Goal: Task Accomplishment & Management: Manage account settings

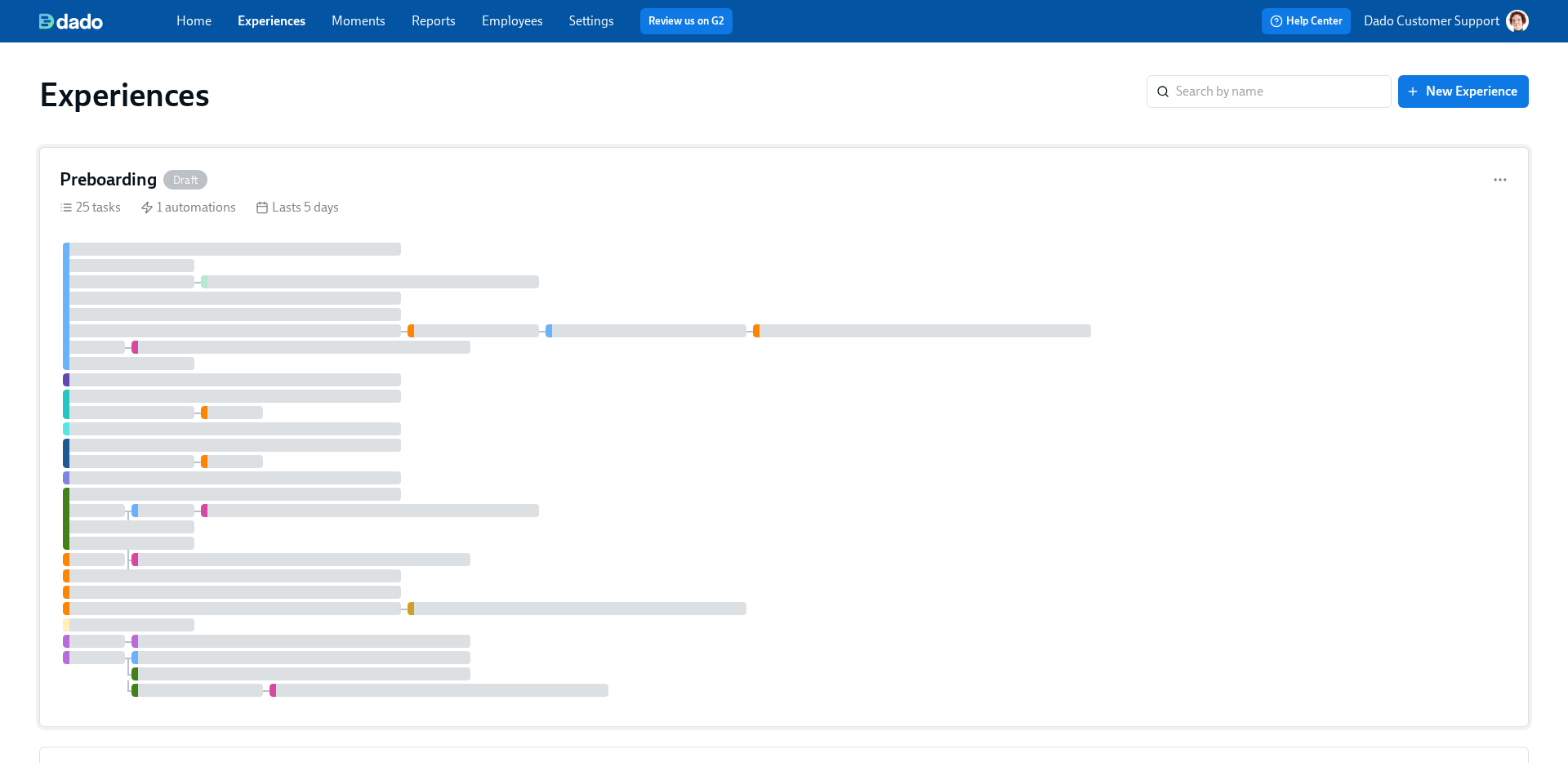
click at [244, 200] on div "25 tasks 1 automations Lasts 5 days" at bounding box center [784, 208] width 1449 height 18
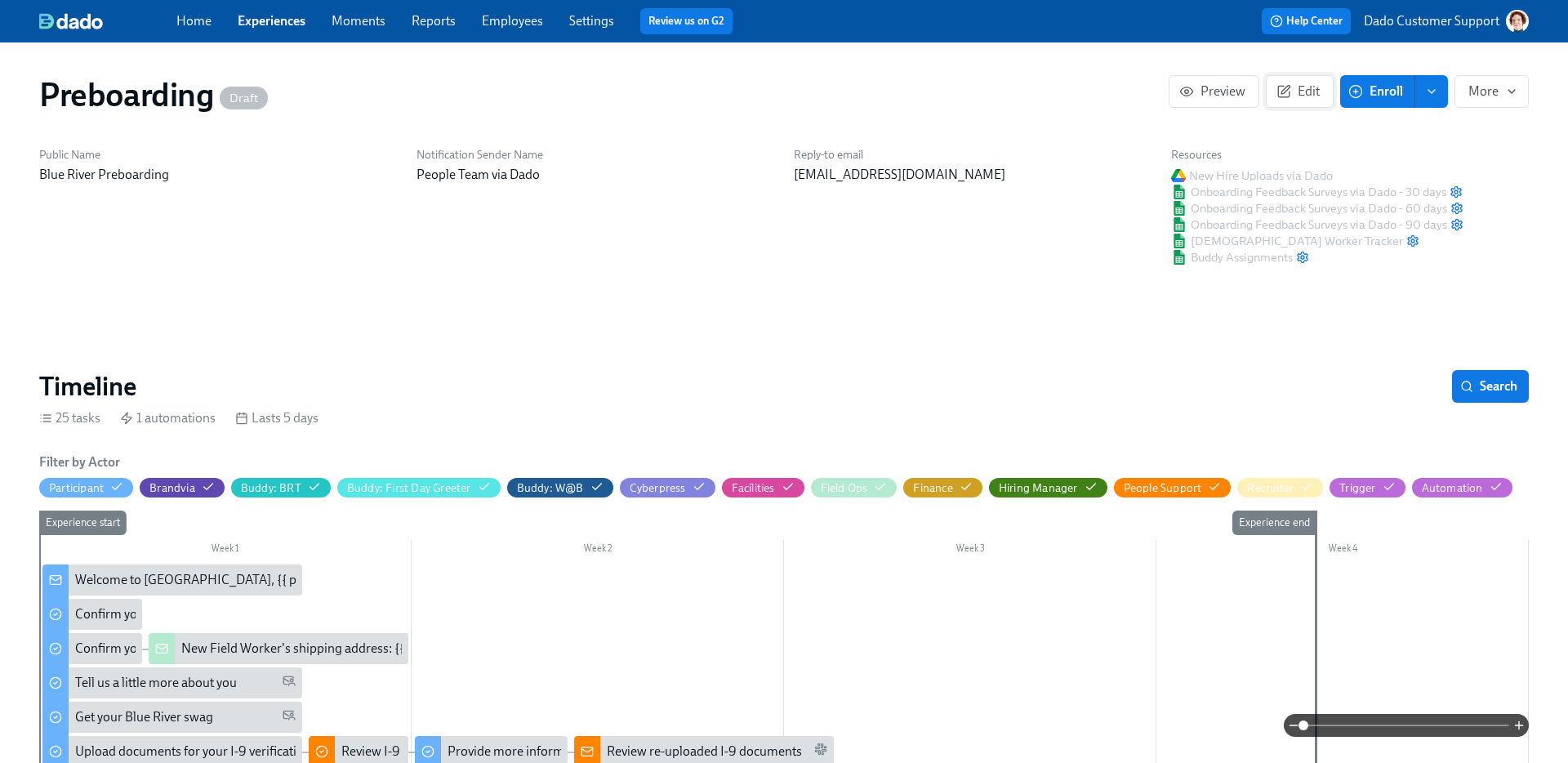
click at [1303, 89] on span "Edit" at bounding box center [1300, 91] width 40 height 16
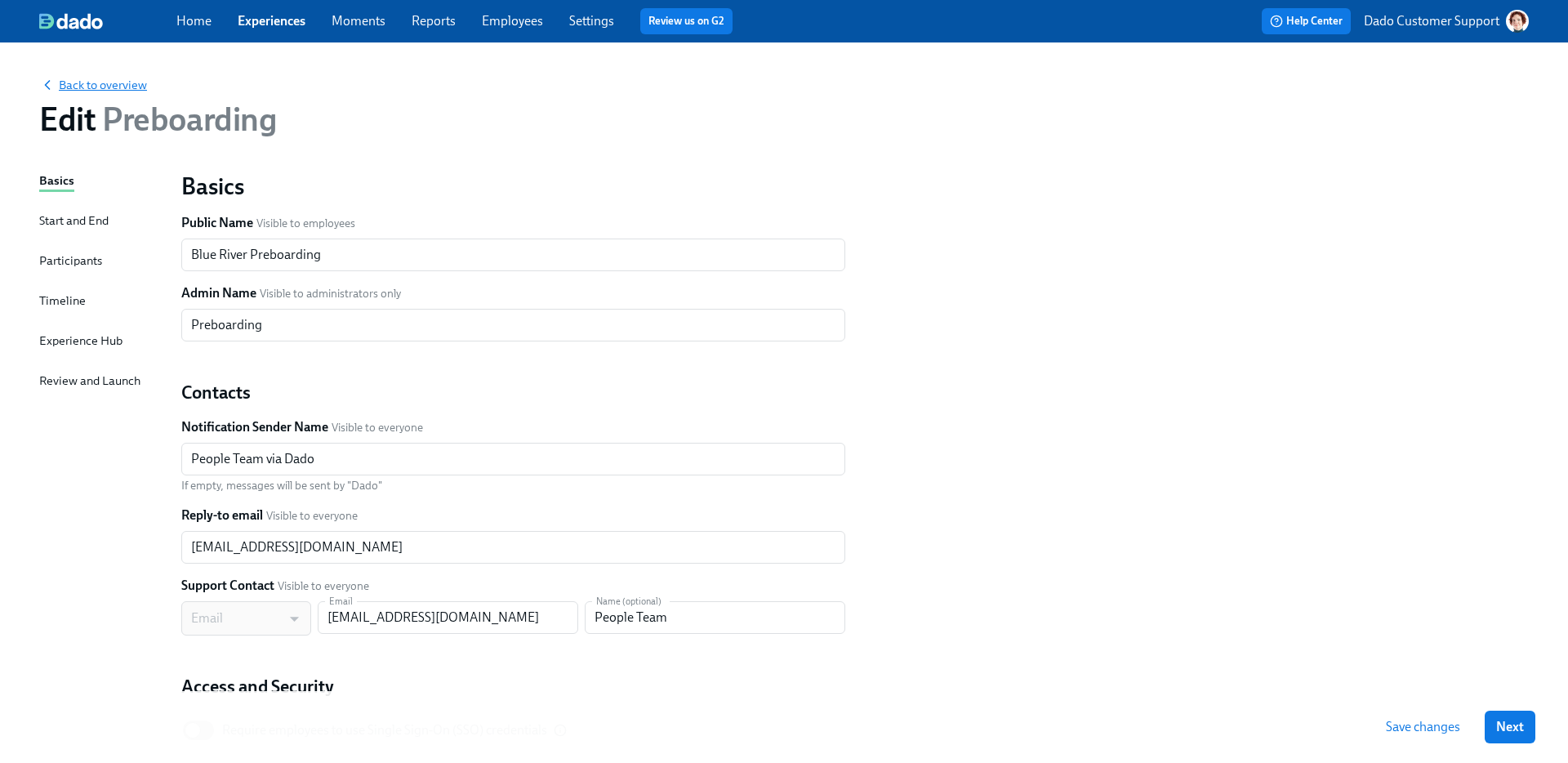
click at [76, 82] on span "Back to overview" at bounding box center [93, 85] width 108 height 16
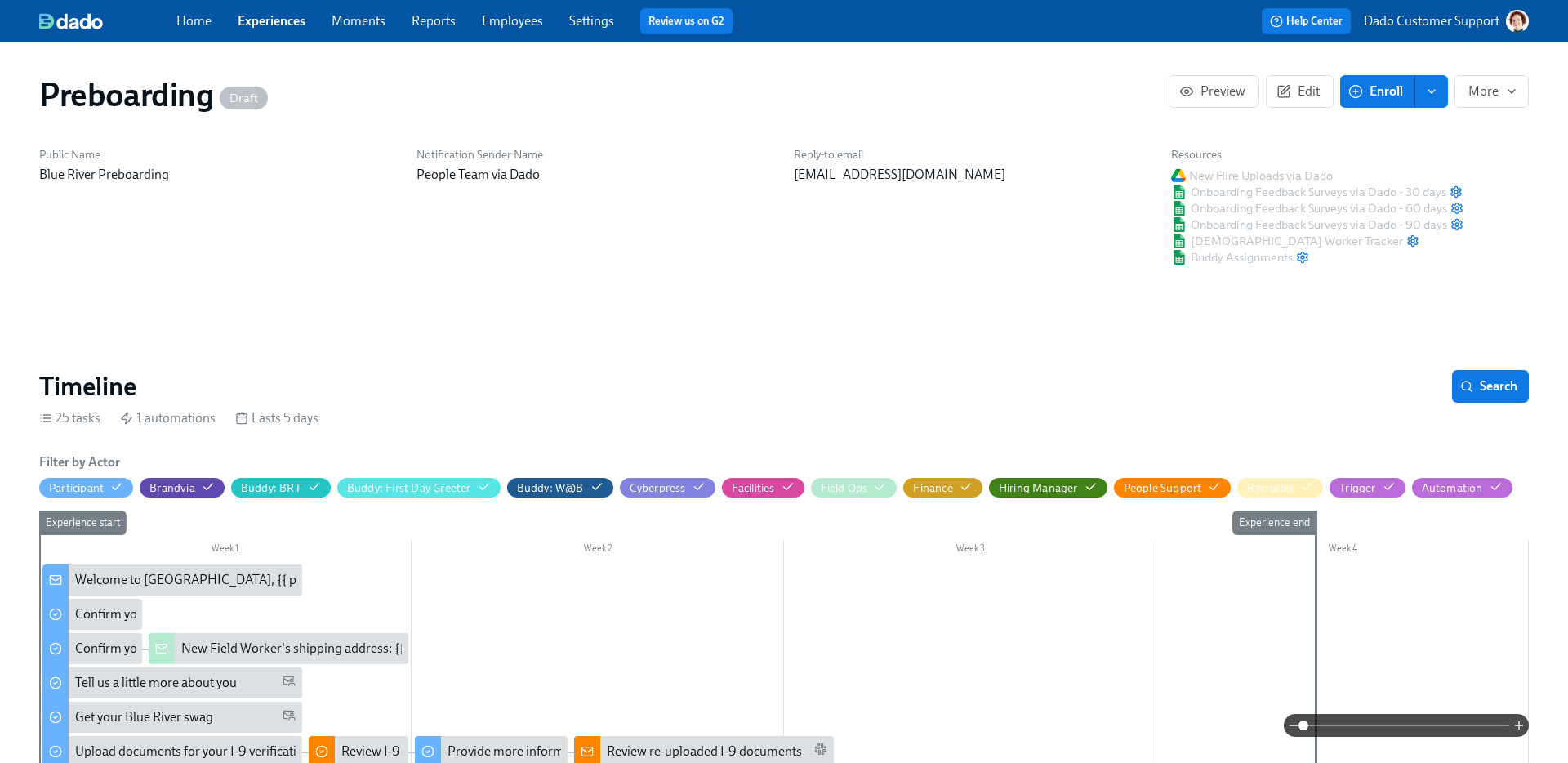
click at [1449, 723] on span at bounding box center [1406, 725] width 206 height 23
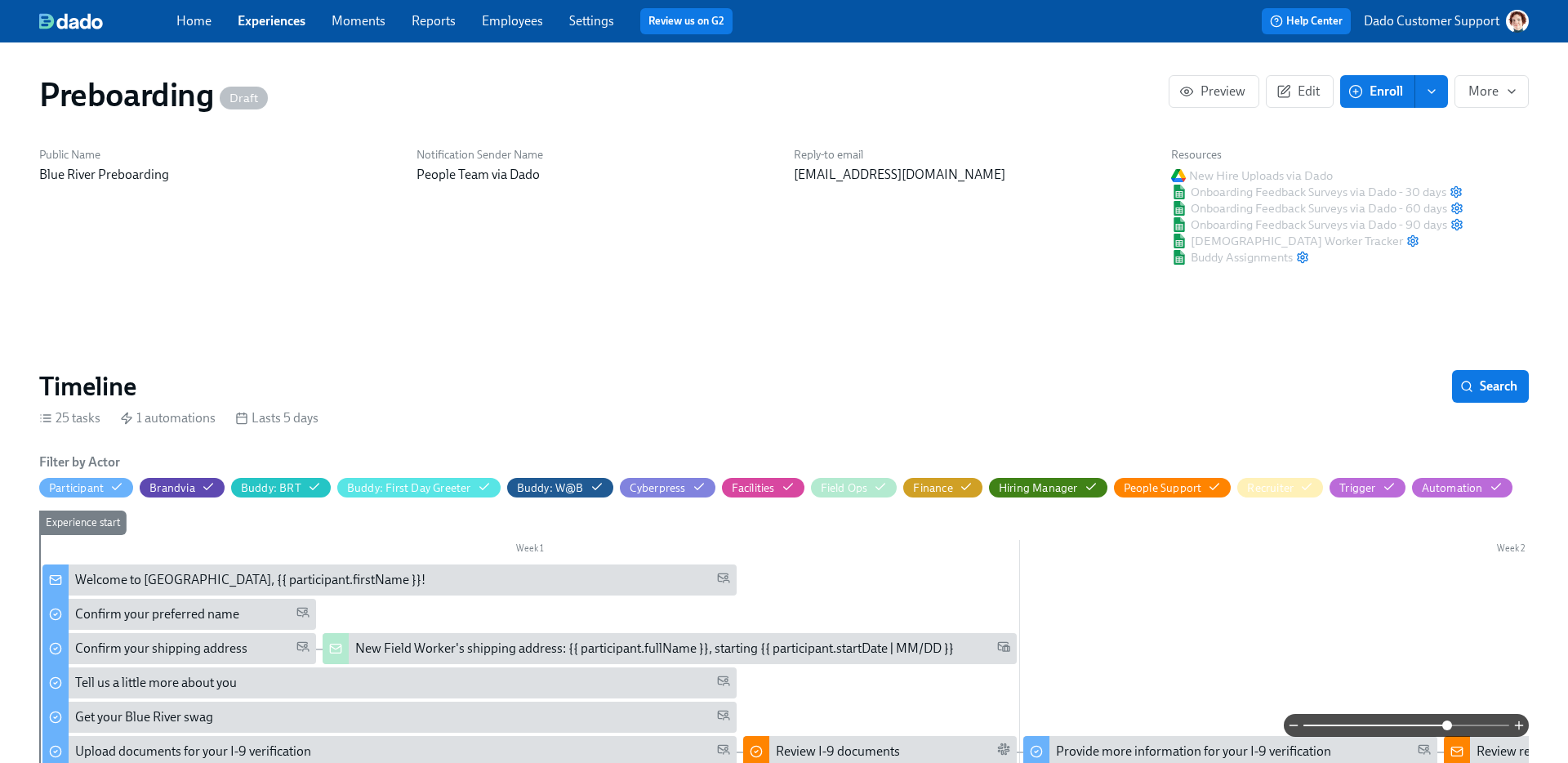
click at [1492, 118] on div "Preboarding Draft Preview Edit Enroll More" at bounding box center [784, 94] width 1516 height 65
click at [1492, 106] on button "More" at bounding box center [1491, 91] width 74 height 33
click at [1481, 119] on li "Start ..." at bounding box center [1473, 131] width 111 height 34
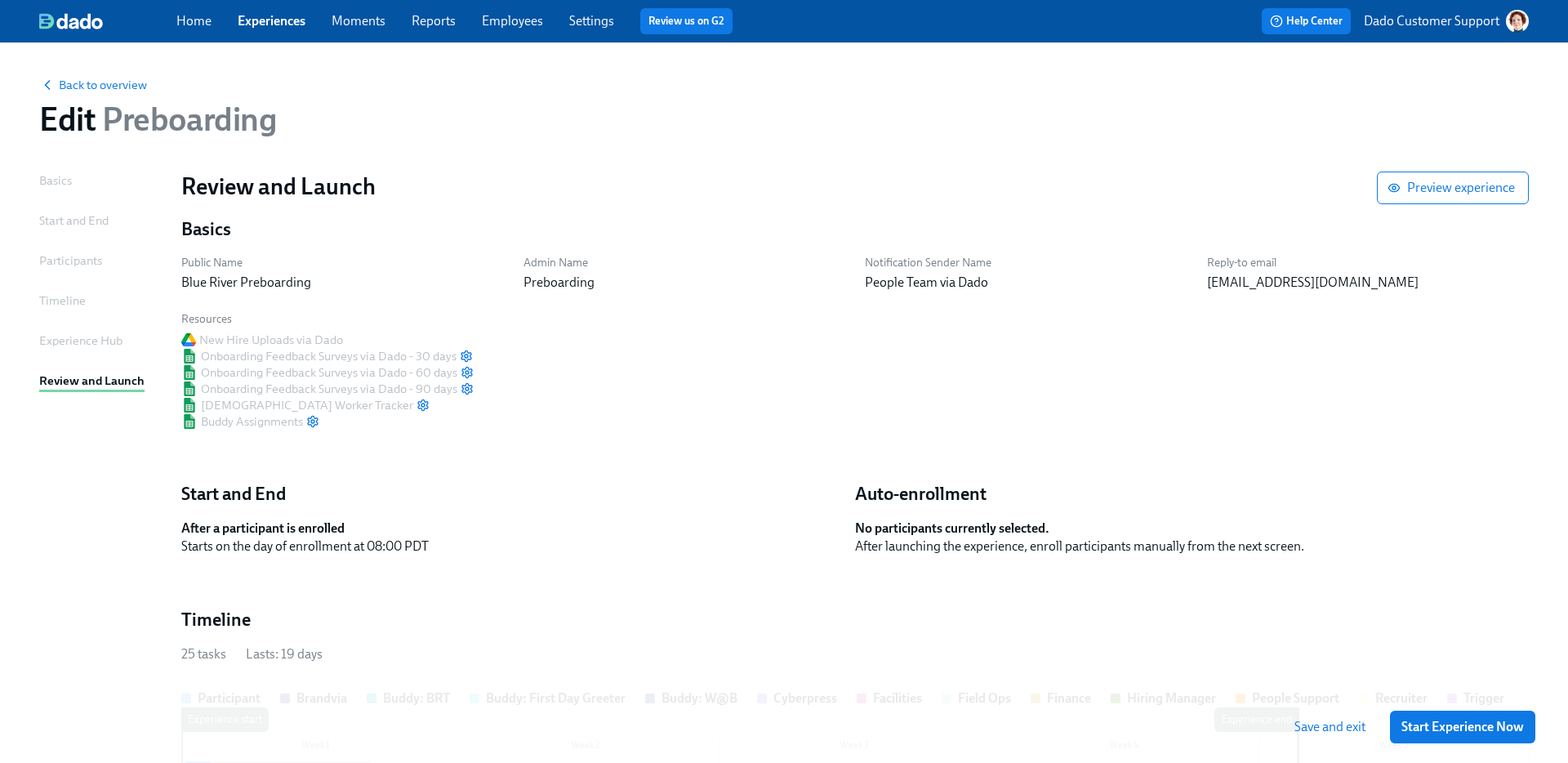
click at [1454, 728] on span "Start Experience Now" at bounding box center [1463, 727] width 122 height 16
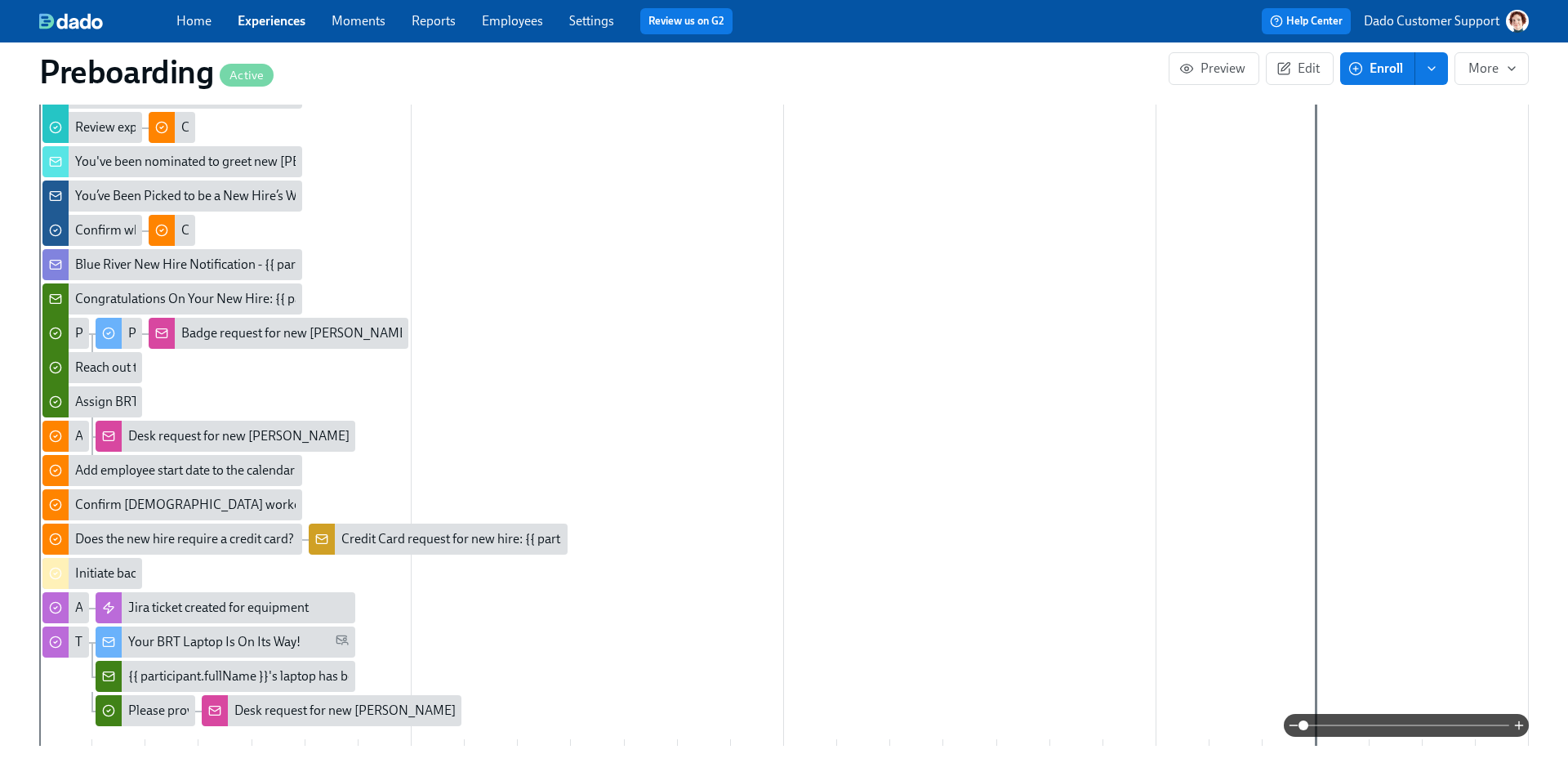
scroll to position [799, 0]
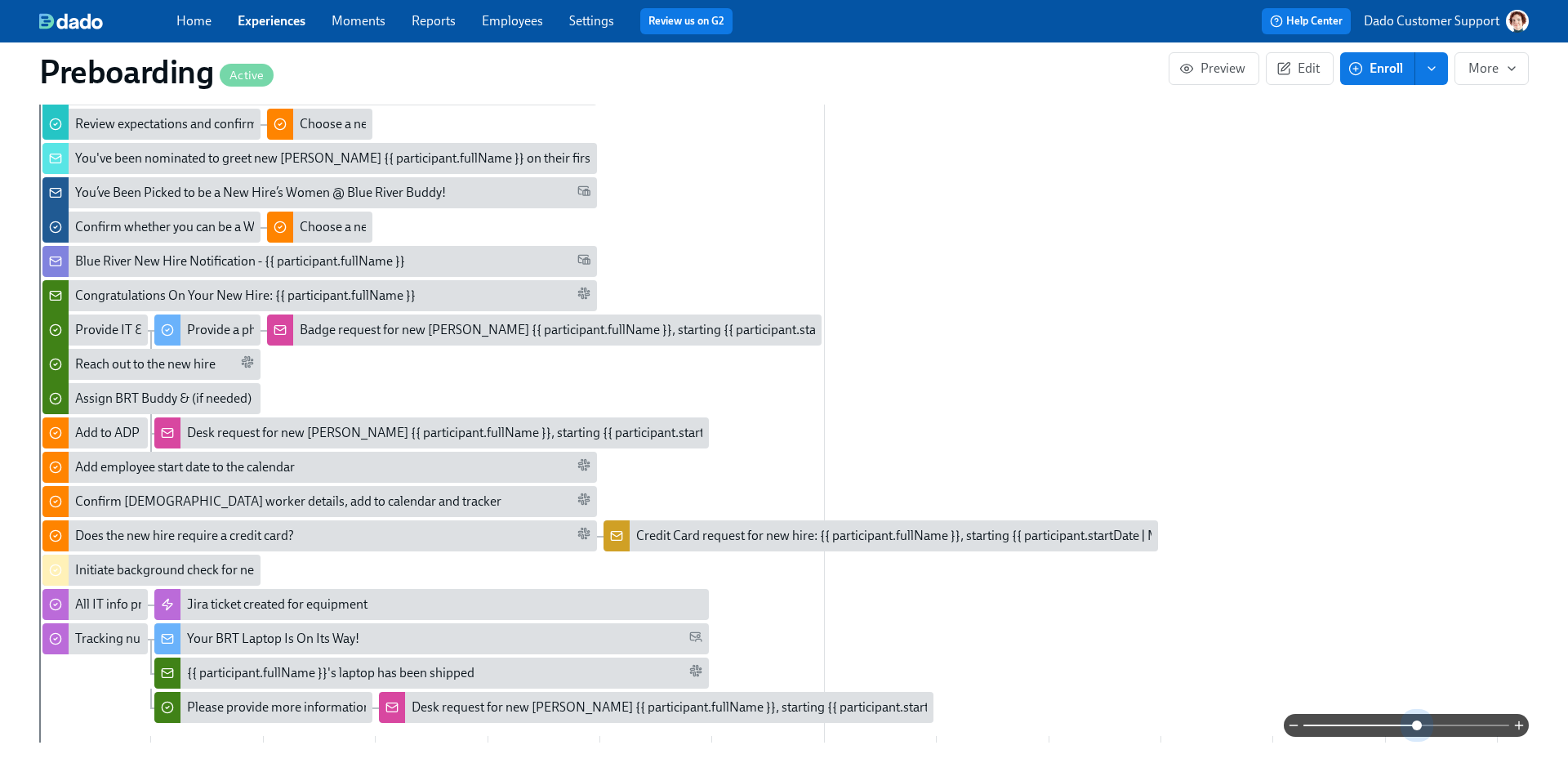
click at [1414, 723] on span at bounding box center [1406, 725] width 206 height 23
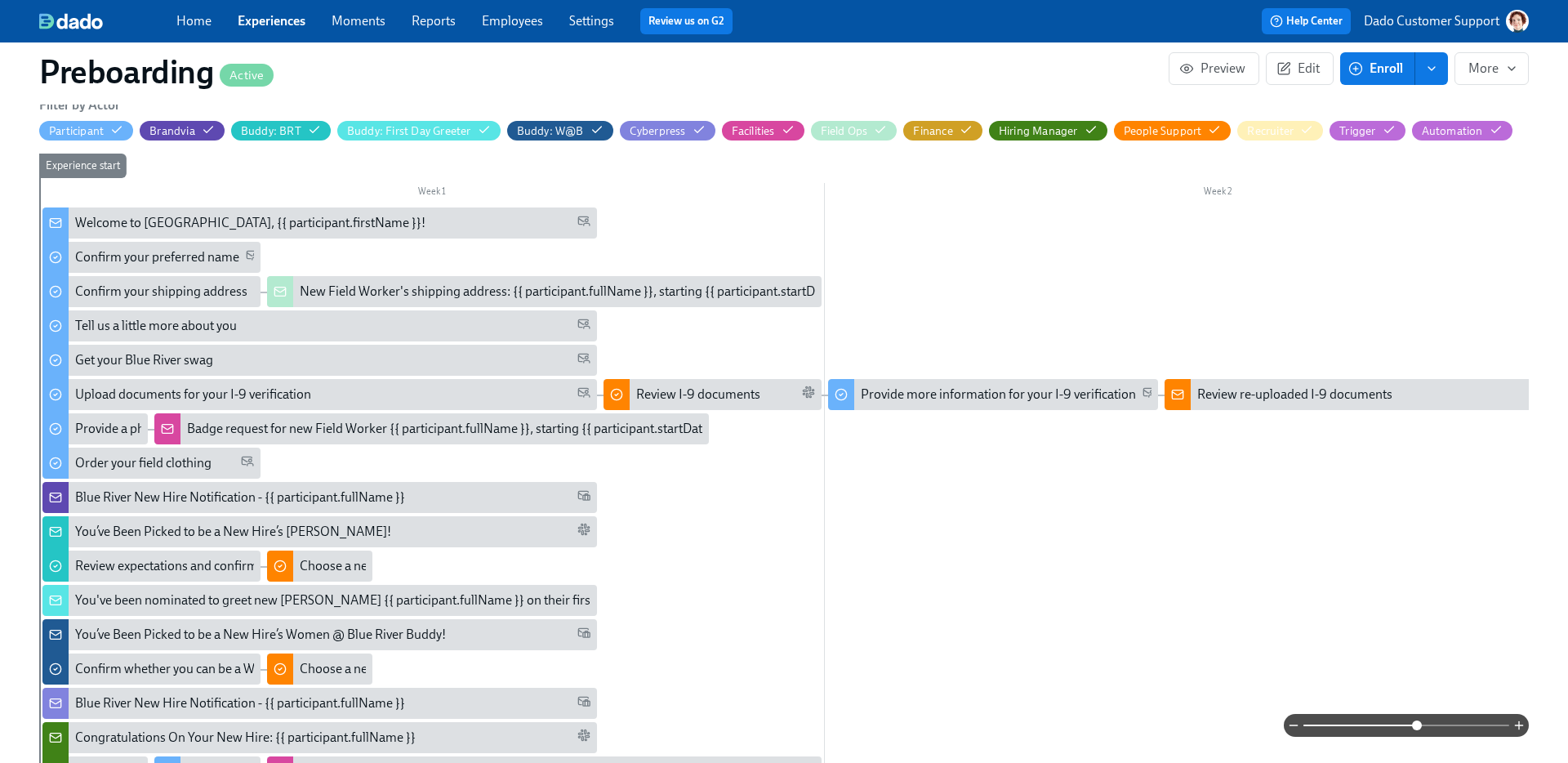
scroll to position [0, 0]
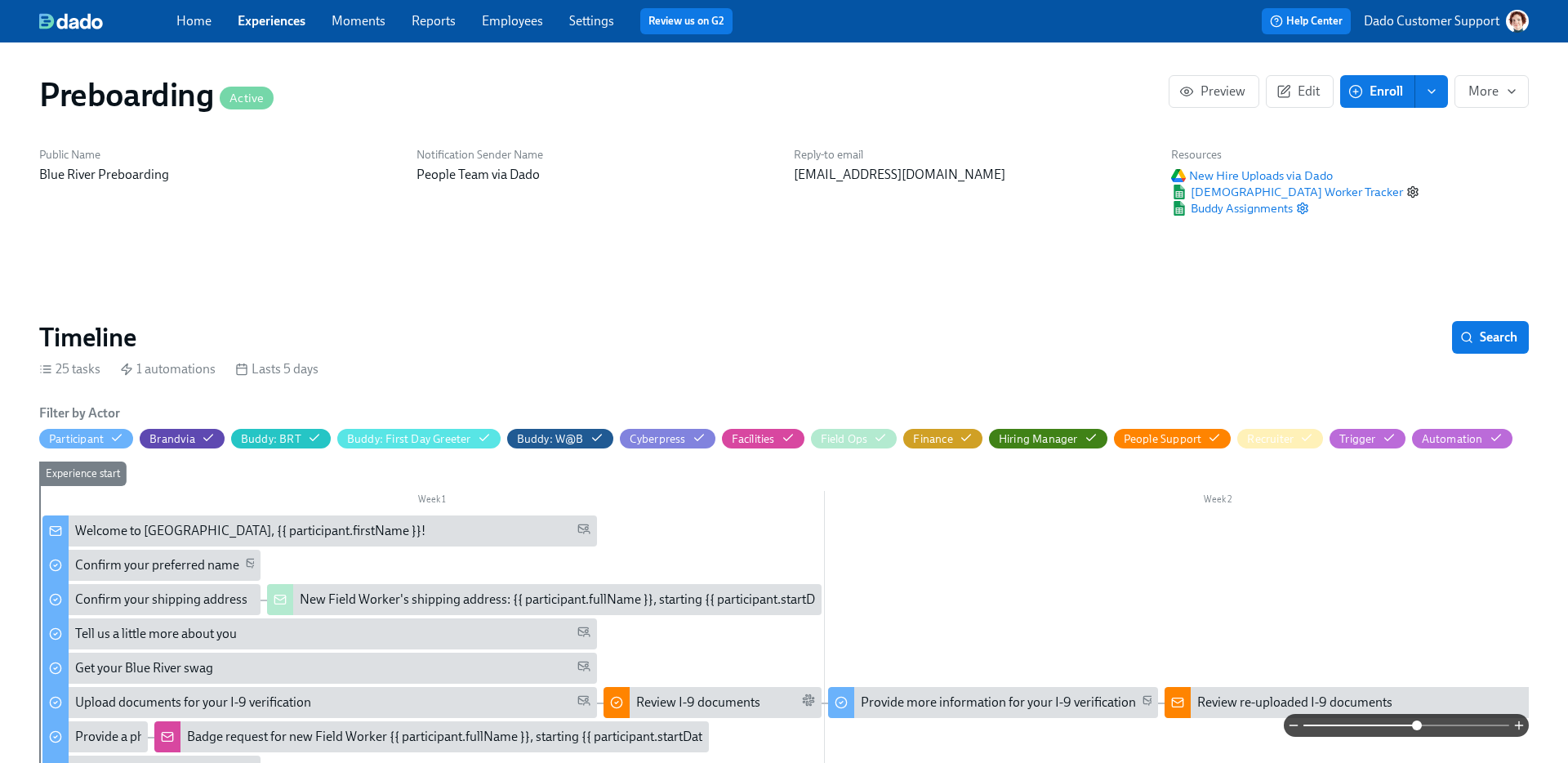
click at [1406, 189] on icon "button" at bounding box center [1412, 191] width 13 height 13
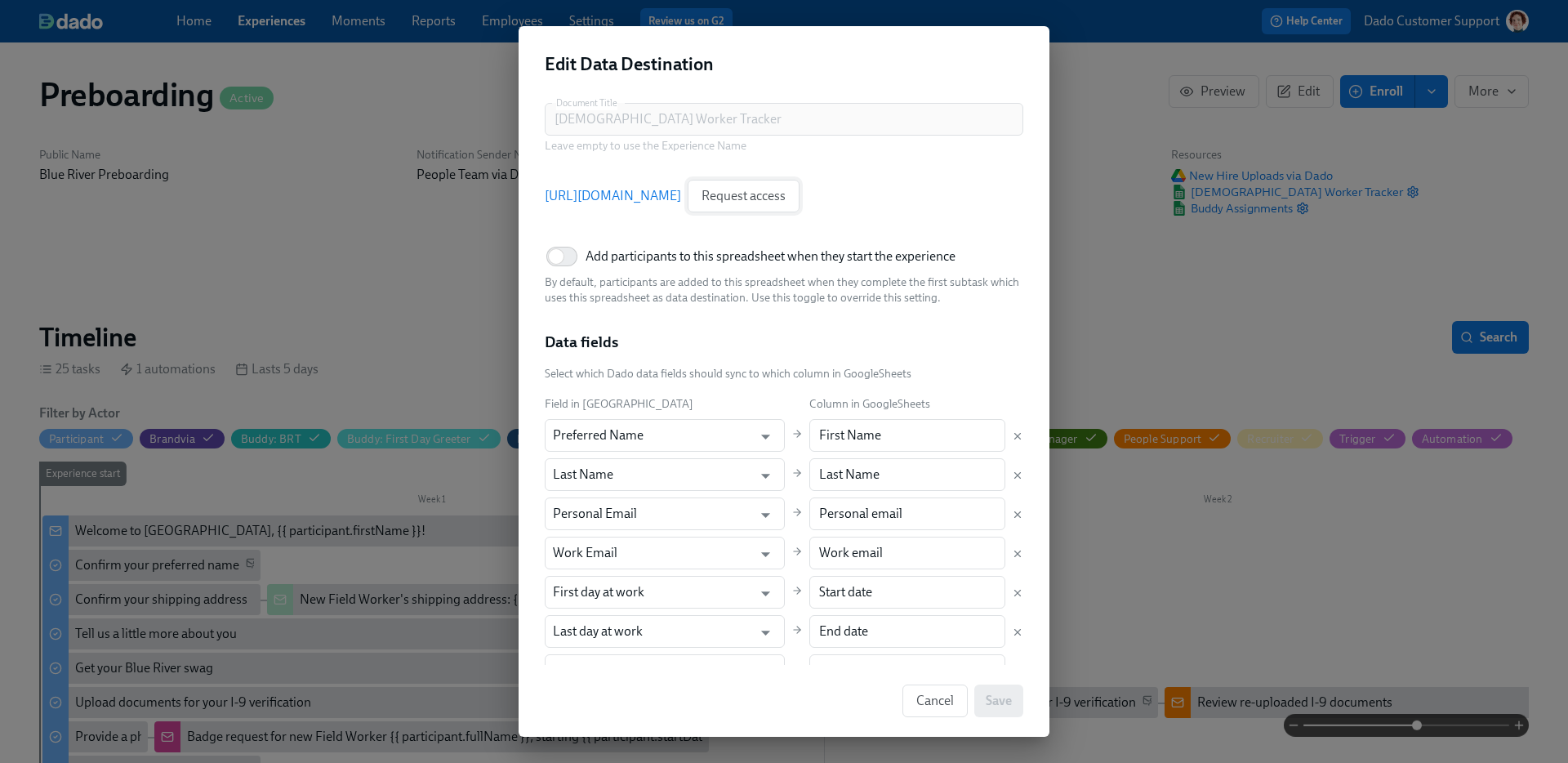
click at [786, 199] on span "Request access" at bounding box center [744, 196] width 84 height 16
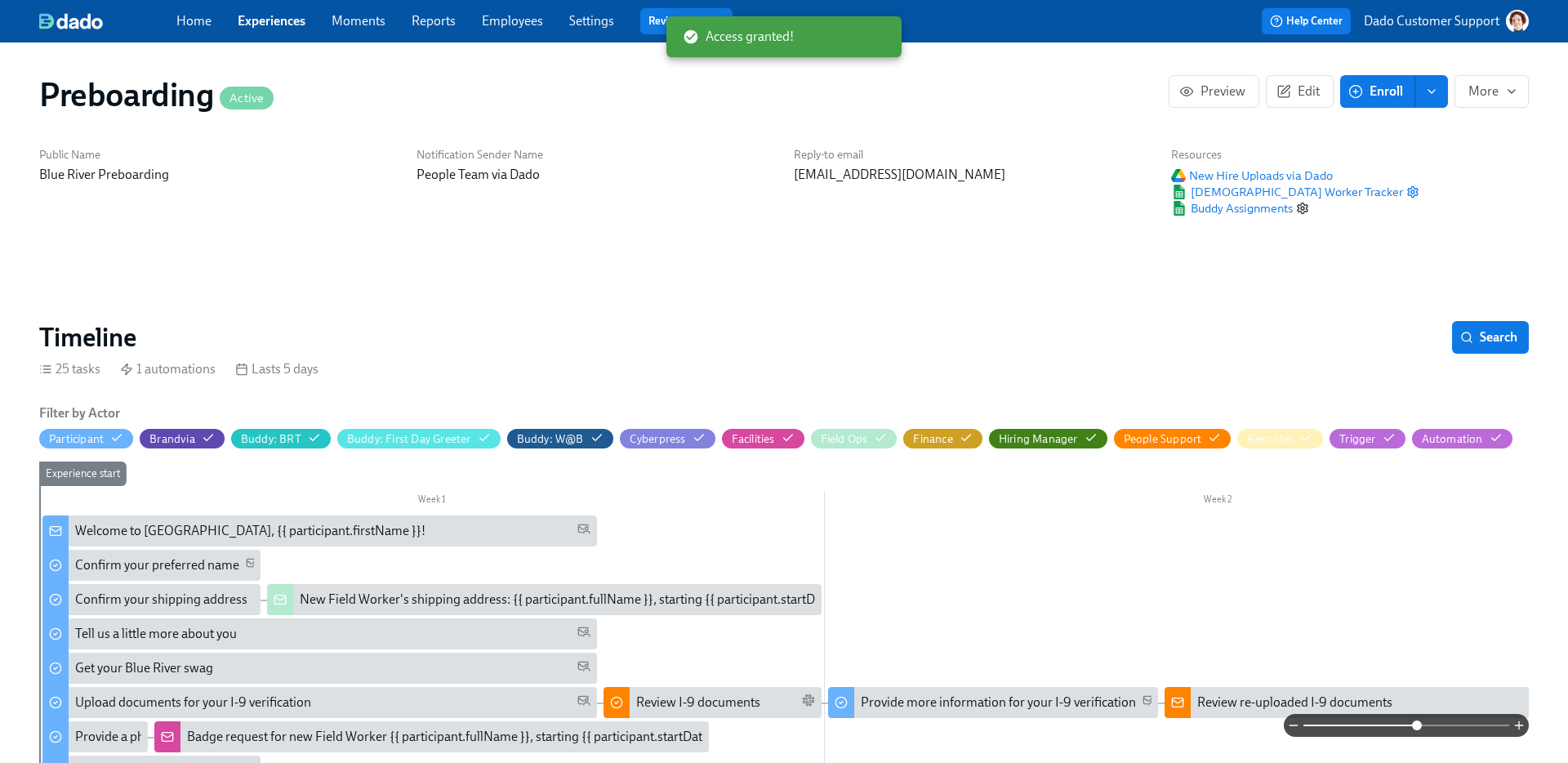
click at [1306, 208] on icon "button" at bounding box center [1302, 208] width 13 height 13
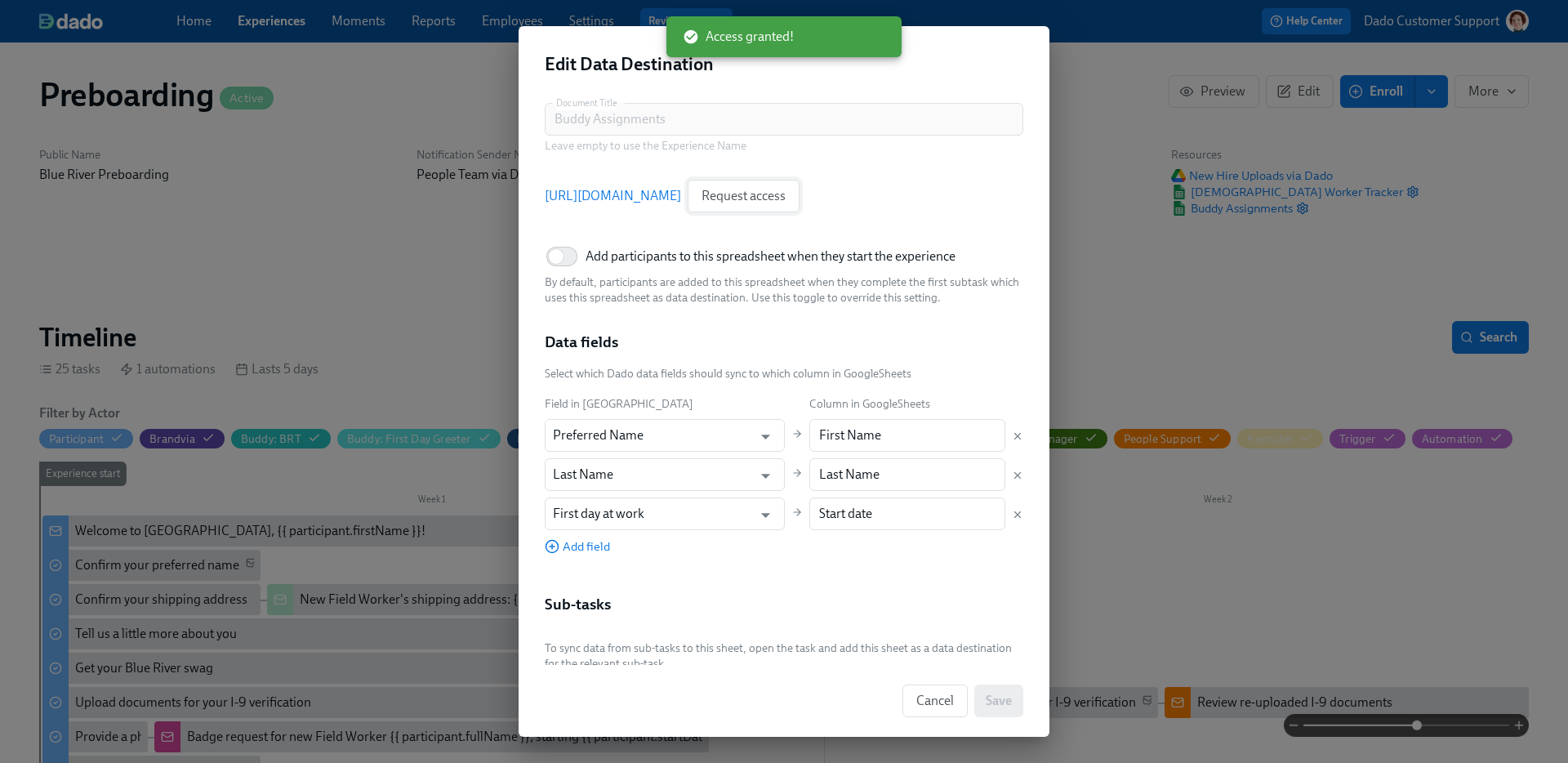
click at [786, 202] on span "Request access" at bounding box center [744, 196] width 84 height 16
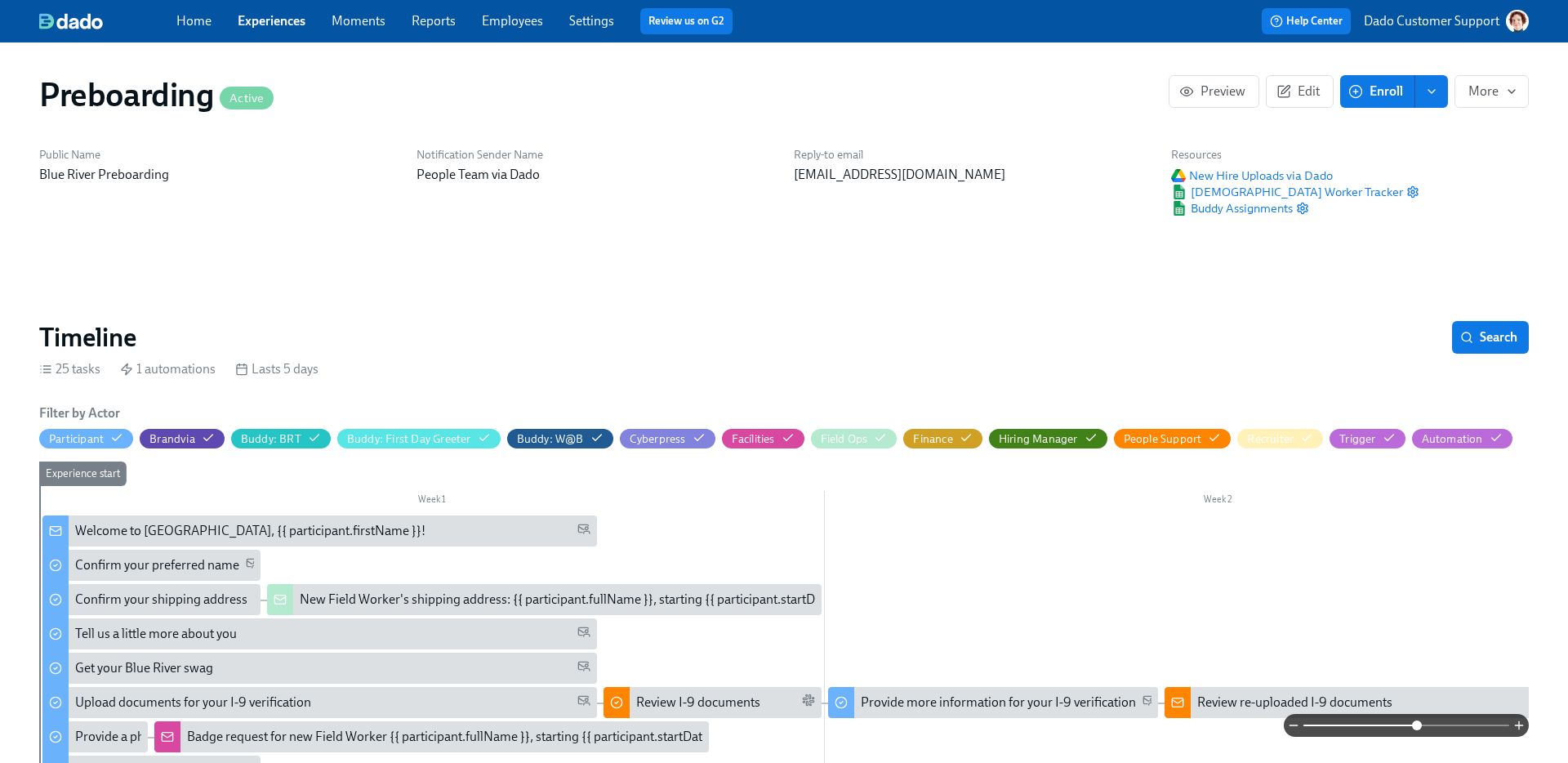
click at [517, 21] on link "Employees" at bounding box center [512, 21] width 62 height 15
click at [1249, 206] on span "Buddy Assignments" at bounding box center [1232, 208] width 122 height 16
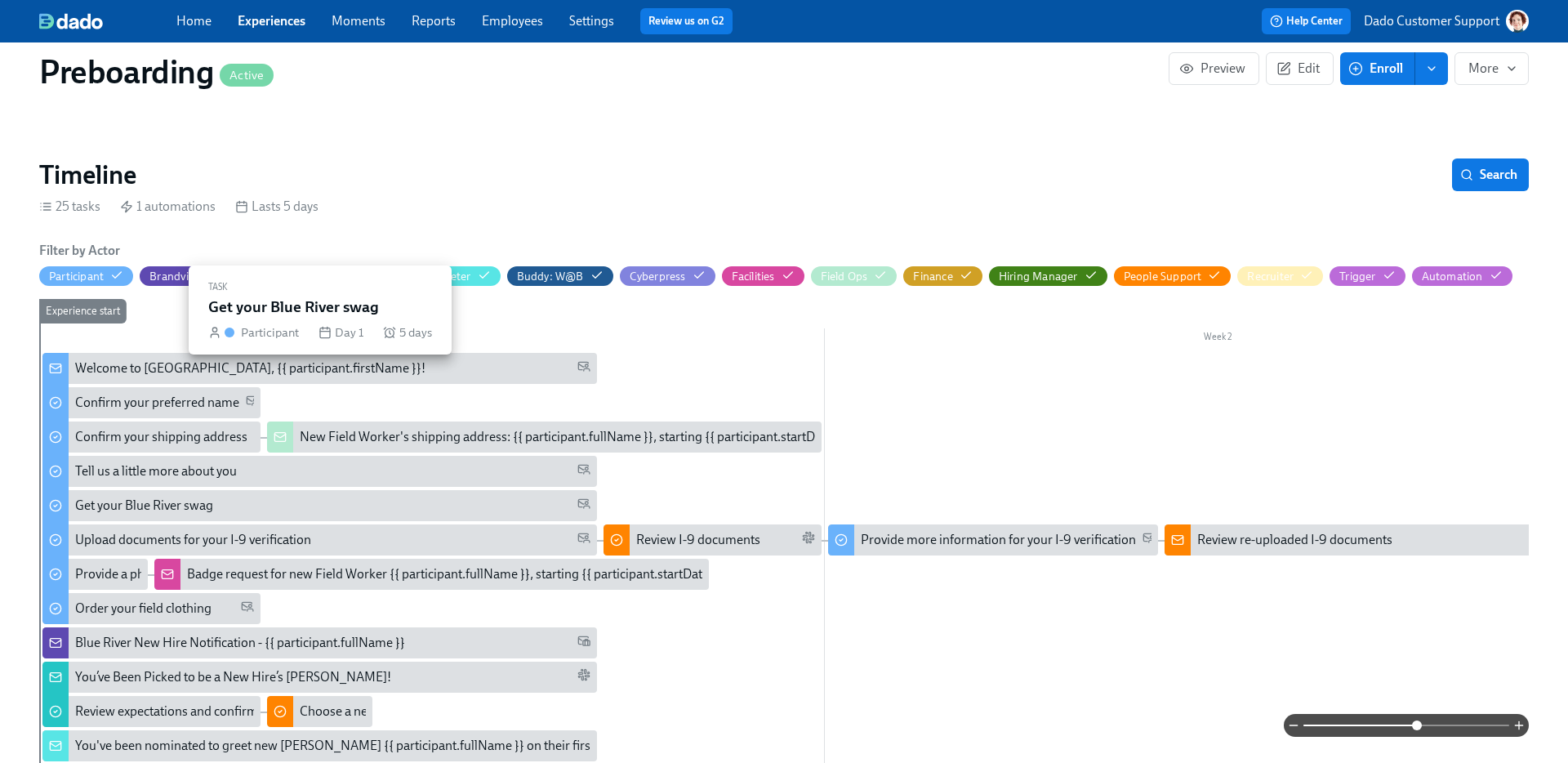
scroll to position [292, 0]
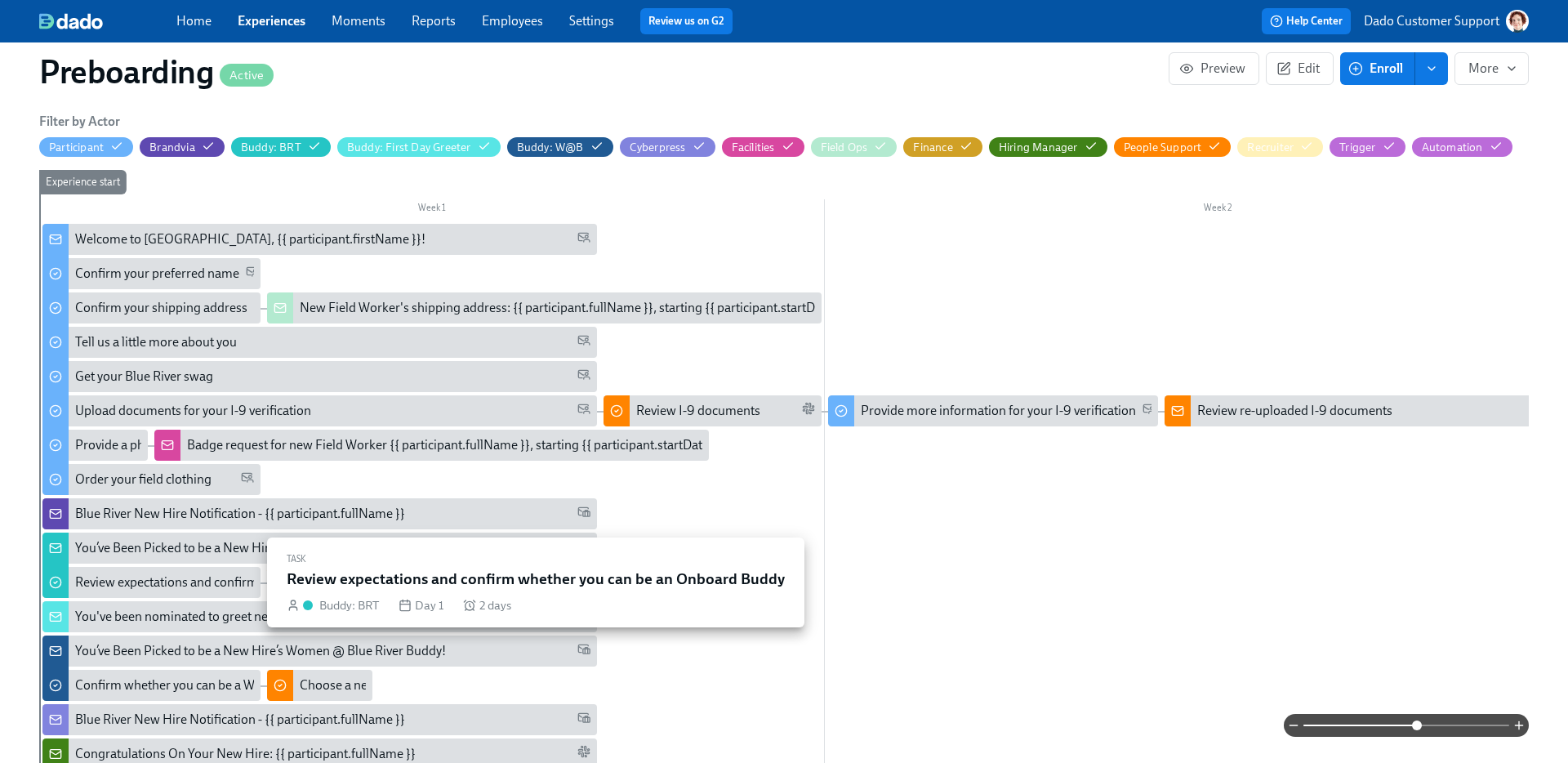
click at [142, 572] on div "Review expectations and confirm whether you can be an Onboard Buddy" at bounding box center [152, 582] width 218 height 31
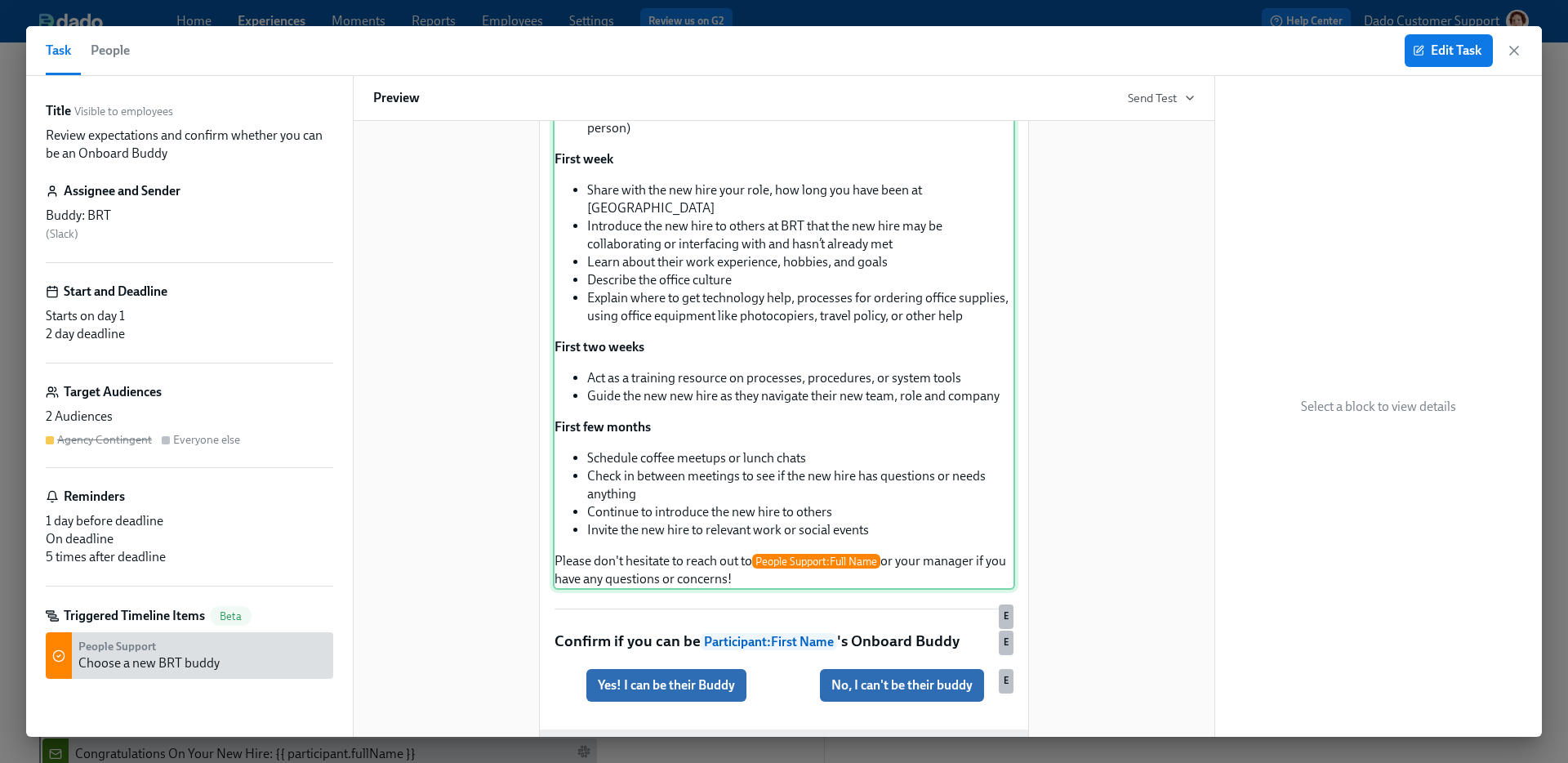
scroll to position [1037, 0]
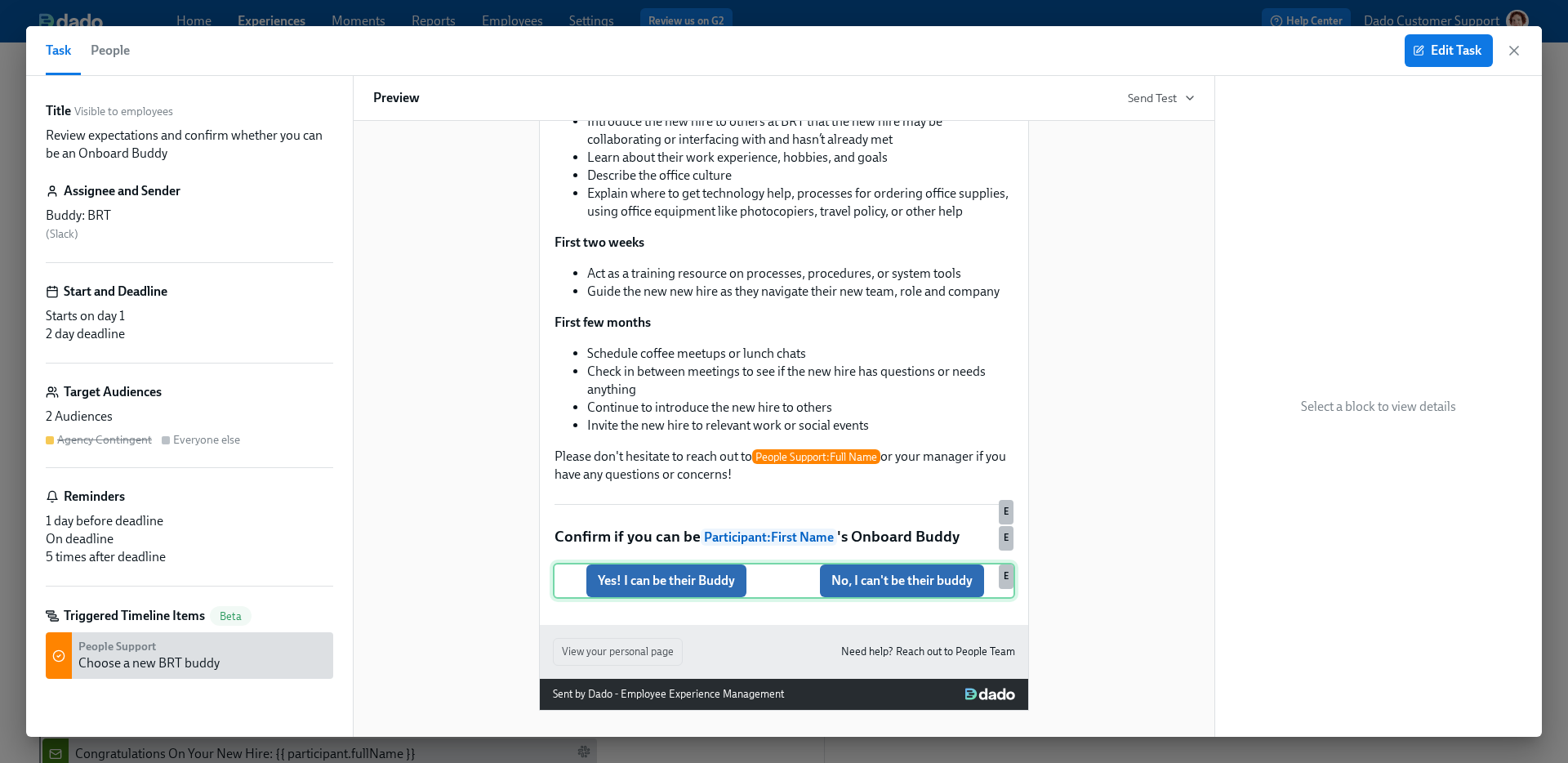
click at [891, 593] on div "Yes! I can be their Buddy No, I can't be their buddy E" at bounding box center [783, 581] width 462 height 36
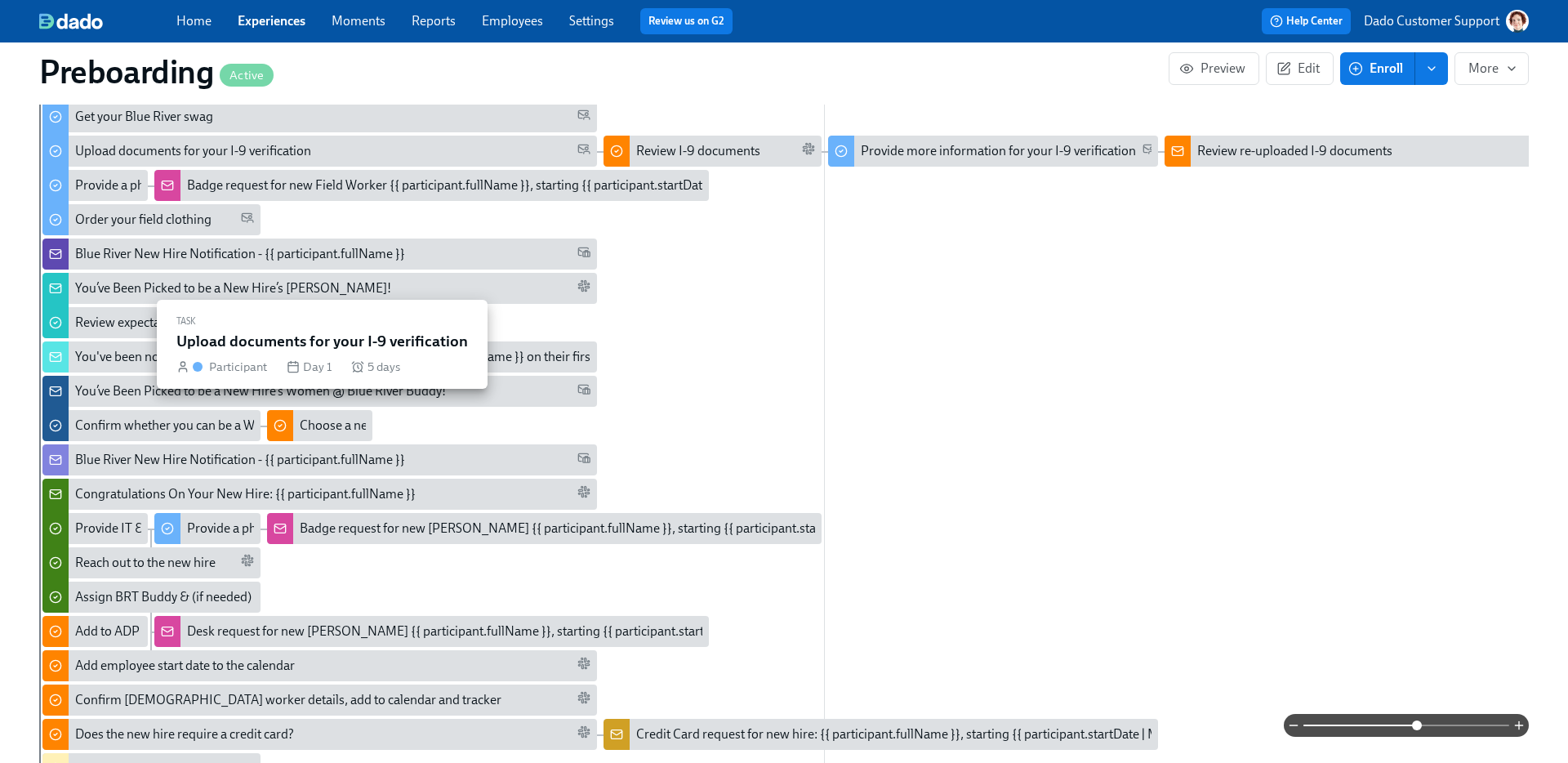
scroll to position [614, 0]
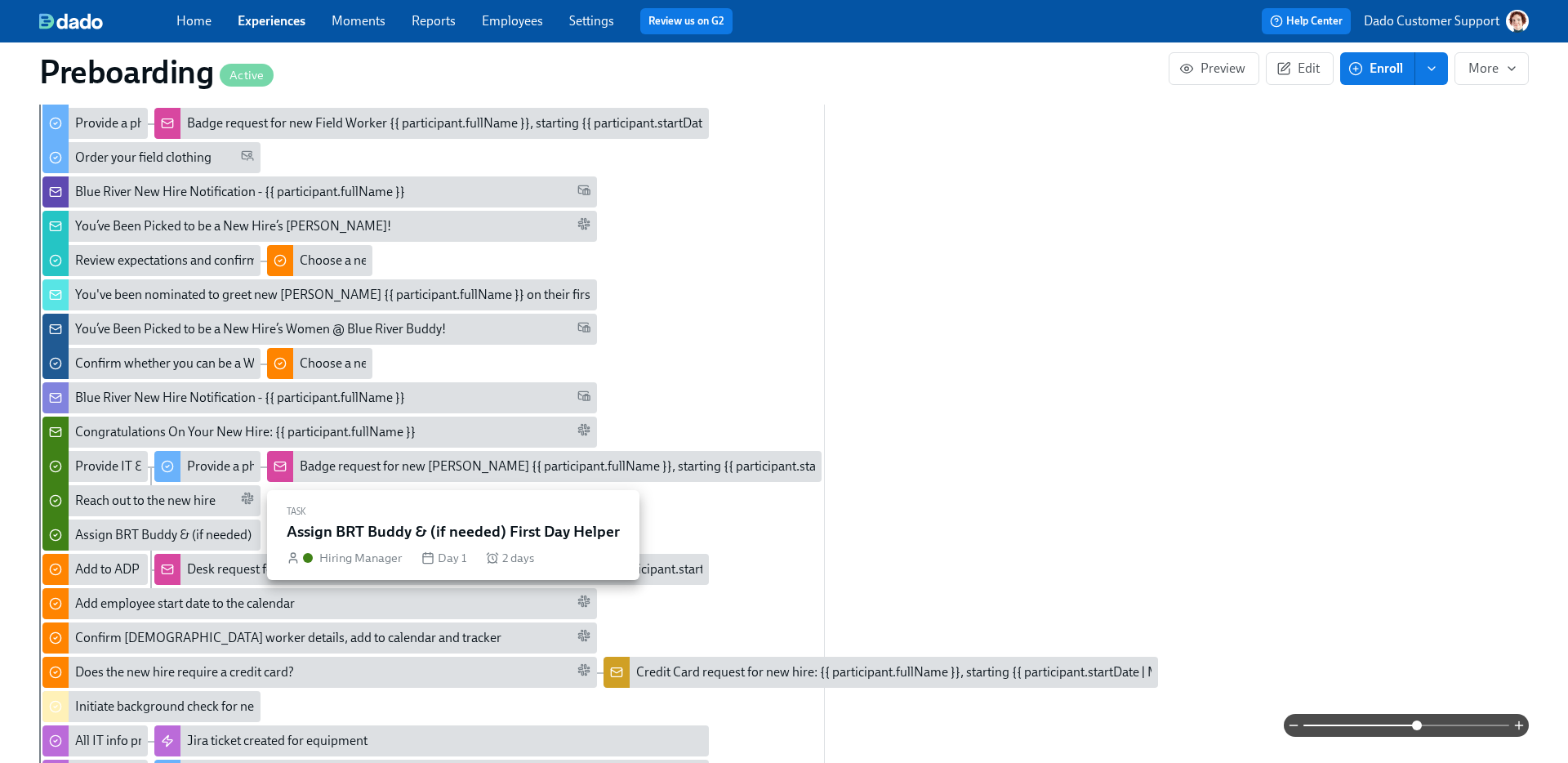
click at [122, 536] on div "Assign BRT Buddy & (if needed) First Day Helper" at bounding box center [209, 535] width 269 height 18
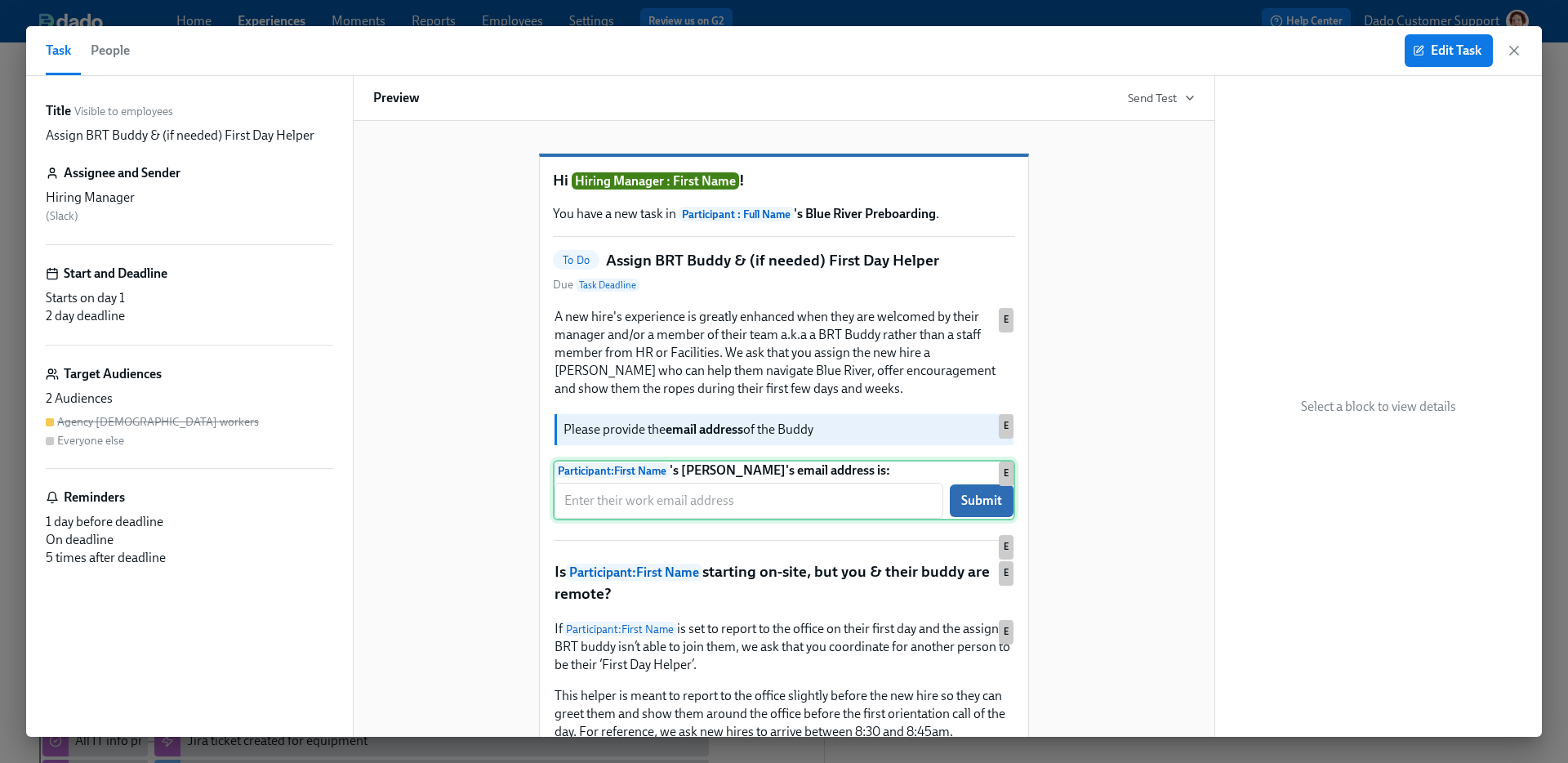
click at [718, 521] on div "Participant : First Name 's Buddy's email address is: ​ Submit E" at bounding box center [783, 490] width 462 height 61
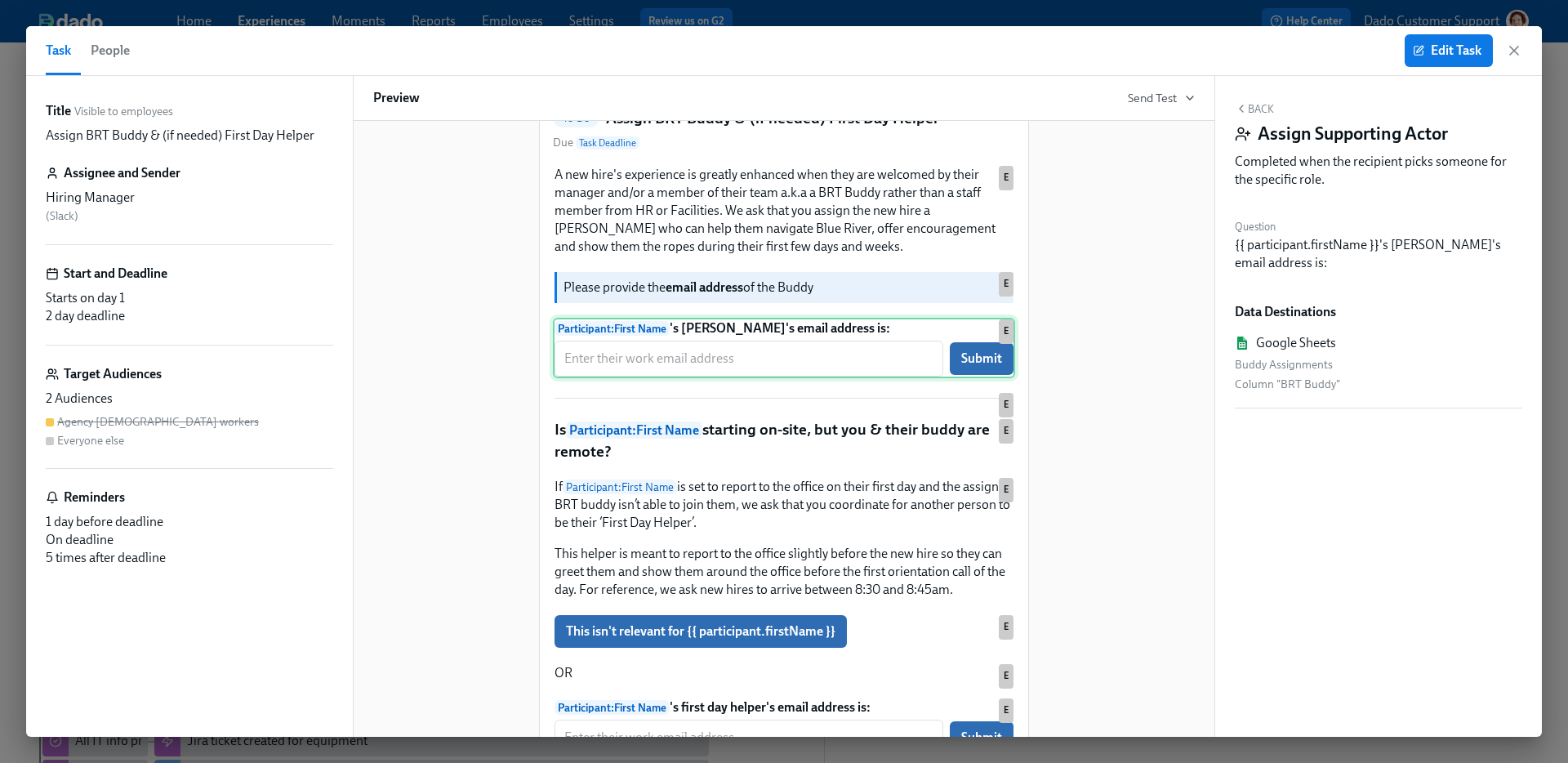
scroll to position [330, 0]
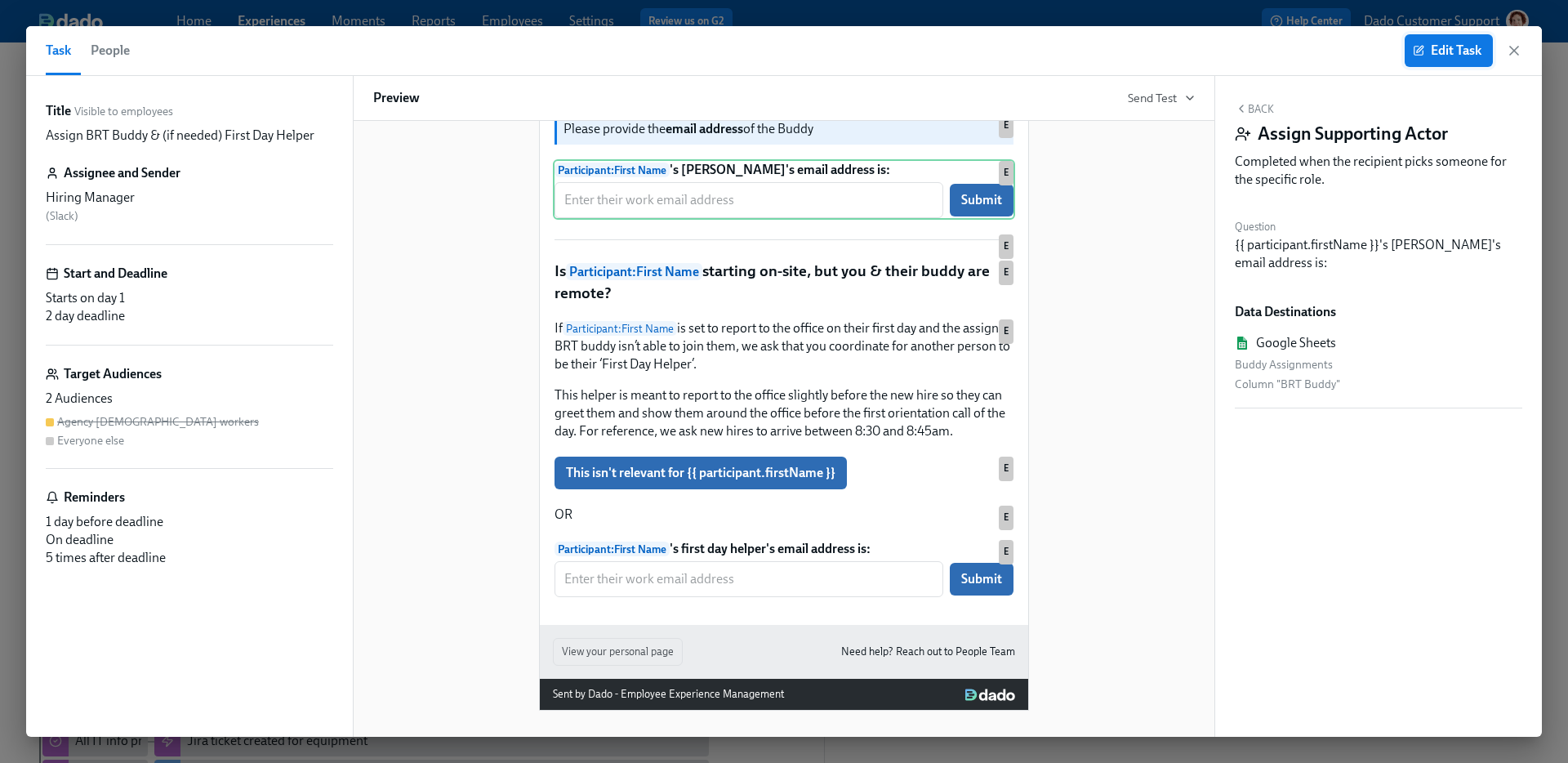
click at [1428, 51] on span "Edit Task" at bounding box center [1448, 51] width 65 height 16
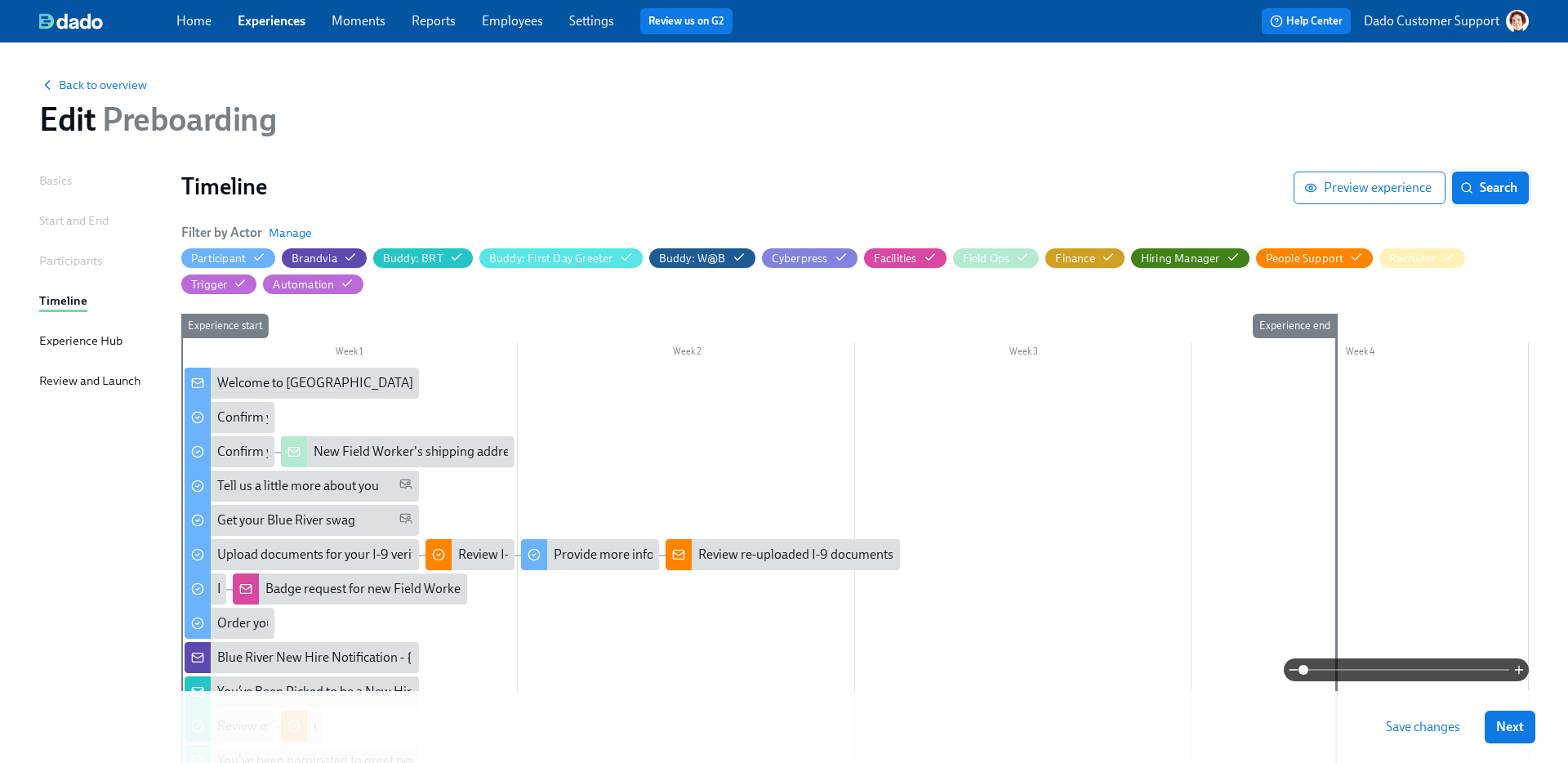
click at [1509, 185] on span "Search" at bounding box center [1490, 188] width 54 height 16
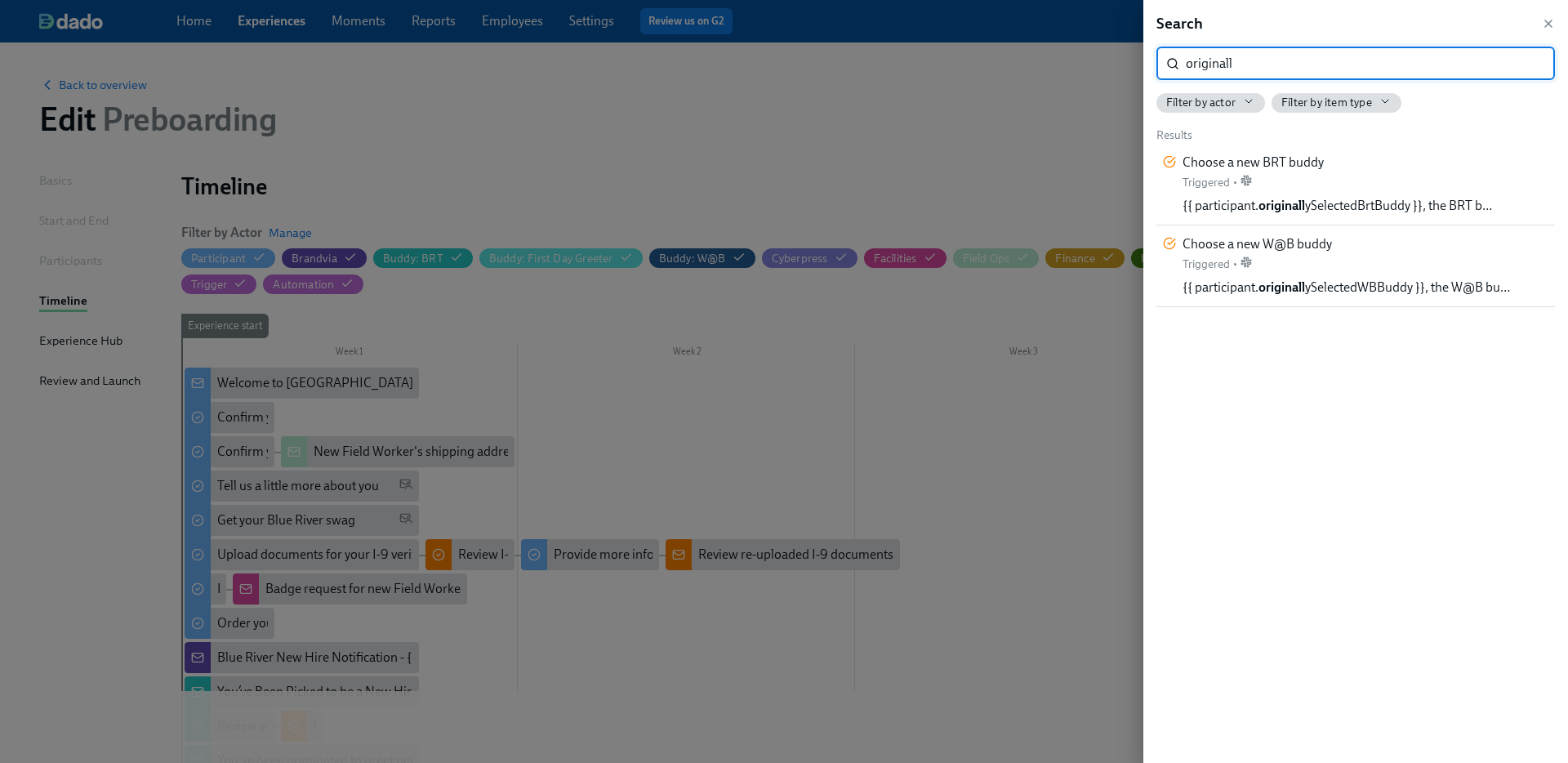
type input "originall"
click at [877, 120] on div at bounding box center [784, 381] width 1568 height 763
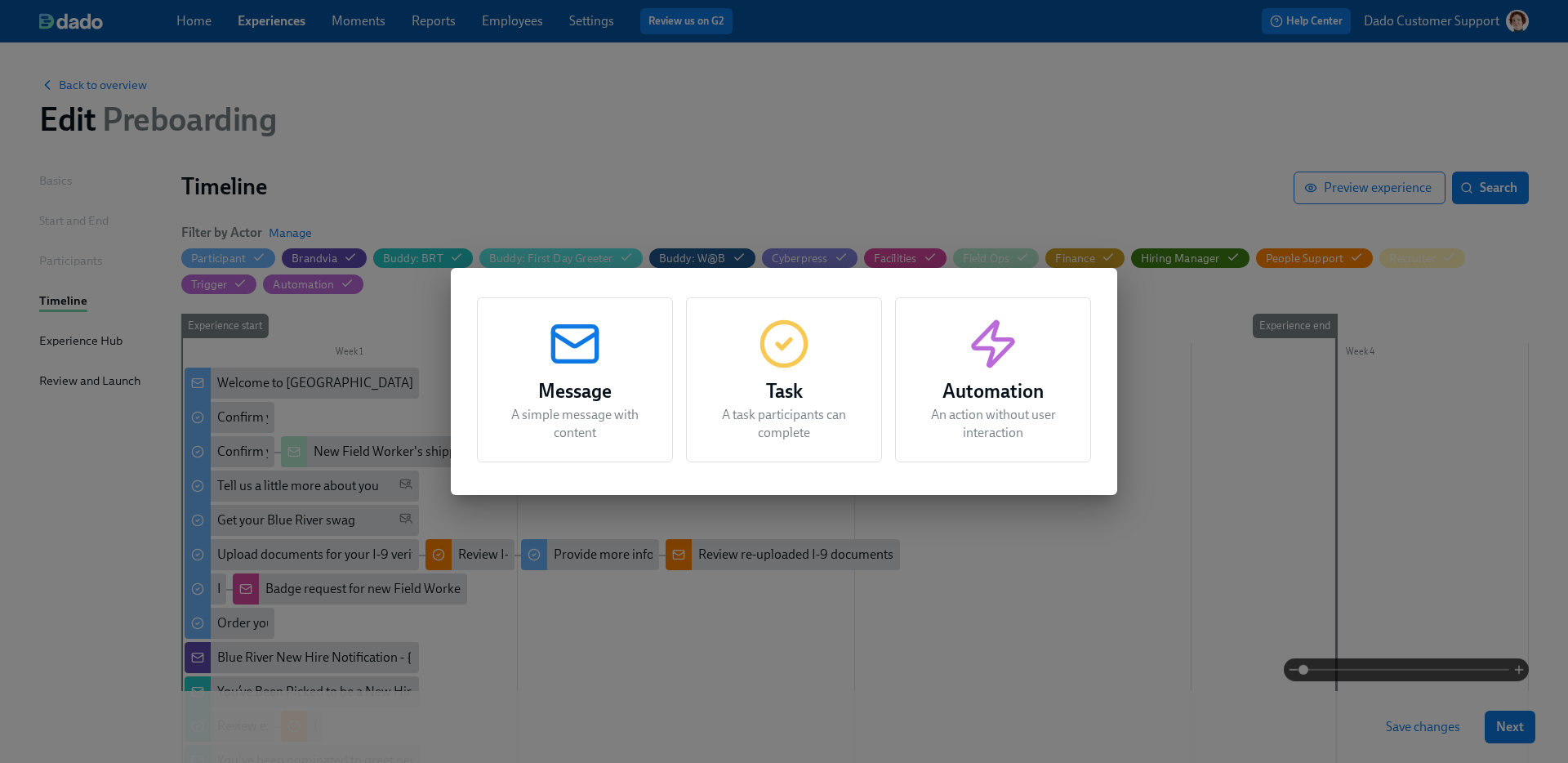
click at [1431, 666] on div "Message A simple message with content Task A task participants can complete Aut…" at bounding box center [784, 381] width 1568 height 763
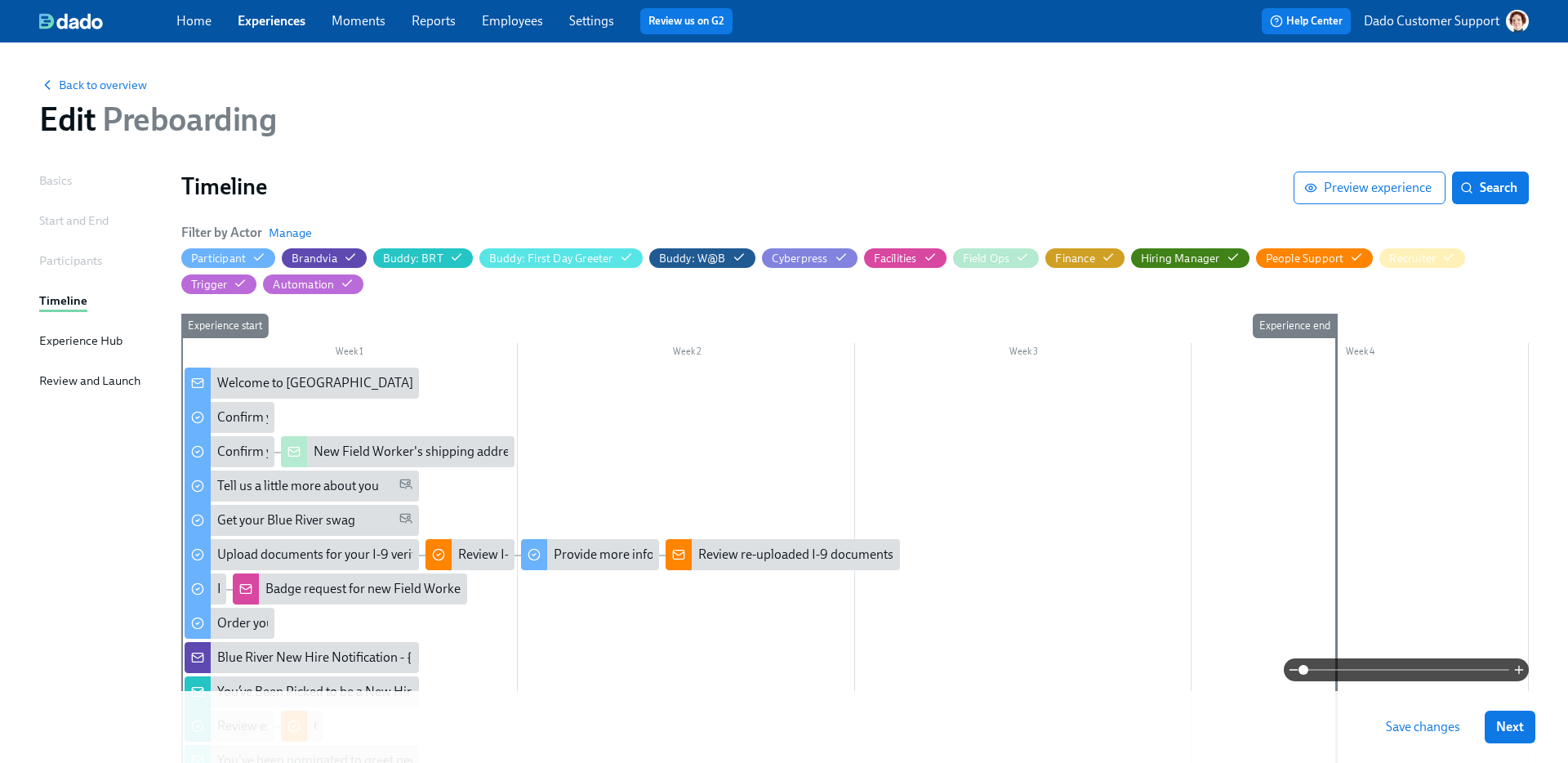
click at [1397, 667] on span at bounding box center [1406, 670] width 206 height 23
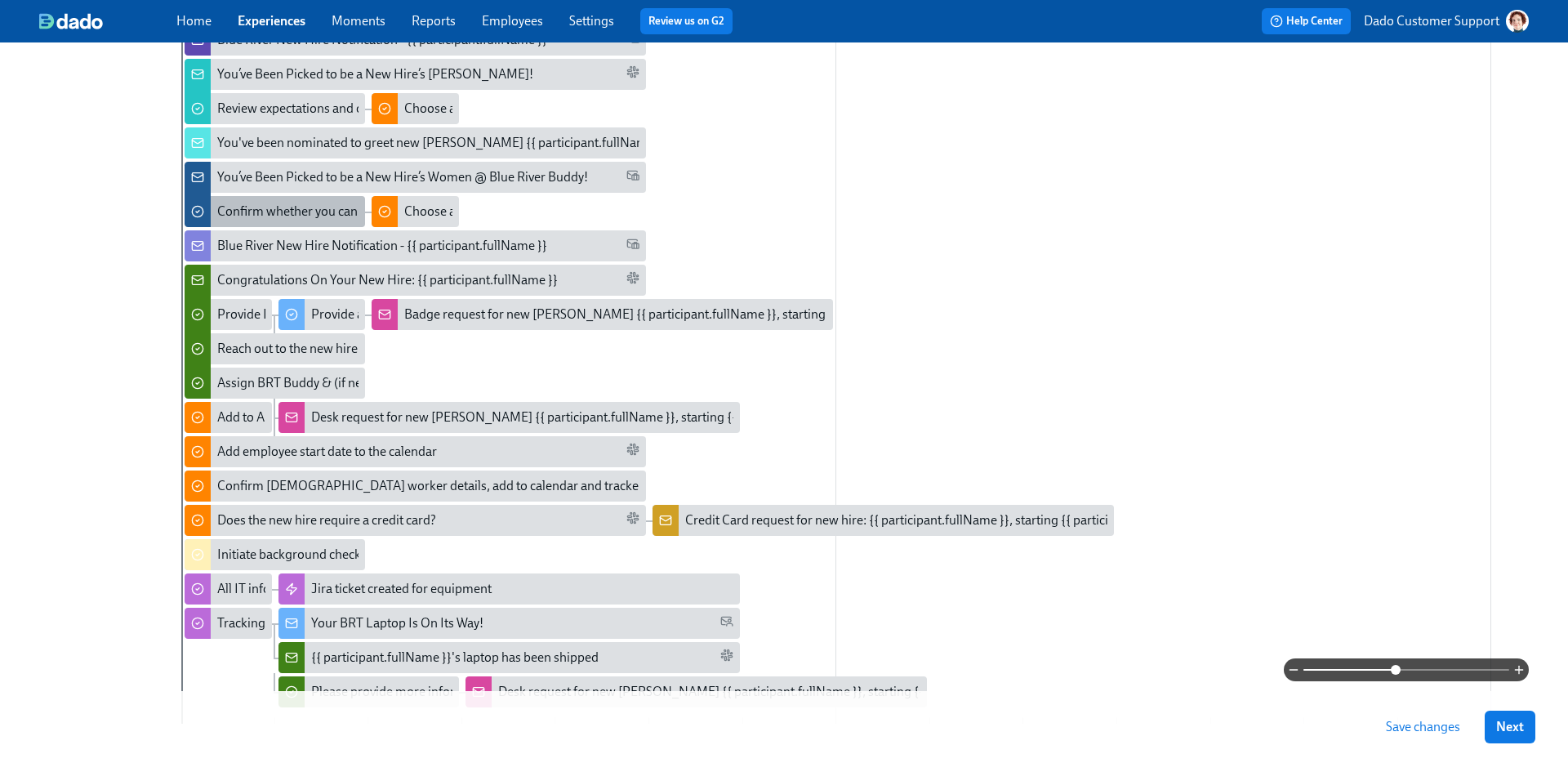
scroll to position [643, 0]
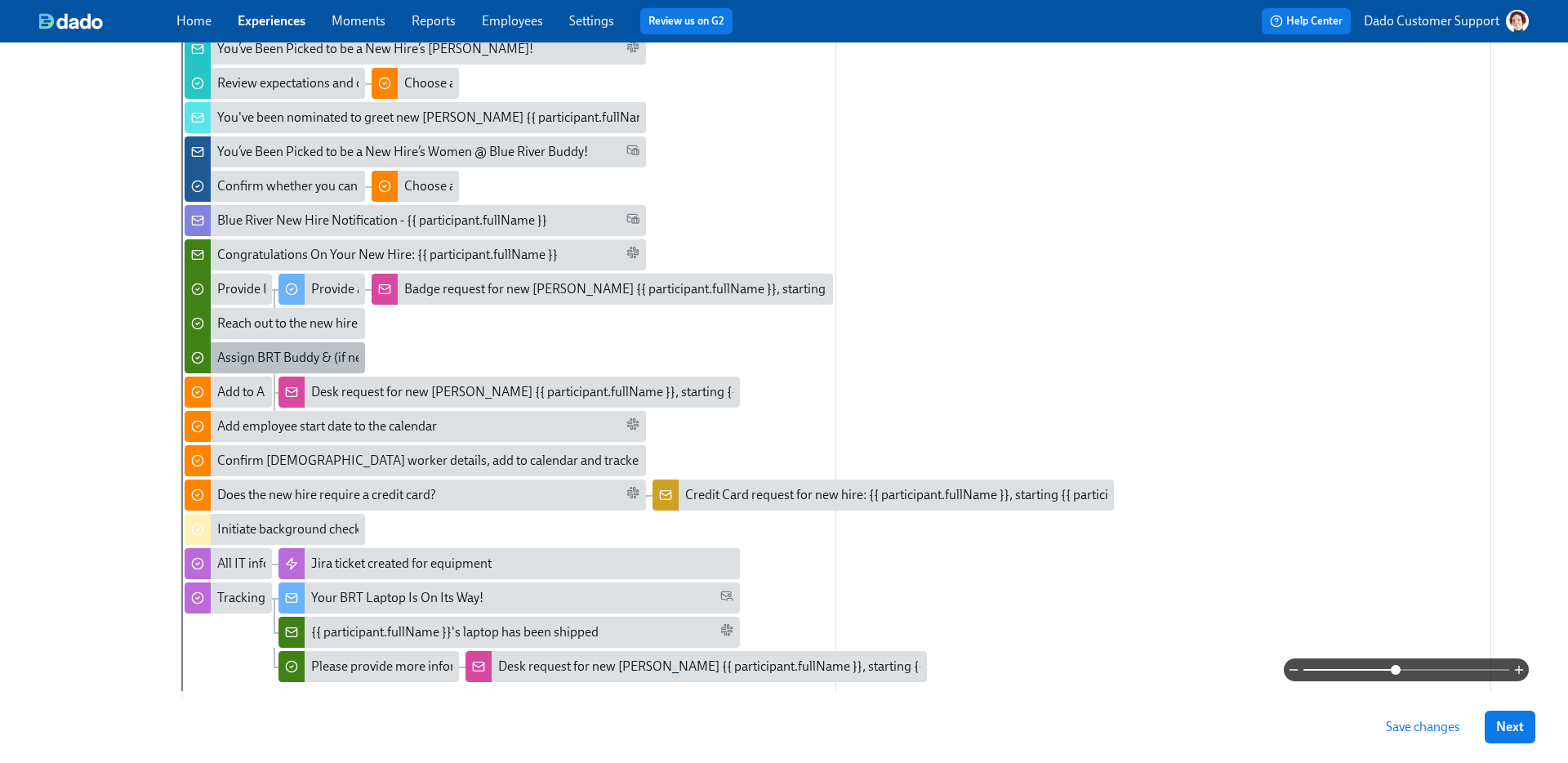
click at [245, 359] on div "Assign BRT Buddy & (if needed) First Day Helper" at bounding box center [351, 358] width 269 height 18
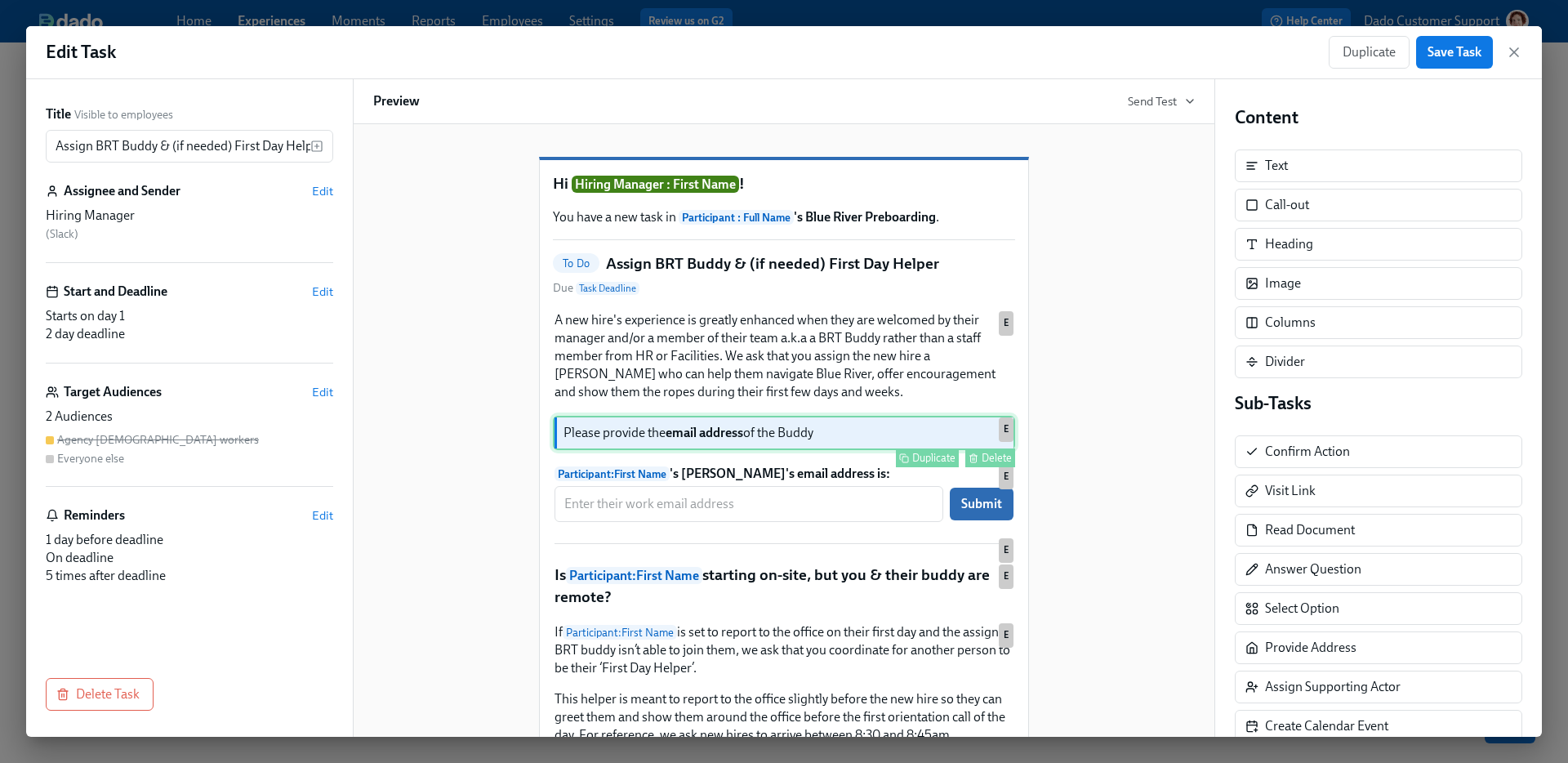
click at [817, 468] on div "Duplicate Delete" at bounding box center [785, 458] width 459 height 19
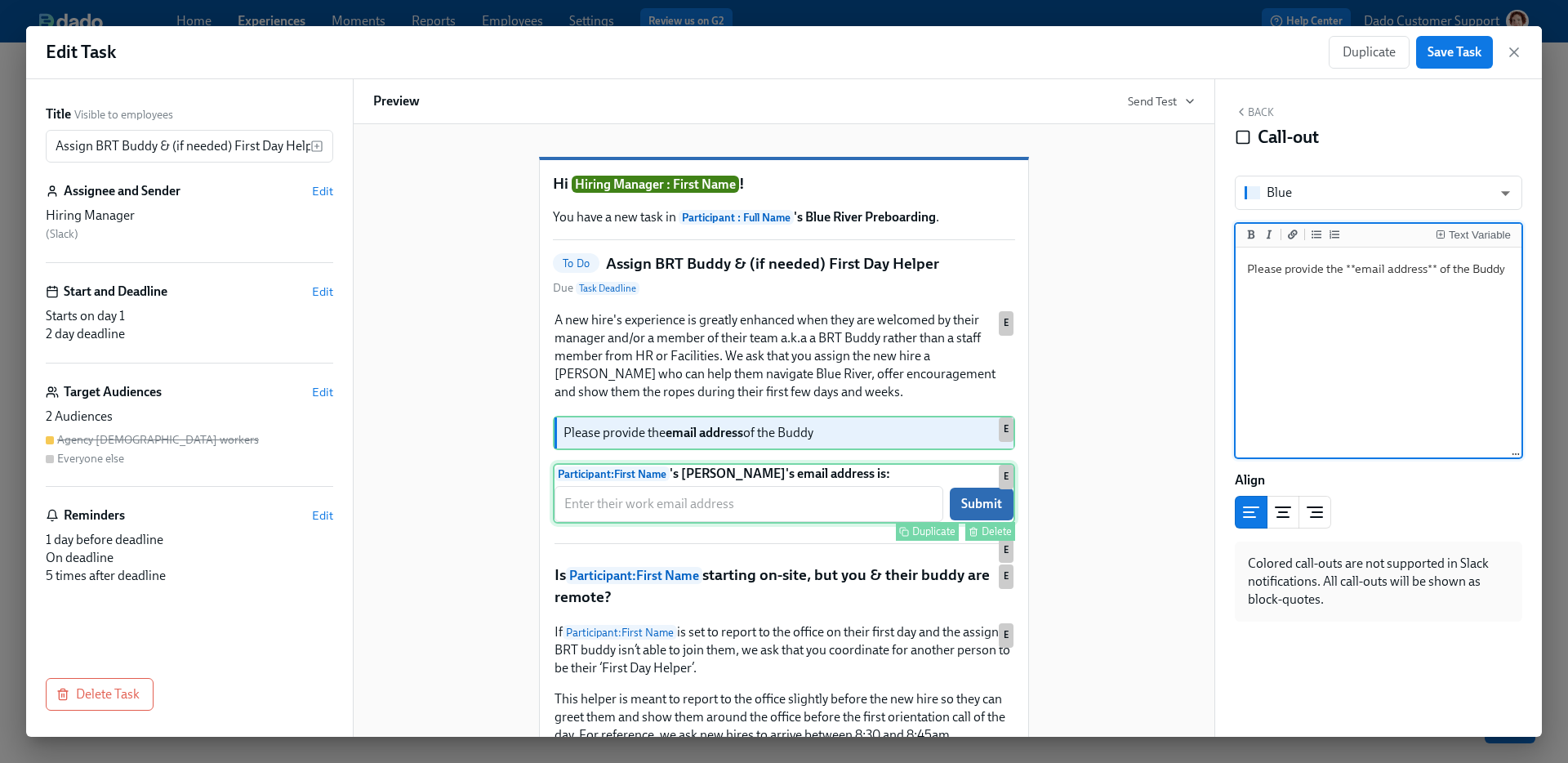
click at [787, 524] on div "Participant : First Name 's Buddy's email address is: ​ Submit Duplicate Delete…" at bounding box center [783, 494] width 462 height 61
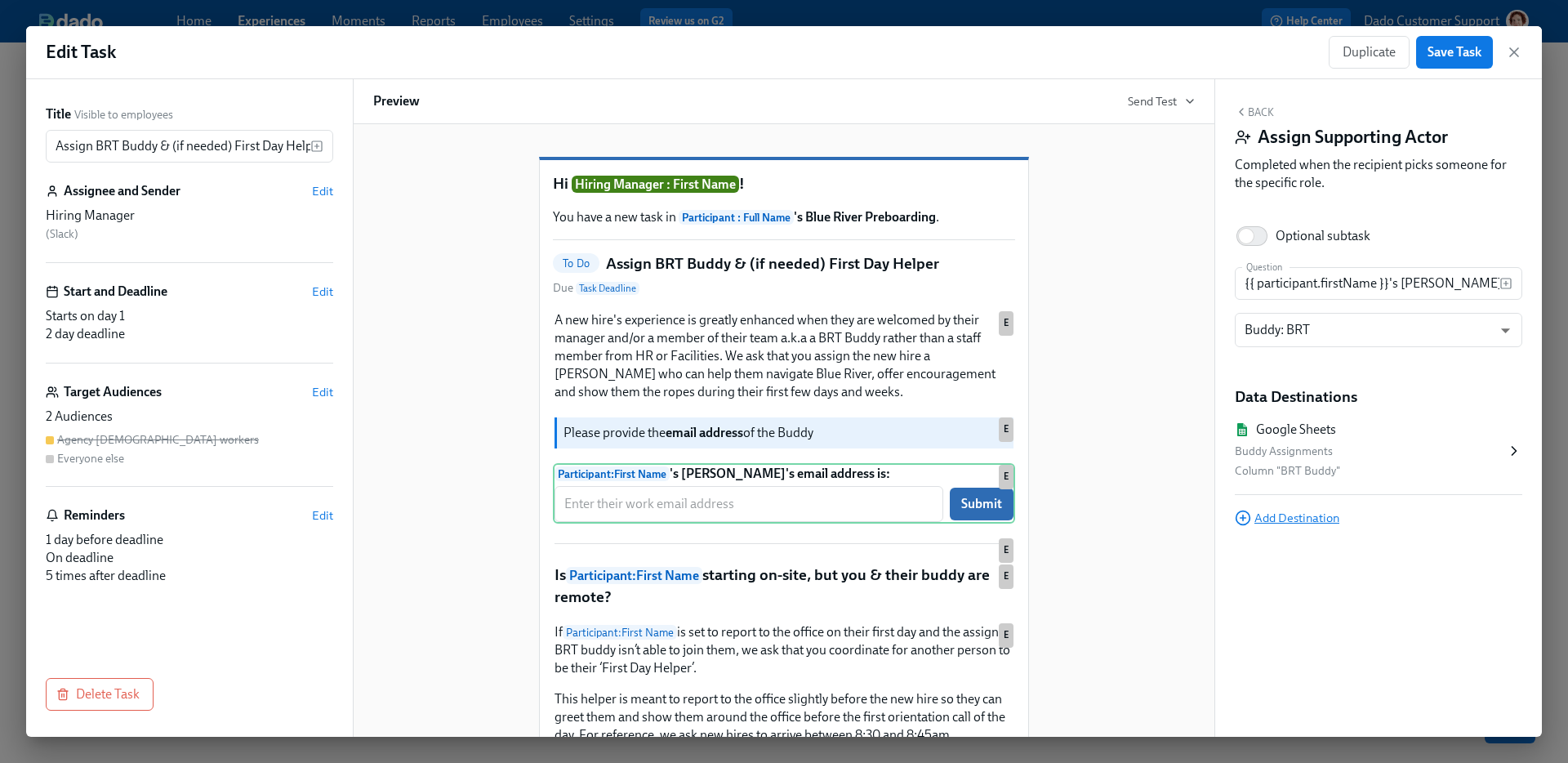
click at [1277, 524] on span "Add Destination" at bounding box center [1286, 518] width 105 height 16
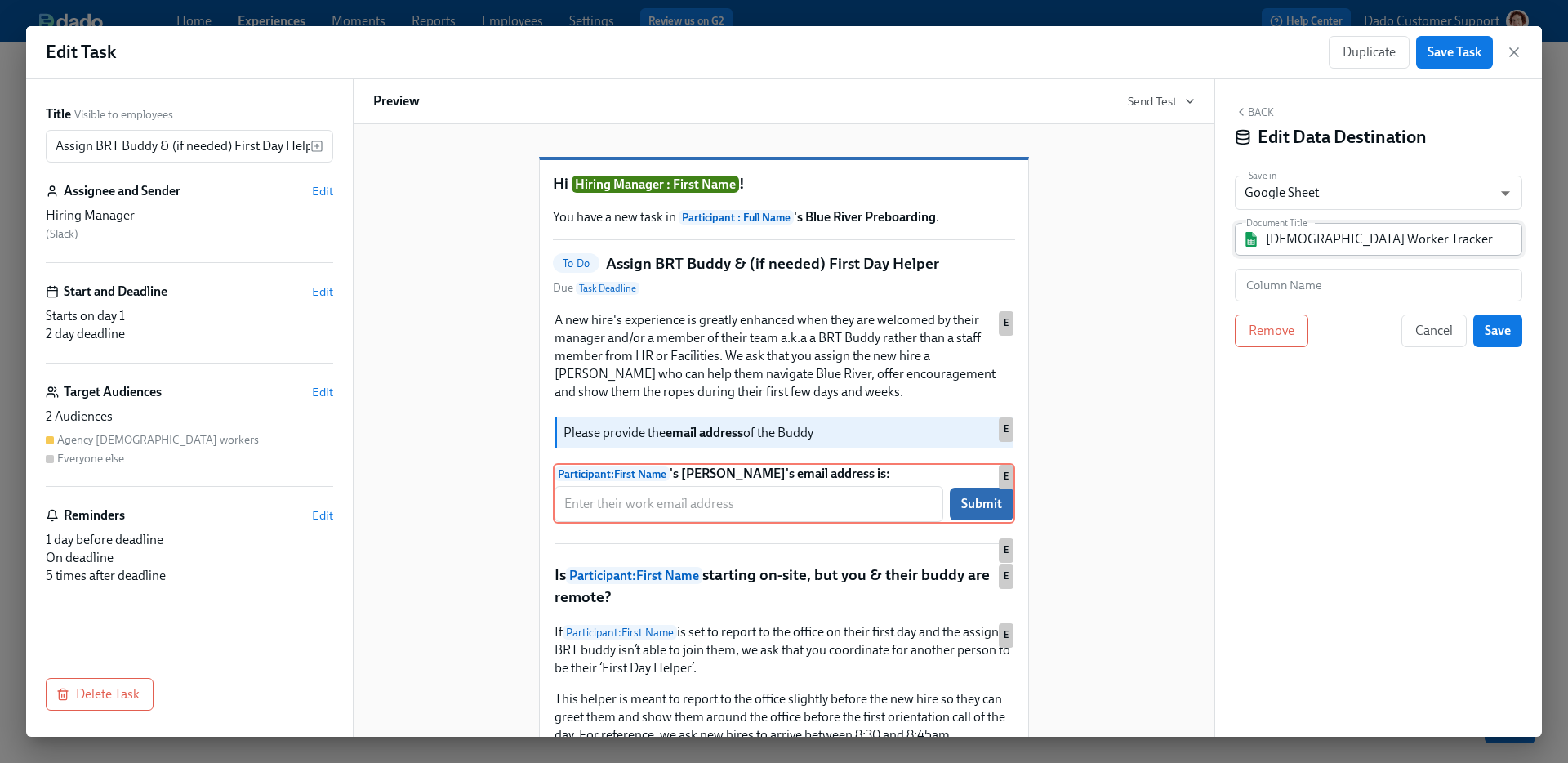
click at [1277, 242] on input "Contingent Worker Tracker" at bounding box center [1390, 239] width 249 height 33
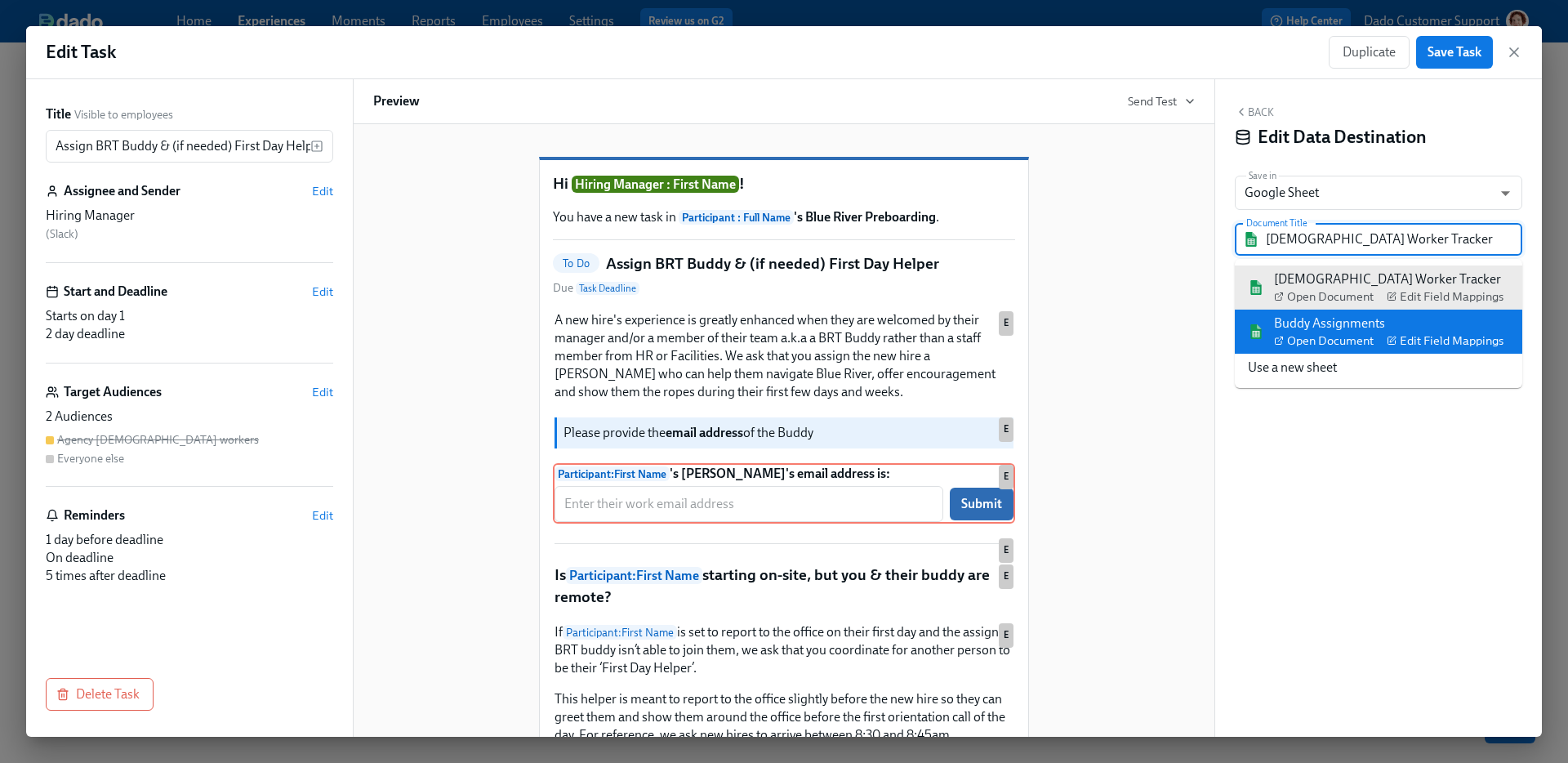
click at [1321, 323] on div "Buddy Assignments Open Document Edit Field Mappings" at bounding box center [1388, 332] width 230 height 34
type input "Buddy Assignments"
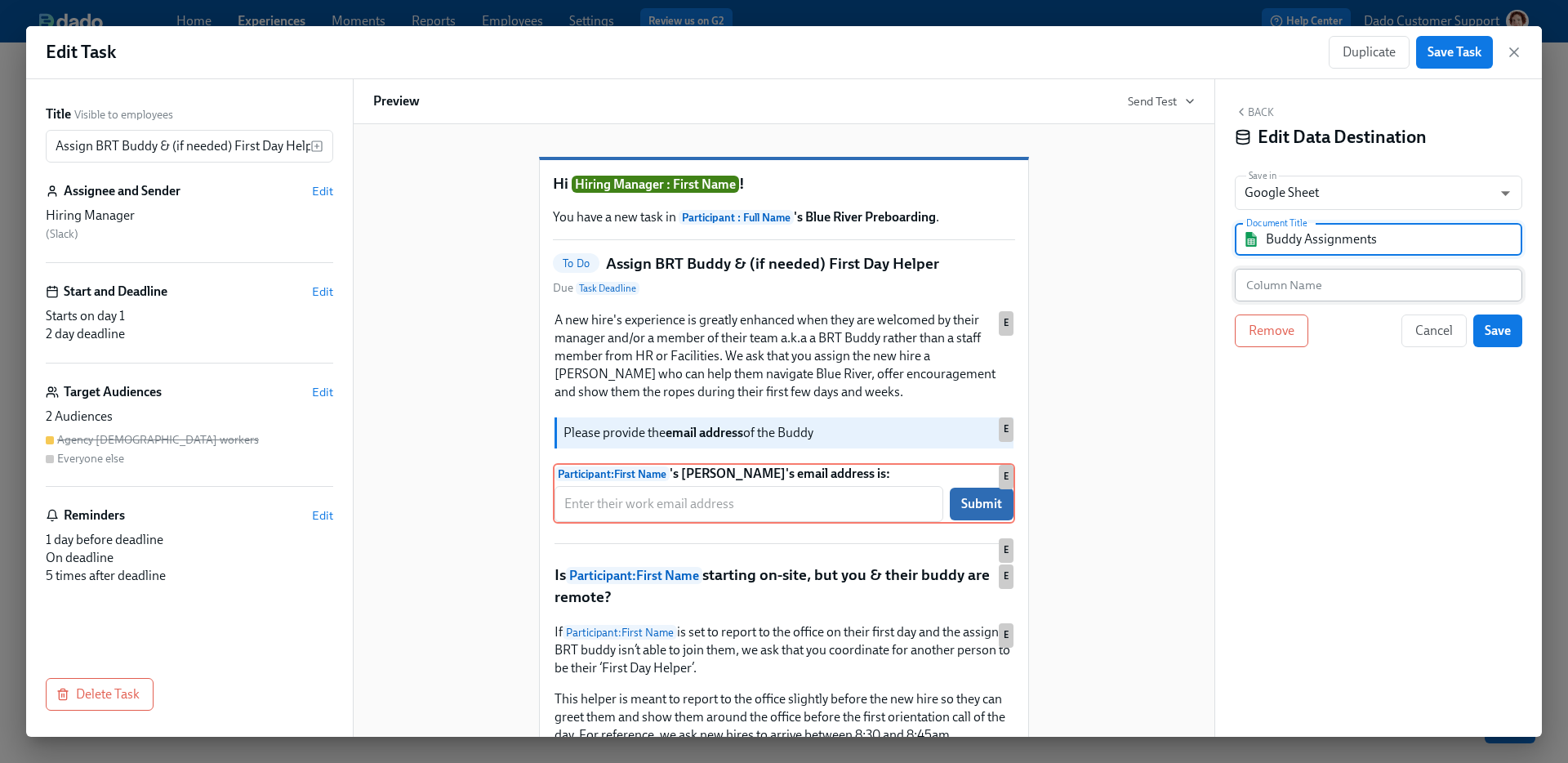
click at [1260, 286] on input "text" at bounding box center [1378, 285] width 288 height 33
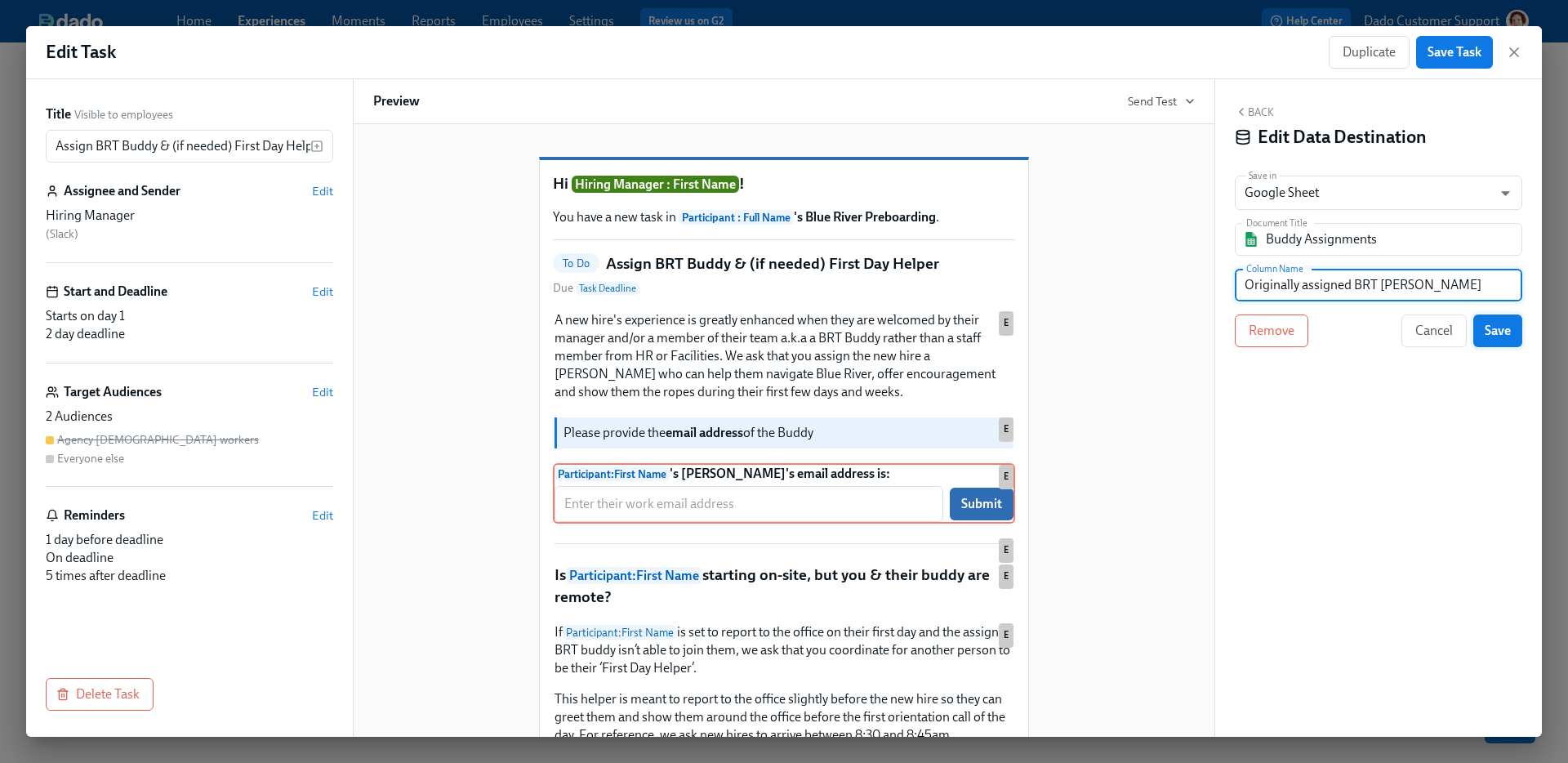
type input "Originally assigned BRT buddy"
click at [1505, 344] on button "Save" at bounding box center [1497, 331] width 49 height 33
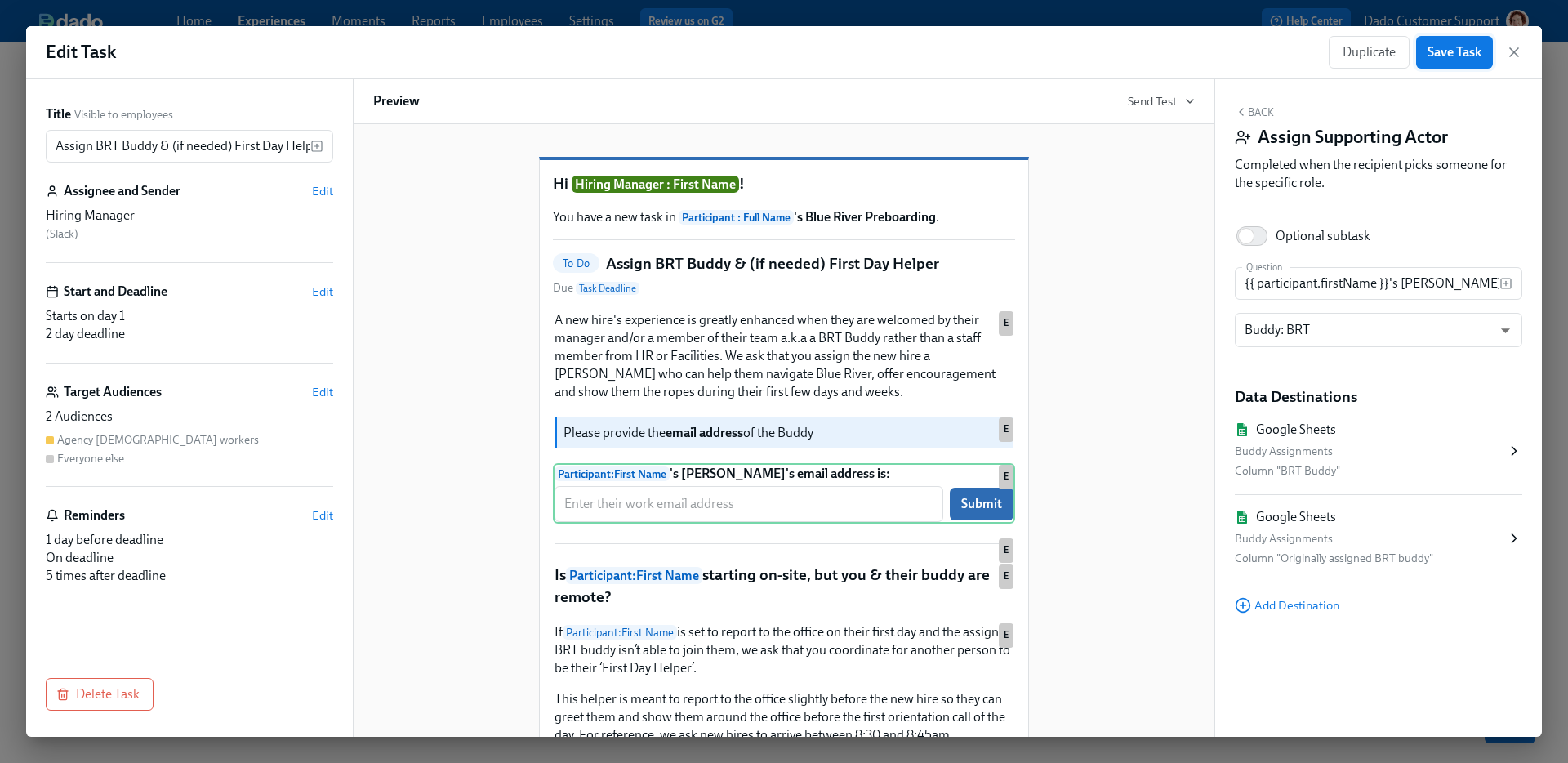
click at [1457, 54] on span "Save Task" at bounding box center [1454, 52] width 54 height 16
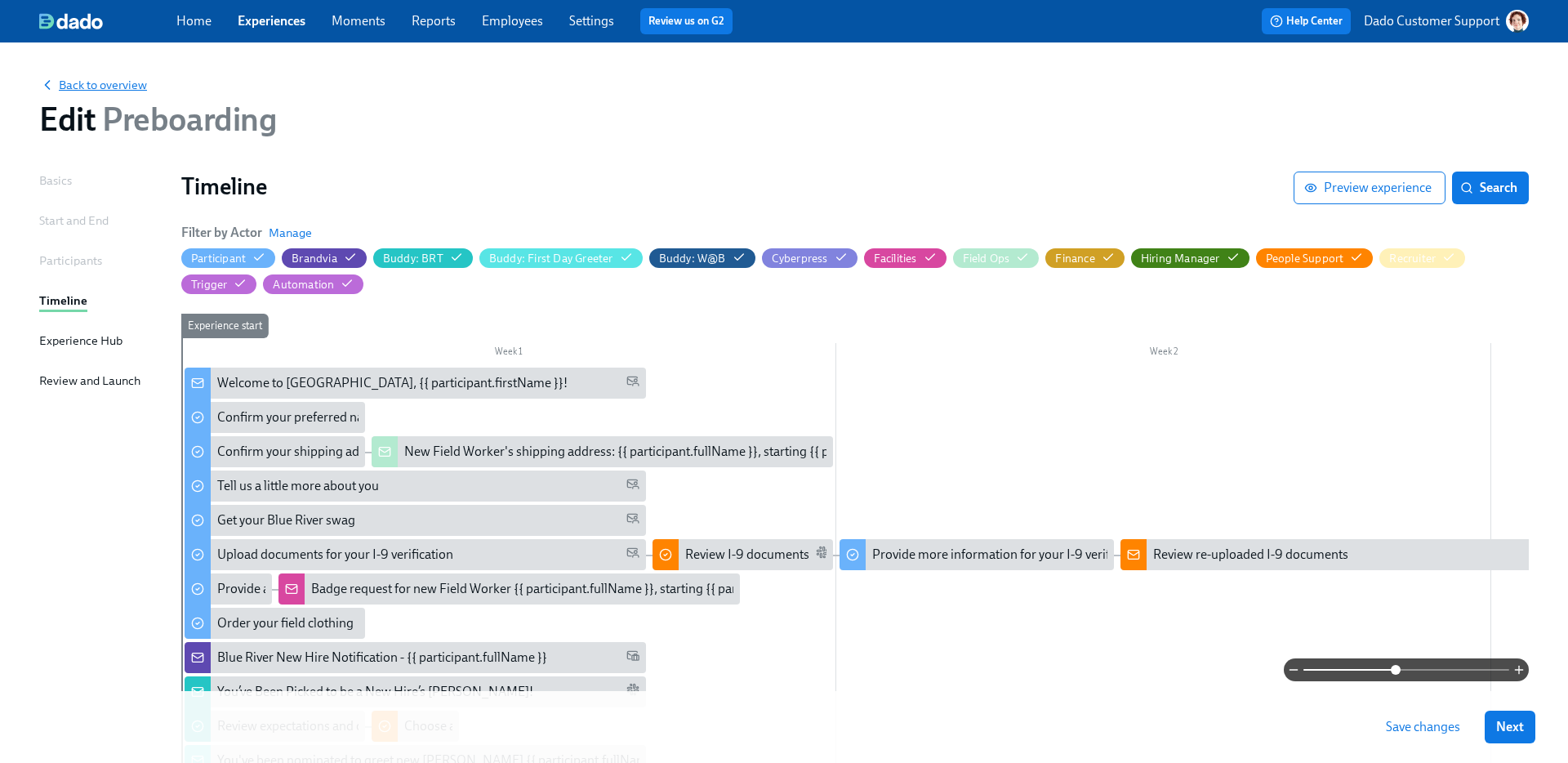
click at [77, 87] on span "Back to overview" at bounding box center [93, 85] width 108 height 16
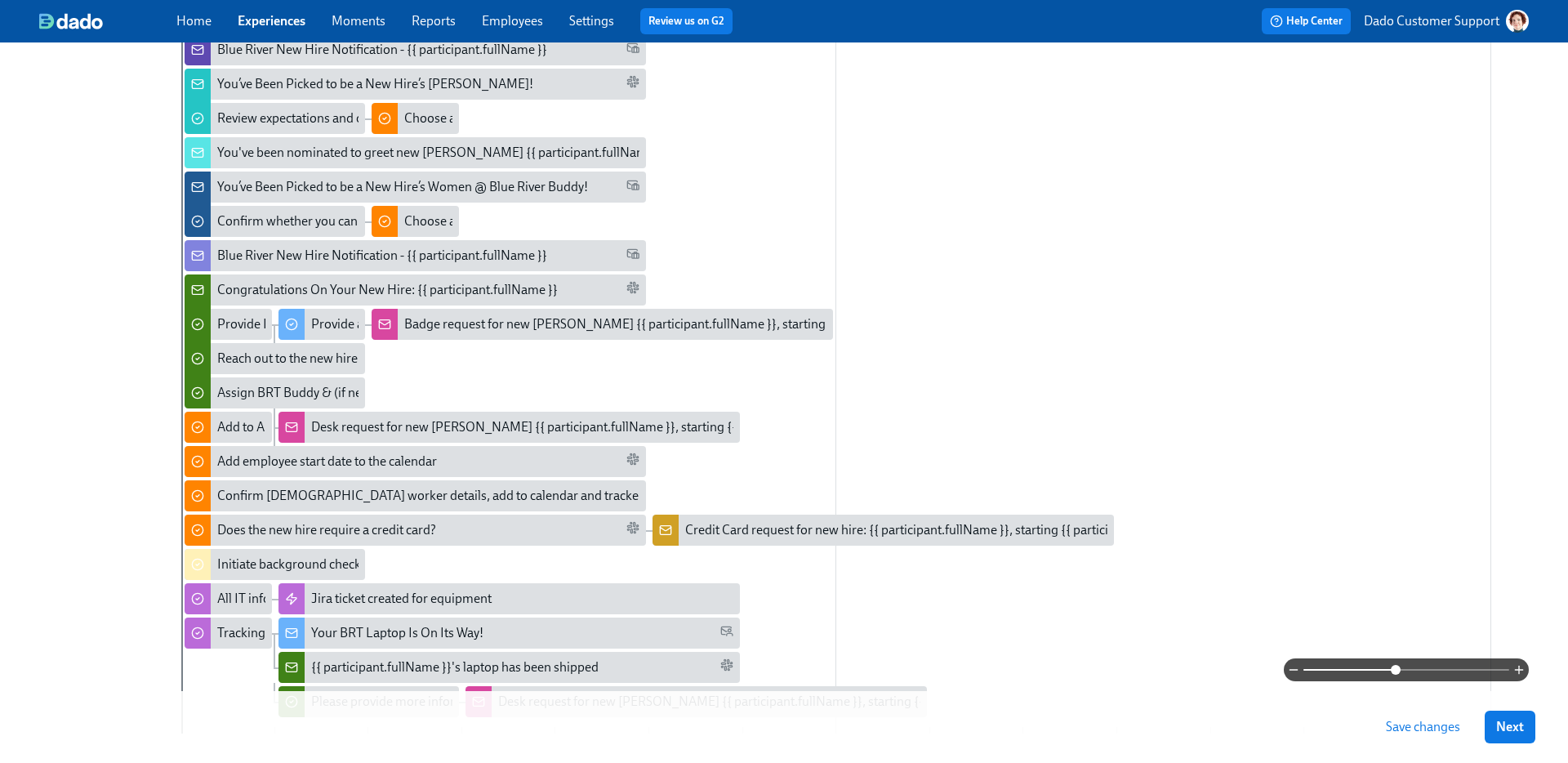
scroll to position [638, 0]
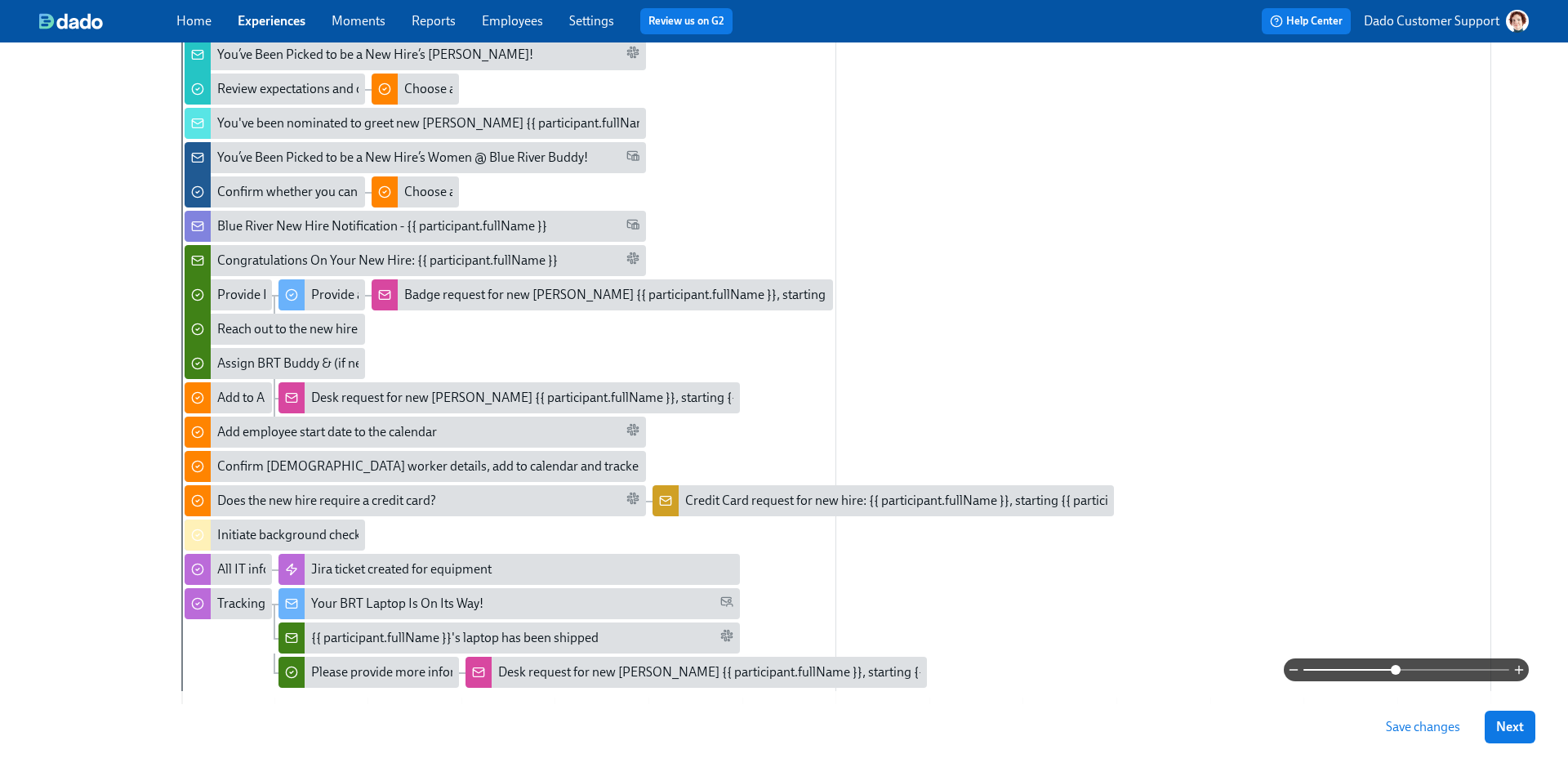
click at [1419, 733] on span "Save changes" at bounding box center [1422, 727] width 74 height 16
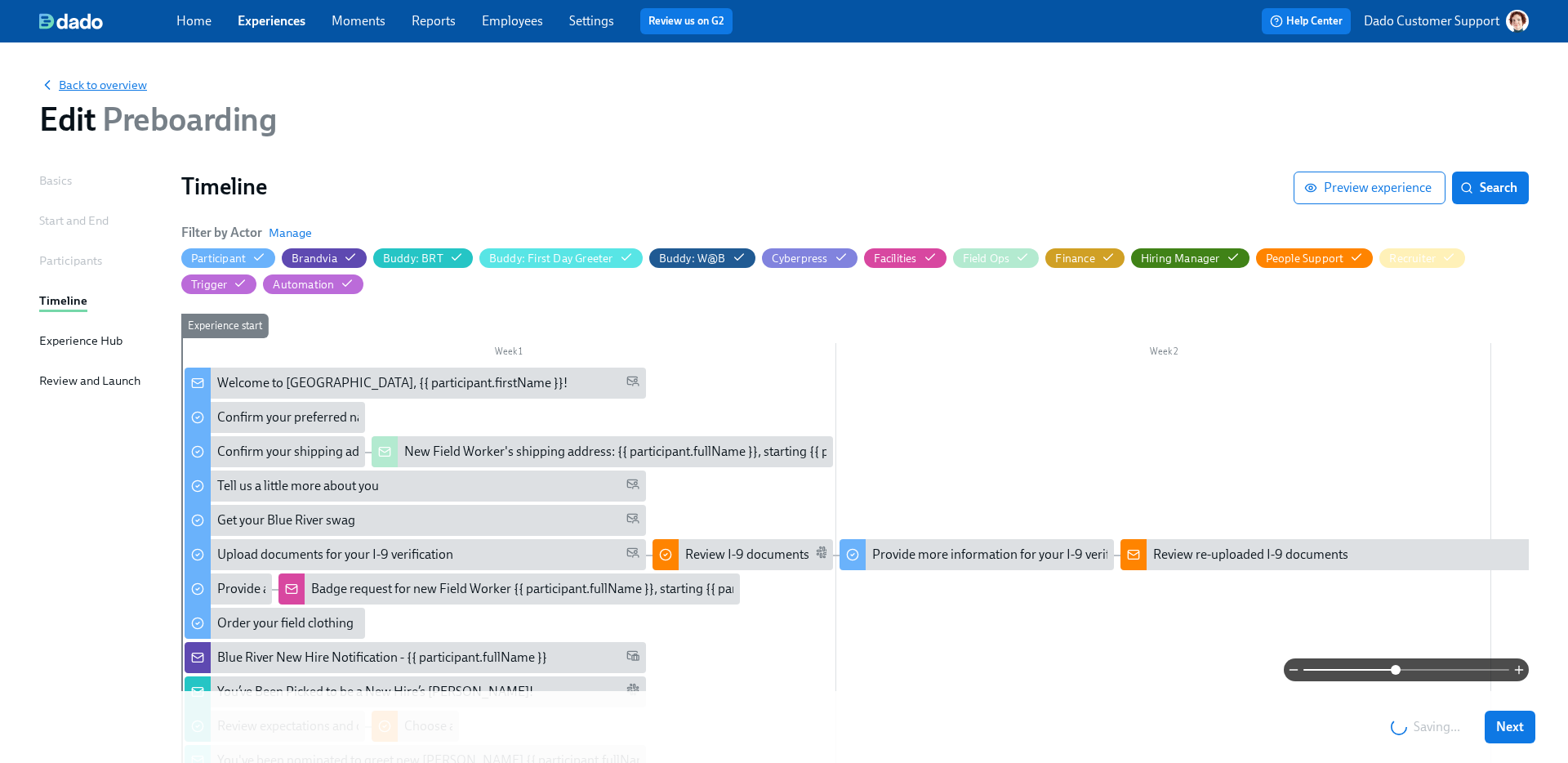
click at [89, 81] on span "Back to overview" at bounding box center [93, 85] width 108 height 16
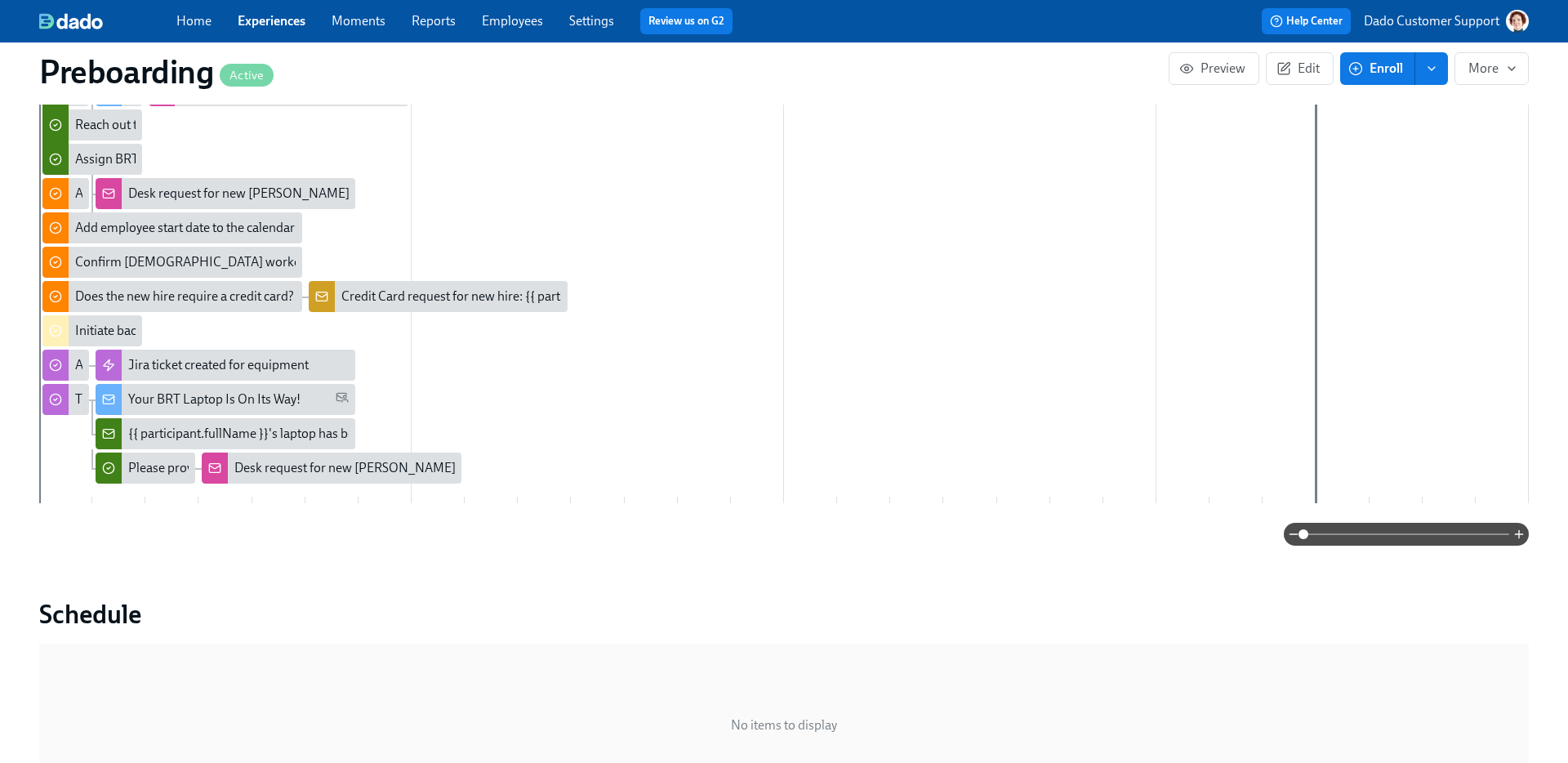
scroll to position [1030, 0]
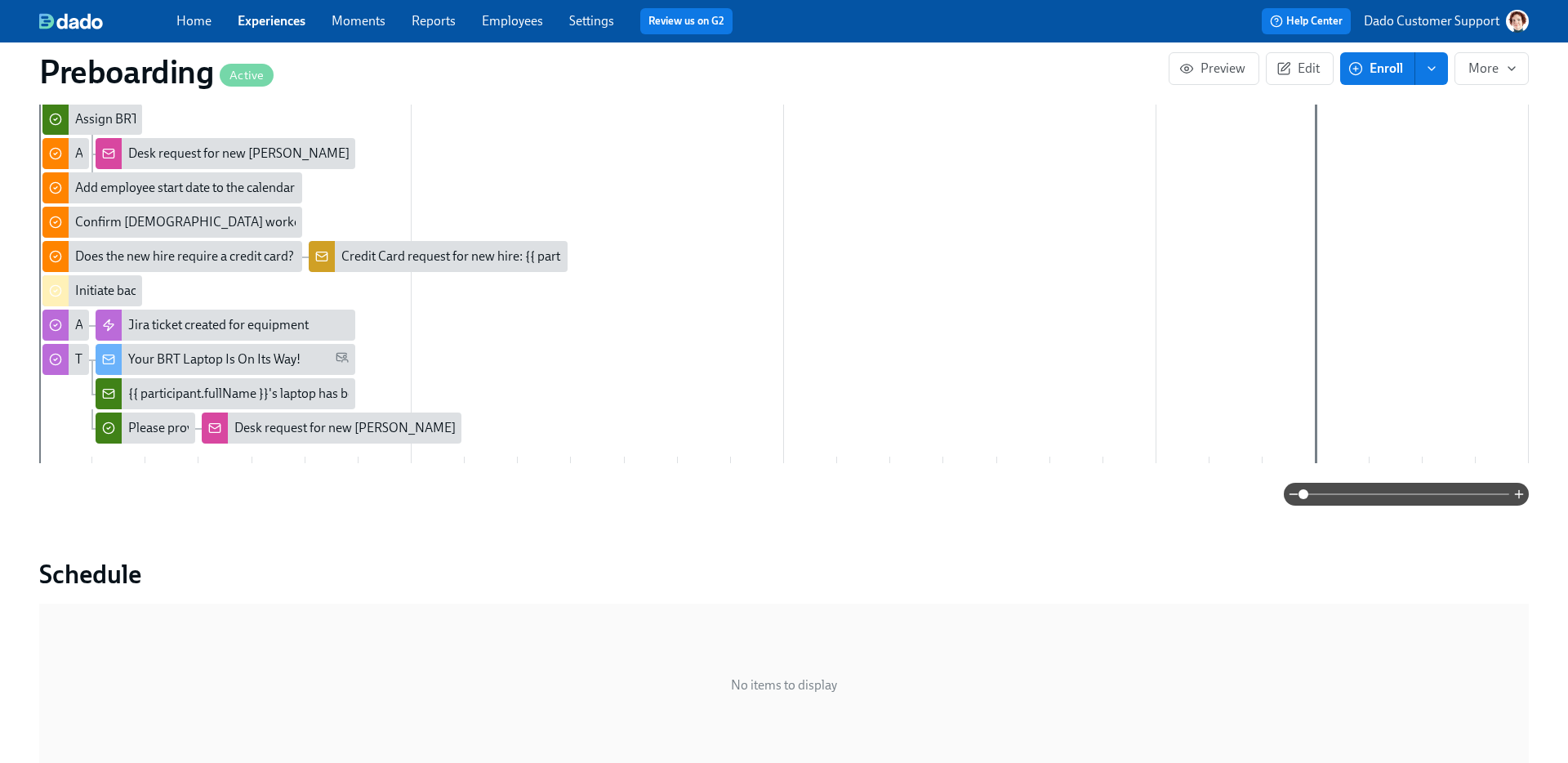
click at [459, 246] on div "Credit Card request for new hire: {{ participant.fullName }}, starting {{ parti…" at bounding box center [438, 256] width 260 height 31
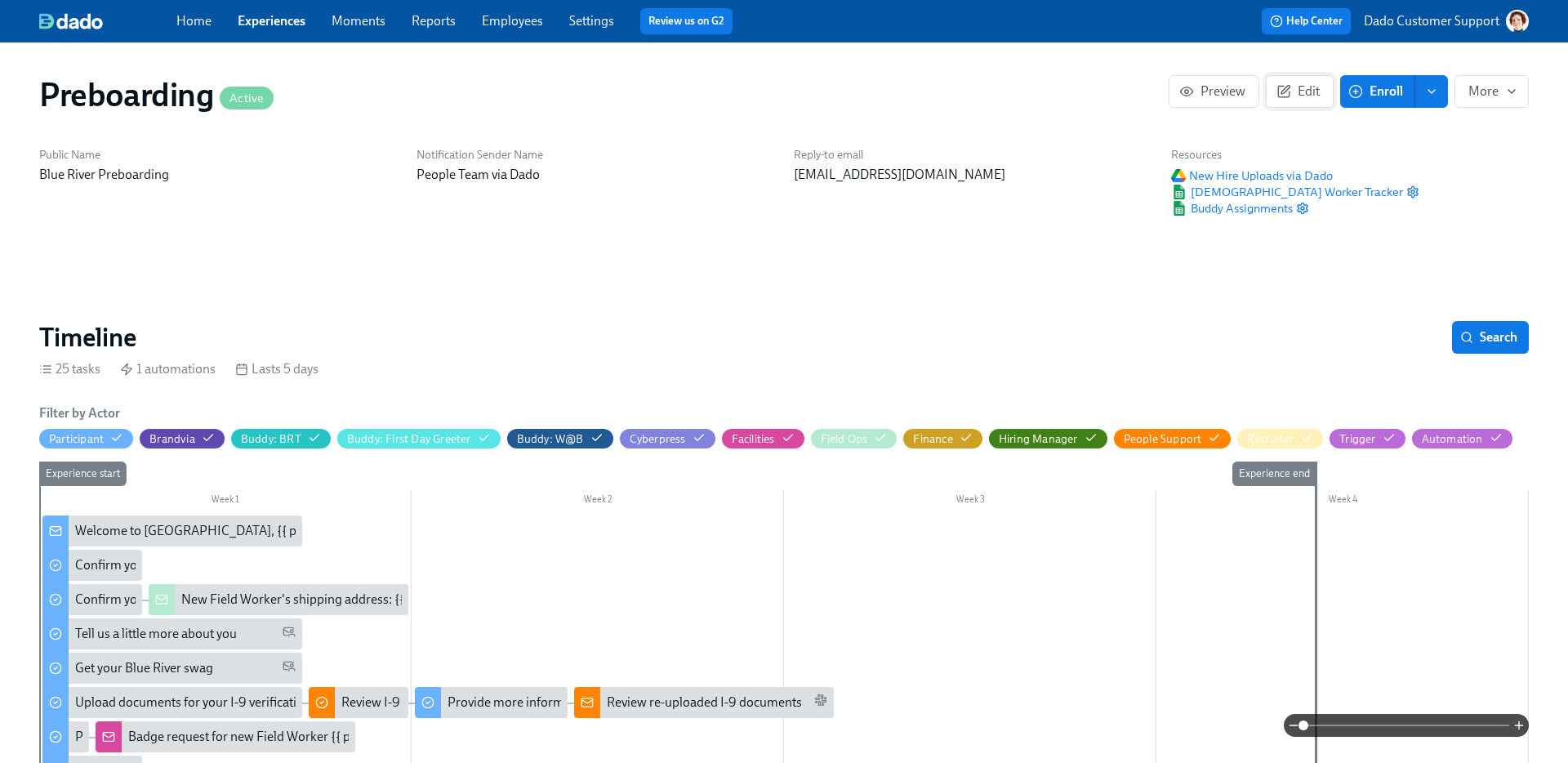
click at [1300, 88] on span "Edit" at bounding box center [1300, 91] width 40 height 16
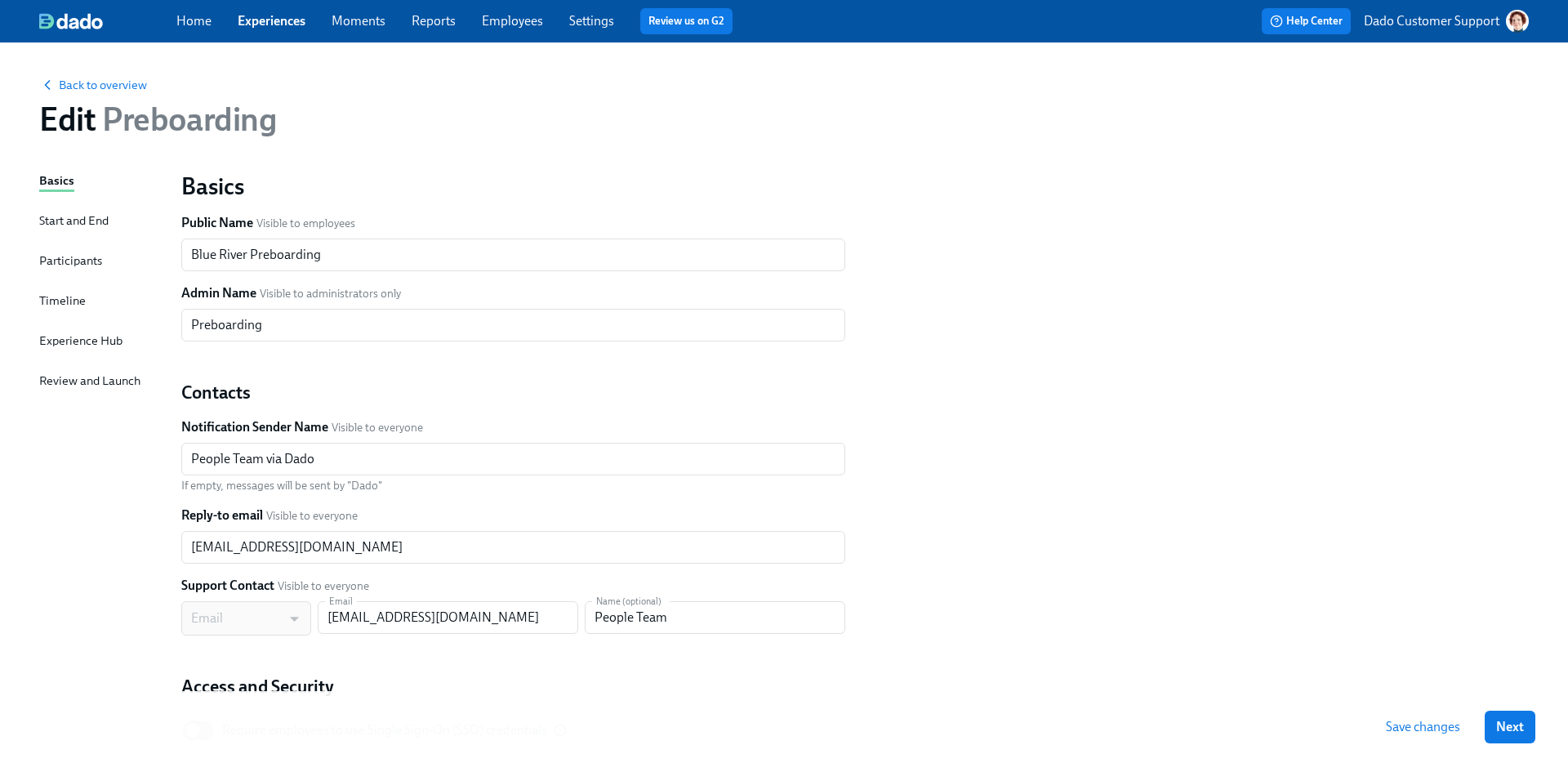
click at [56, 297] on div "Timeline" at bounding box center [63, 301] width 46 height 18
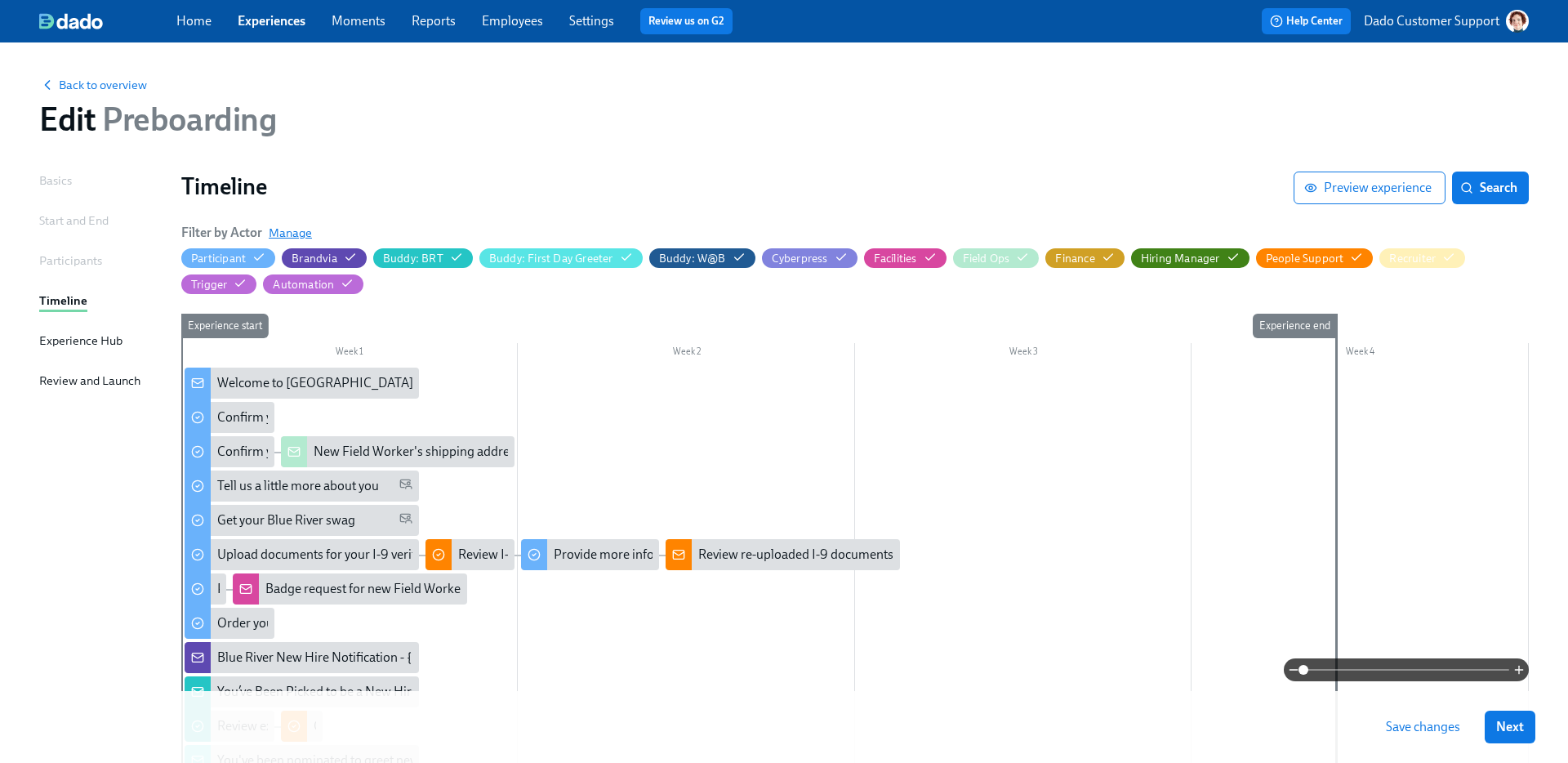
click at [286, 230] on span "Manage" at bounding box center [291, 233] width 43 height 16
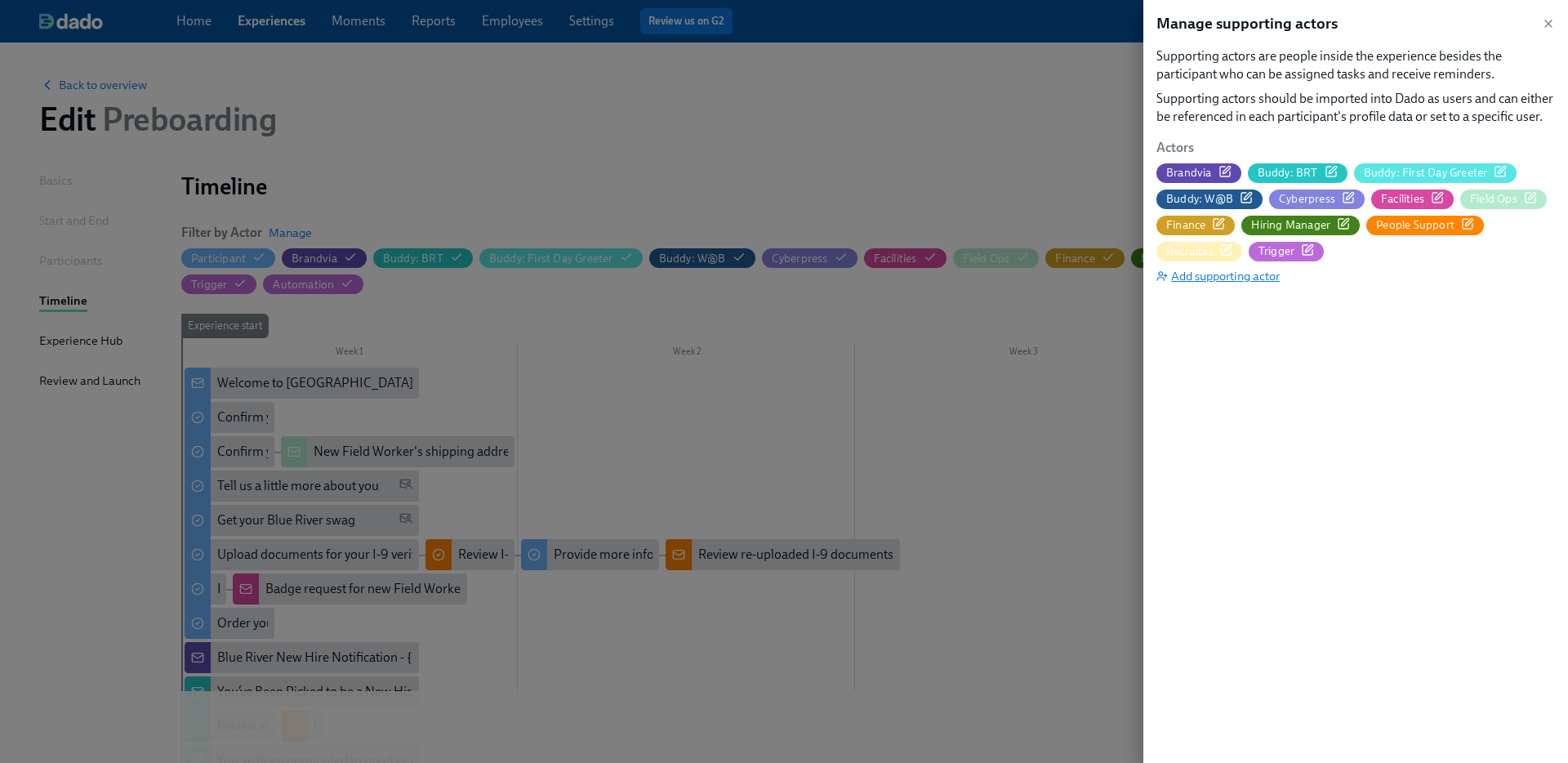
click at [1206, 275] on span "Add supporting actor" at bounding box center [1218, 276] width 123 height 16
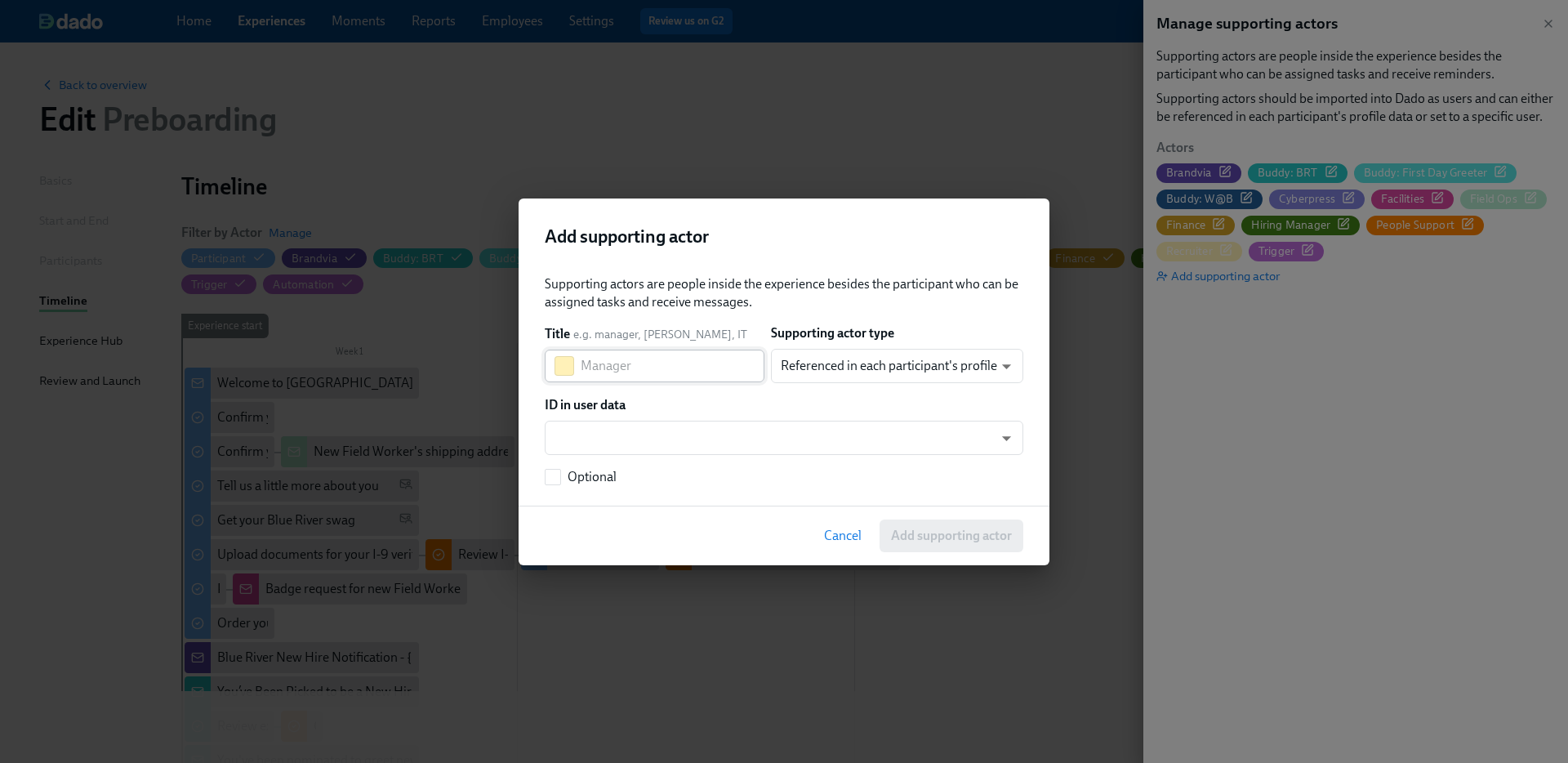
click at [569, 371] on button "button" at bounding box center [564, 366] width 20 height 20
click at [631, 458] on button "button" at bounding box center [636, 458] width 20 height 20
click at [611, 372] on input "text" at bounding box center [673, 366] width 184 height 33
type input "Finance back-up"
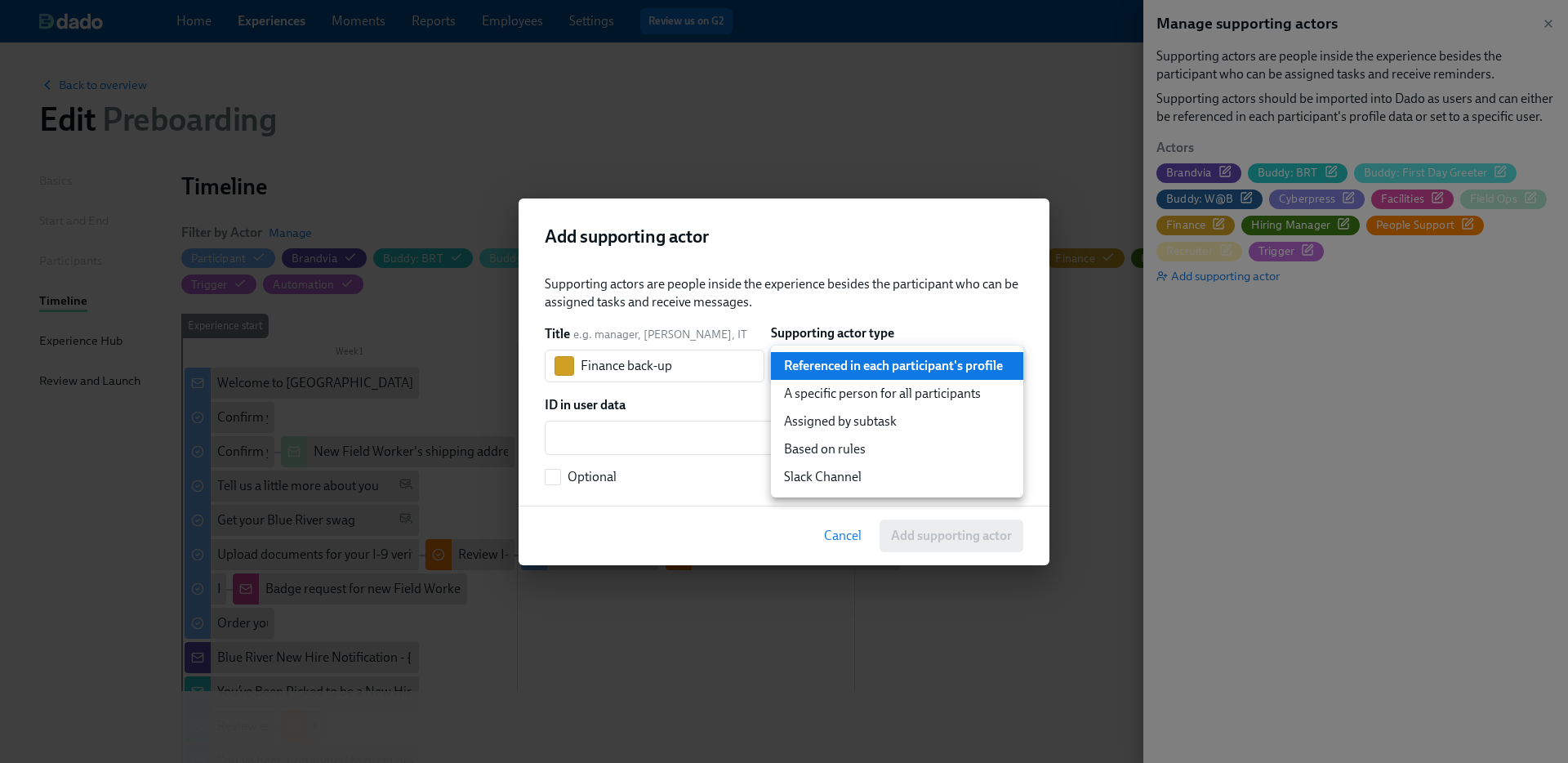
click at [817, 352] on body "Home Experiences Moments Reports Employees Settings Review us on G2 Help Center…" at bounding box center [784, 741] width 1568 height 1482
click at [830, 307] on div at bounding box center [784, 381] width 1568 height 763
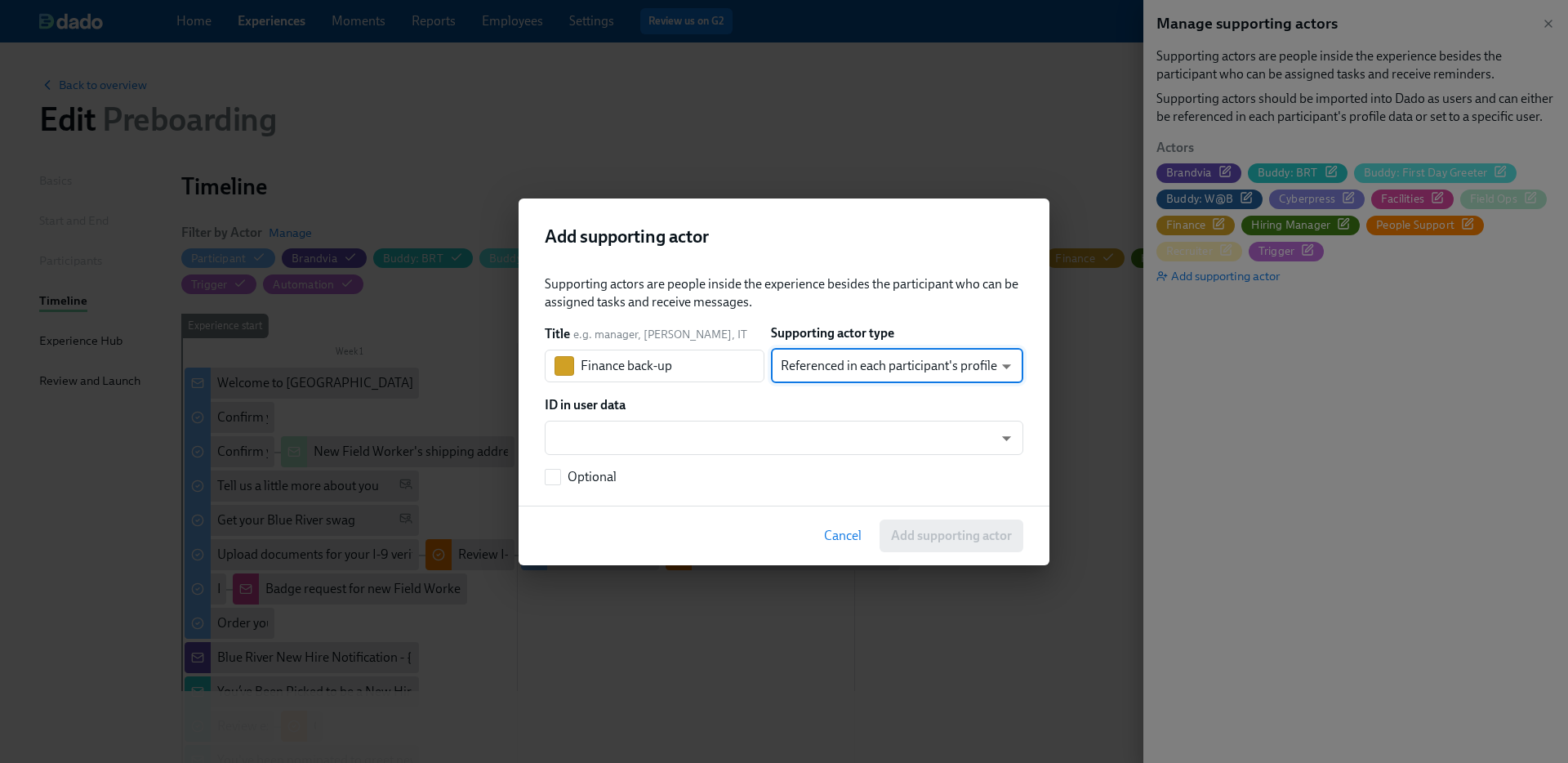
click at [855, 369] on body "Home Experiences Moments Reports Employees Settings Review us on G2 Help Center…" at bounding box center [784, 741] width 1568 height 1482
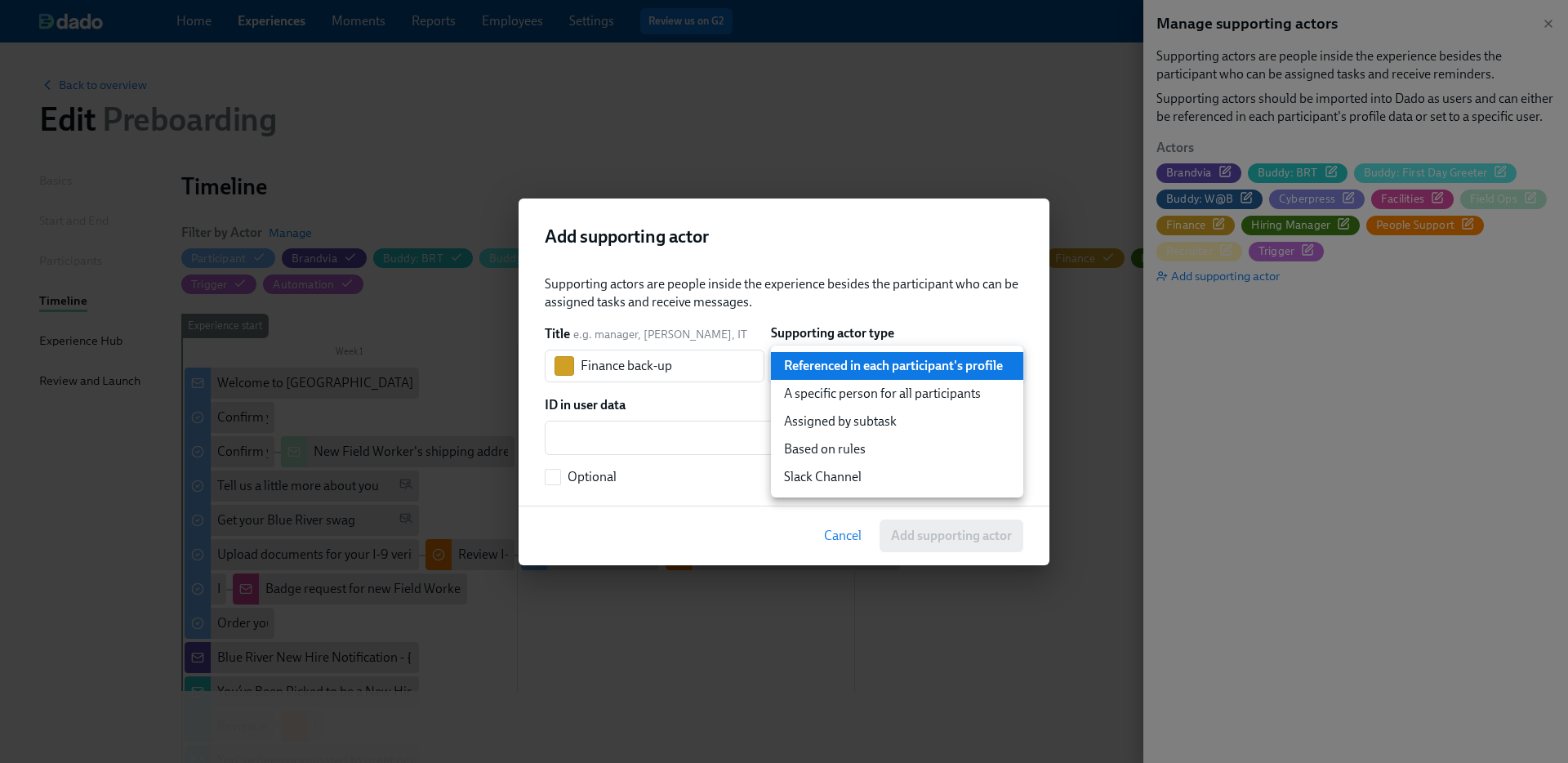
click at [831, 394] on li "A specific person for all participants" at bounding box center [897, 394] width 252 height 28
type input "staticUser"
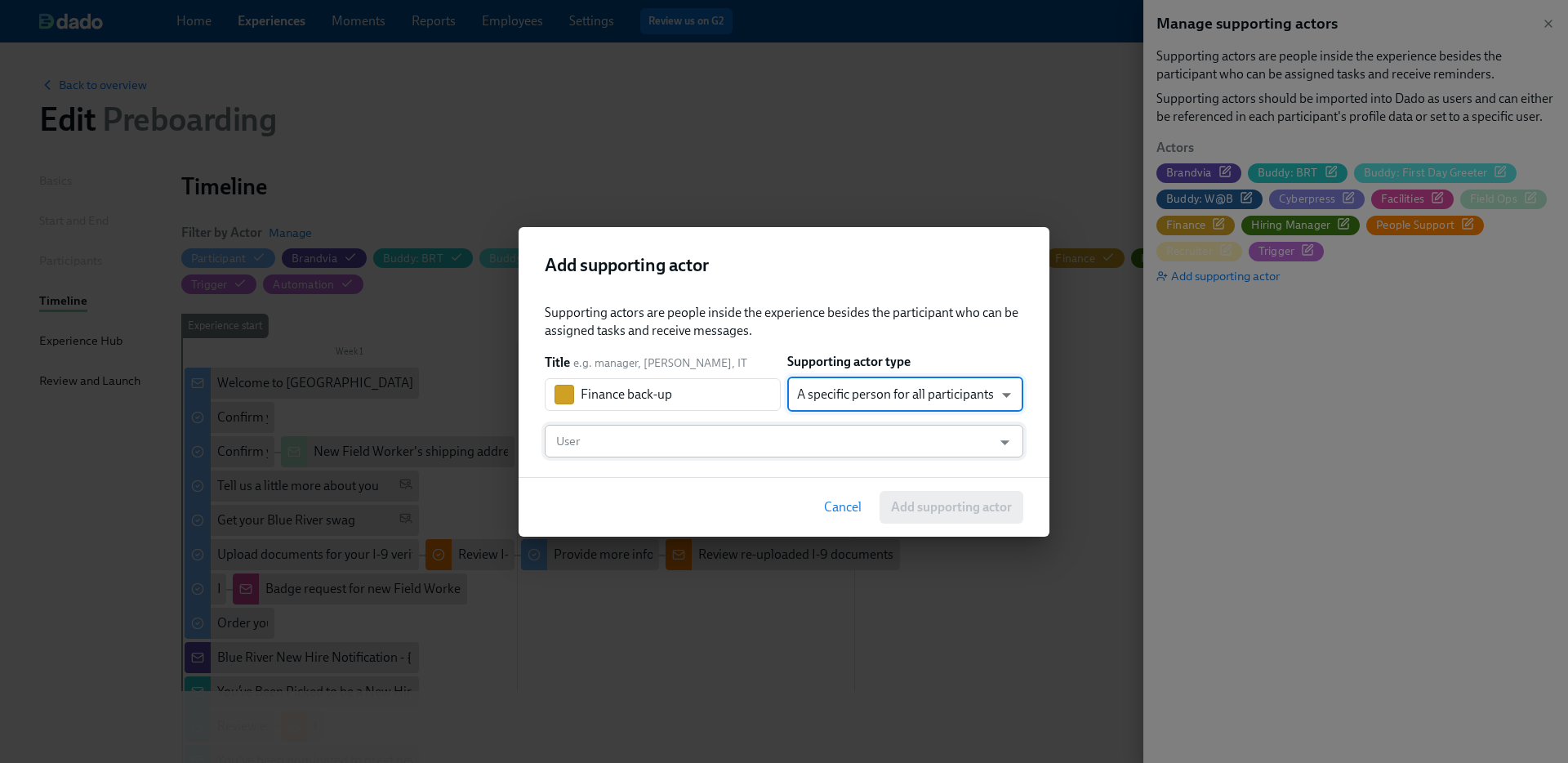
click at [695, 448] on input "User" at bounding box center [768, 441] width 431 height 33
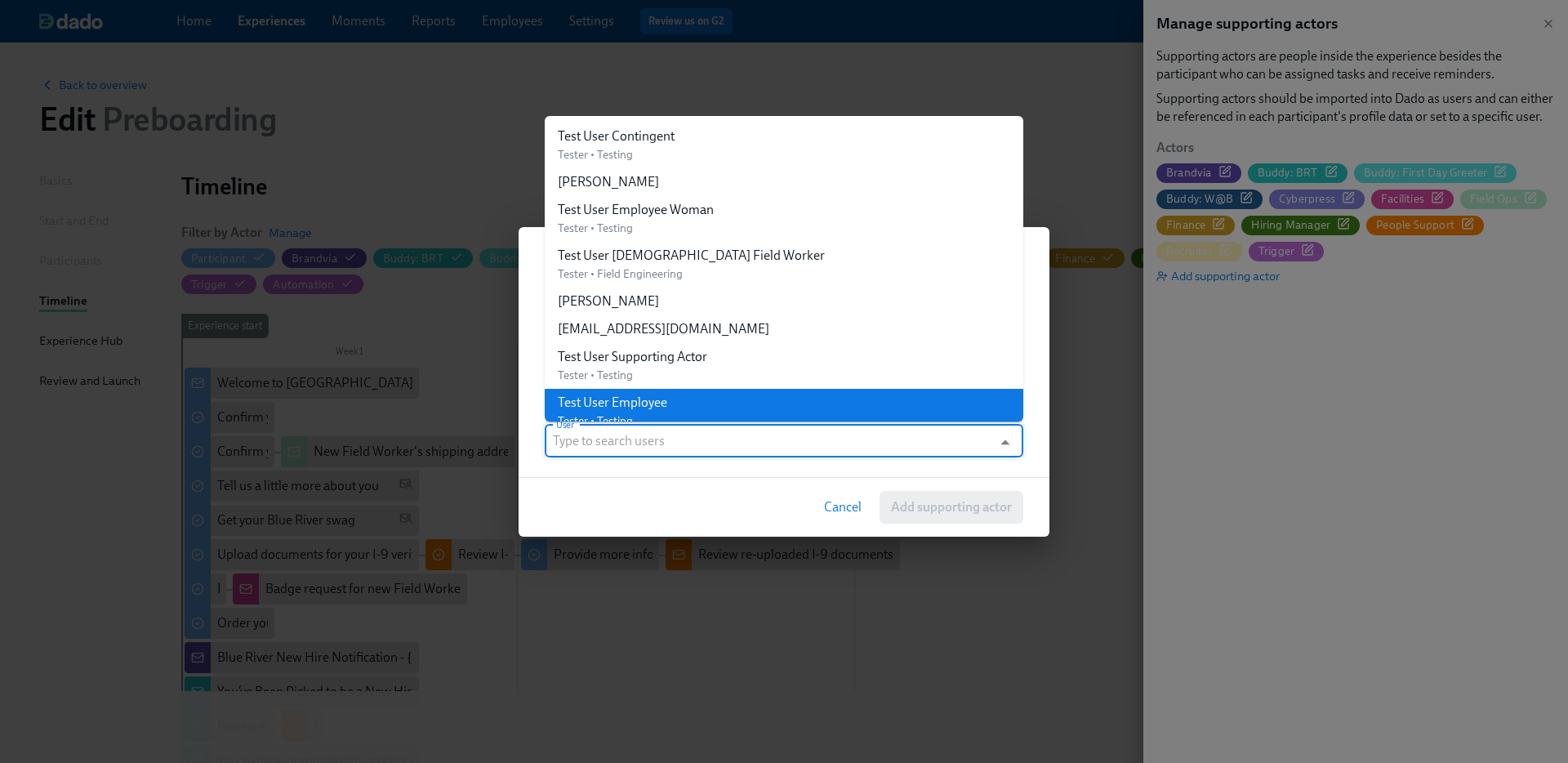
click at [686, 399] on li "Test User Employee Tester • Testing" at bounding box center [783, 411] width 478 height 46
type input "Test User Employee"
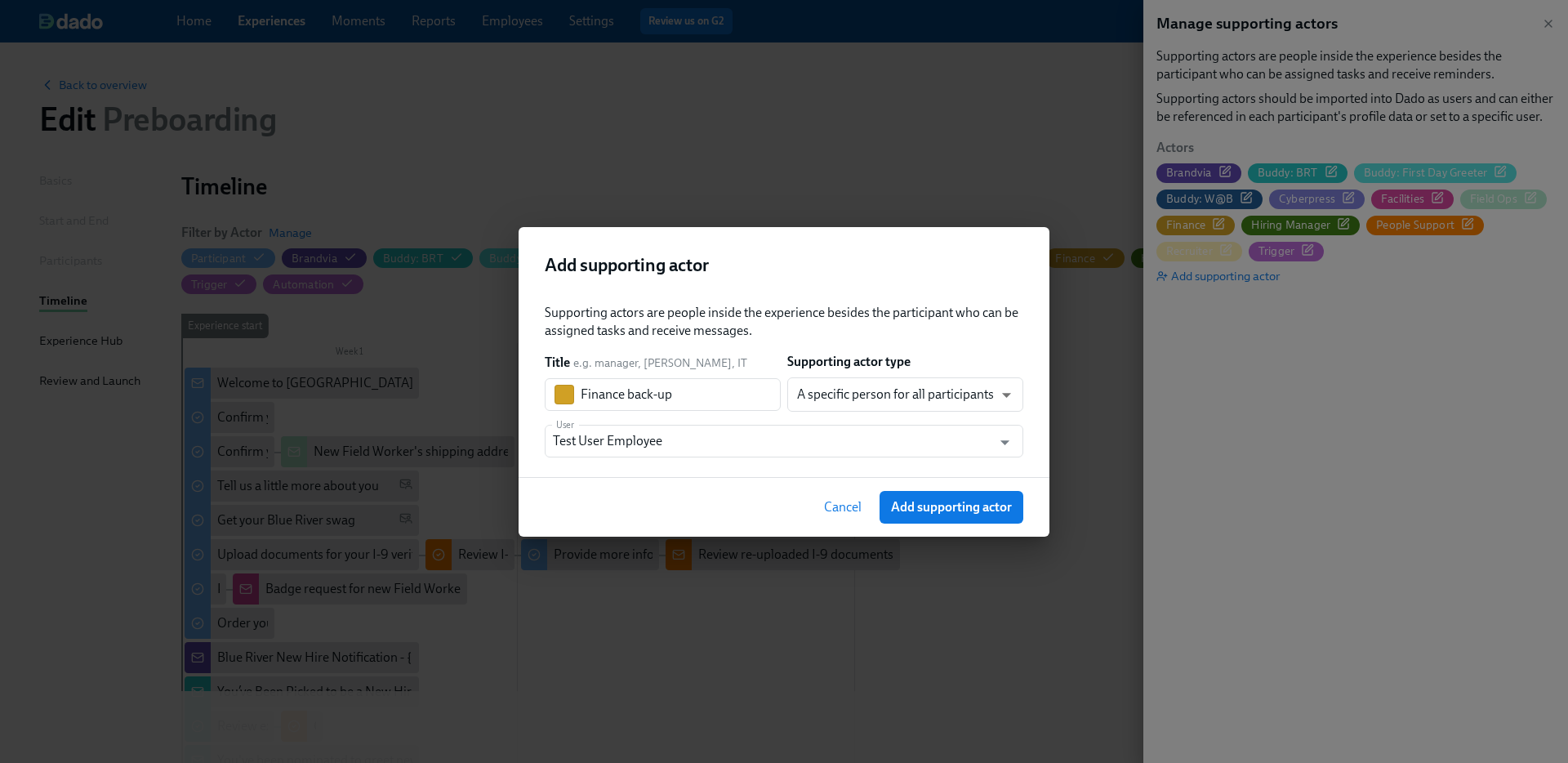
click at [941, 524] on div "Cancel Add supporting actor" at bounding box center [784, 507] width 531 height 60
click at [941, 513] on span "Add supporting actor" at bounding box center [951, 507] width 121 height 16
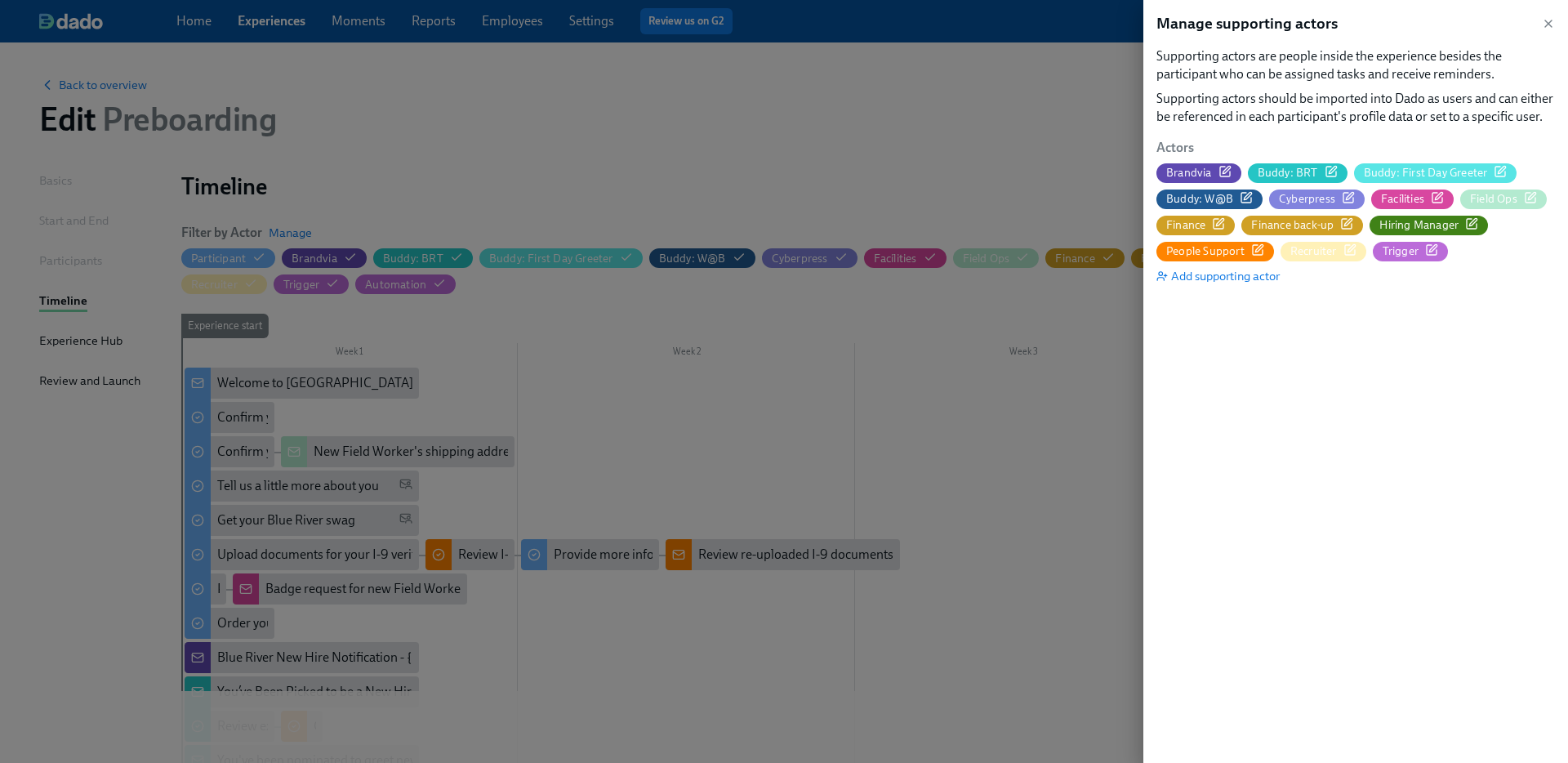
click at [855, 186] on div at bounding box center [784, 381] width 1568 height 763
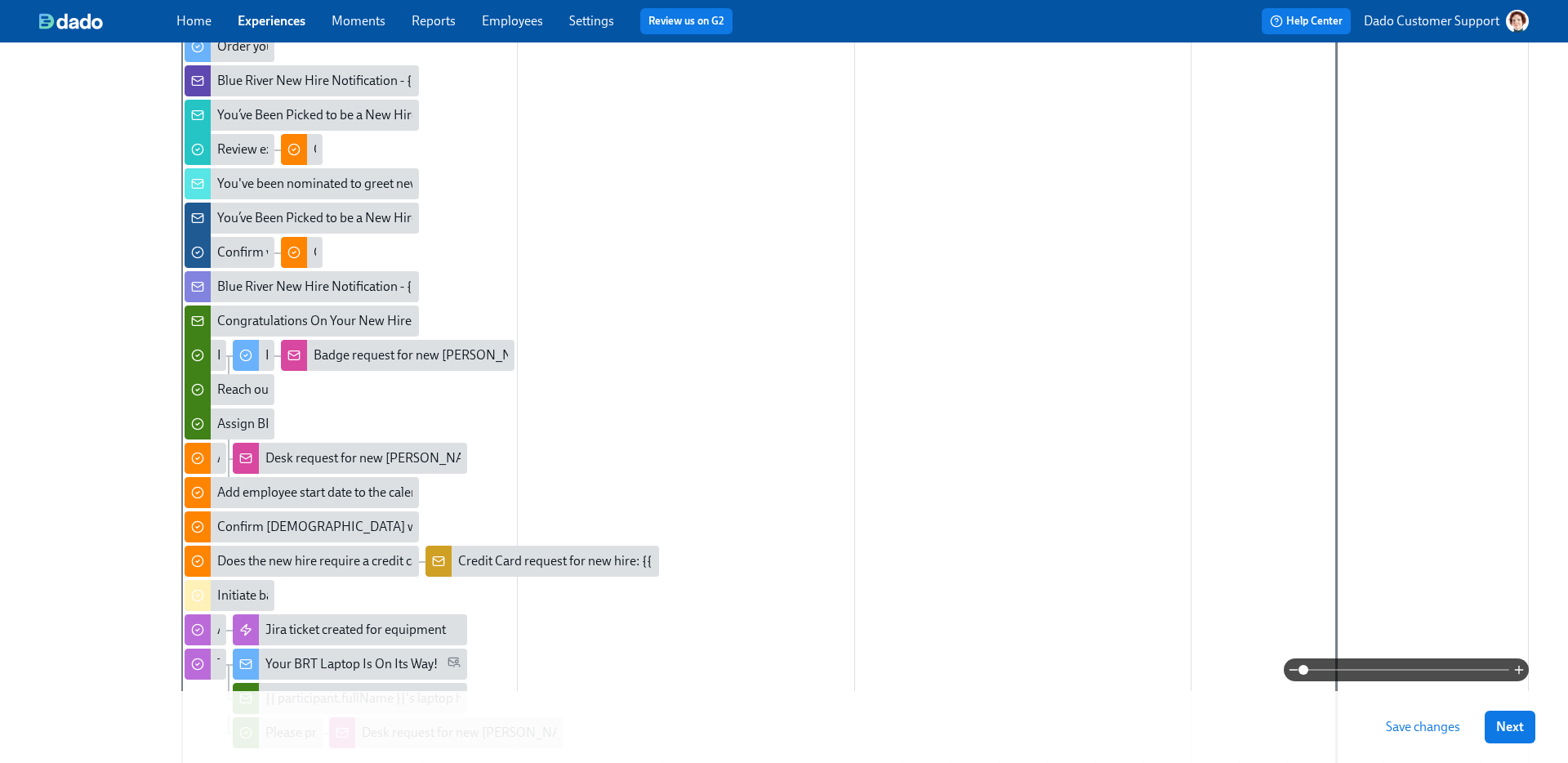
scroll to position [719, 0]
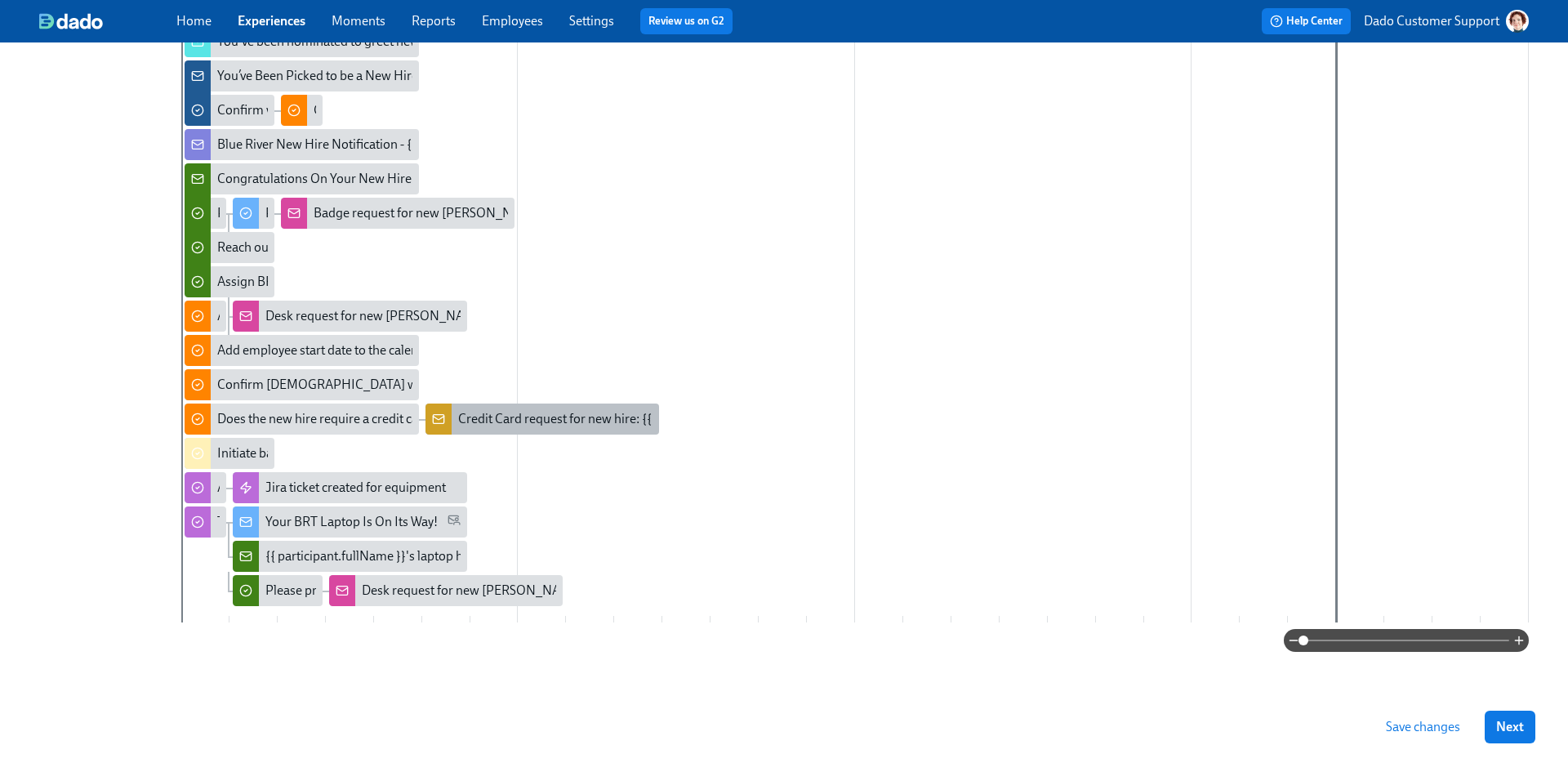
click at [486, 421] on div "Credit Card request for new hire: {{ participant.fullName }}, starting {{ parti…" at bounding box center [742, 420] width 569 height 18
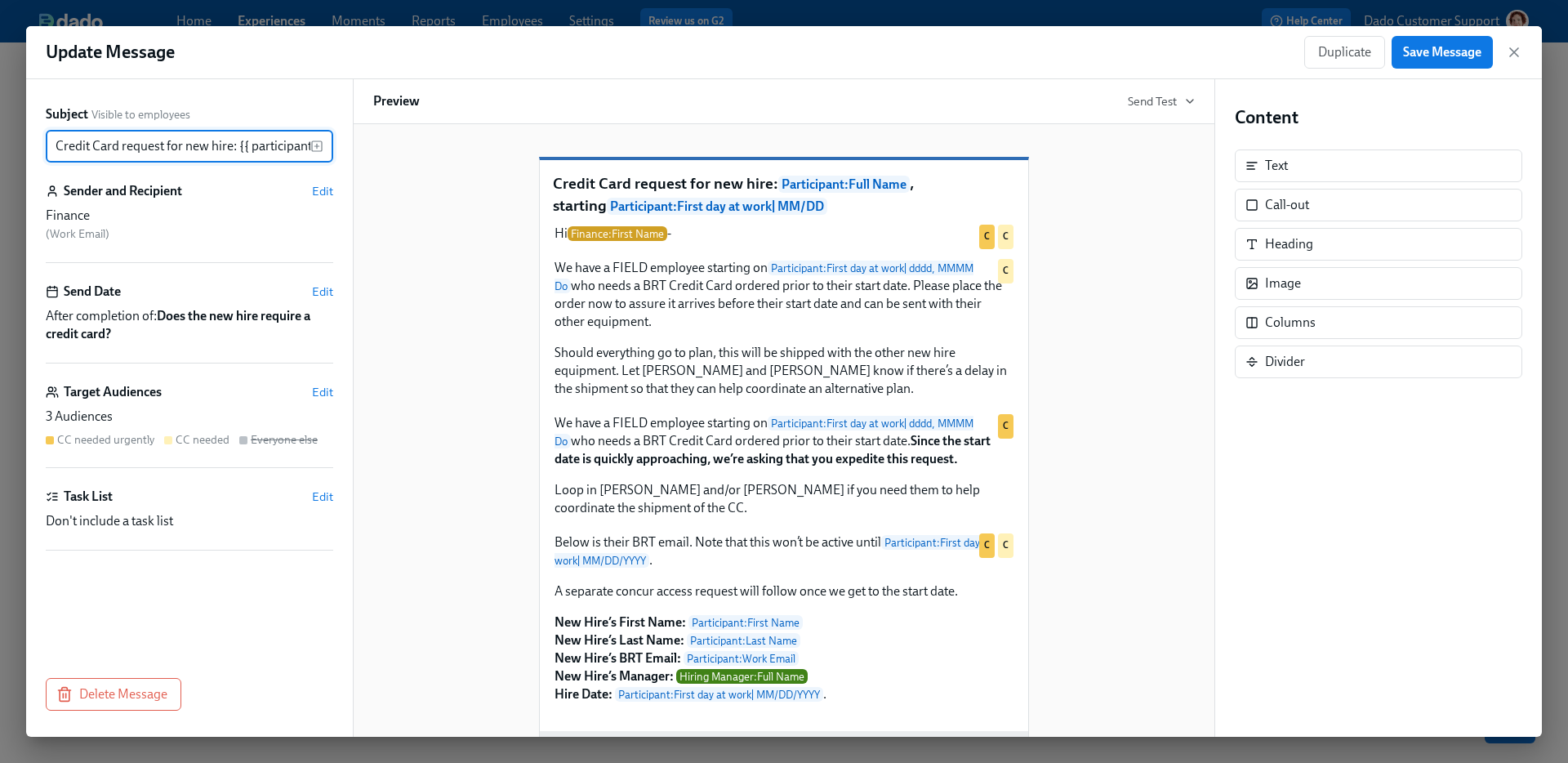
scroll to position [0, 316]
click at [1341, 47] on span "Duplicate" at bounding box center [1344, 52] width 53 height 16
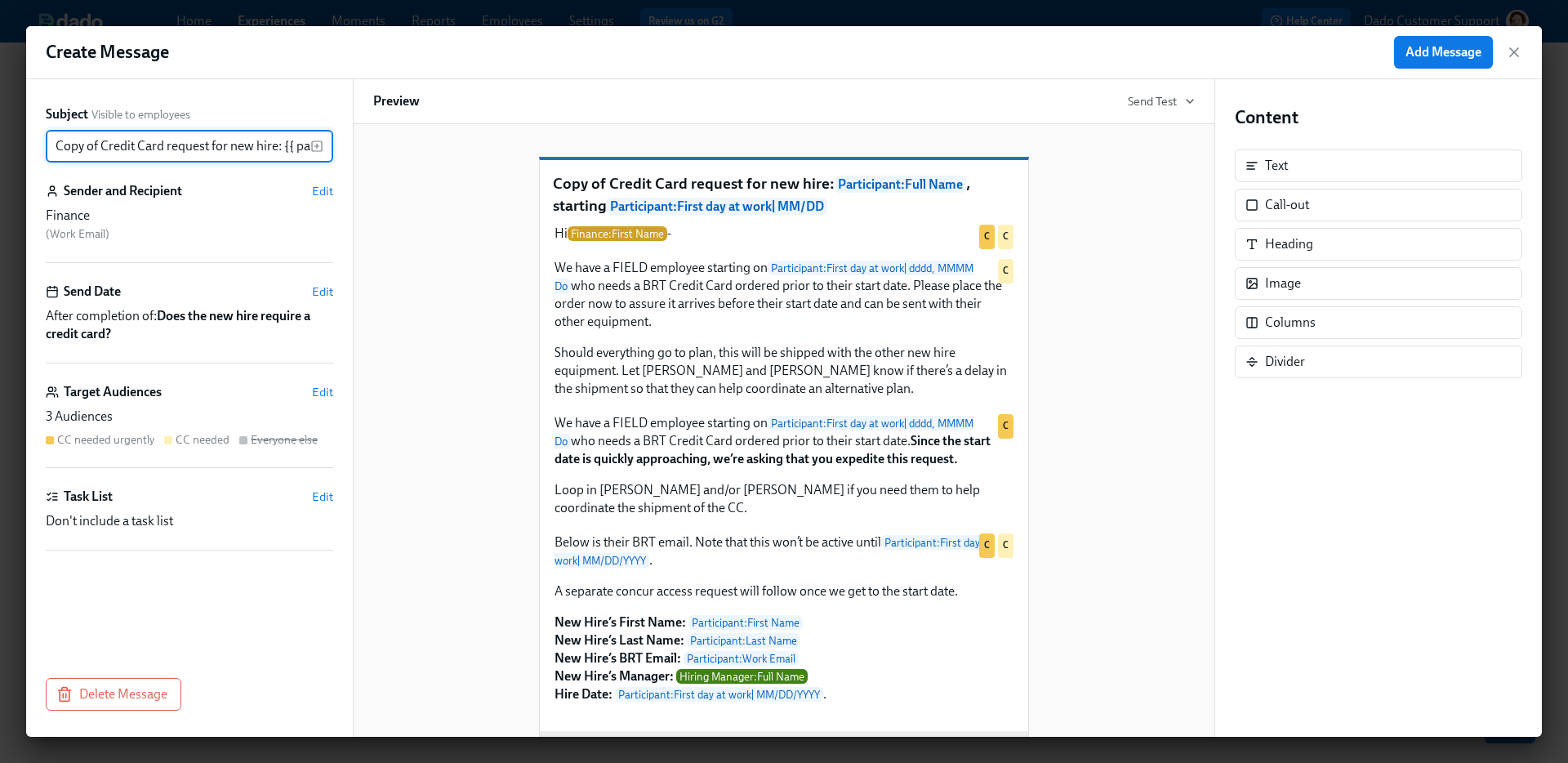
scroll to position [0, 361]
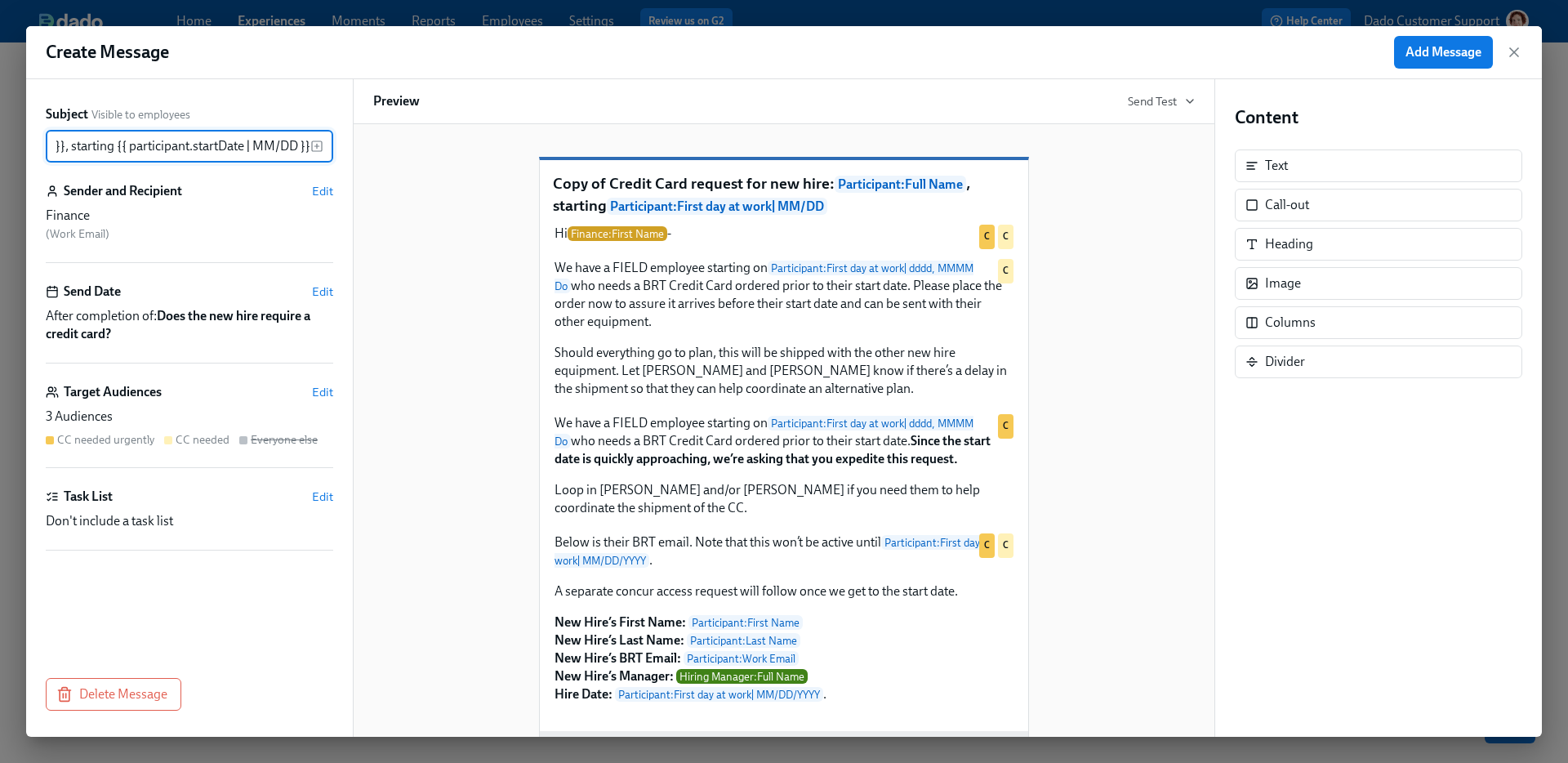
click at [310, 187] on div "Sender and Recipient Edit" at bounding box center [190, 191] width 288 height 18
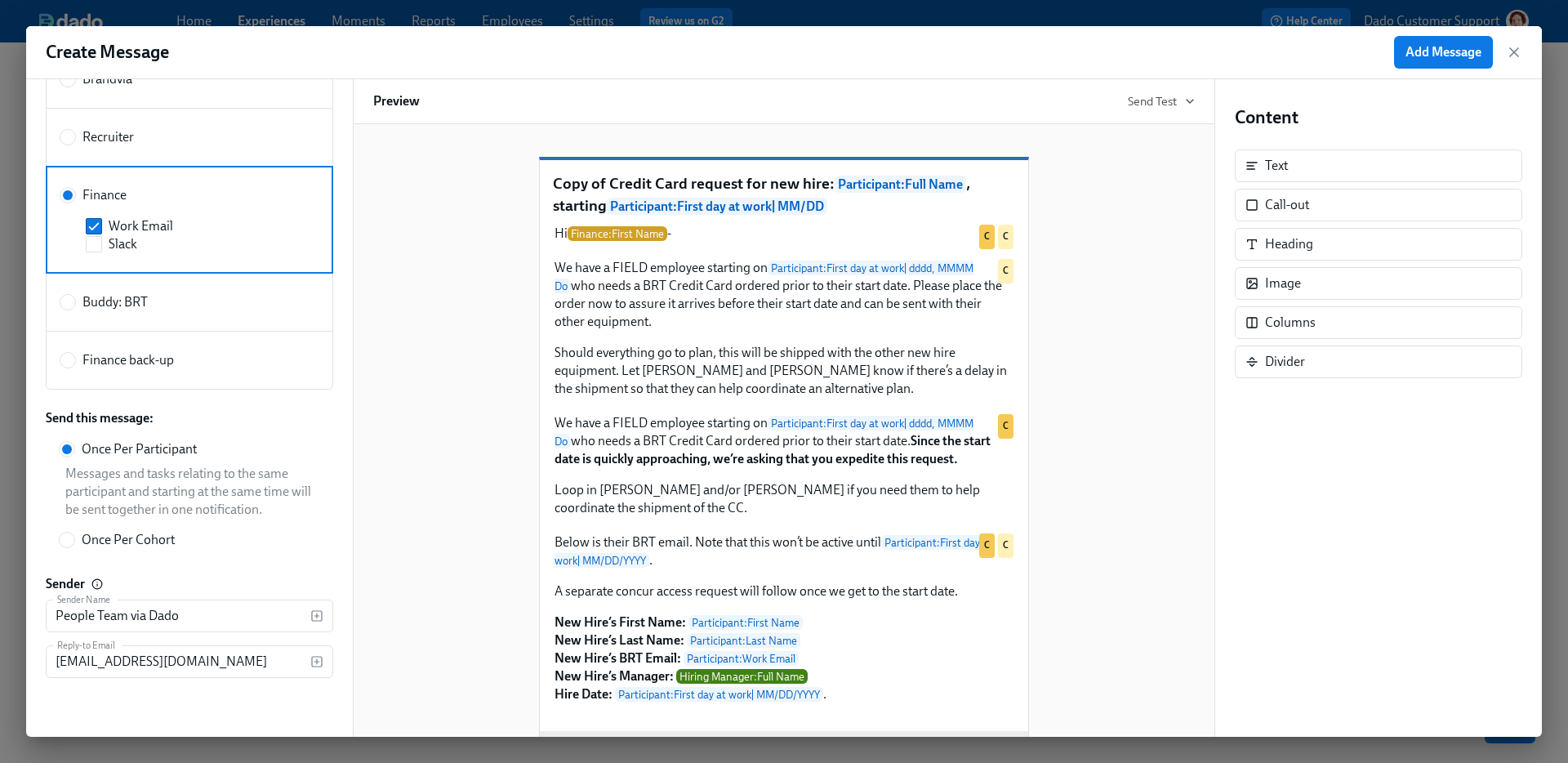
click at [147, 362] on span "Finance back-up" at bounding box center [128, 360] width 91 height 18
click at [75, 362] on input "Finance back-up" at bounding box center [68, 360] width 14 height 14
radio input "true"
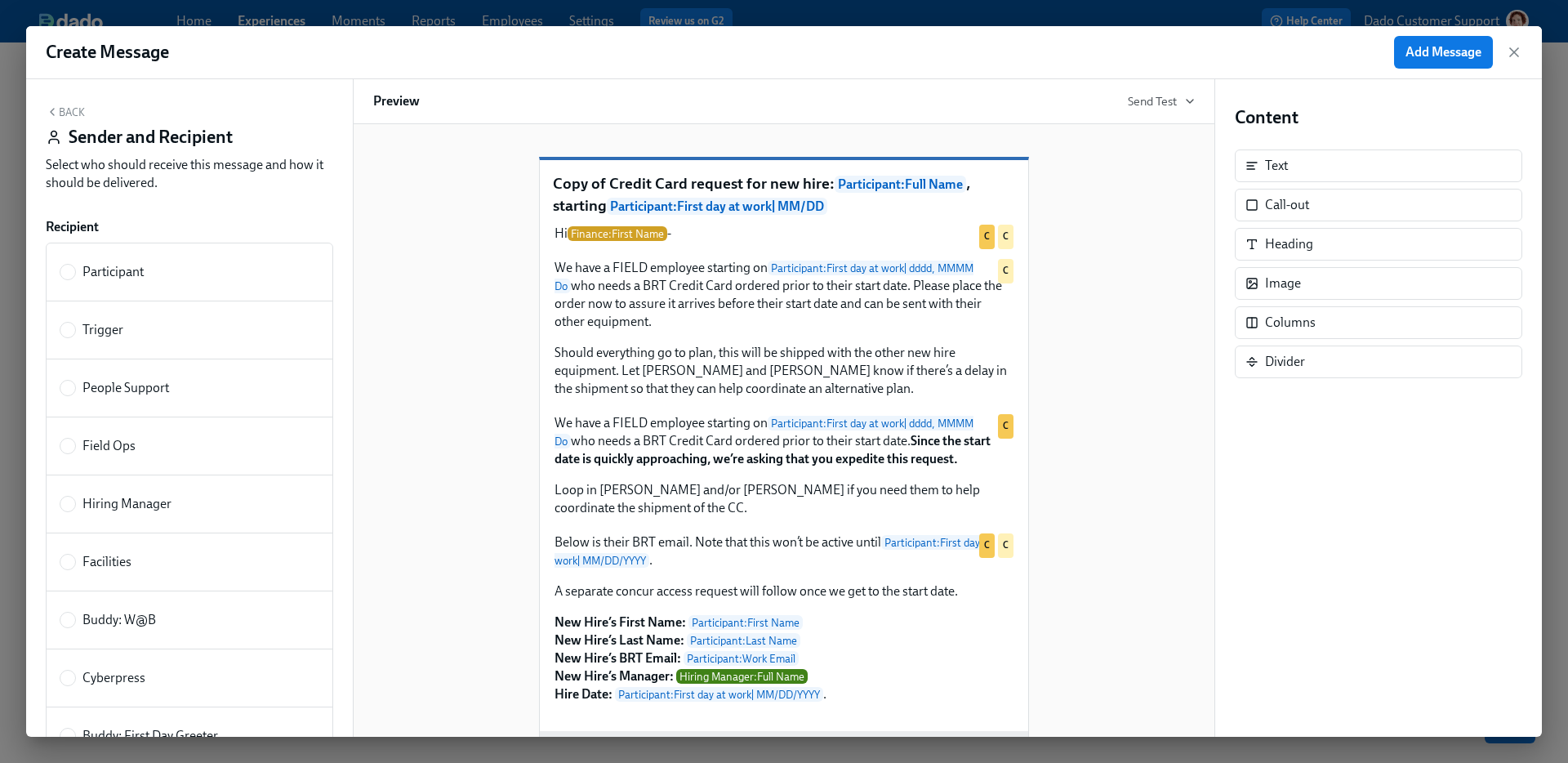
click at [55, 100] on div "Back Sender and Recipient Select who should receive this message and how it sho…" at bounding box center [189, 408] width 326 height 657
click at [62, 108] on button "Back" at bounding box center [65, 112] width 39 height 13
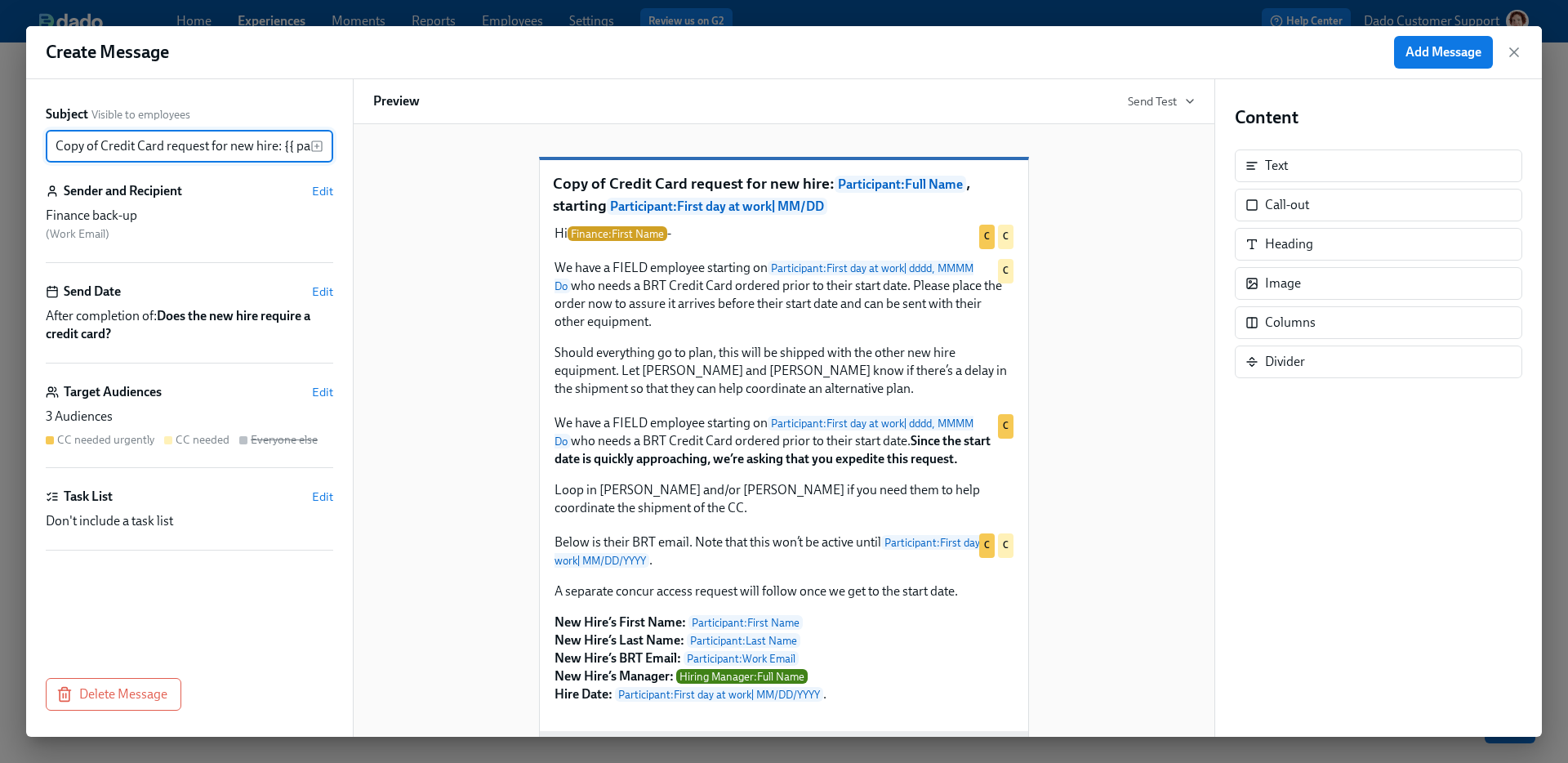
scroll to position [0, 361]
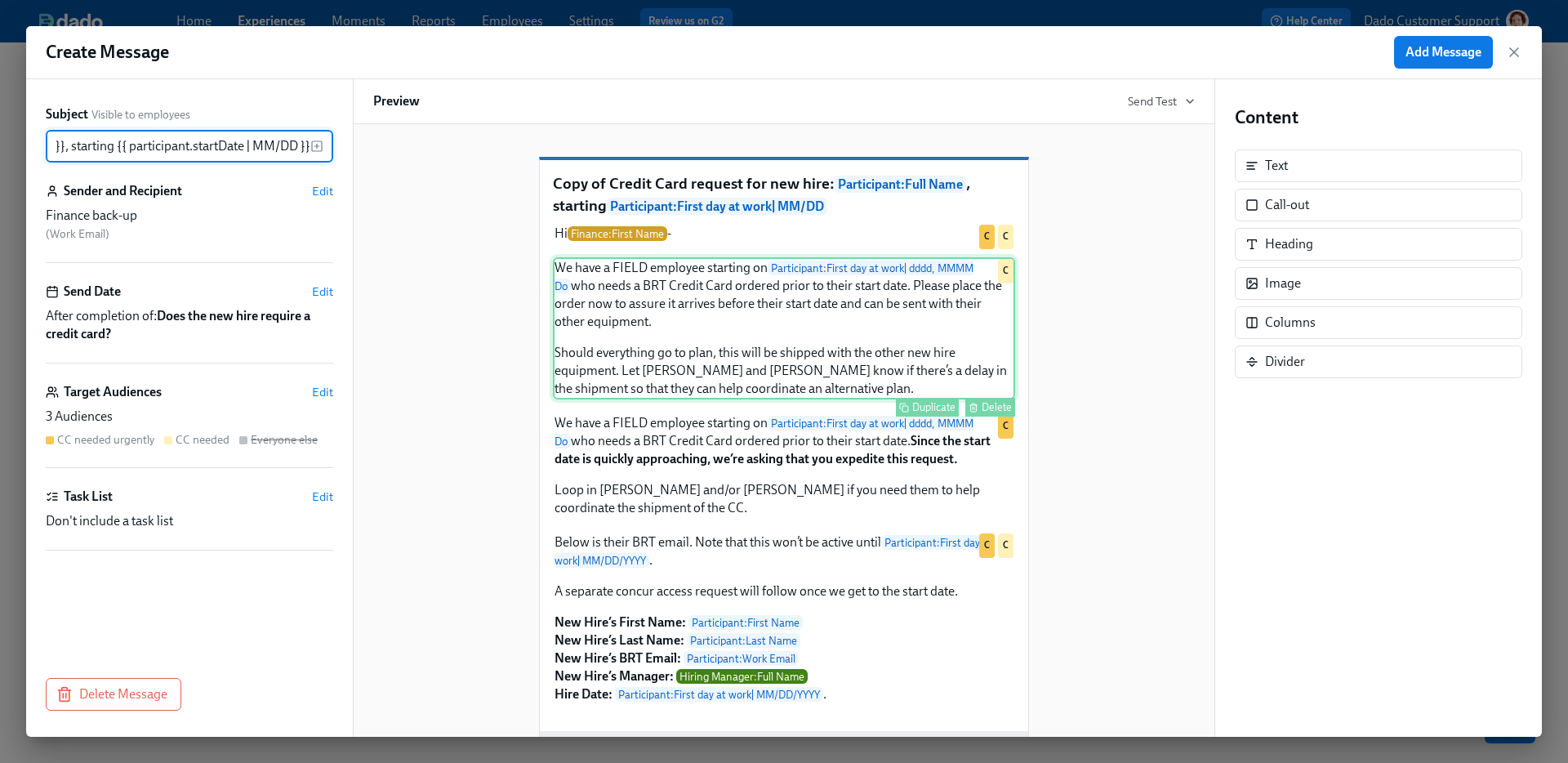
click at [773, 329] on div "We have a FIELD employee starting on Participant : First day at work | dddd, MM…" at bounding box center [783, 328] width 462 height 142
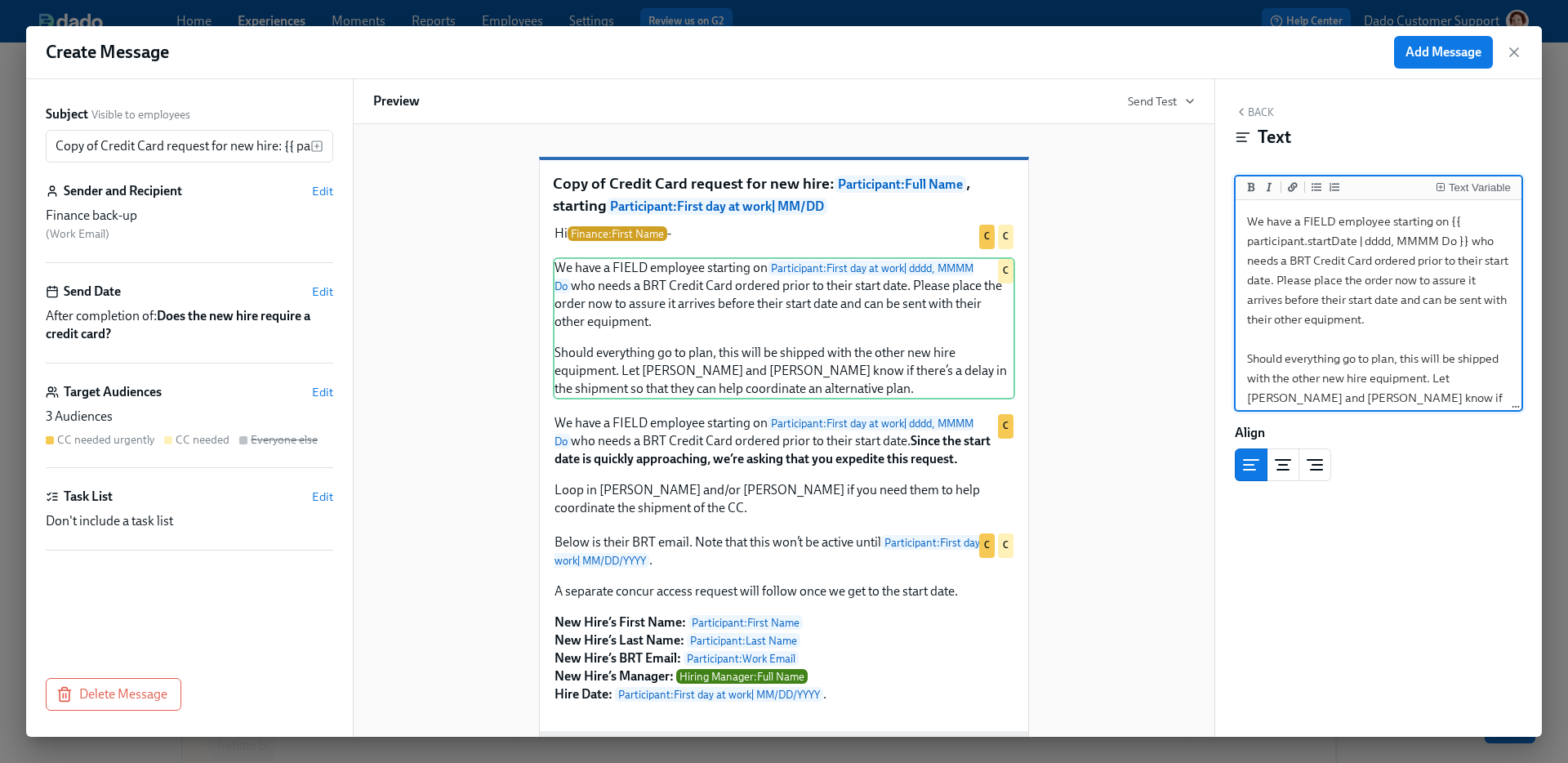
scroll to position [0, 0]
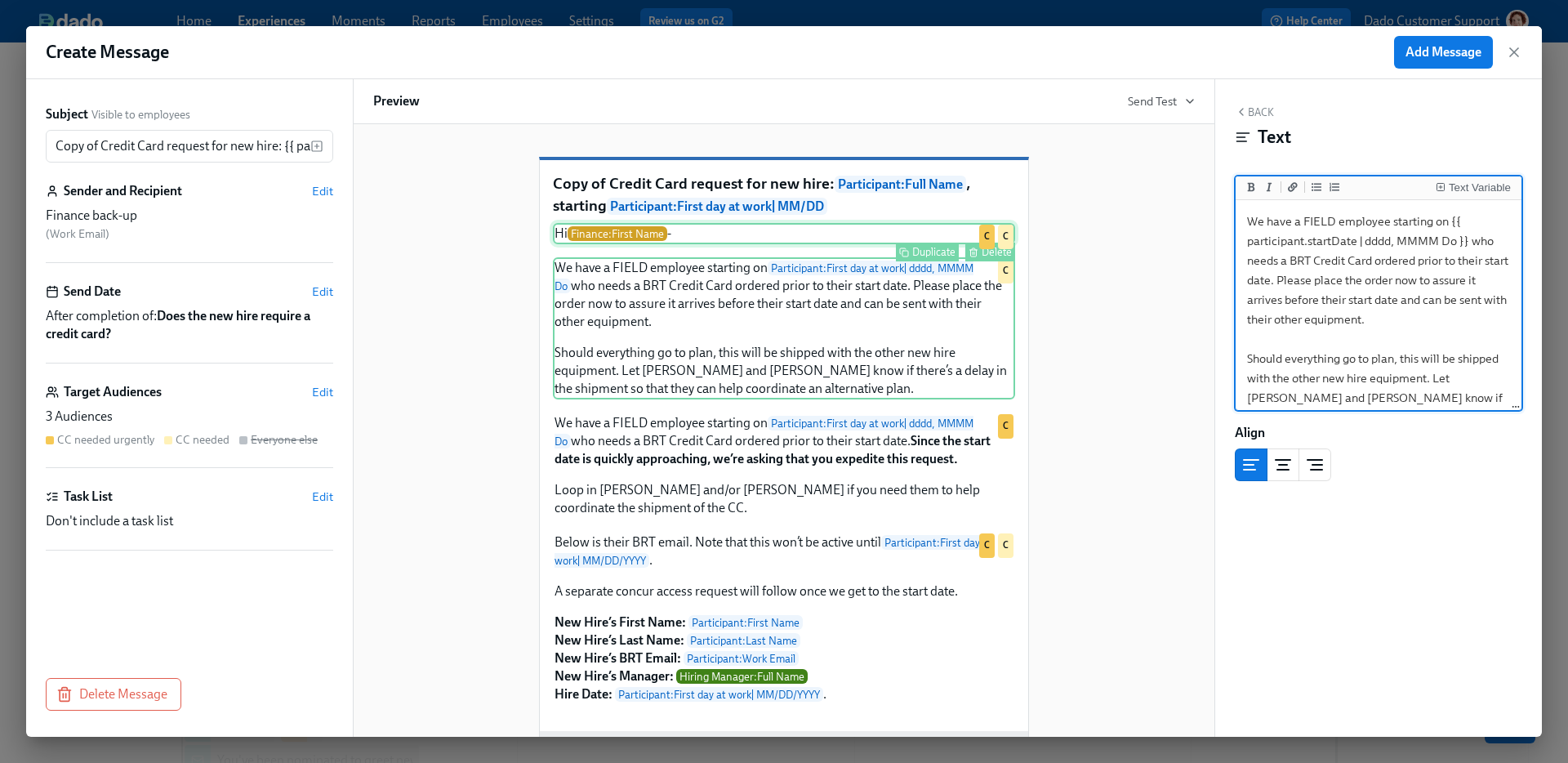
click at [659, 244] on div "Hi Finance : First Name - Duplicate Delete C C" at bounding box center [783, 233] width 462 height 21
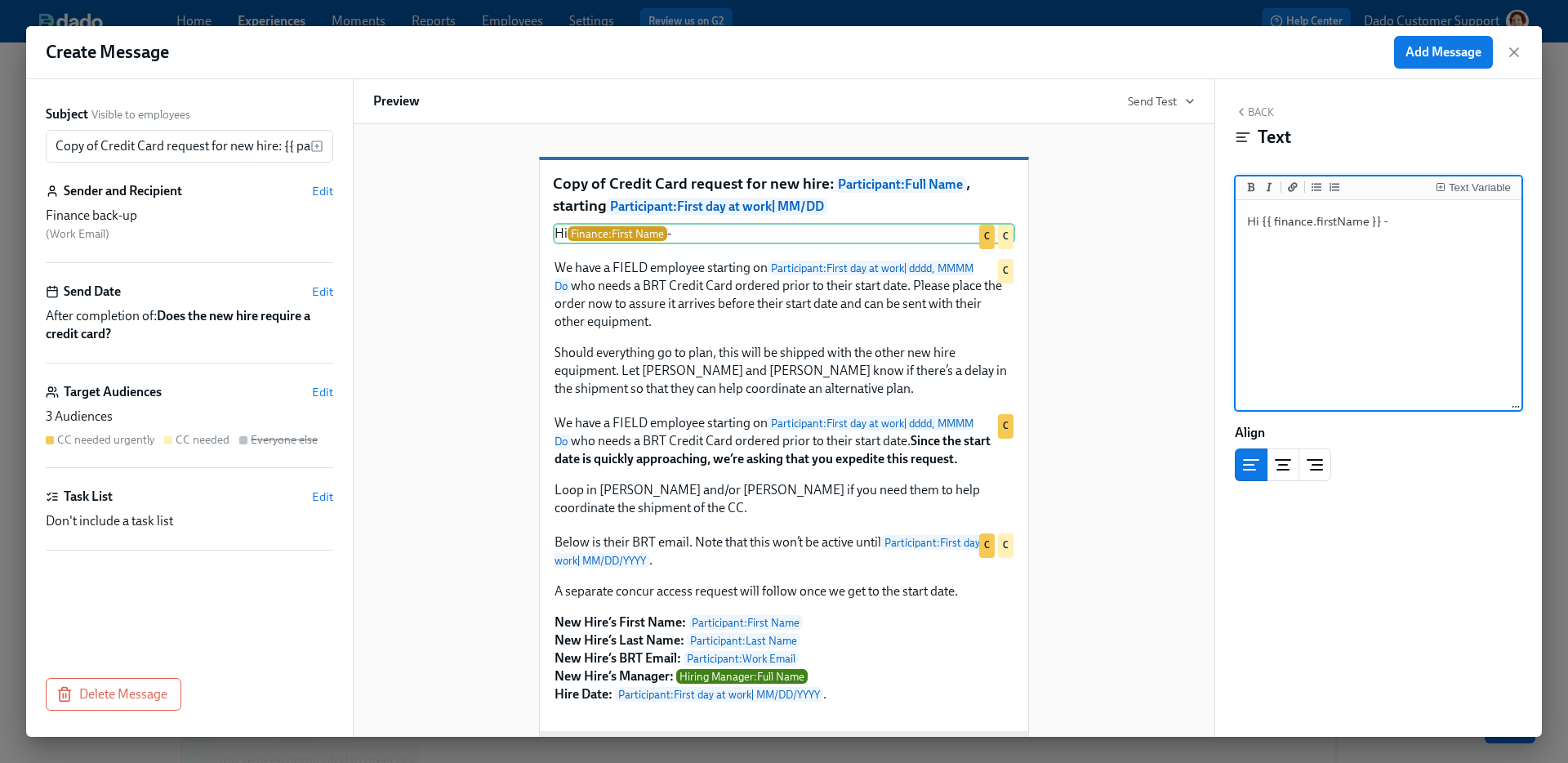
click at [1311, 223] on textarea "Hi {{ finance.firstName }} -" at bounding box center [1378, 305] width 279 height 205
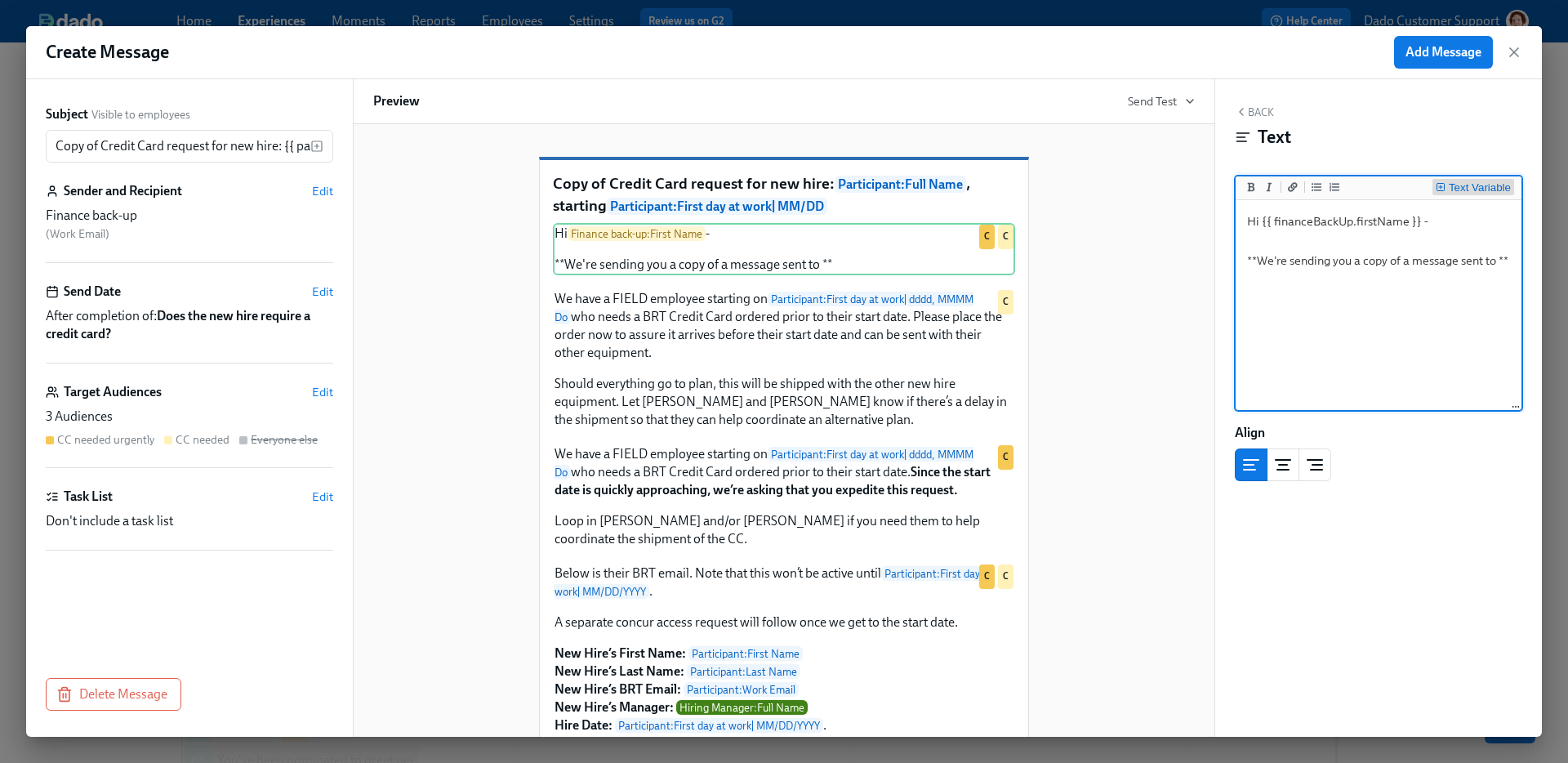
type textarea "Hi {{ financeBackUp.firstName }} - **We're sending you a copy of a message sent…"
click at [1490, 184] on div "Text Variable" at bounding box center [1479, 188] width 62 height 12
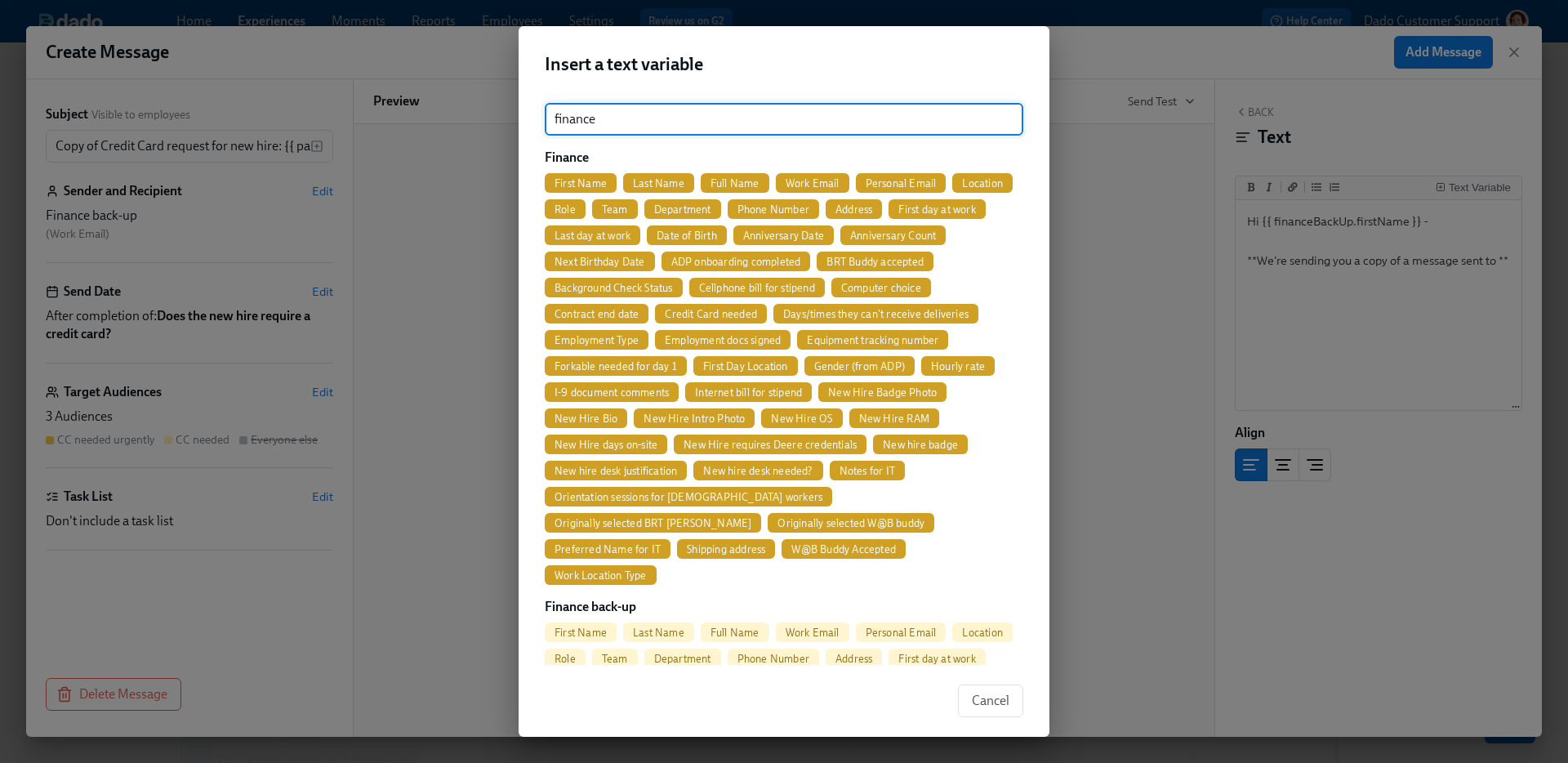
type input "finance"
click at [726, 171] on div "Finance First Name Last Name Full Name Work Email Personal Email Location Role …" at bounding box center [783, 367] width 478 height 437
click at [721, 179] on span "Full Name" at bounding box center [735, 183] width 69 height 13
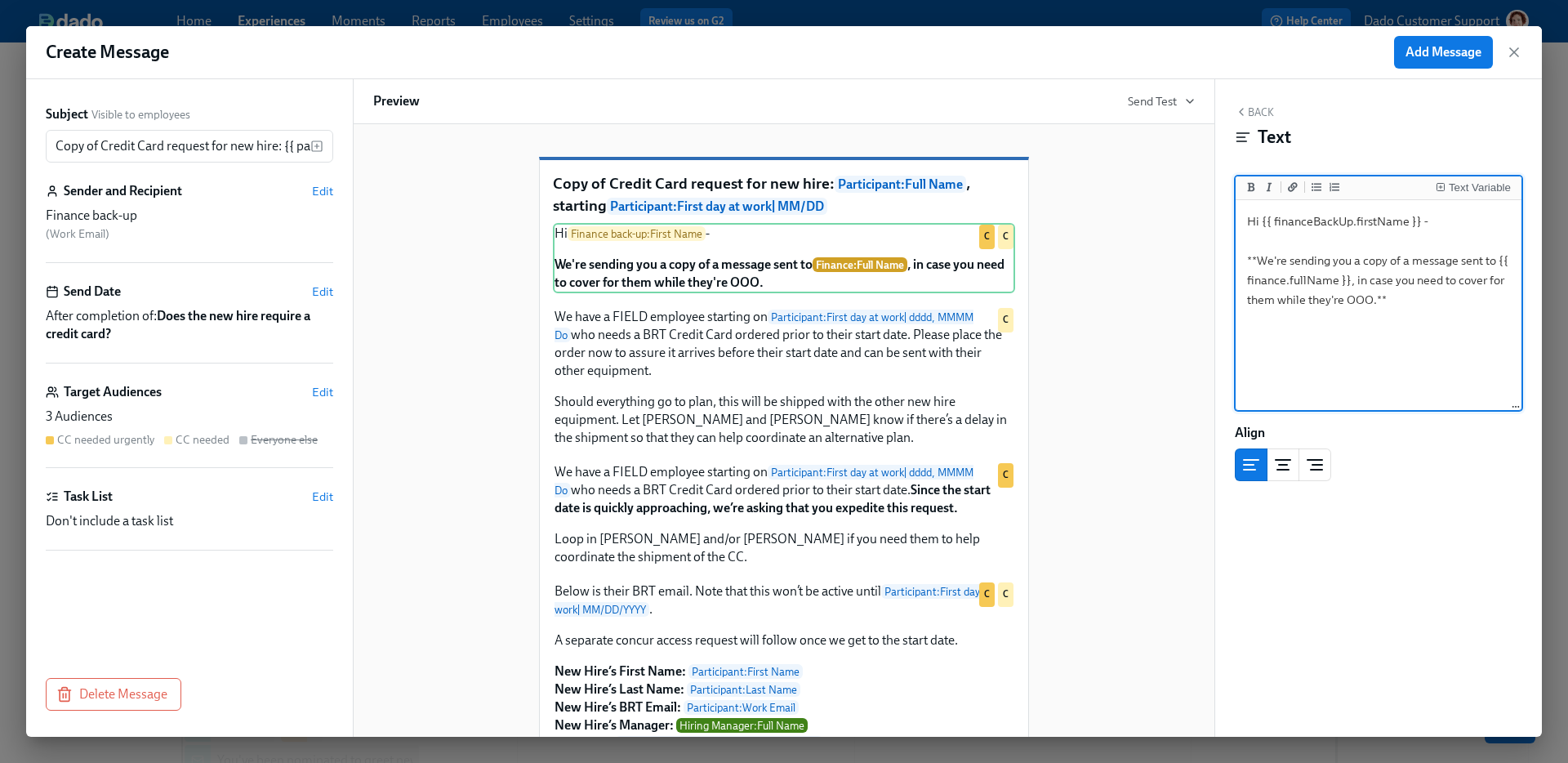
type textarea "Hi {{ financeBackUp.firstName }} - **We're sending you a copy of a message sent…"
click at [1140, 425] on div "Copy of Credit Card request for new hire: Participant : Full Name , starting Pa…" at bounding box center [783, 498] width 822 height 735
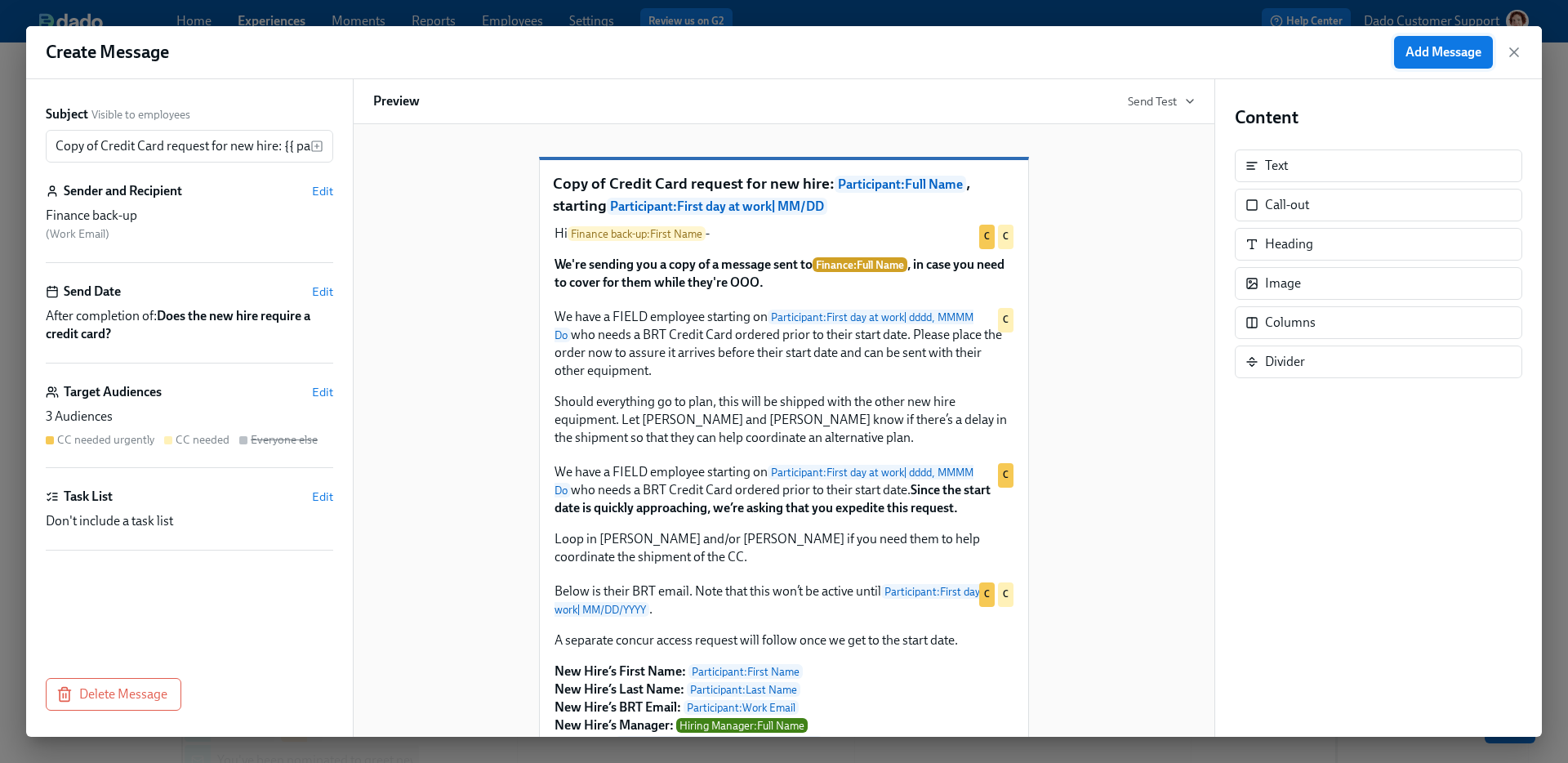
click at [1463, 52] on span "Add Message" at bounding box center [1443, 52] width 76 height 16
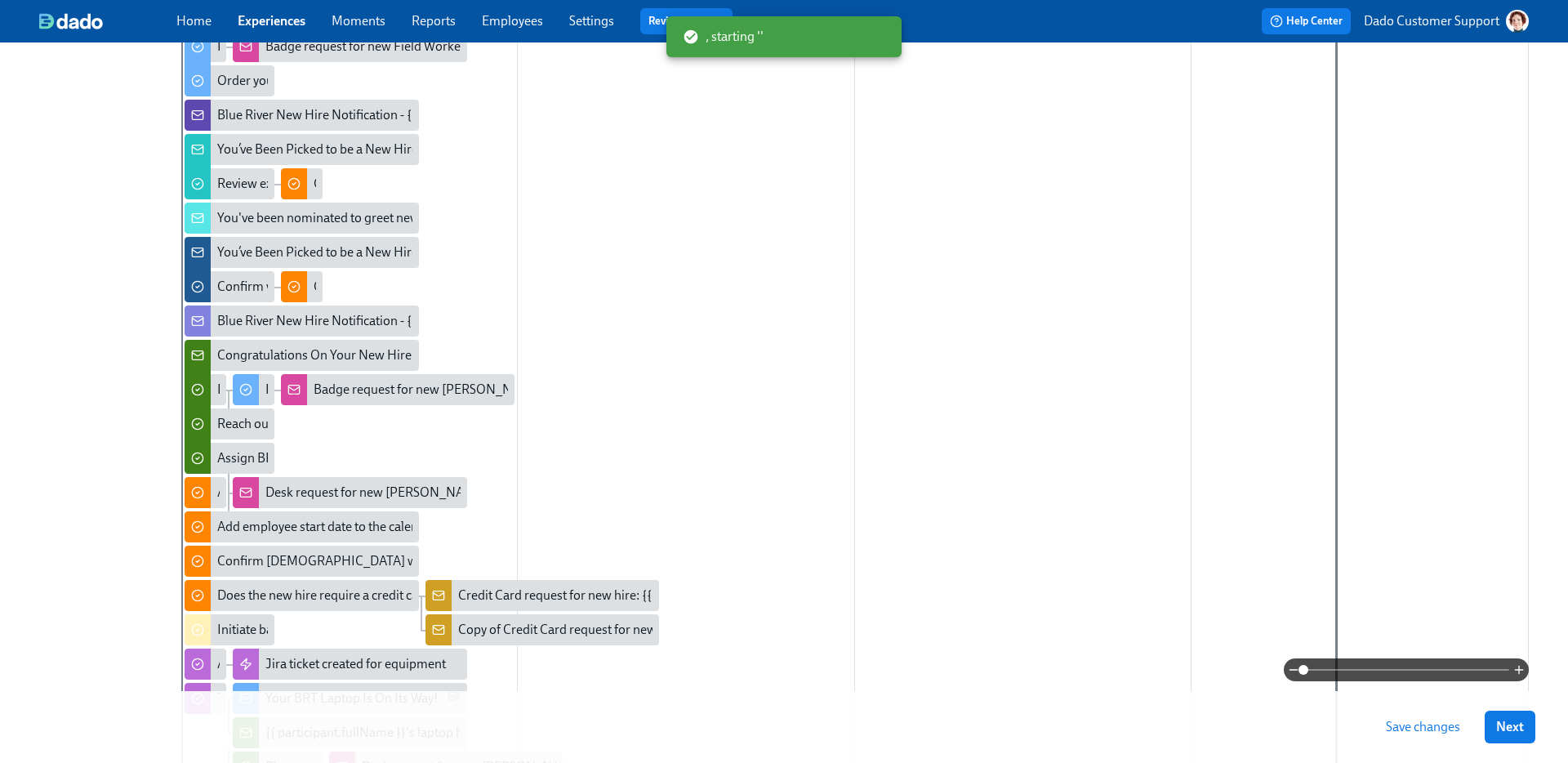
scroll to position [719, 0]
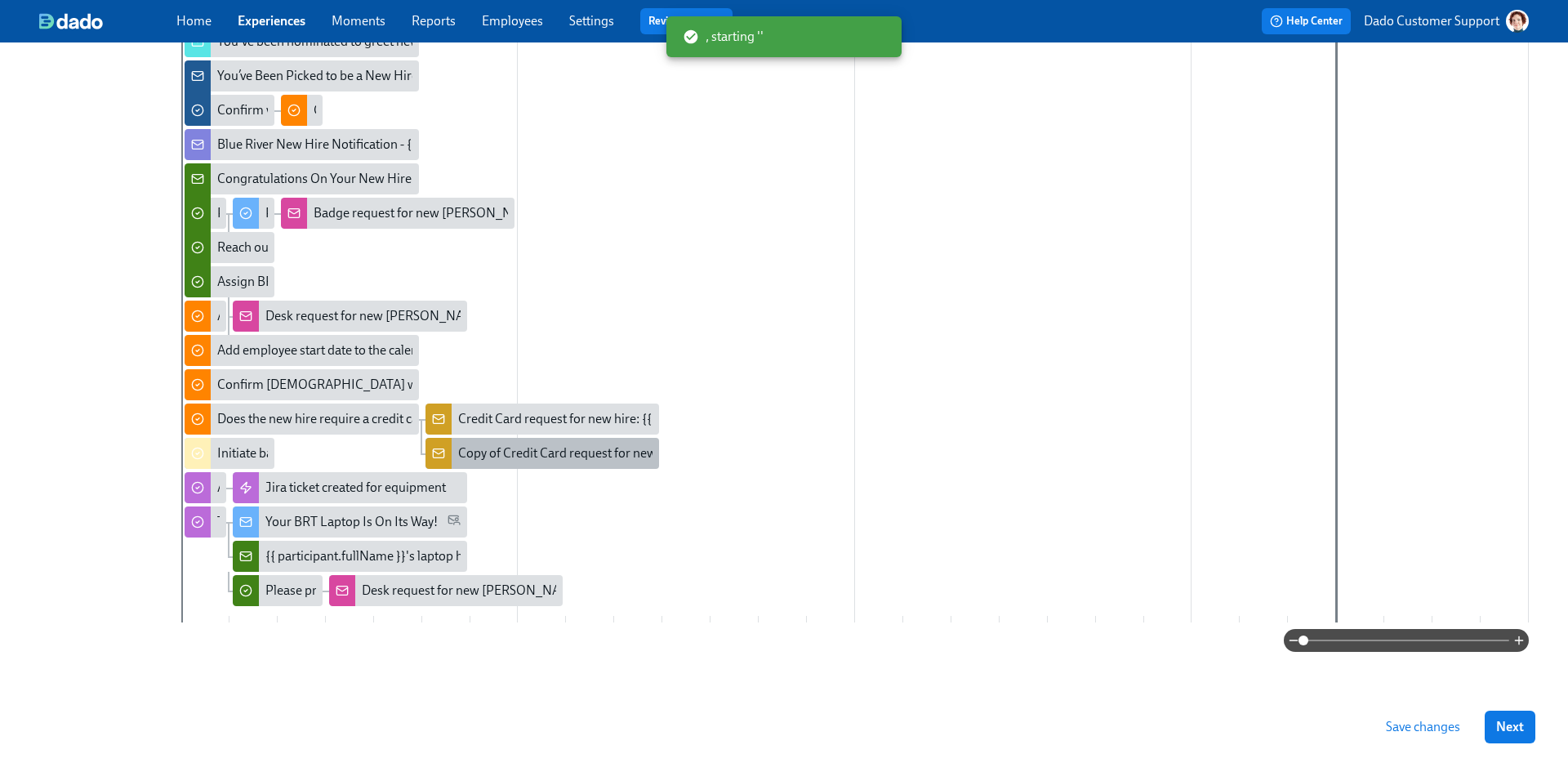
click at [544, 439] on div "Copy of Credit Card request for new hire: {{ participant.fullName }}, starting …" at bounding box center [543, 454] width 234 height 31
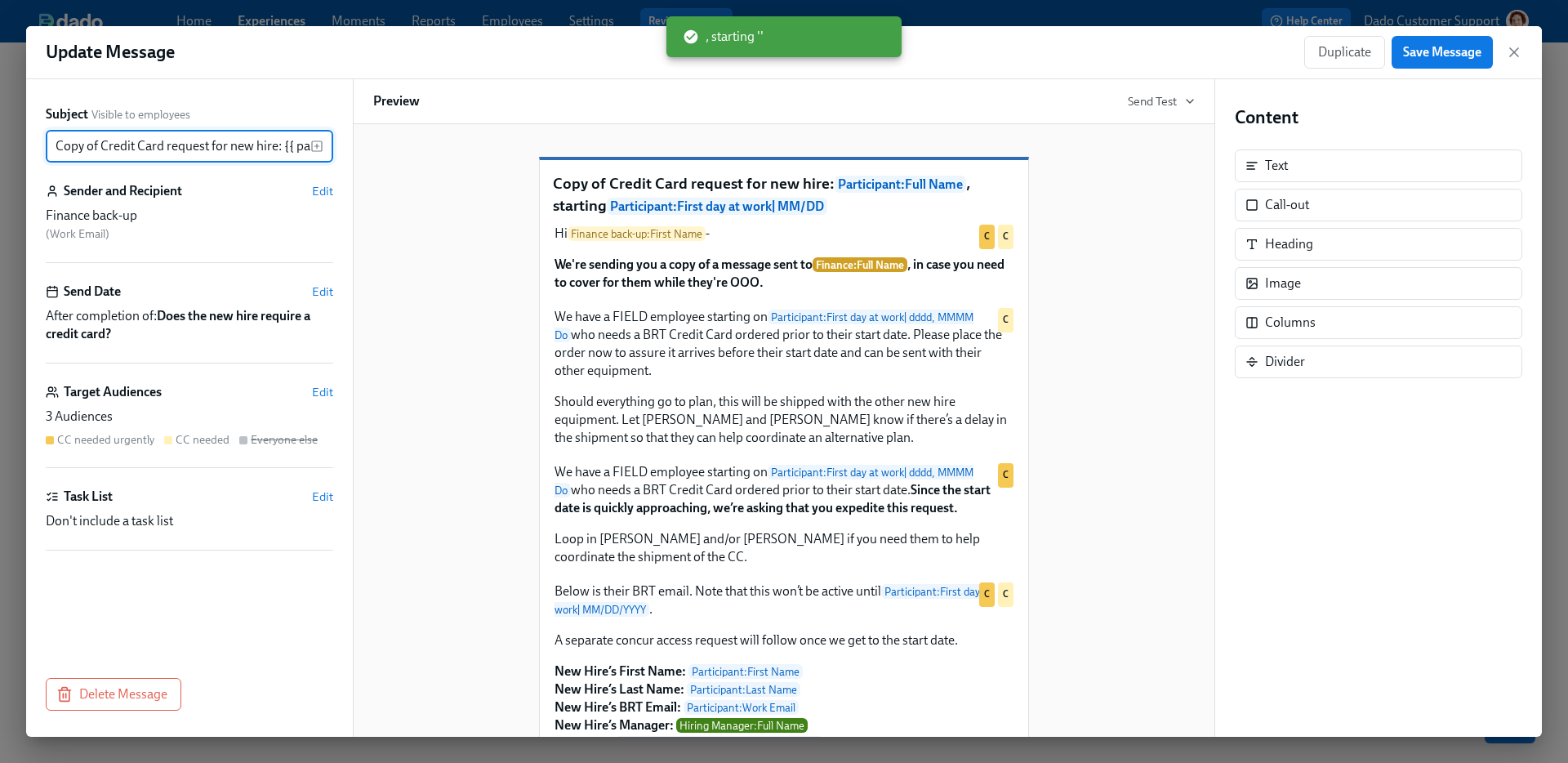
scroll to position [0, 361]
click at [149, 140] on input "Copy of Credit Card request for new hire: {{ participant.fullName }}, starting …" at bounding box center [178, 146] width 265 height 33
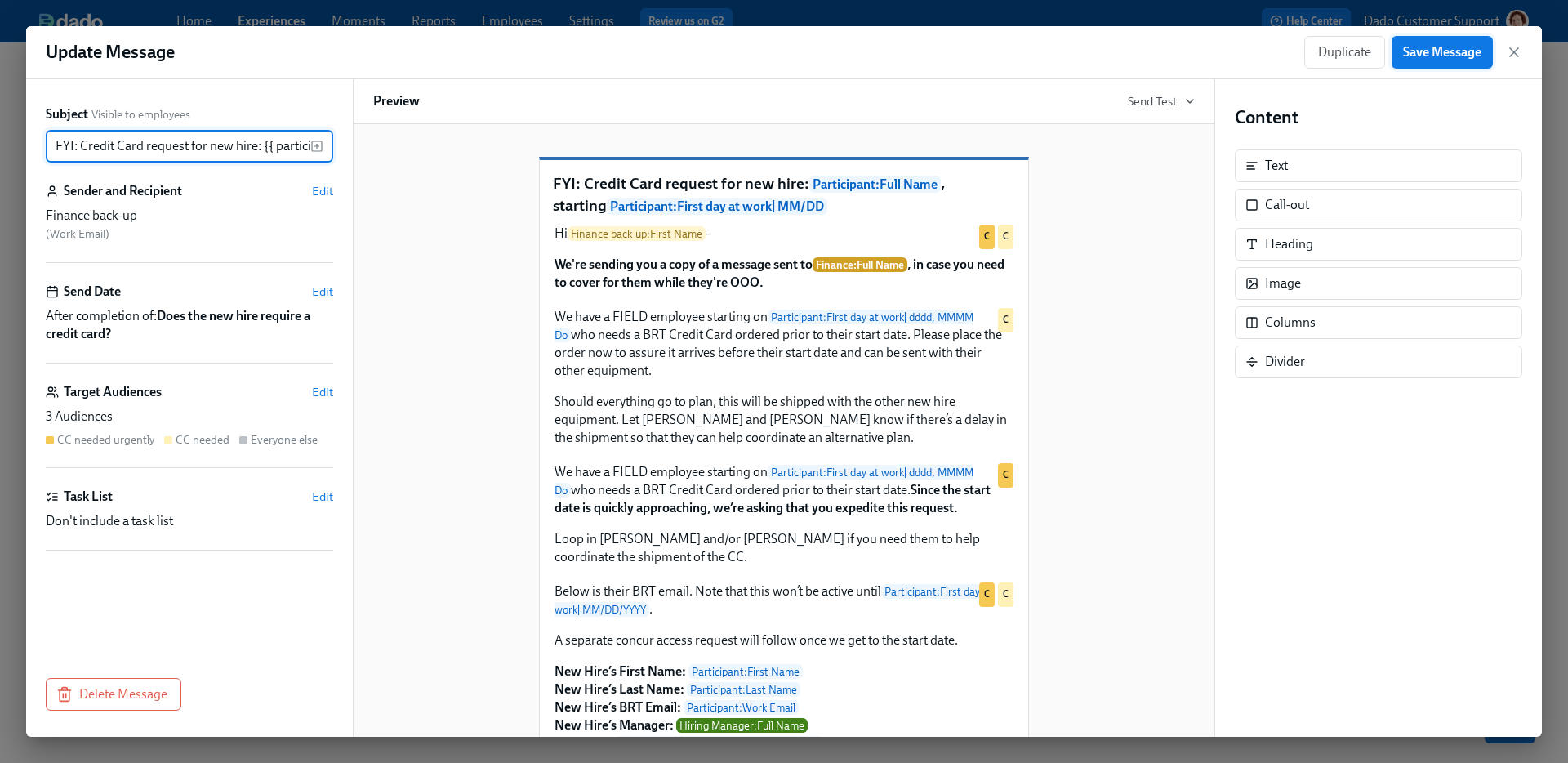
type input "FYI: Credit Card request for new hire: {{ participant.fullName }}, starting {{ …"
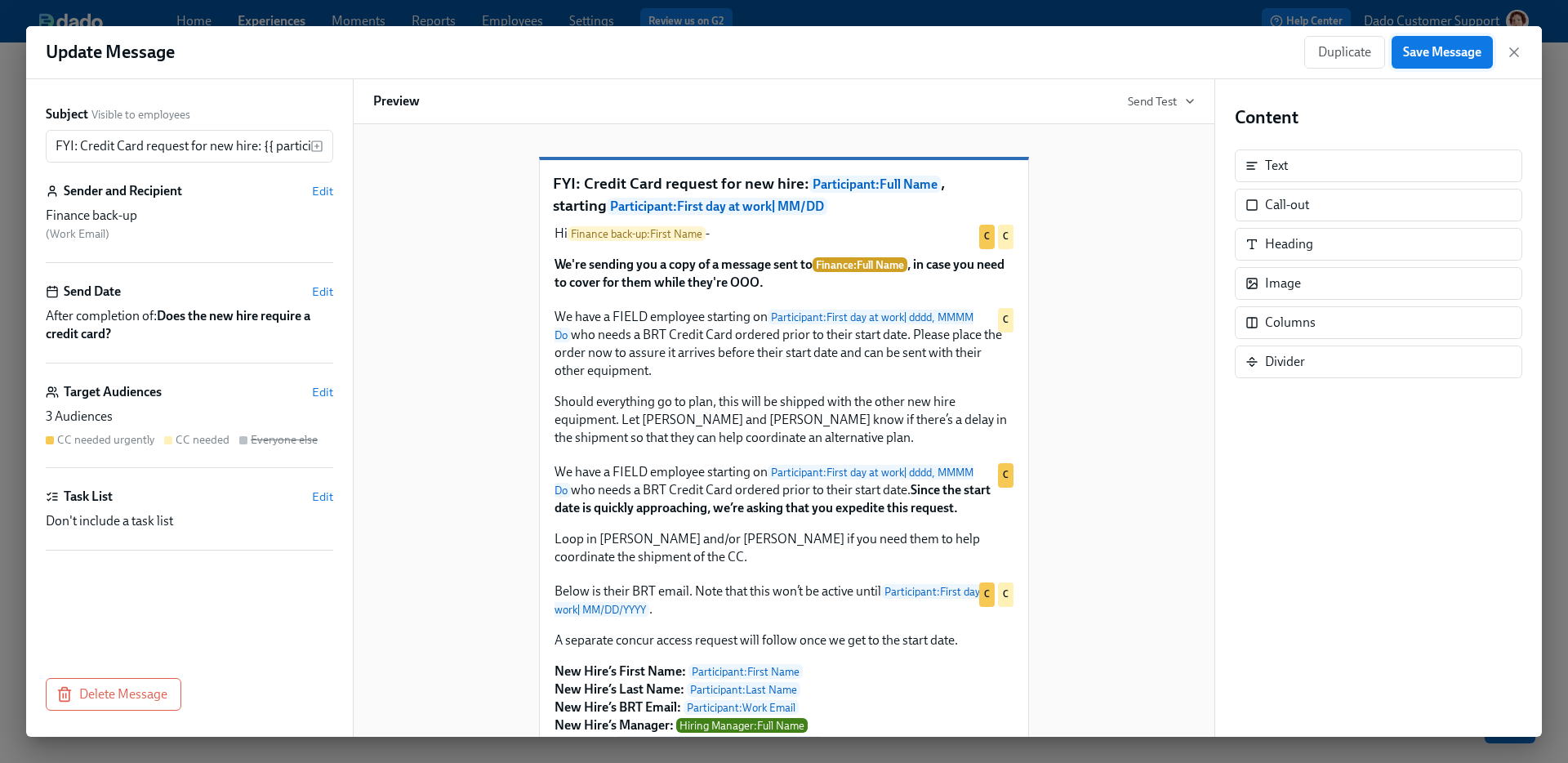
click at [1421, 43] on button "Save Message" at bounding box center [1442, 52] width 101 height 33
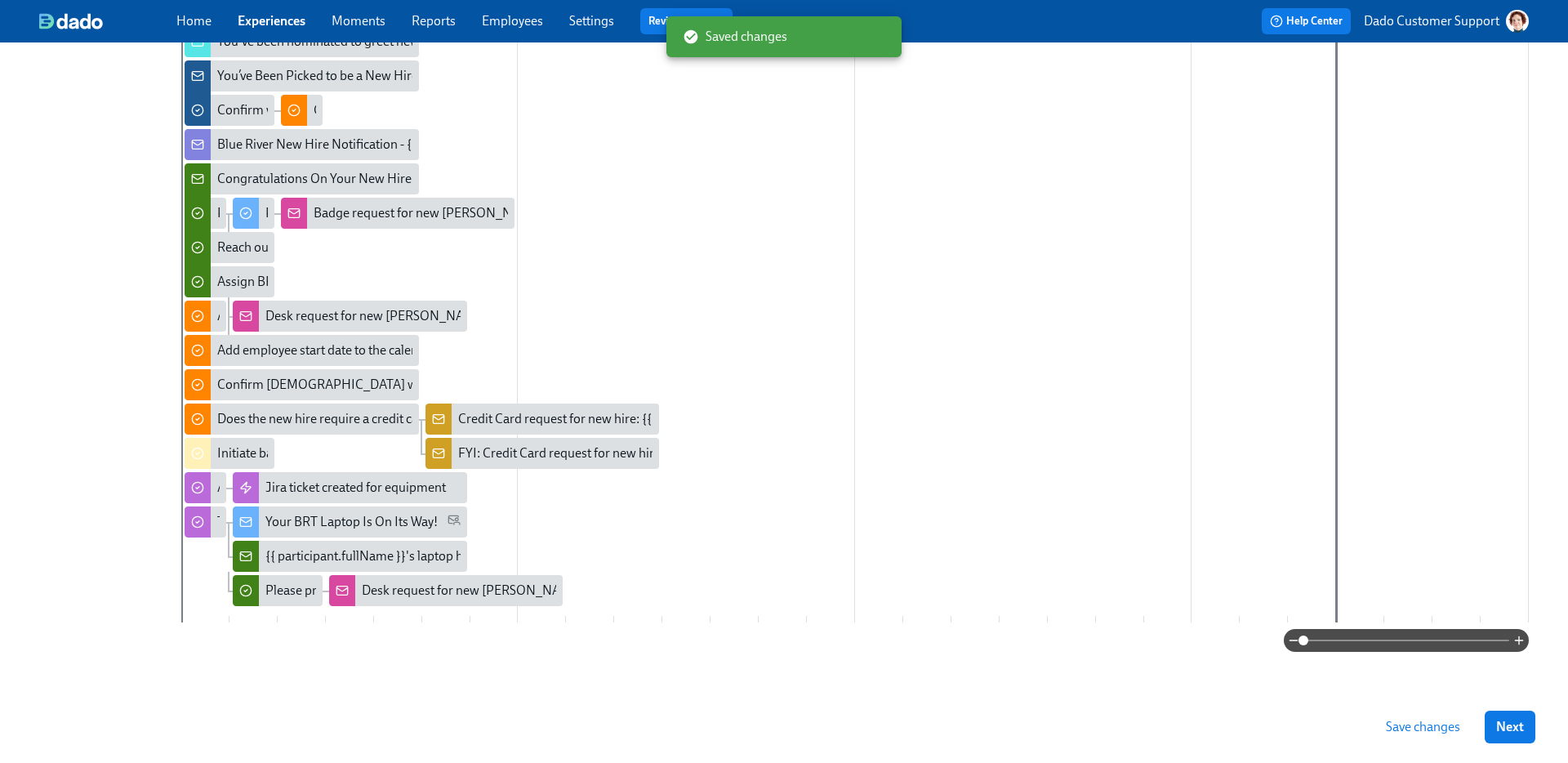
click at [1427, 735] on button "Save changes" at bounding box center [1422, 727] width 97 height 33
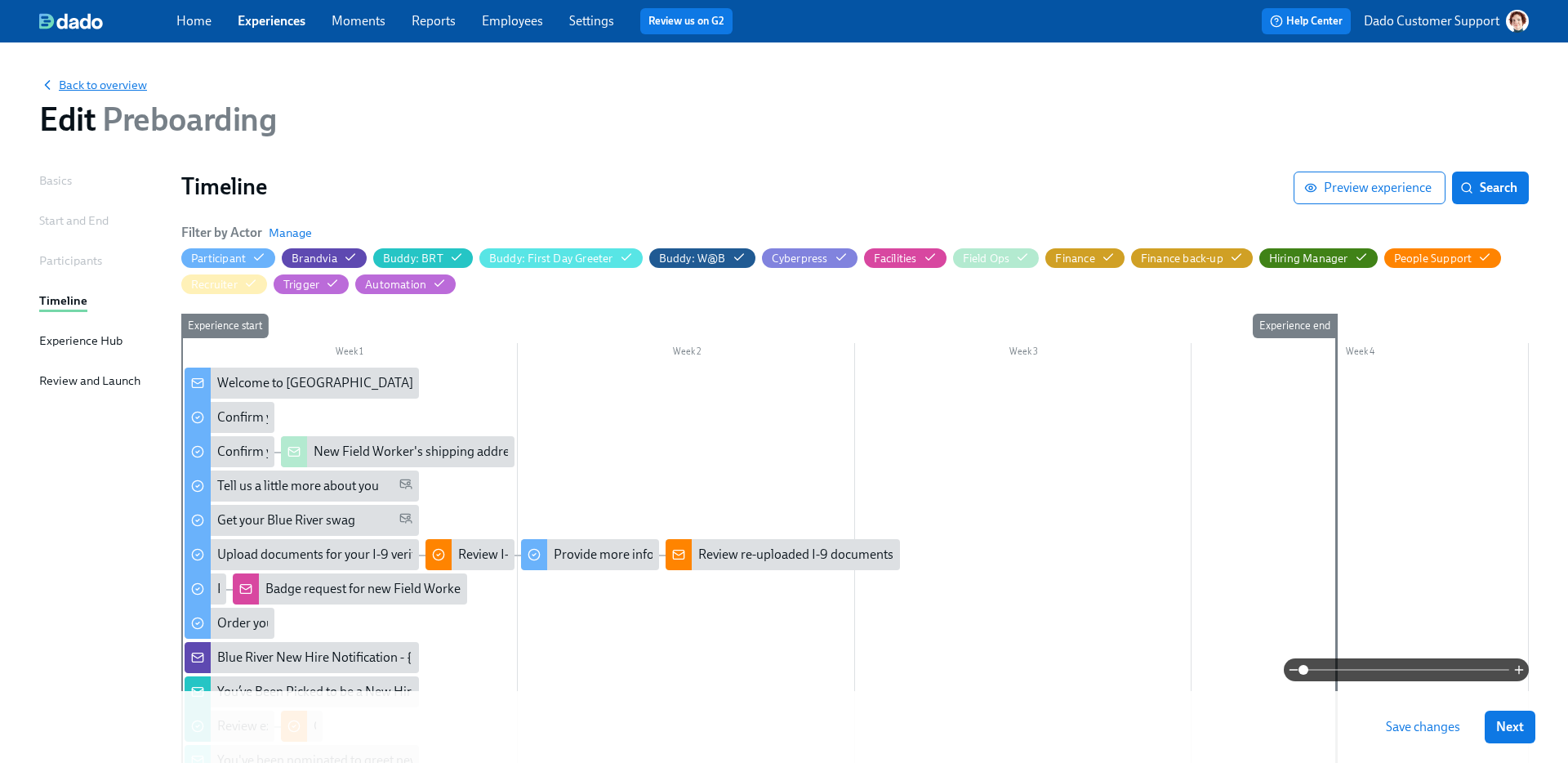
click at [93, 84] on span "Back to overview" at bounding box center [93, 85] width 108 height 16
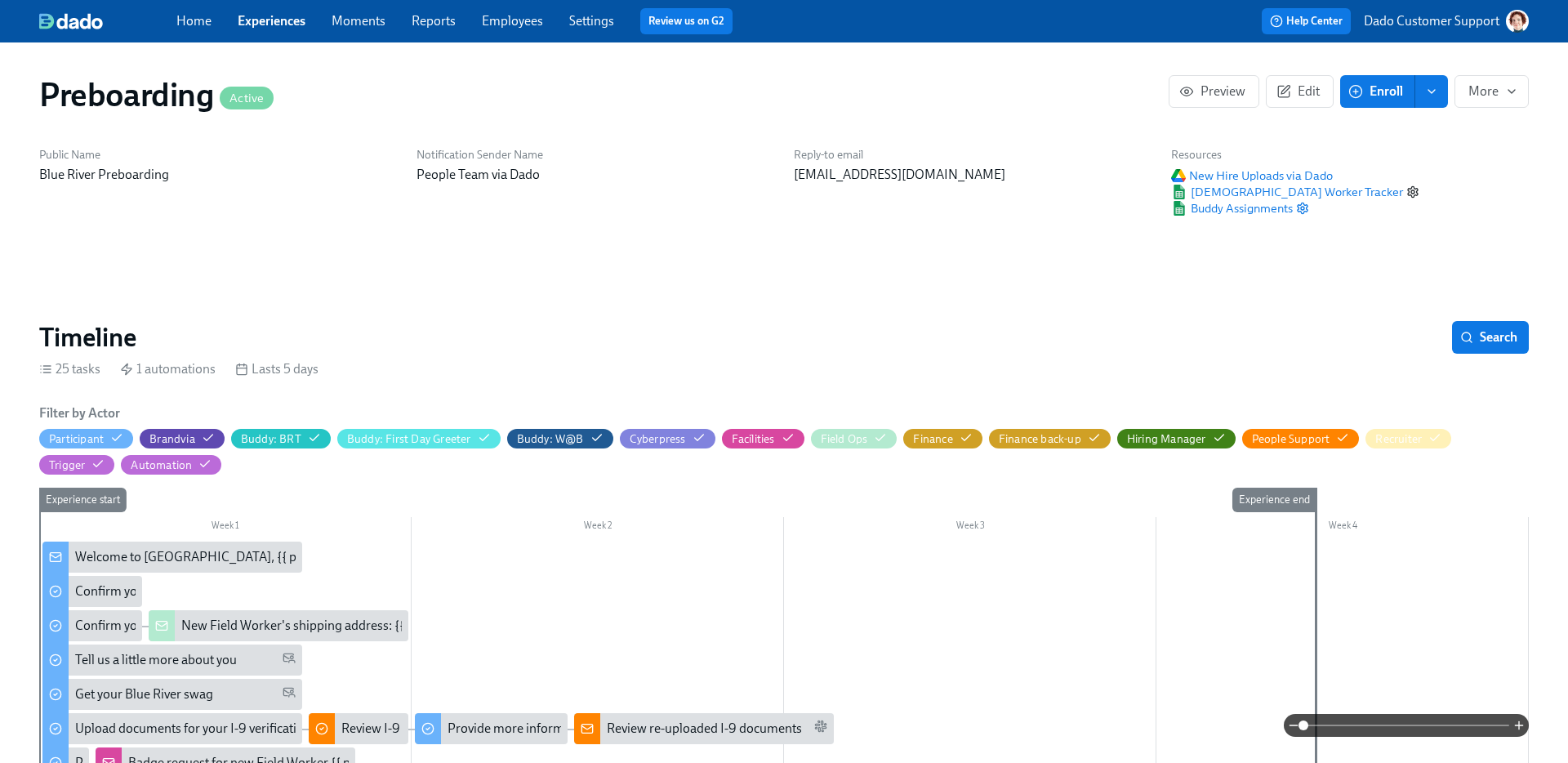
click at [1406, 191] on icon "button" at bounding box center [1412, 191] width 13 height 13
click at [1270, 186] on span "Contingent Worker Tracker" at bounding box center [1286, 192] width 232 height 16
click at [1406, 190] on icon "button" at bounding box center [1412, 191] width 13 height 13
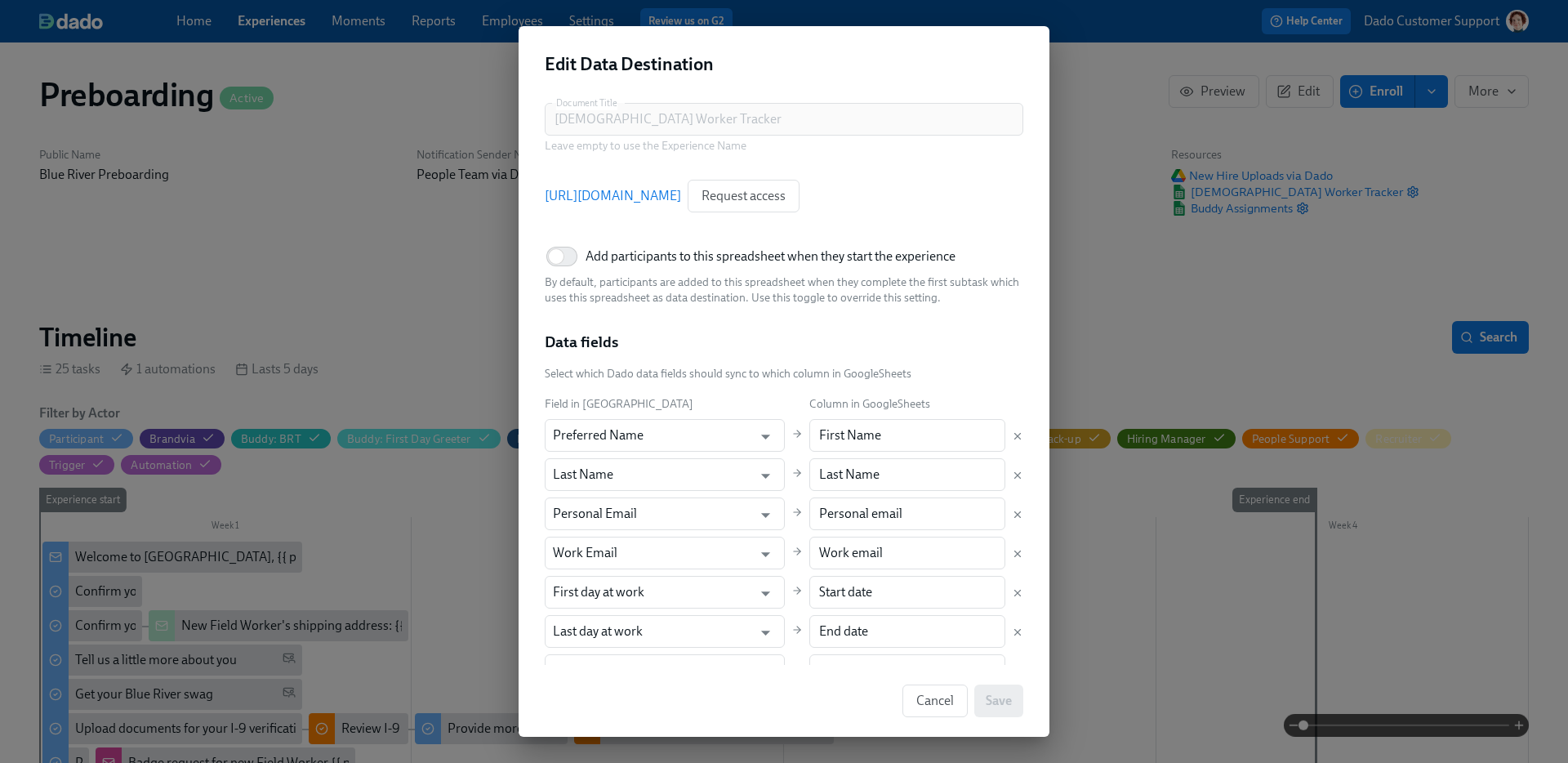
scroll to position [301, 0]
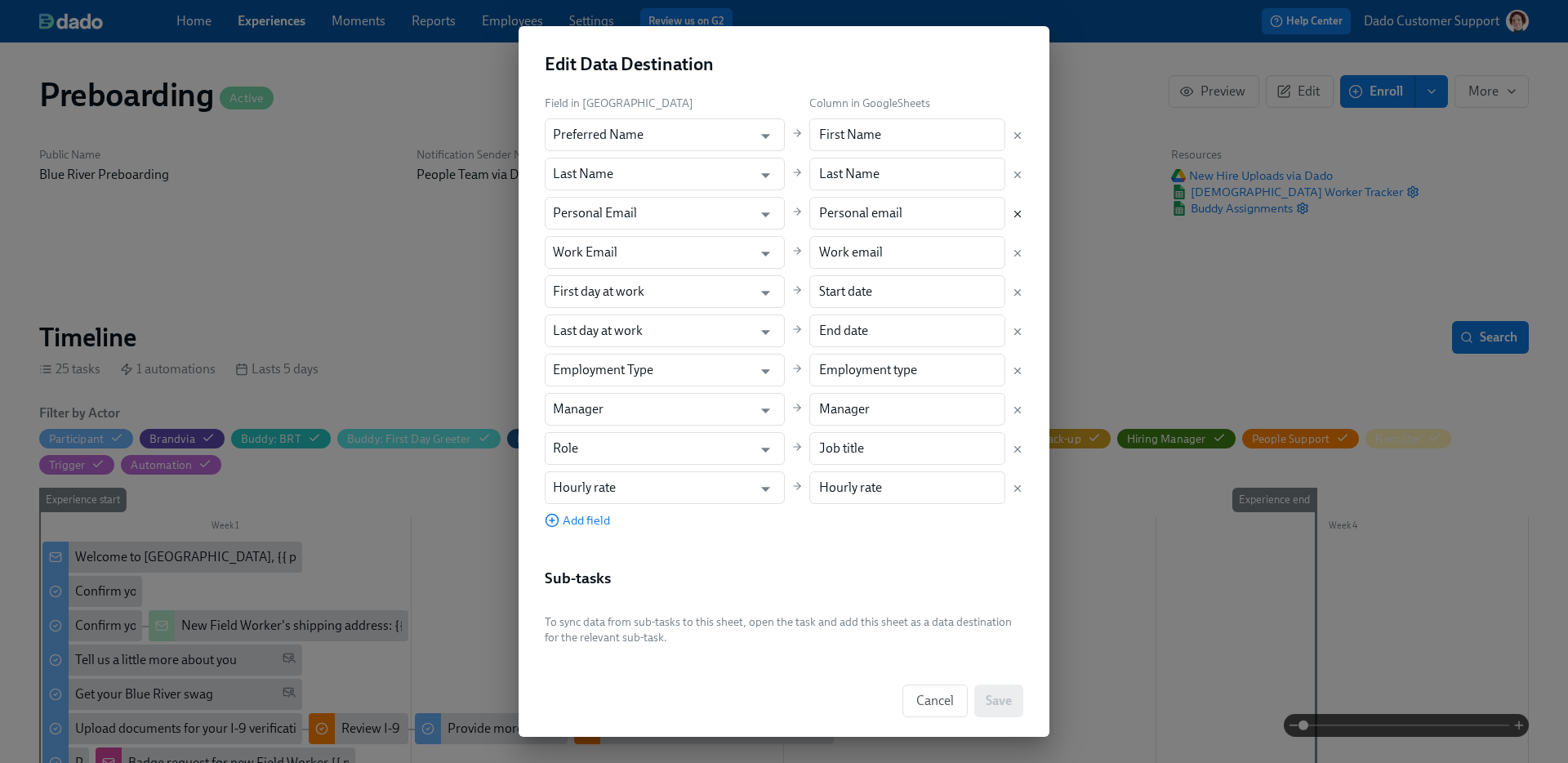
click at [1019, 216] on icon "Delete mapping" at bounding box center [1018, 214] width 5 height 5
type input "Work Email"
type input "Work email"
type input "First day at work"
type input "Start date"
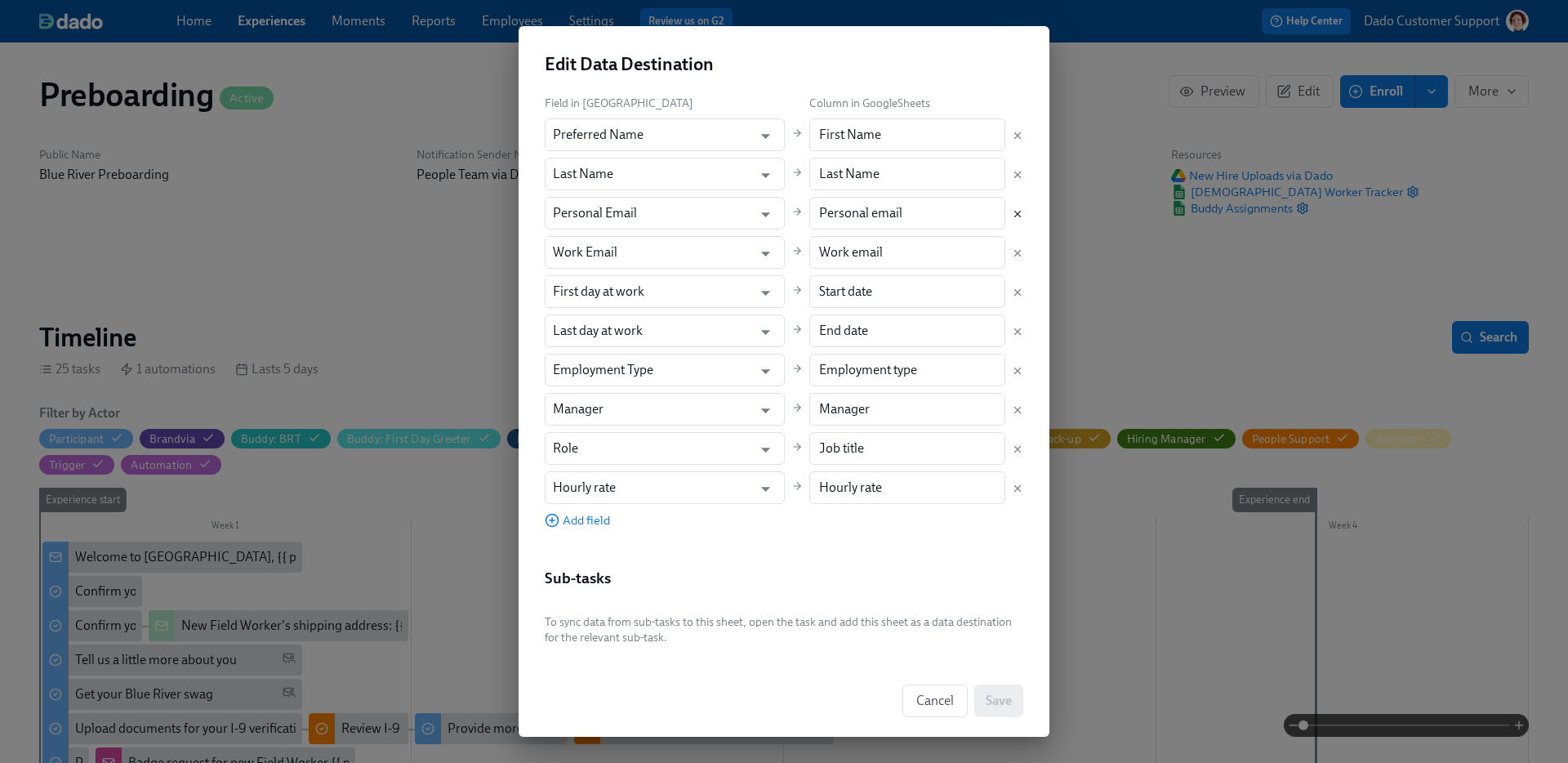
type input "Last day at work"
type input "End date"
type input "Employment Type"
type input "Employment type"
type input "Manager"
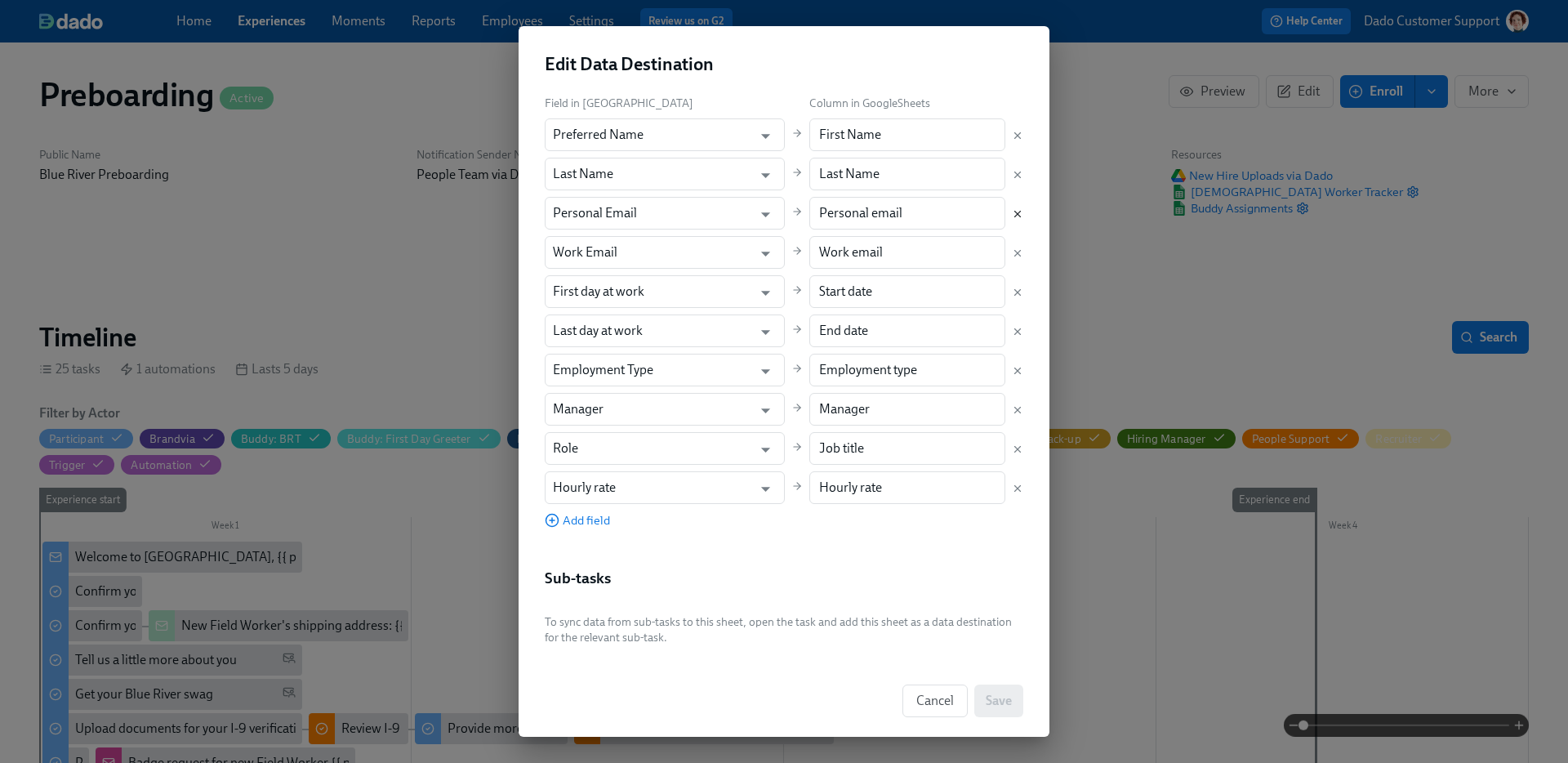
type input "Manager"
type input "Role"
type input "Job title"
type input "Hourly rate"
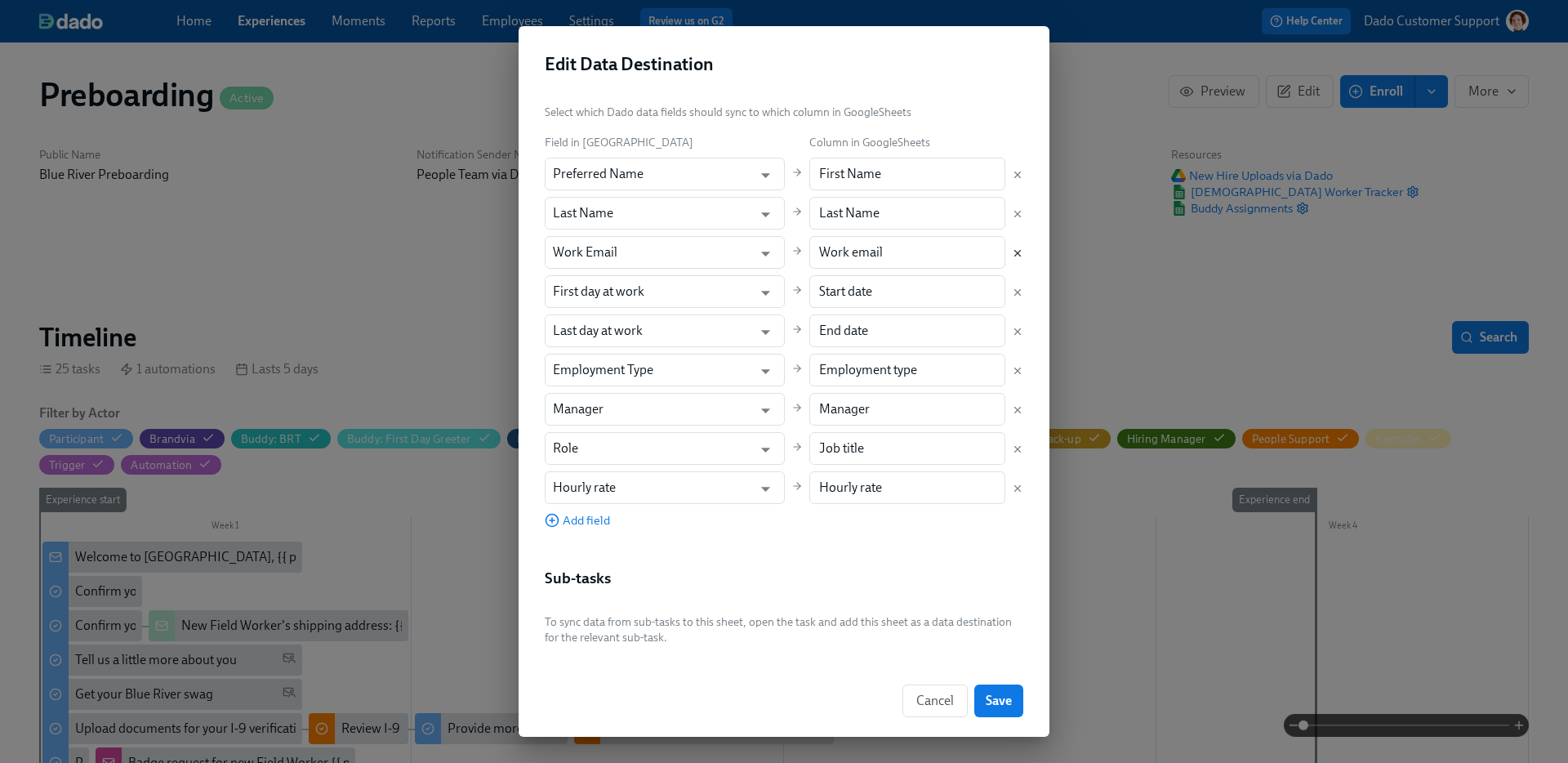
click at [1019, 216] on icon "Delete mapping" at bounding box center [1018, 214] width 5 height 5
type input "Work Email"
type input "Work email"
type input "First day at work"
type input "Start date"
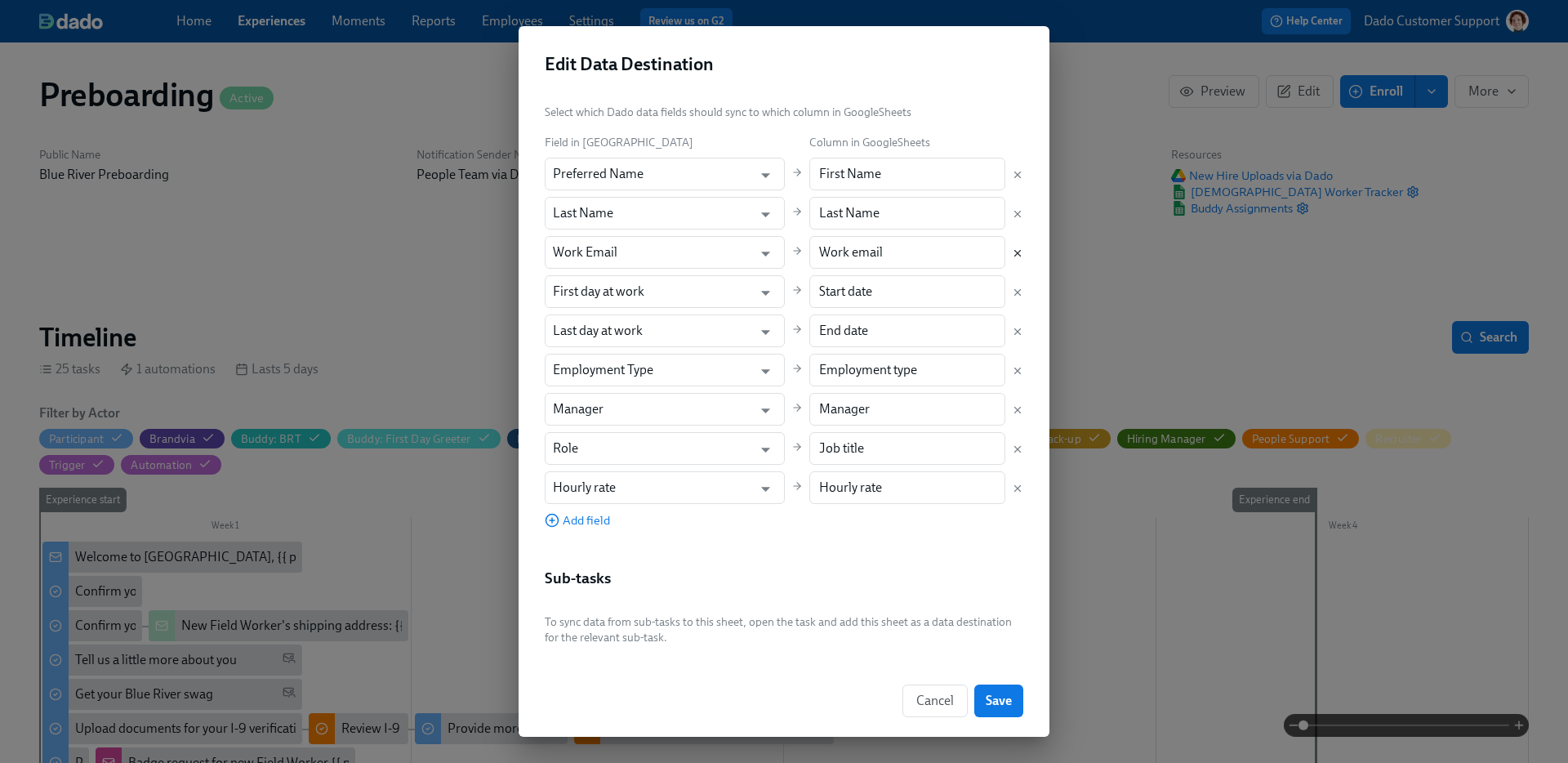
type input "Last day at work"
type input "End date"
type input "Employment Type"
type input "Employment type"
type input "Manager"
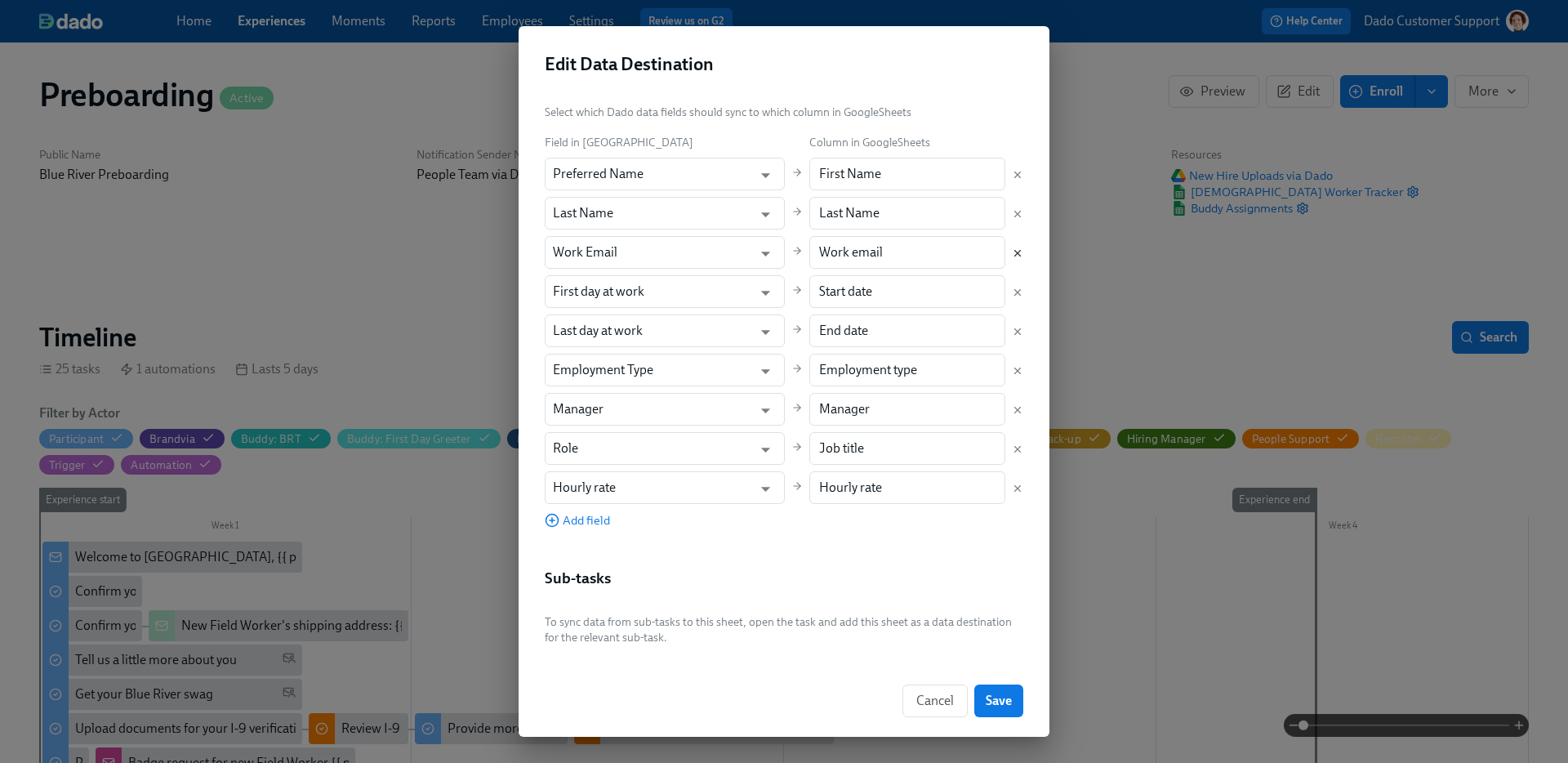
type input "Manager"
type input "Role"
type input "Job title"
type input "Hourly rate"
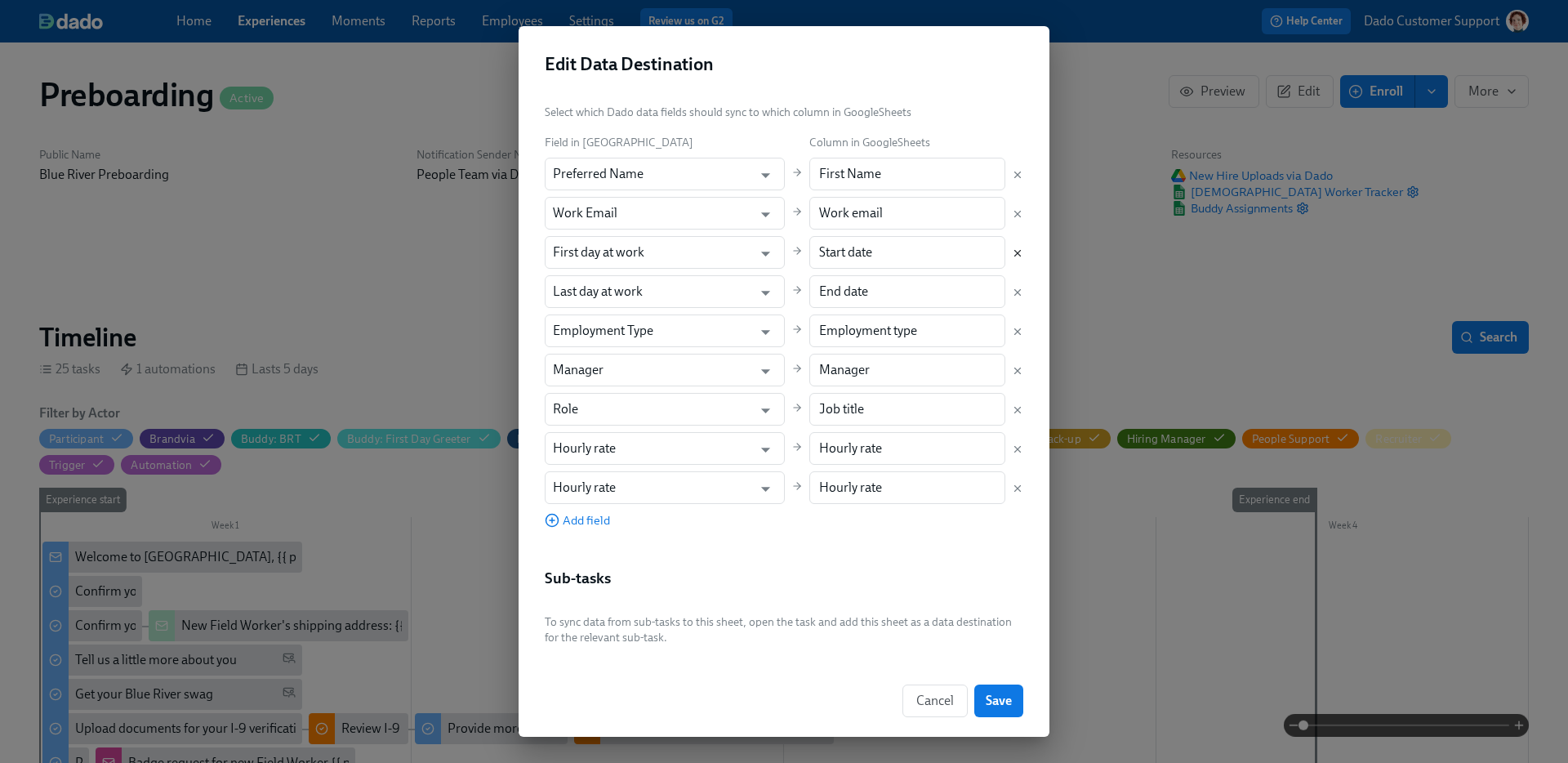
scroll to position [222, 0]
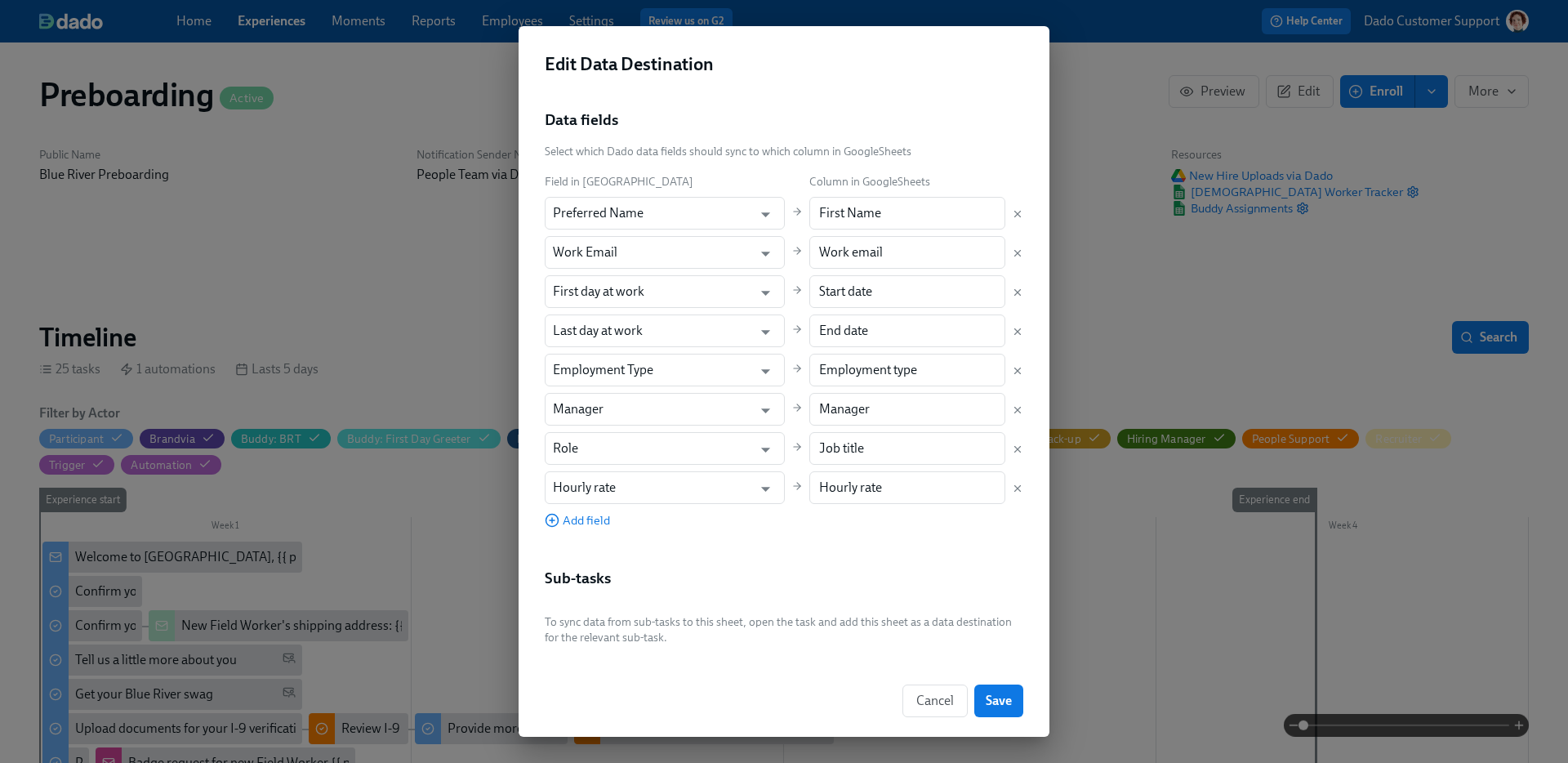
click at [953, 702] on button "Cancel" at bounding box center [934, 701] width 65 height 33
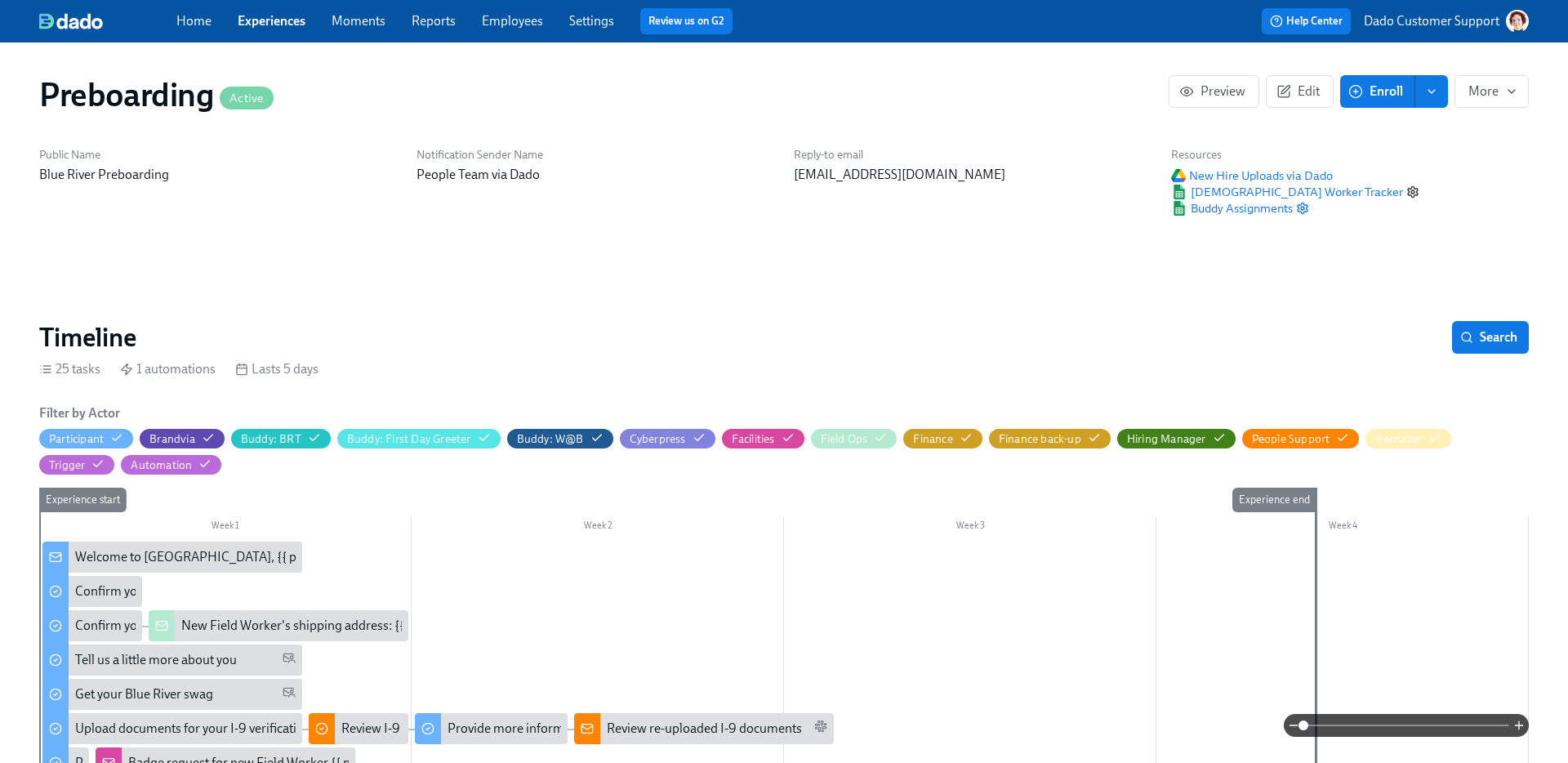
click at [1406, 194] on icon "button" at bounding box center [1412, 191] width 13 height 13
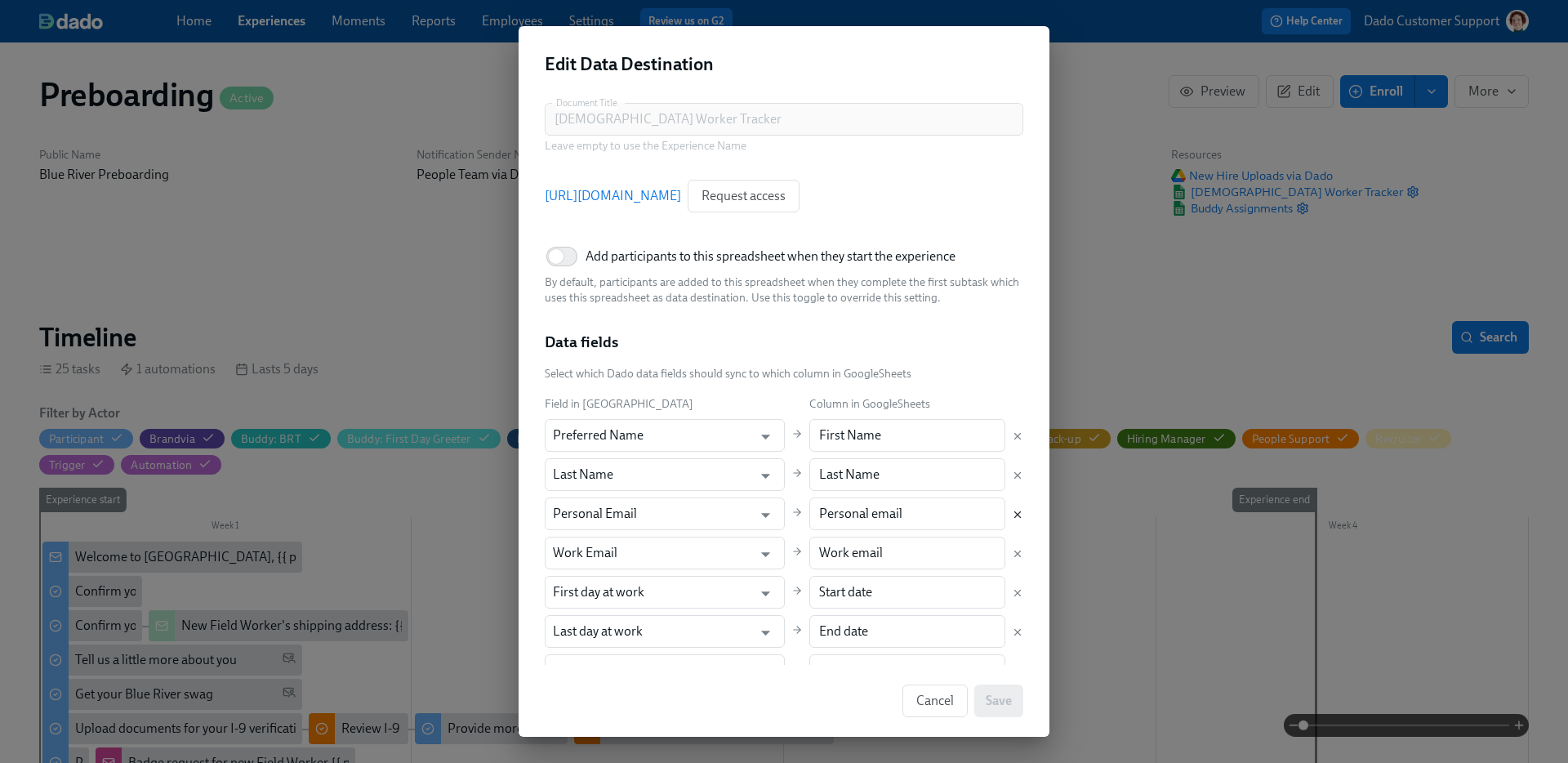
click at [1018, 515] on icon "Delete mapping" at bounding box center [1018, 514] width 5 height 5
type input "Work Email"
type input "Work email"
type input "First day at work"
type input "Start date"
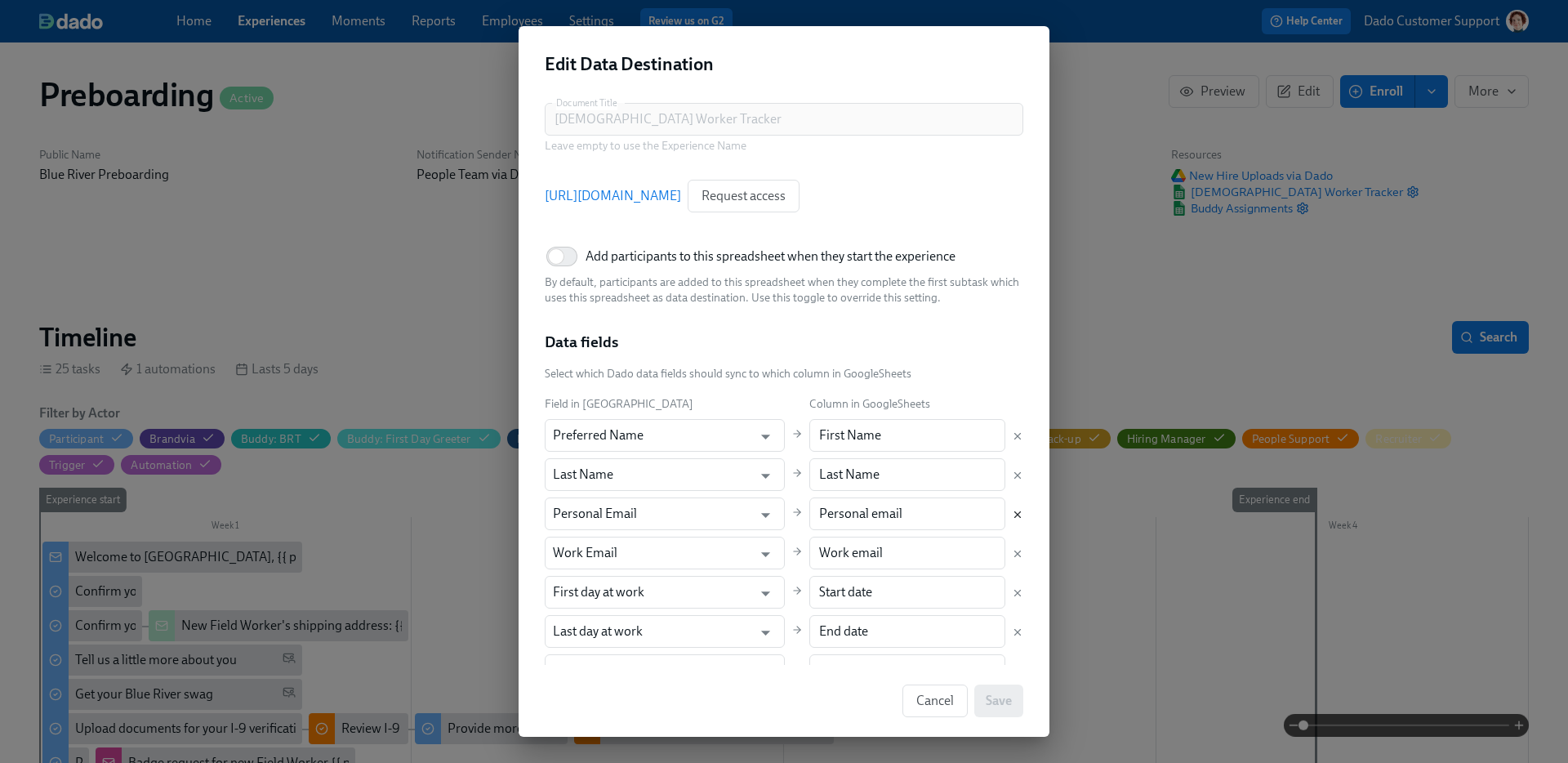
type input "Last day at work"
type input "End date"
type input "Employment Type"
type input "Employment type"
type input "Manager"
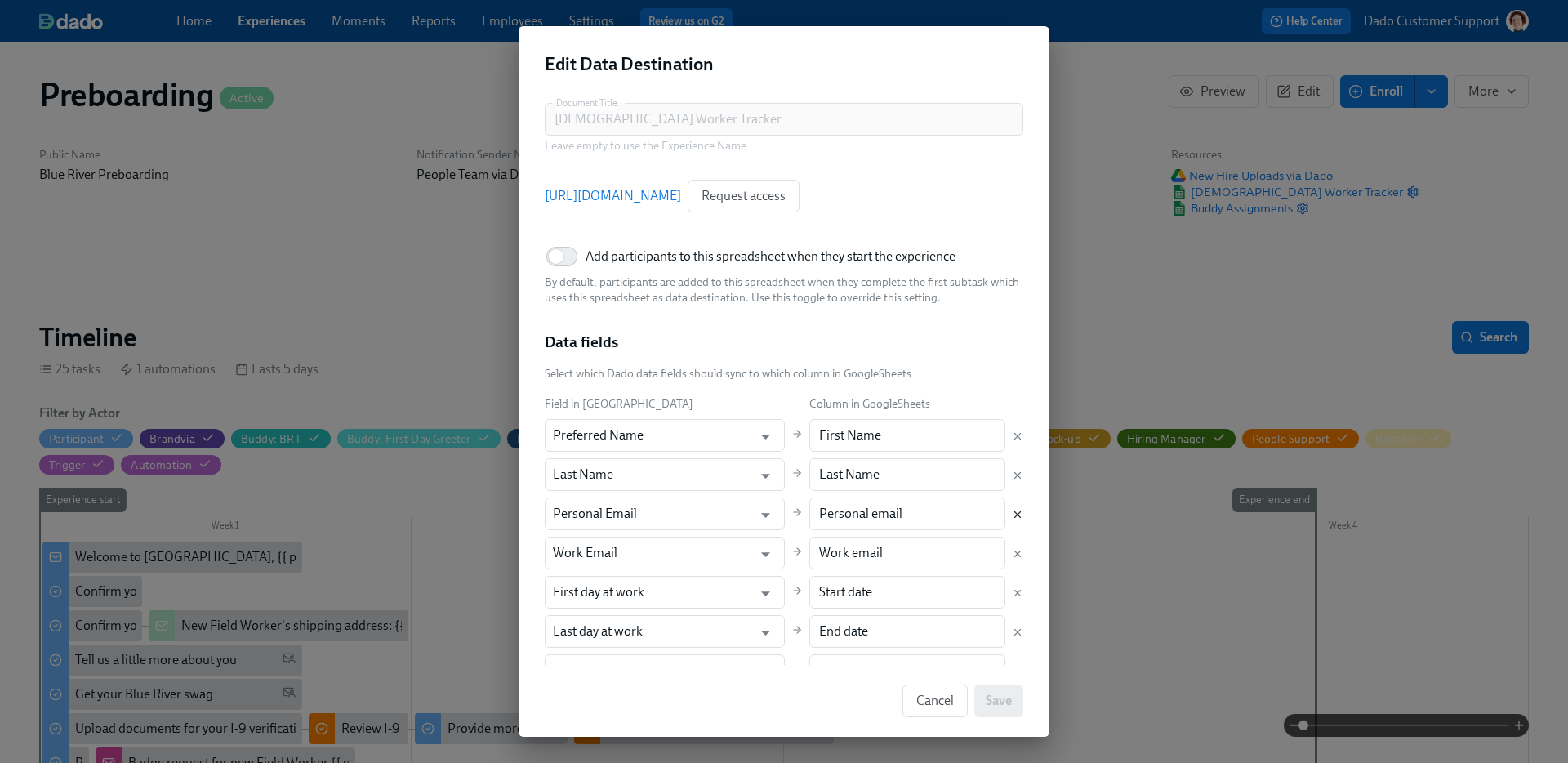
type input "Manager"
type input "Role"
type input "Job title"
type input "Hourly rate"
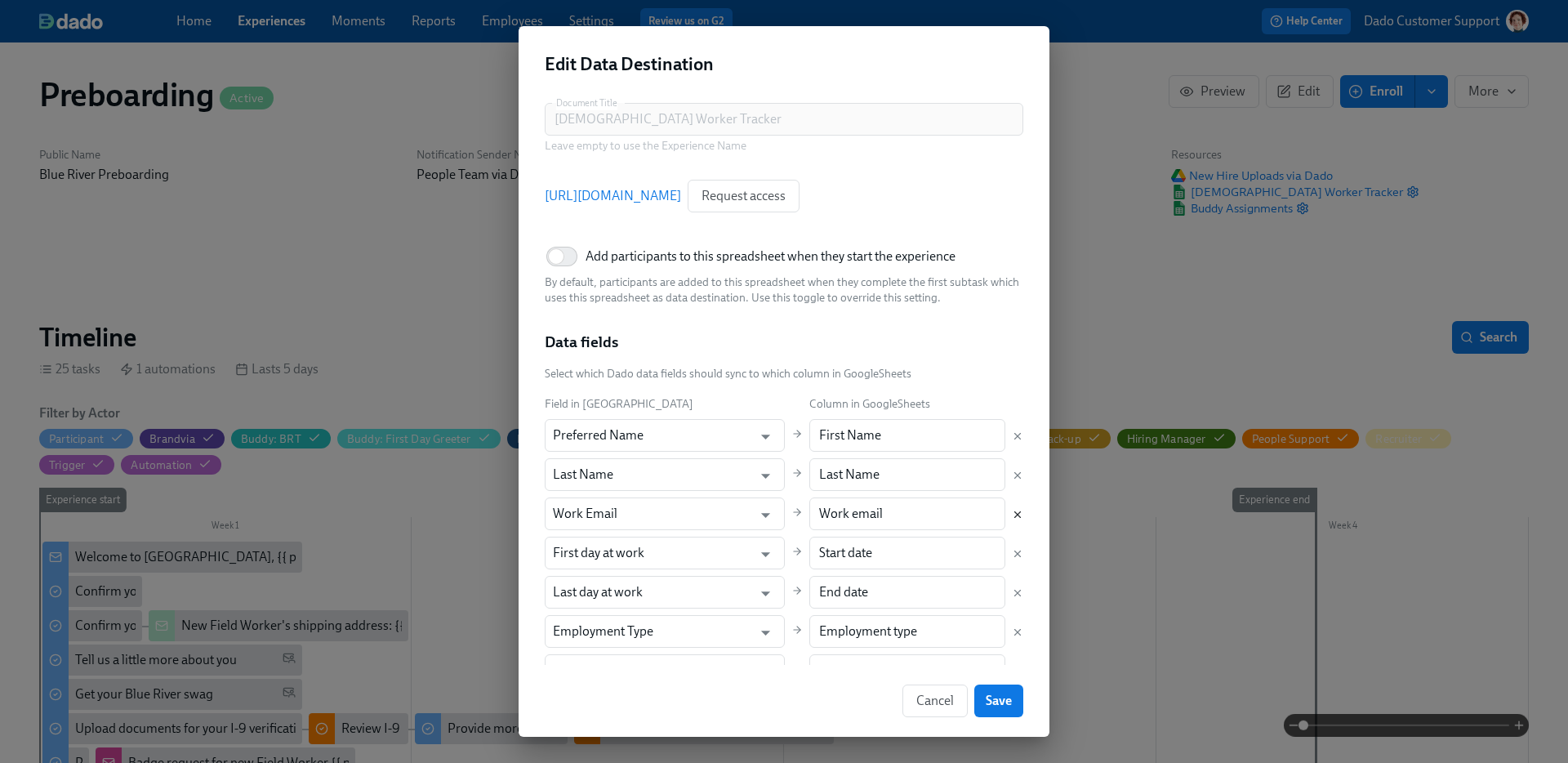
click at [1018, 517] on icon "Delete mapping" at bounding box center [1017, 514] width 12 height 12
type input "First day at work"
type input "Start date"
type input "Last day at work"
type input "End date"
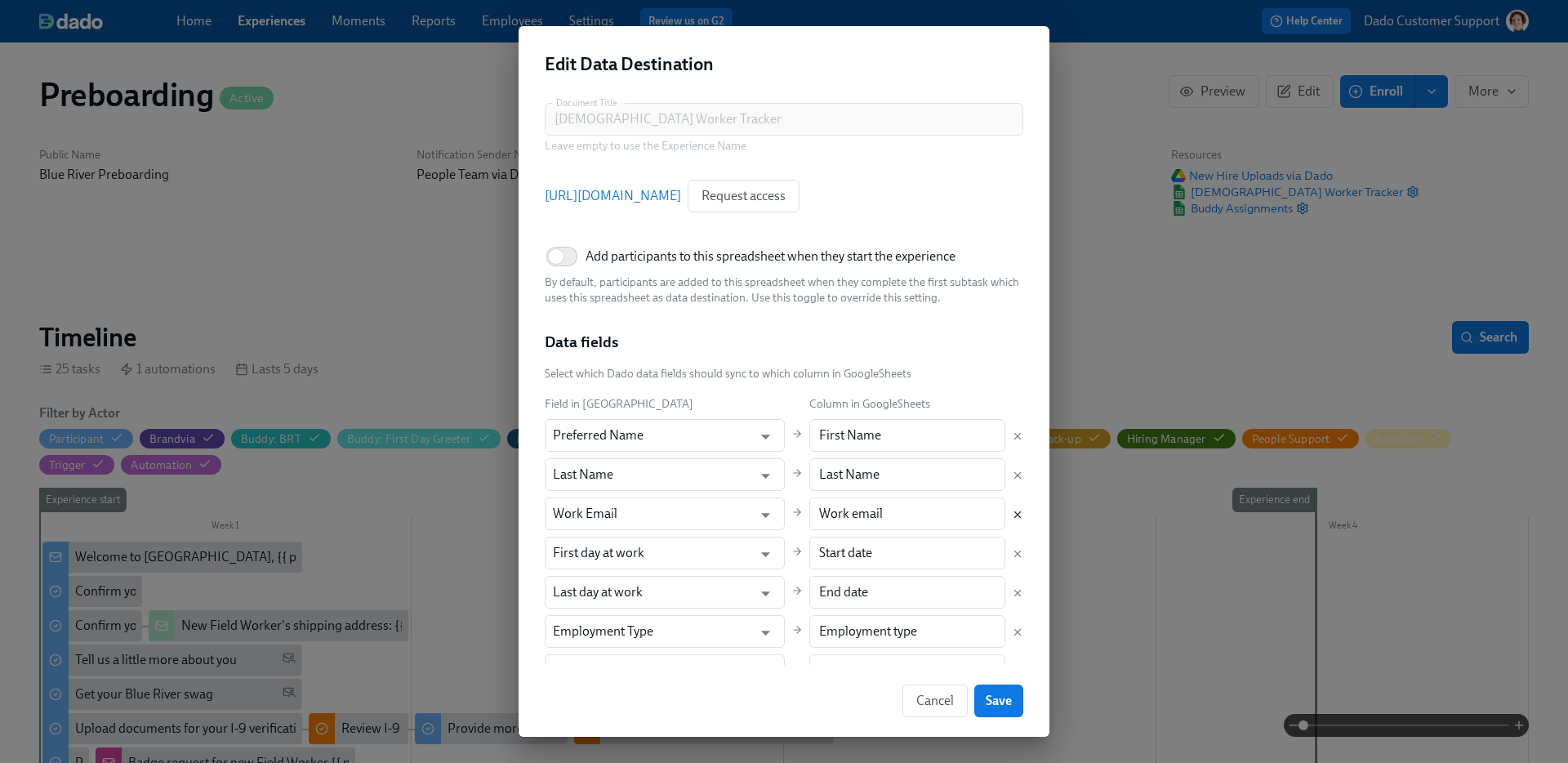
type input "Employment Type"
type input "Employment type"
type input "Manager"
type input "Role"
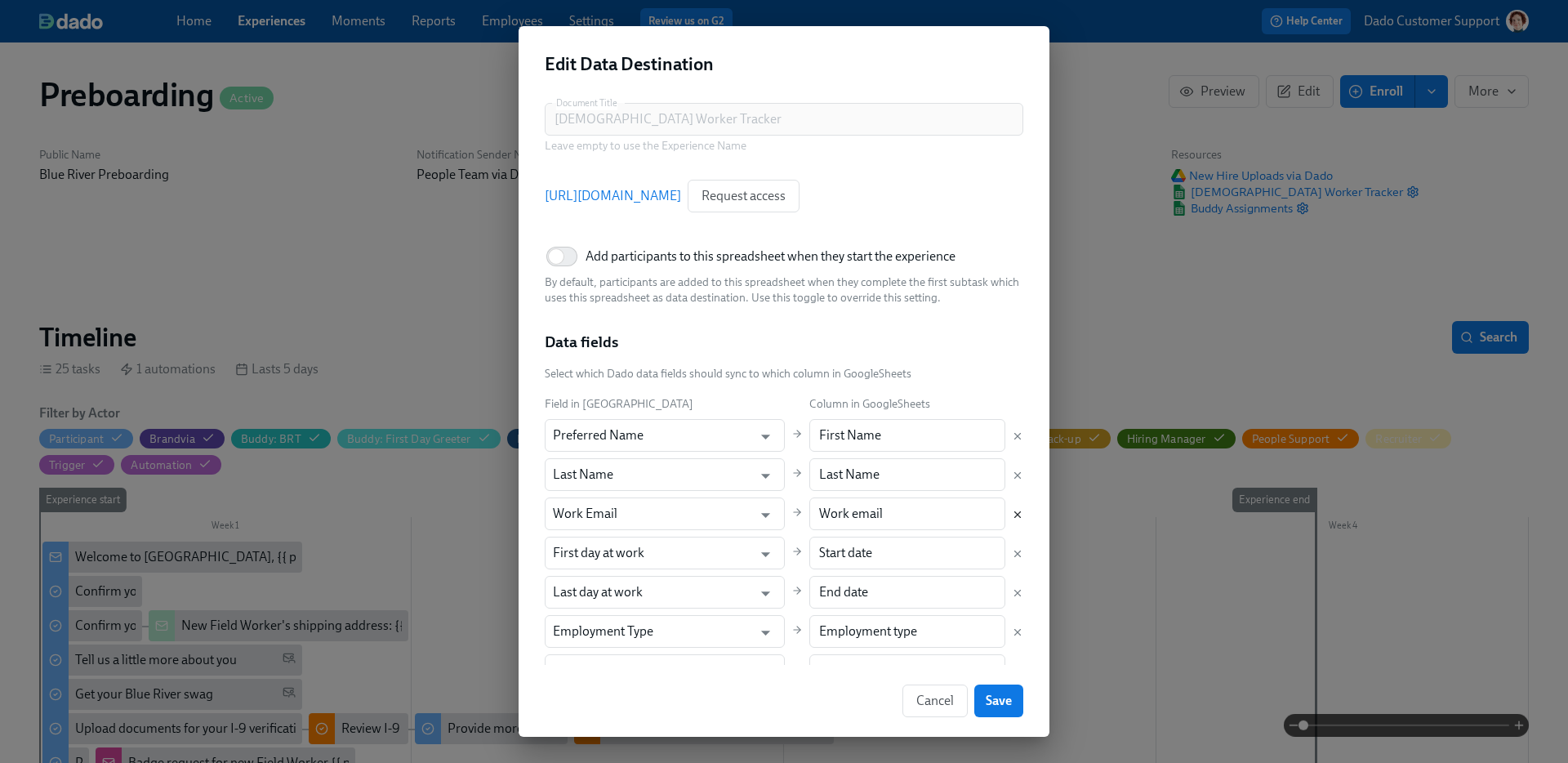
type input "Job title"
type input "Hourly rate"
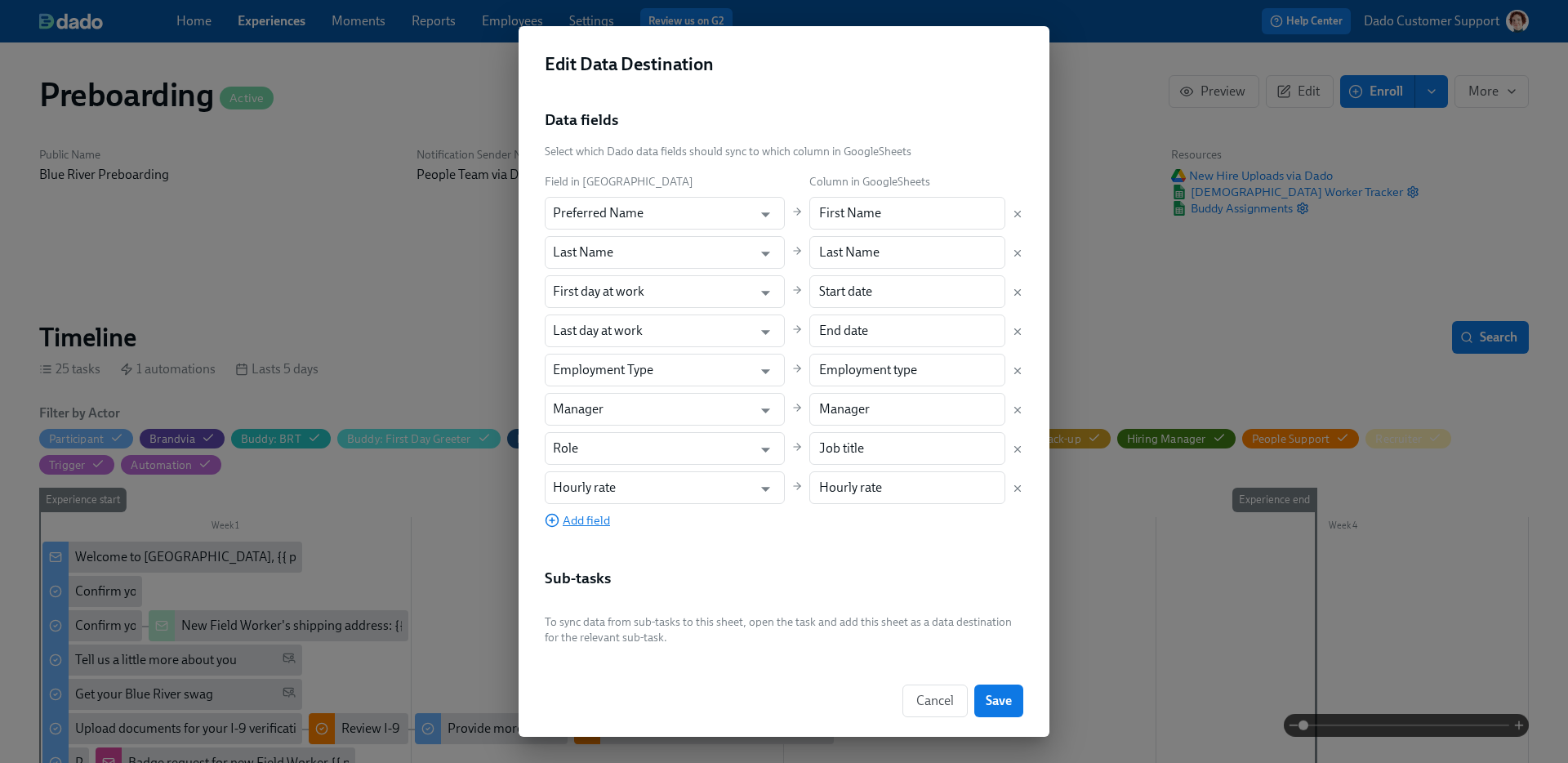
click at [577, 518] on span "Add field" at bounding box center [577, 521] width 65 height 16
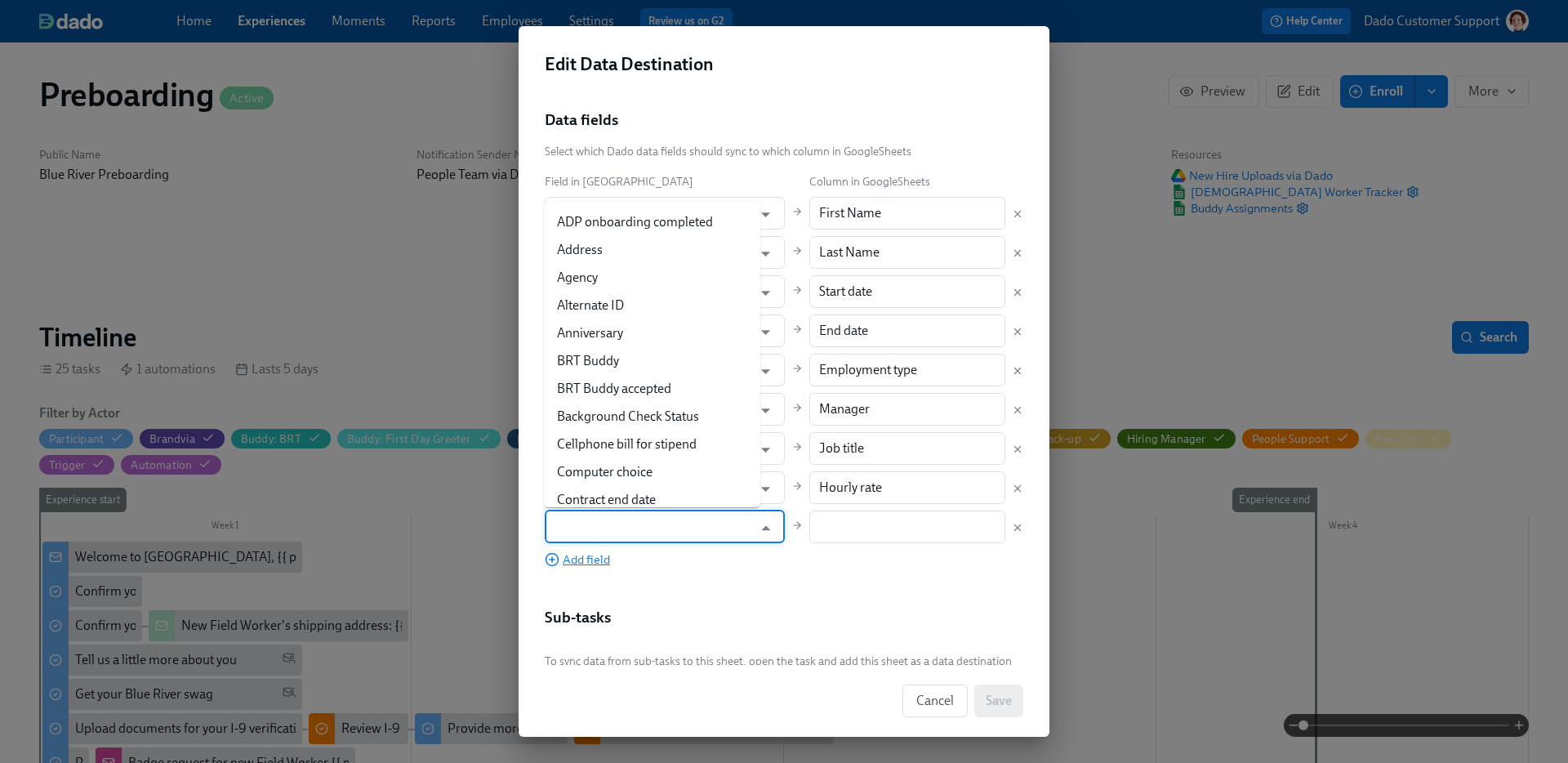
click at [577, 518] on input "text" at bounding box center [653, 527] width 200 height 33
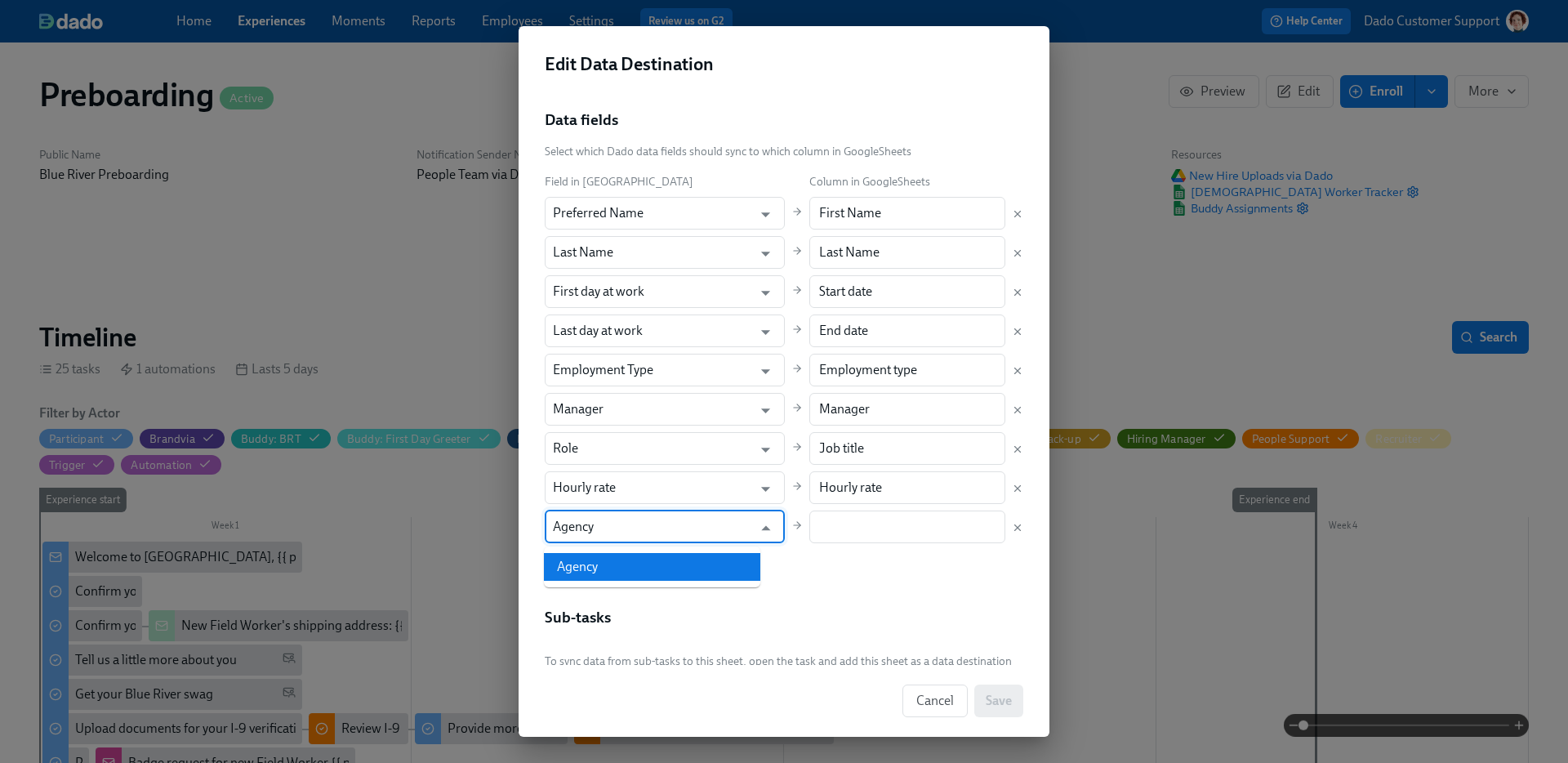
click at [561, 557] on li "Agency" at bounding box center [652, 566] width 216 height 28
type input "Agency"
click at [944, 521] on input "text" at bounding box center [907, 527] width 197 height 33
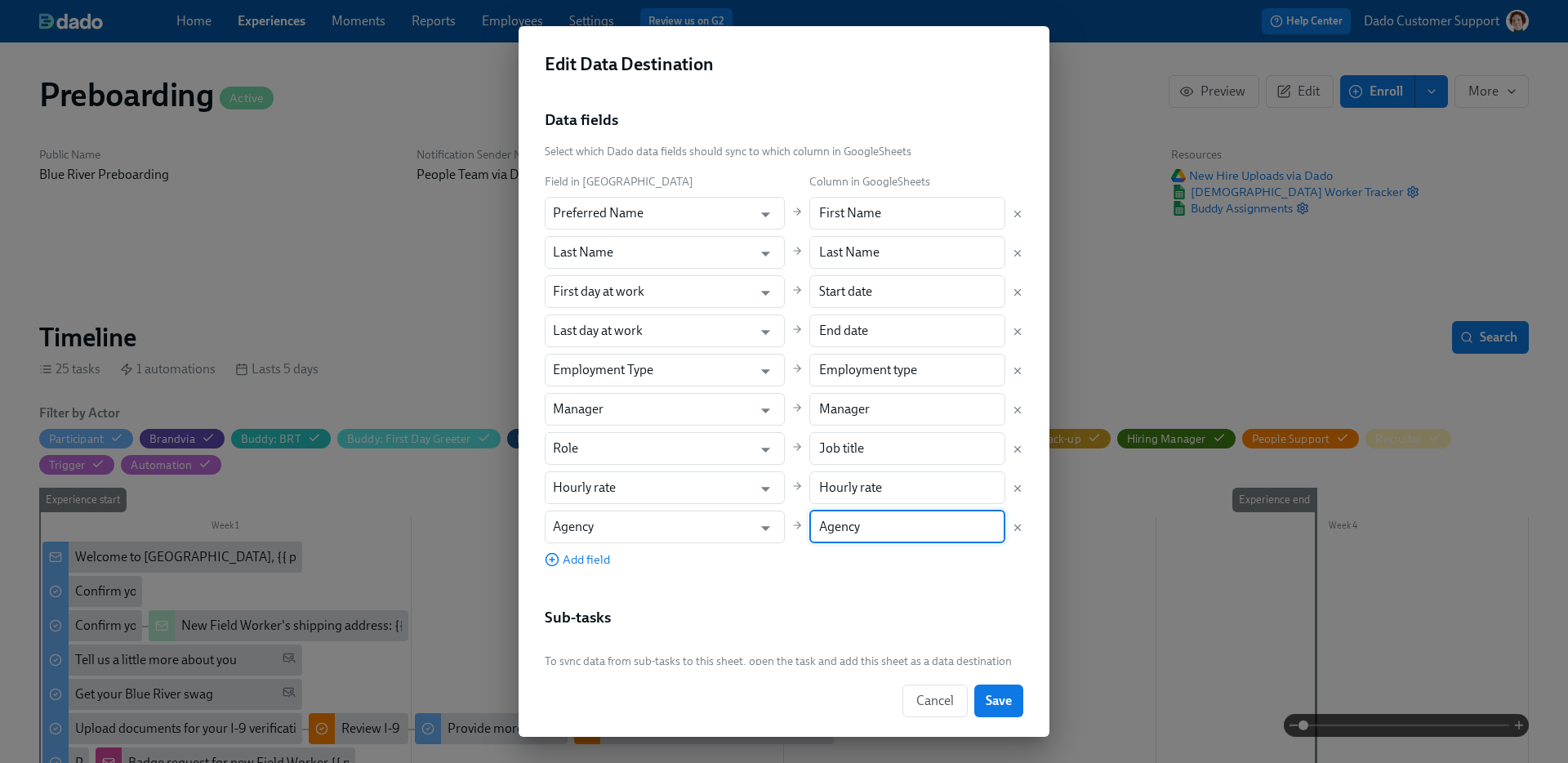
type input "Agency"
click at [940, 581] on div "Document Title Contingent Worker Tracker Document Title Leave empty to use the …" at bounding box center [783, 283] width 478 height 804
click at [1014, 695] on button "Save" at bounding box center [999, 701] width 49 height 33
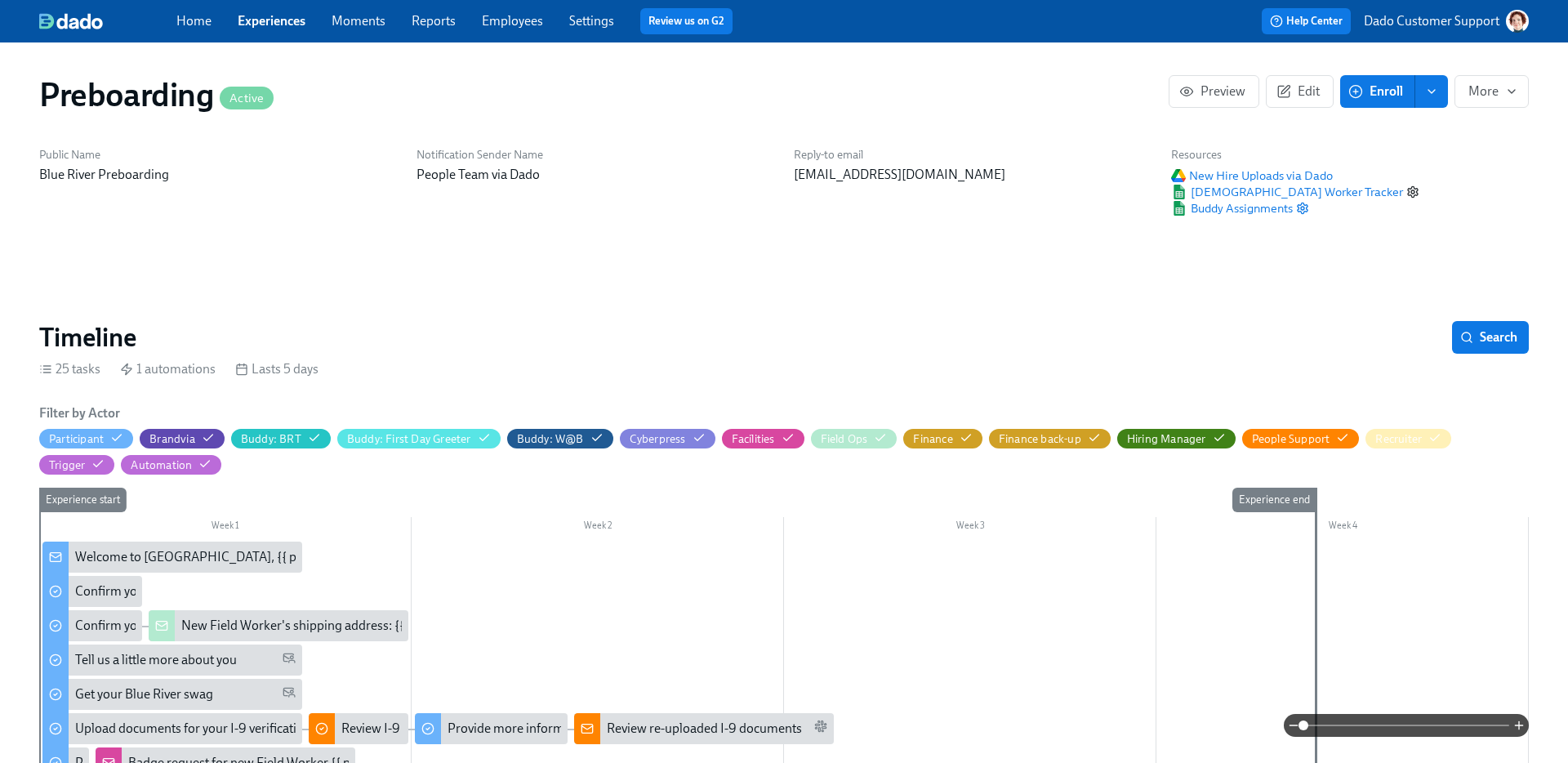
click at [1406, 191] on icon "button" at bounding box center [1412, 191] width 13 height 13
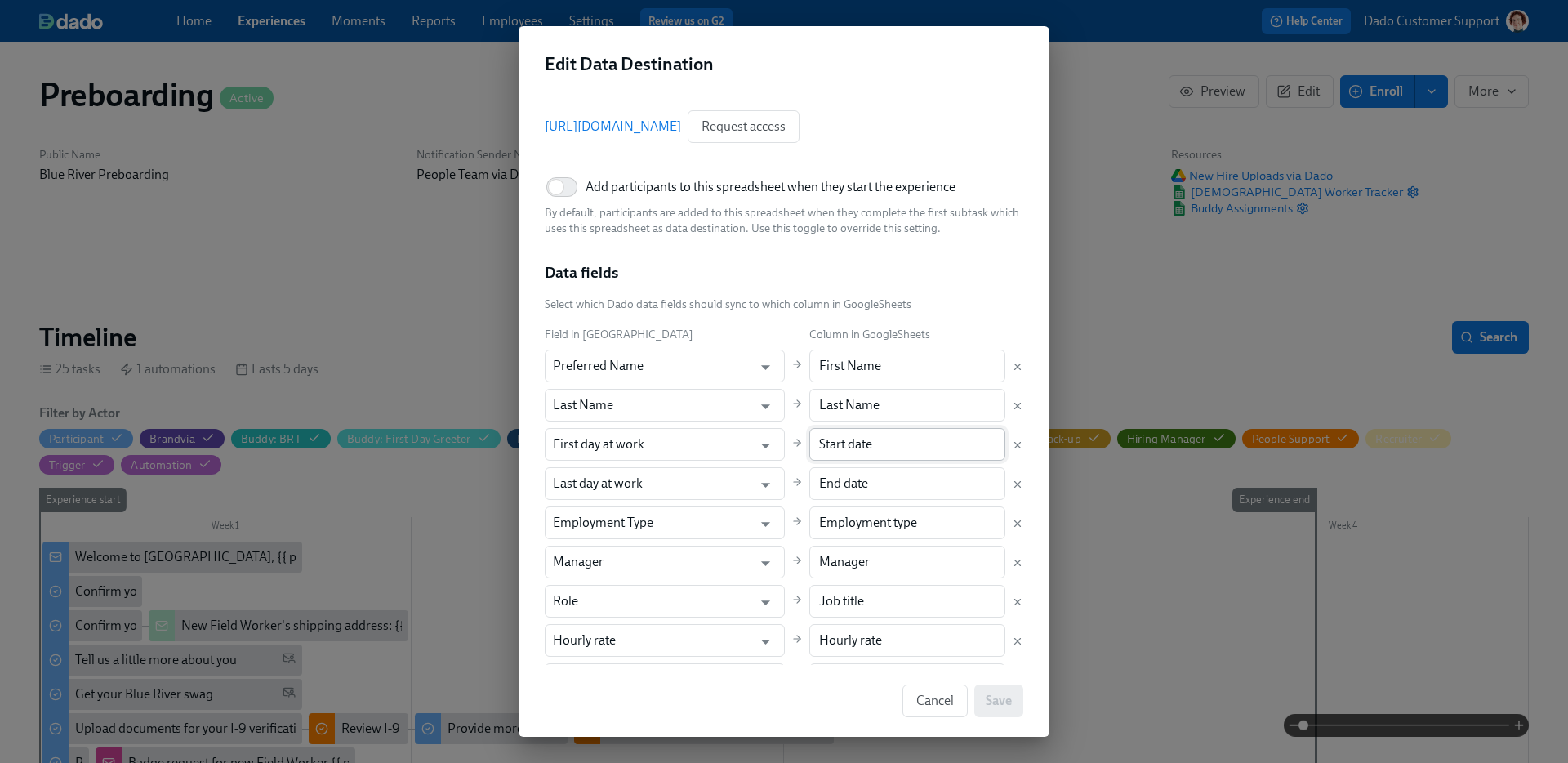
scroll to position [81, 0]
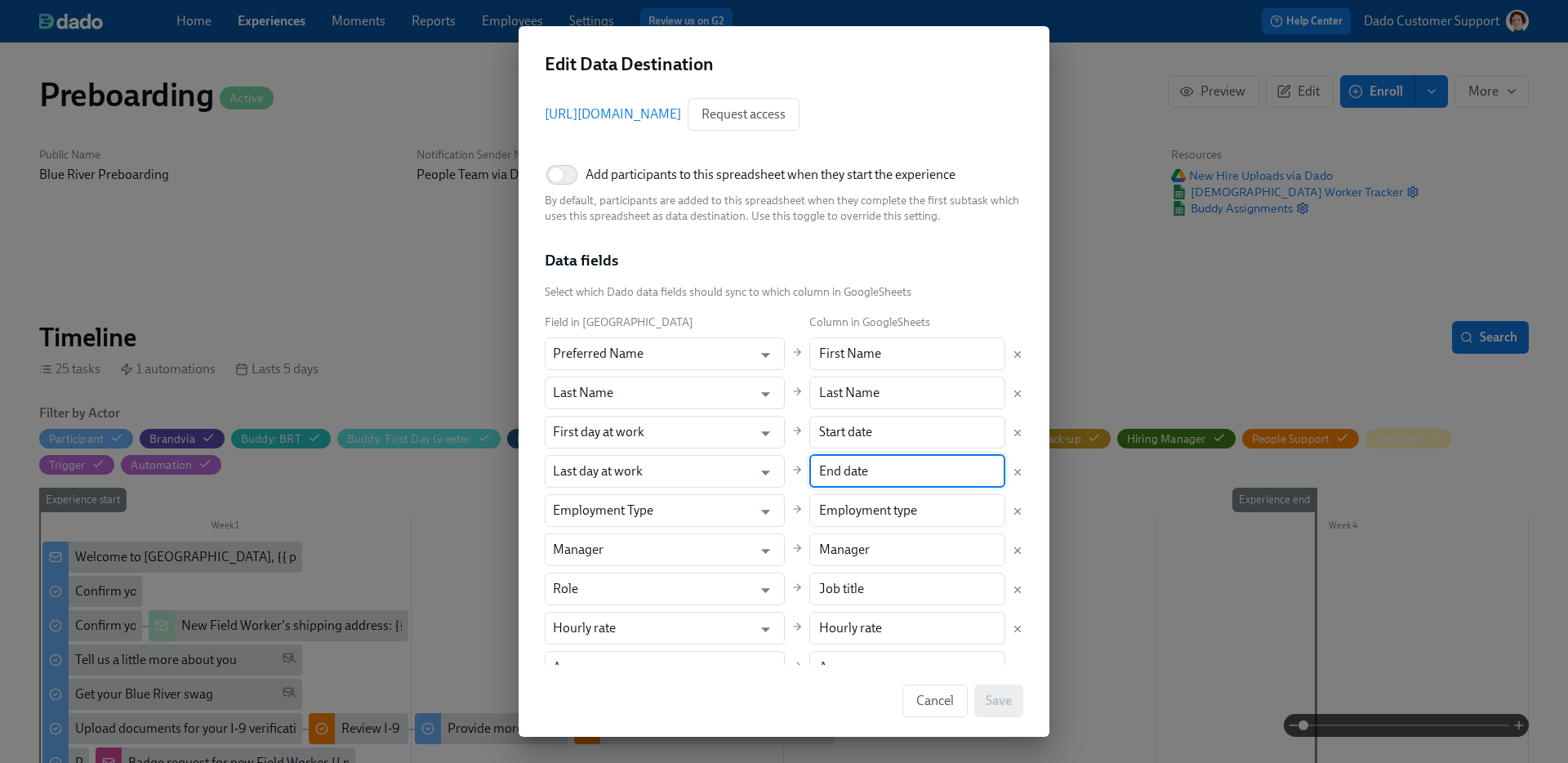
click at [831, 480] on input "End date" at bounding box center [907, 471] width 197 height 33
paste input "Planned End D"
type input "Planned End Date"
click at [998, 697] on span "Save" at bounding box center [999, 701] width 26 height 16
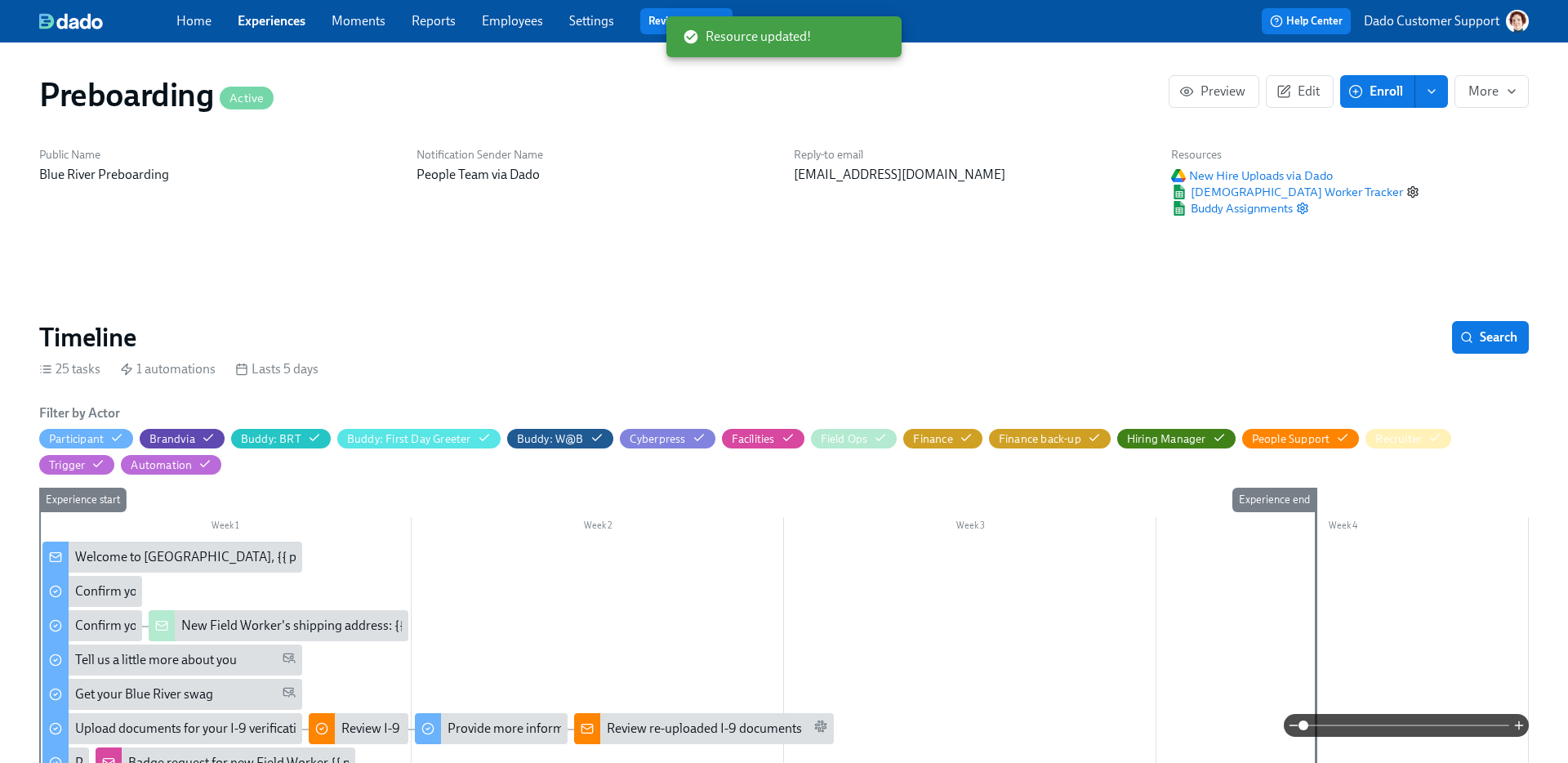
click at [1408, 189] on icon "button" at bounding box center [1412, 192] width 10 height 11
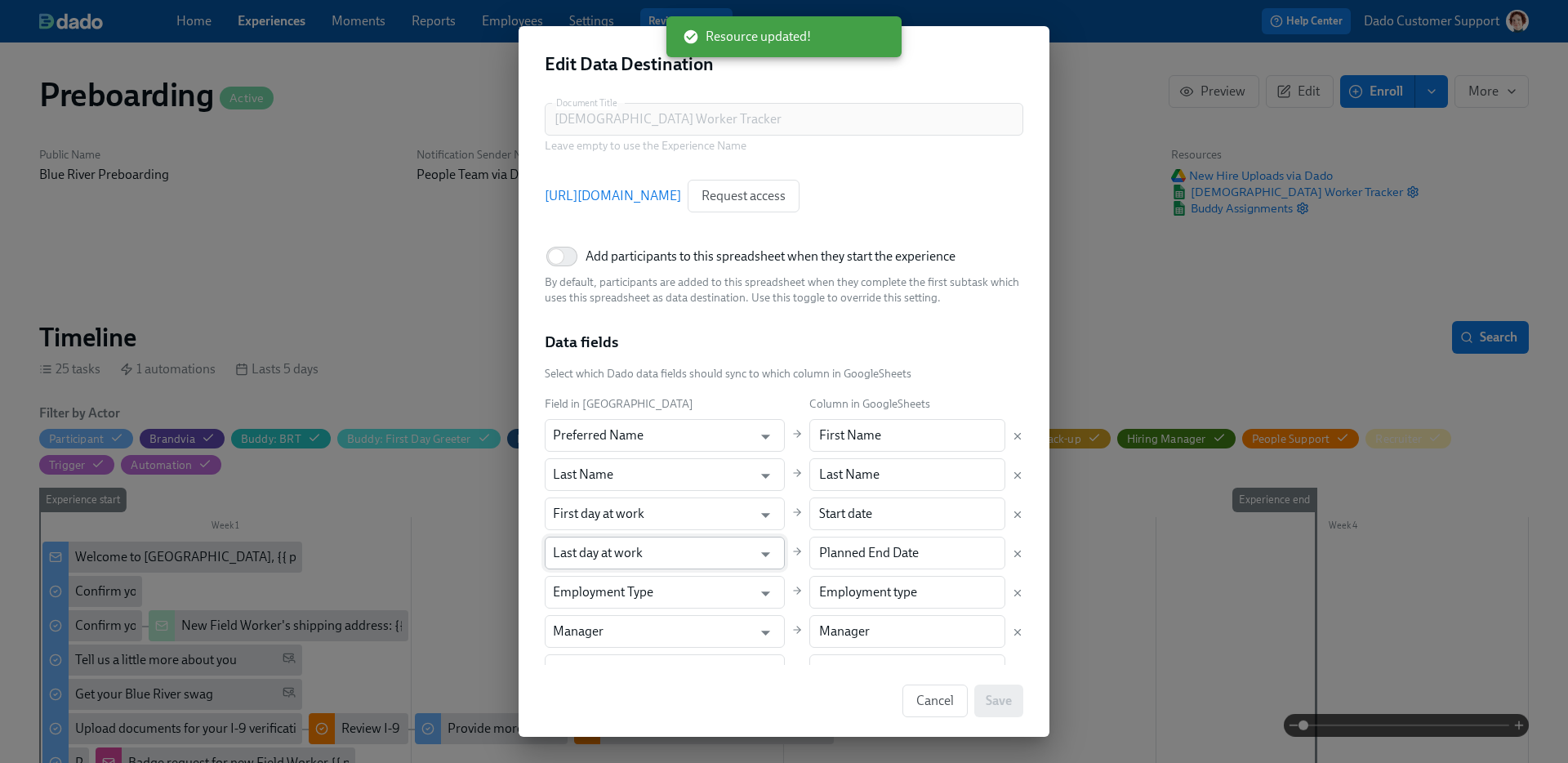
click at [625, 546] on input "Last day at work" at bounding box center [653, 553] width 200 height 33
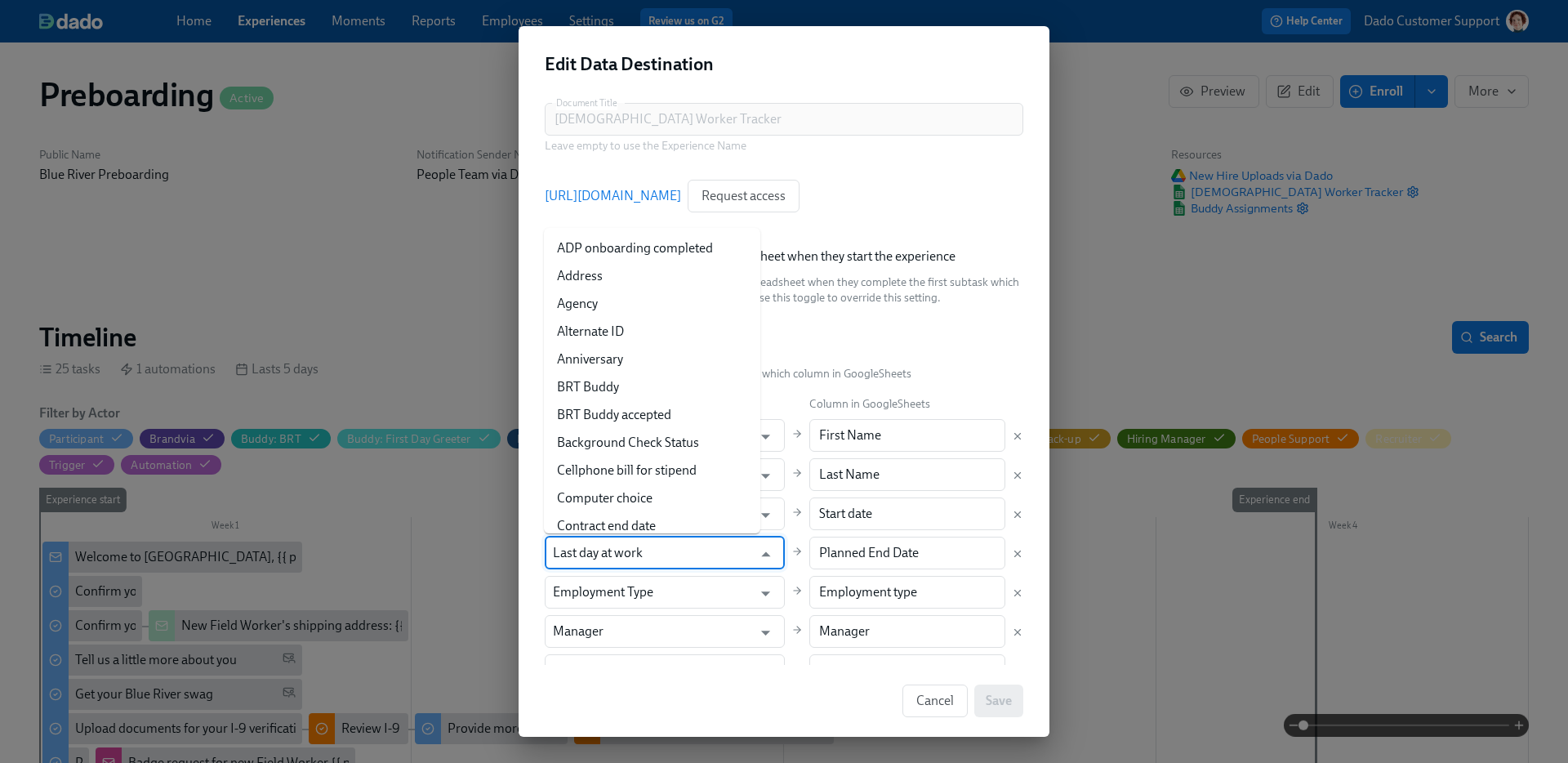
scroll to position [583, 0]
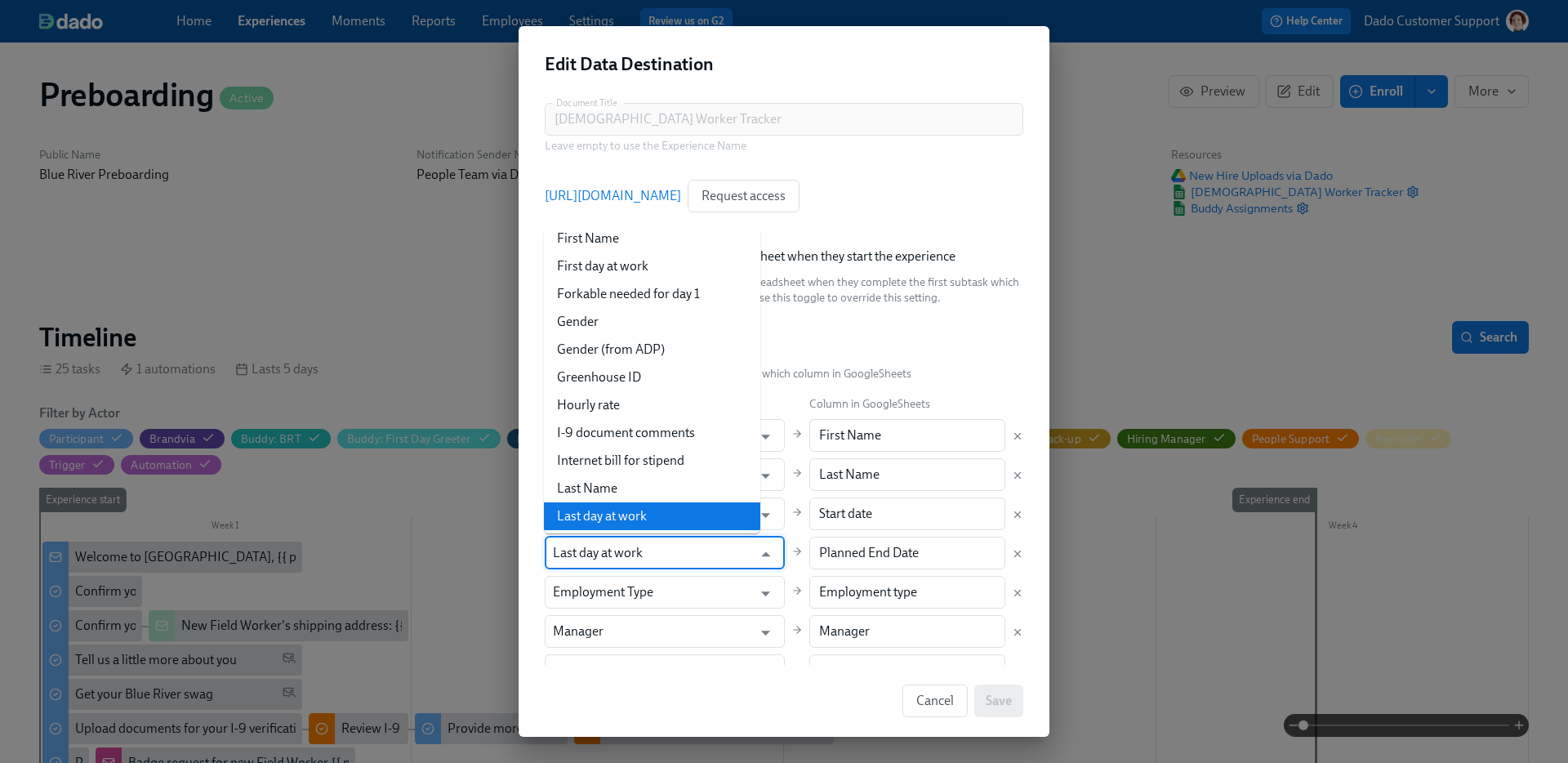
type input "e"
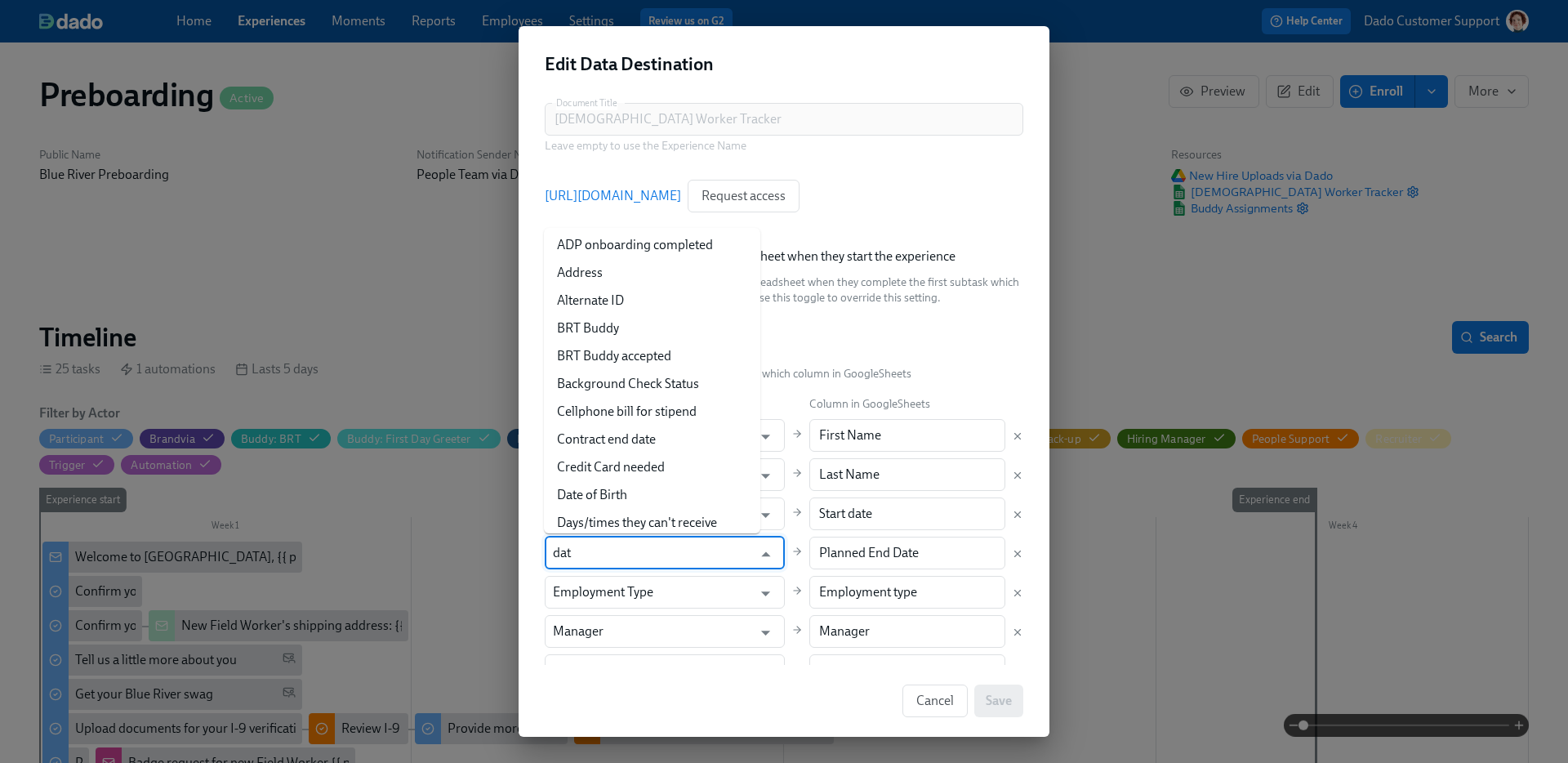
scroll to position [0, 0]
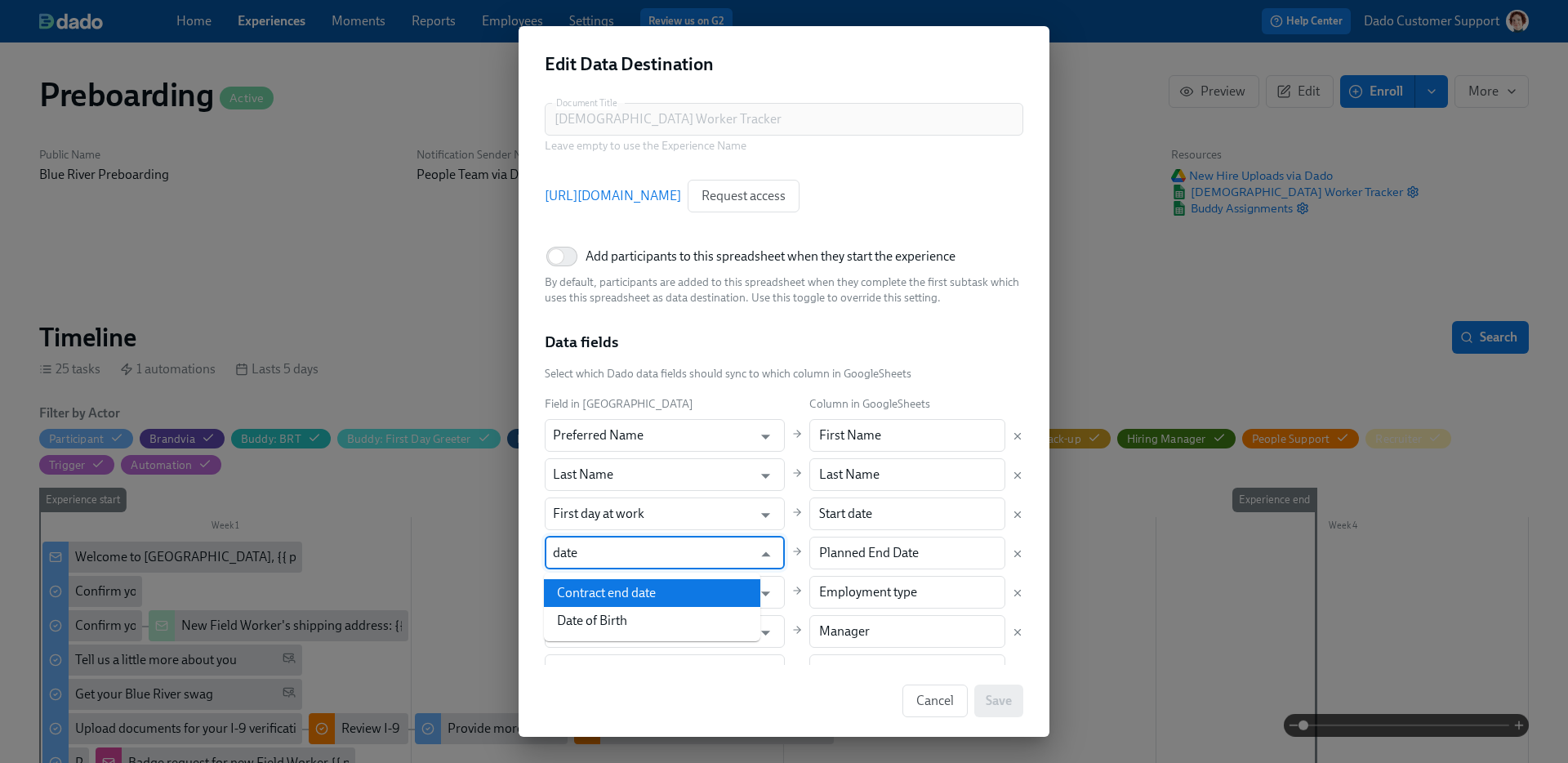
click at [638, 599] on li "Contract end date" at bounding box center [652, 593] width 216 height 28
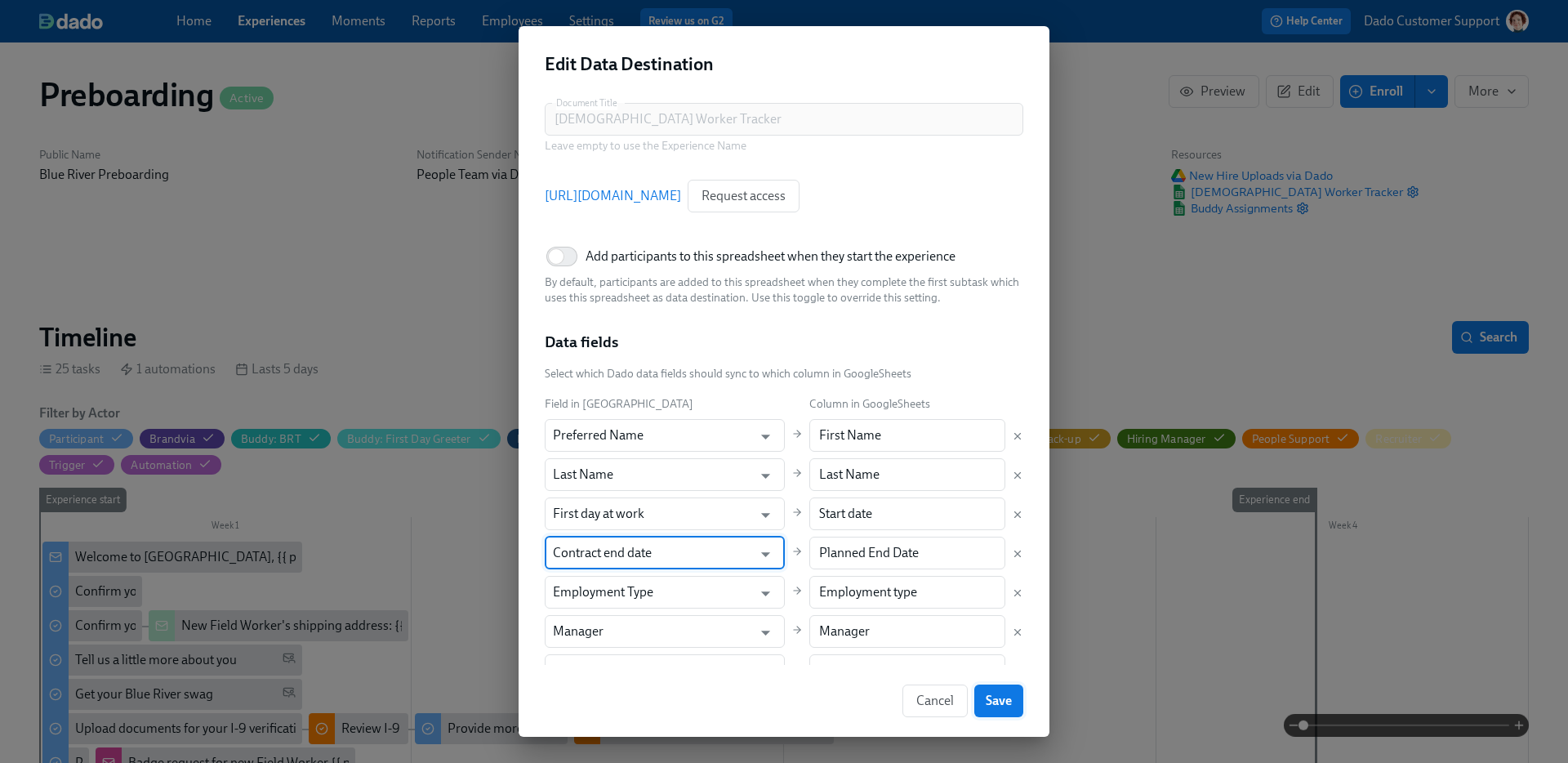
type input "Contract end date"
click at [997, 702] on span "Save" at bounding box center [999, 701] width 26 height 16
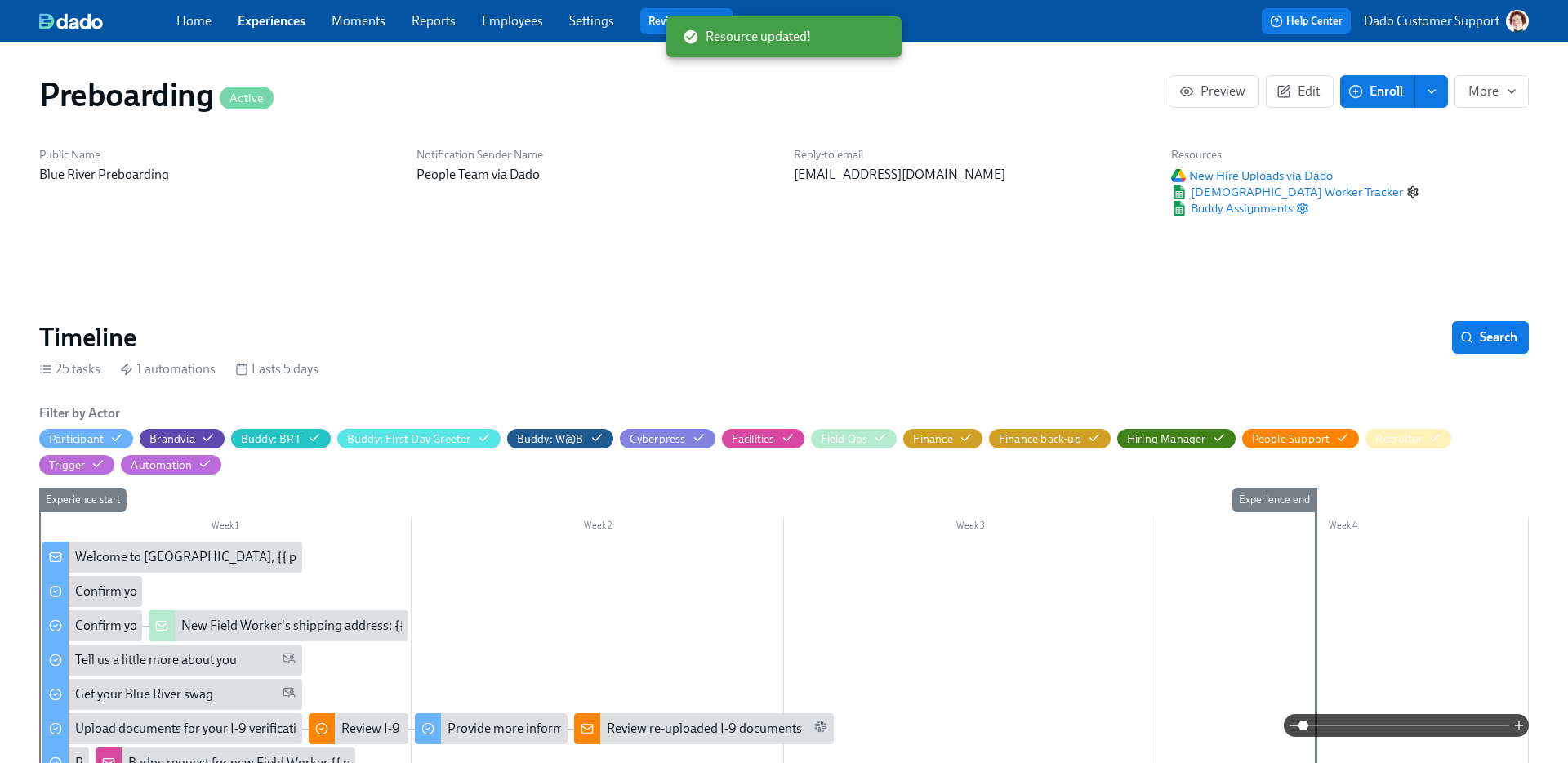
click at [1412, 193] on circle "button" at bounding box center [1413, 192] width 4 height 4
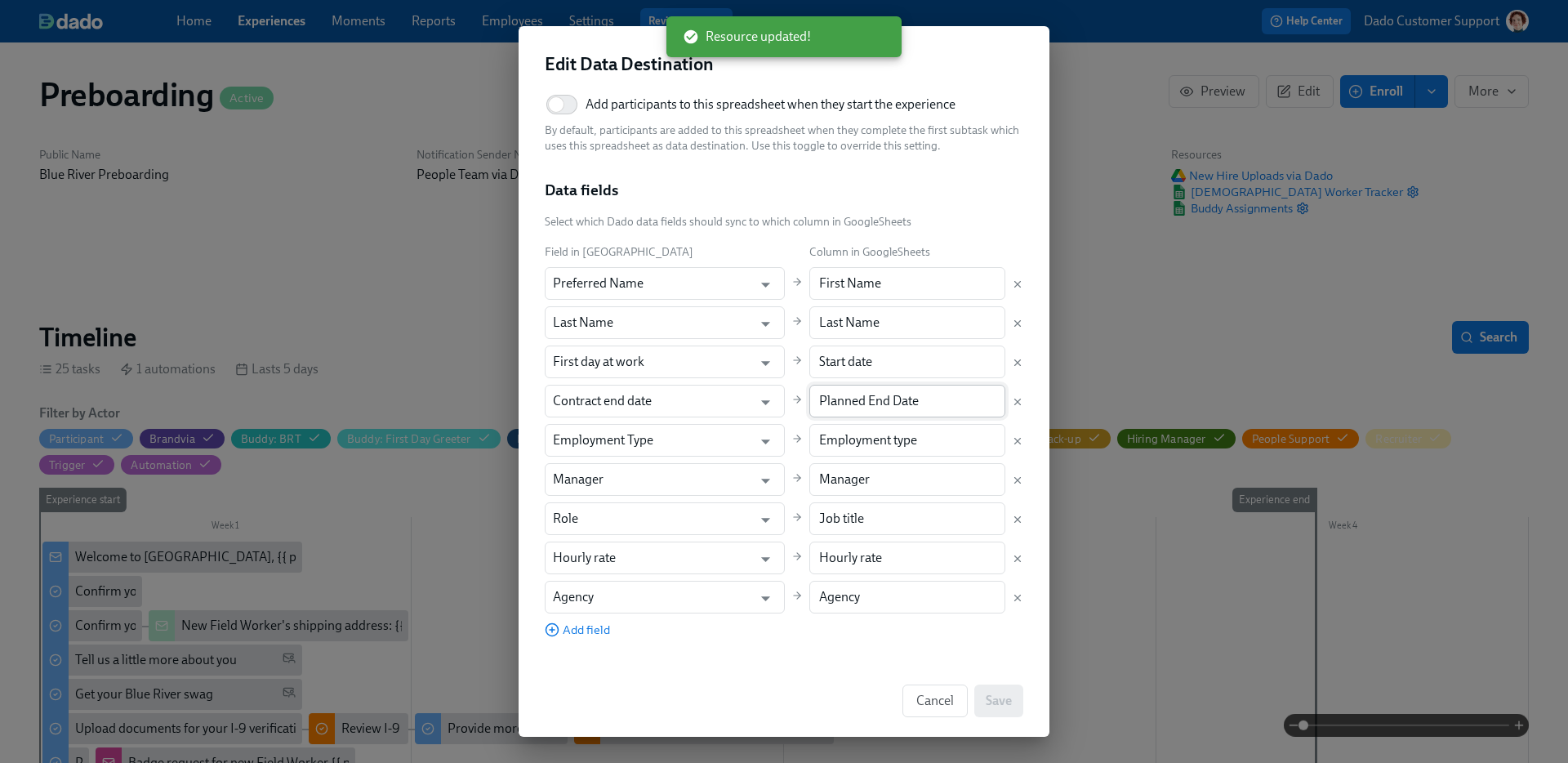
scroll to position [261, 0]
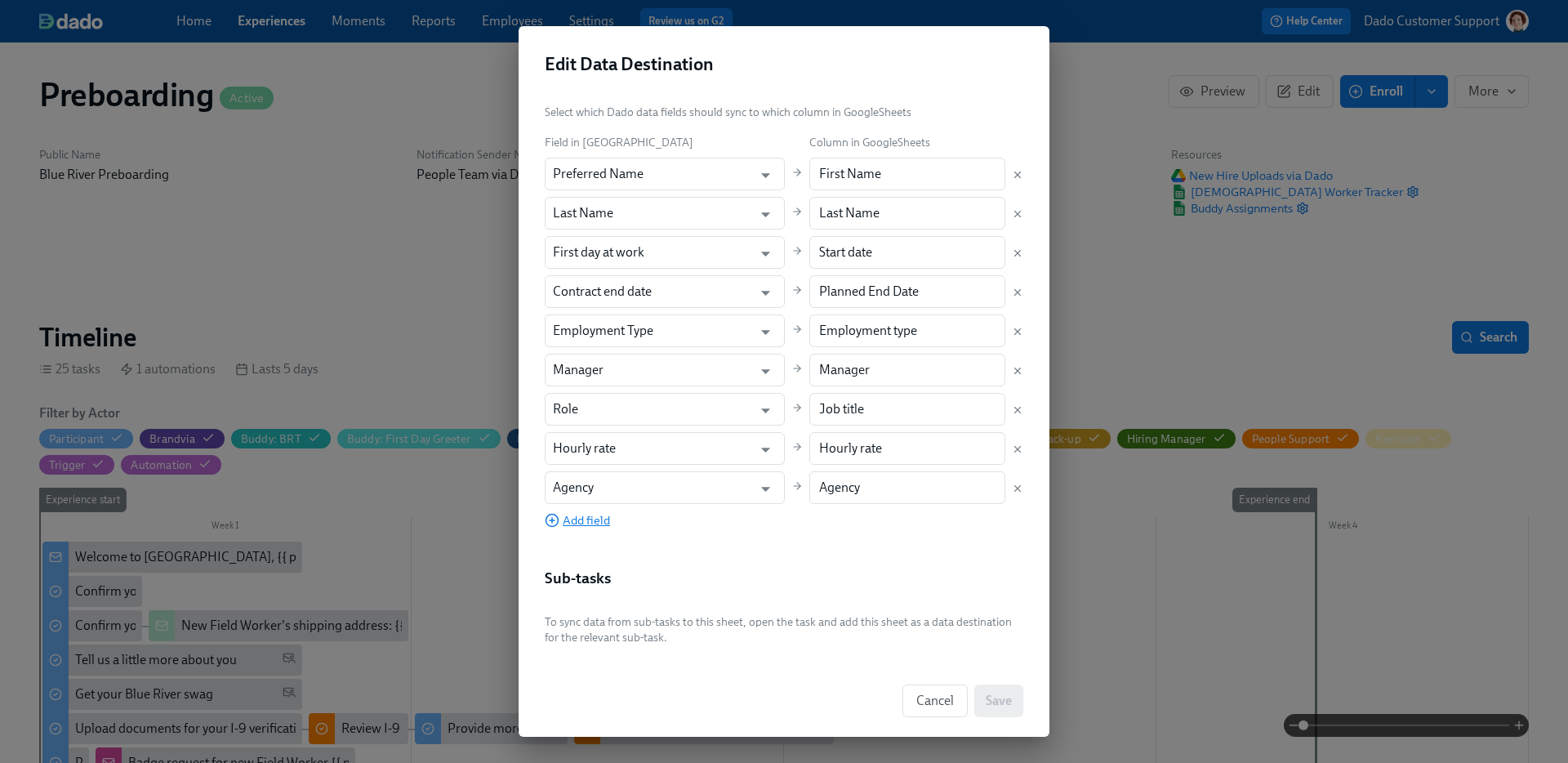
click at [590, 524] on span "Add field" at bounding box center [577, 521] width 65 height 16
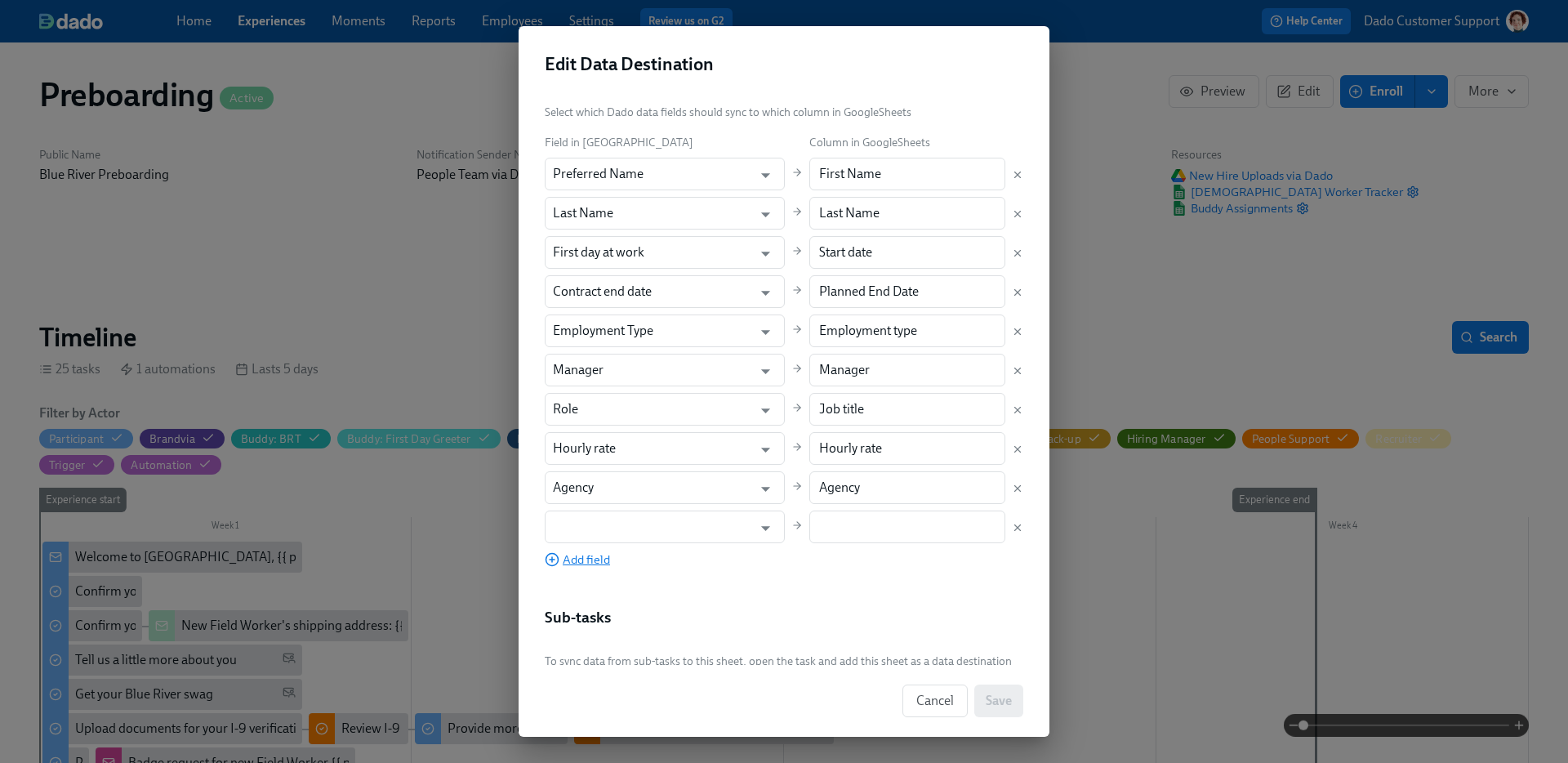
click at [590, 524] on input "text" at bounding box center [653, 527] width 200 height 33
type input "Department"
click at [817, 533] on input "text" at bounding box center [907, 527] width 197 height 33
paste input "Department"
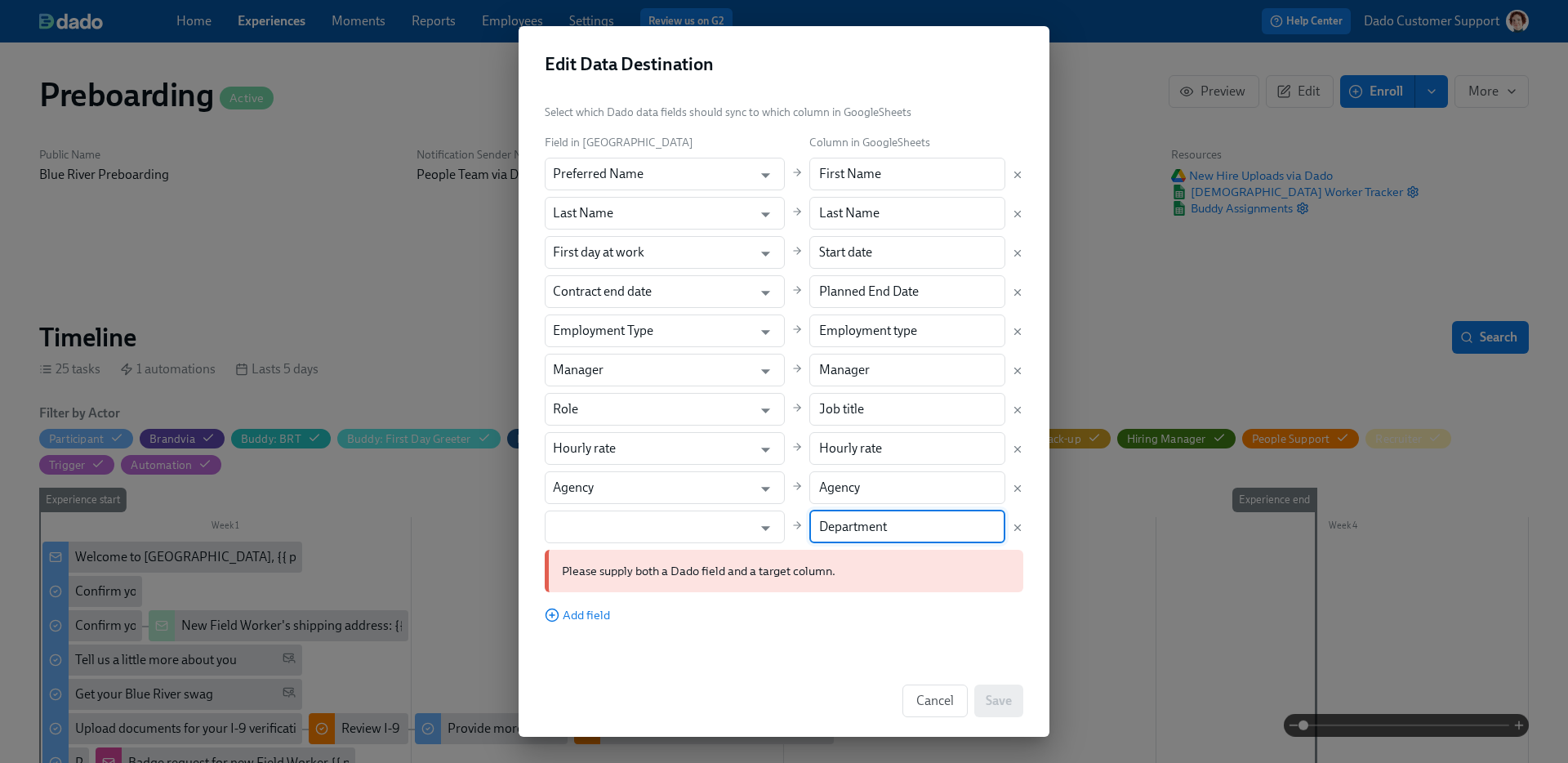
type input "Department"
click at [636, 550] on div "Please supply both a Dado field and a target column." at bounding box center [783, 572] width 478 height 43
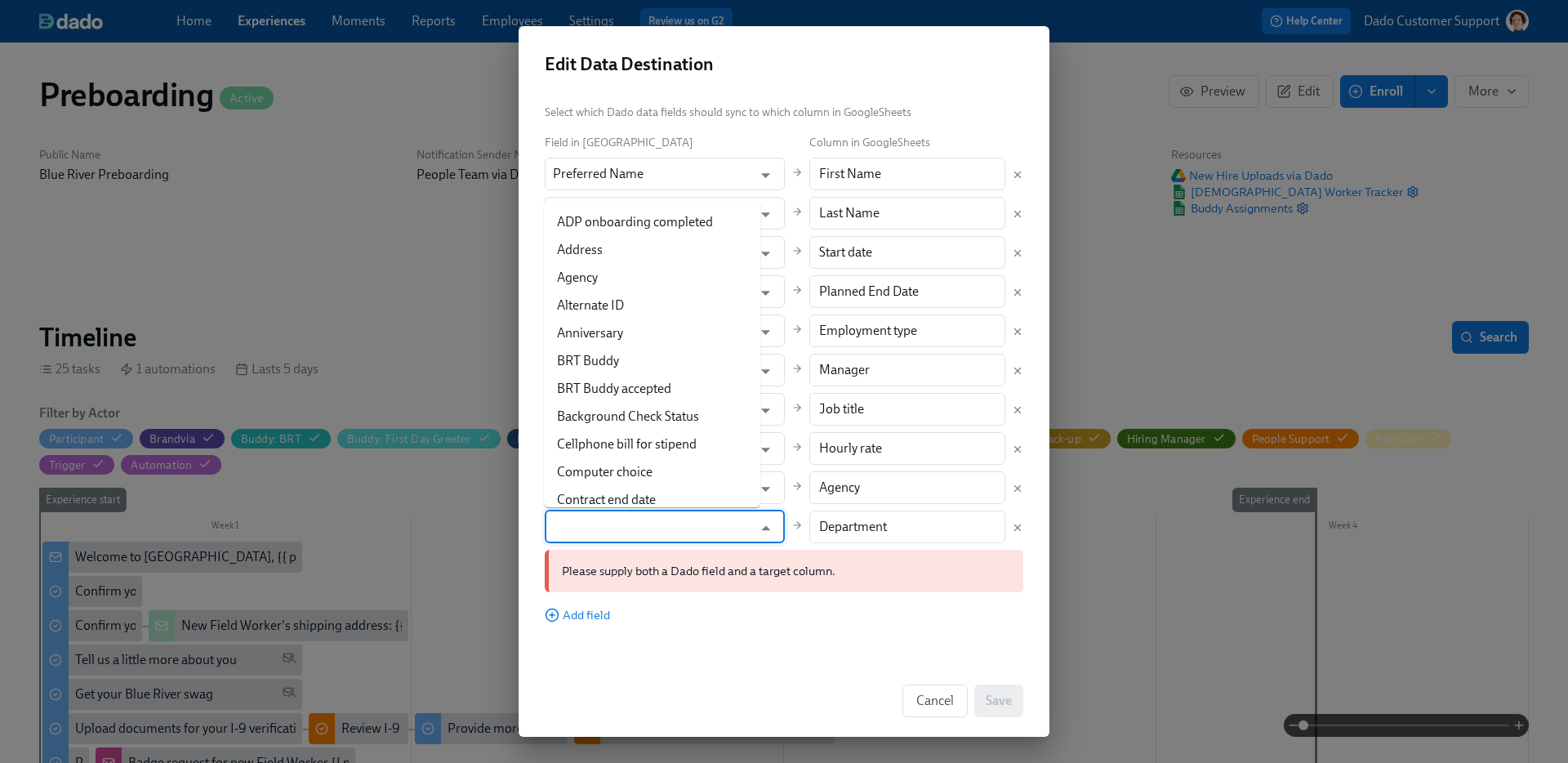
click at [636, 526] on input "text" at bounding box center [653, 527] width 200 height 33
paste input "Department"
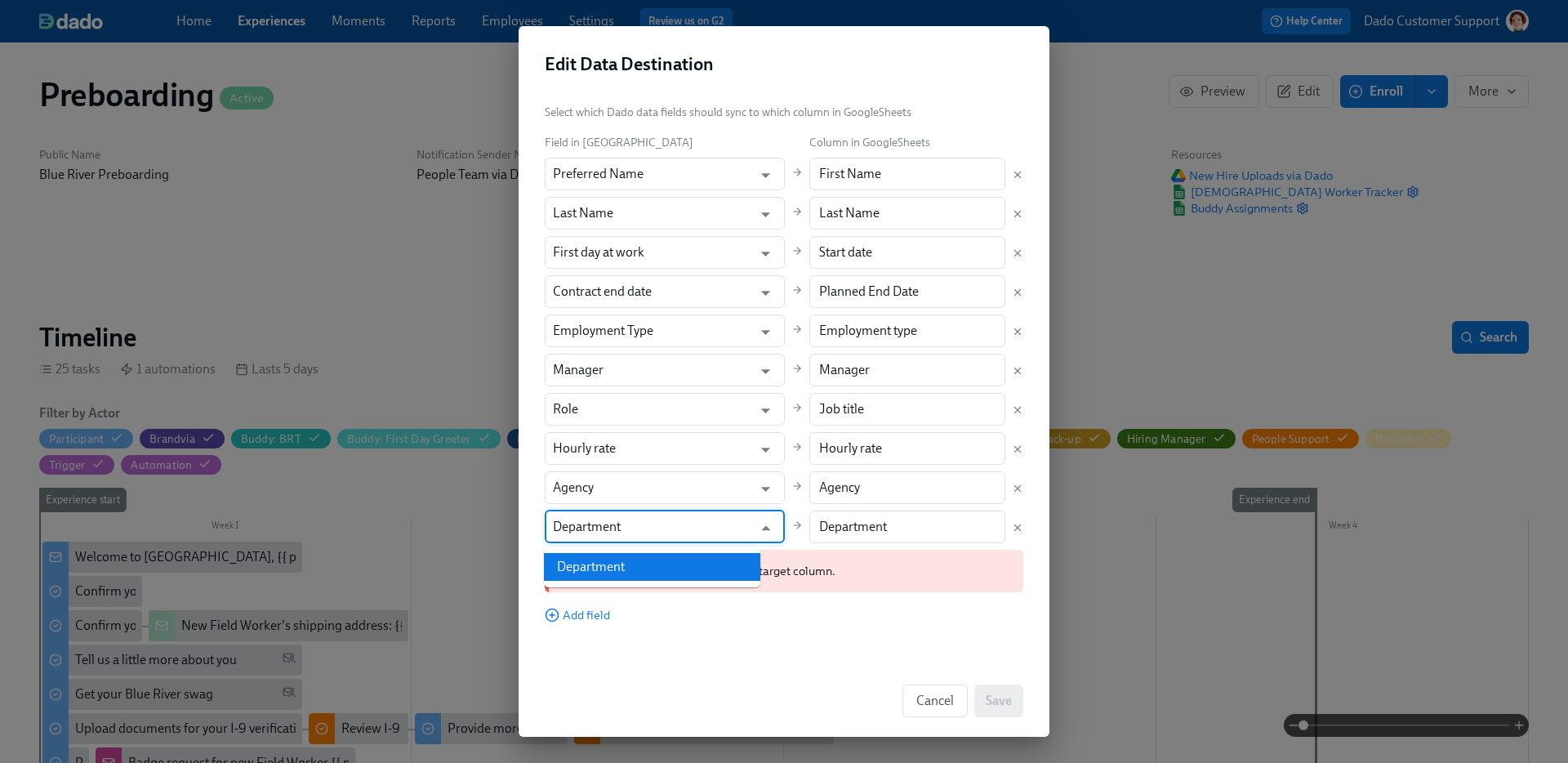
click at [615, 563] on li "Department" at bounding box center [652, 566] width 216 height 28
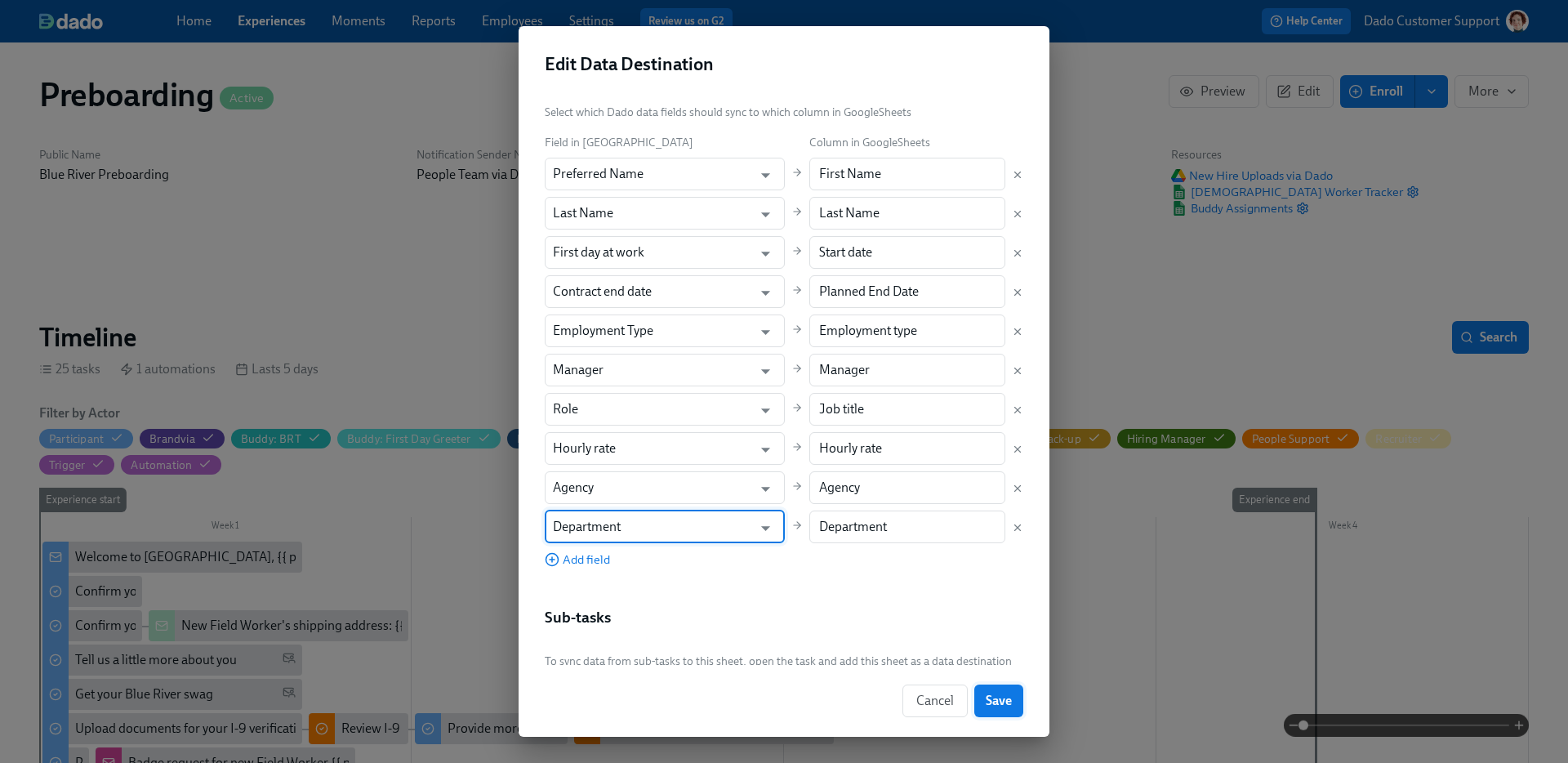
type input "Department"
click at [1008, 702] on span "Save" at bounding box center [999, 701] width 26 height 16
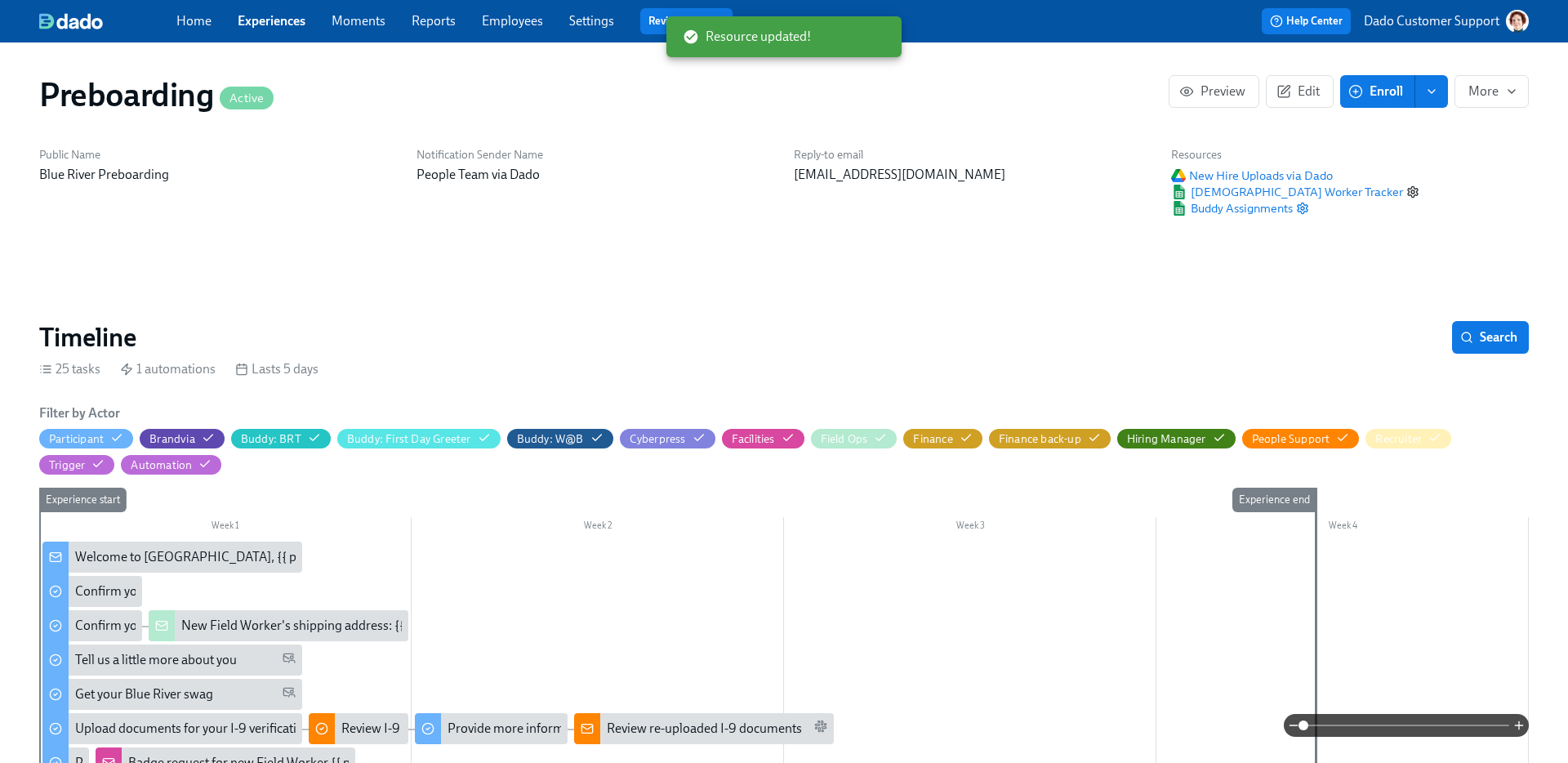
click at [1406, 187] on icon "button" at bounding box center [1412, 191] width 13 height 13
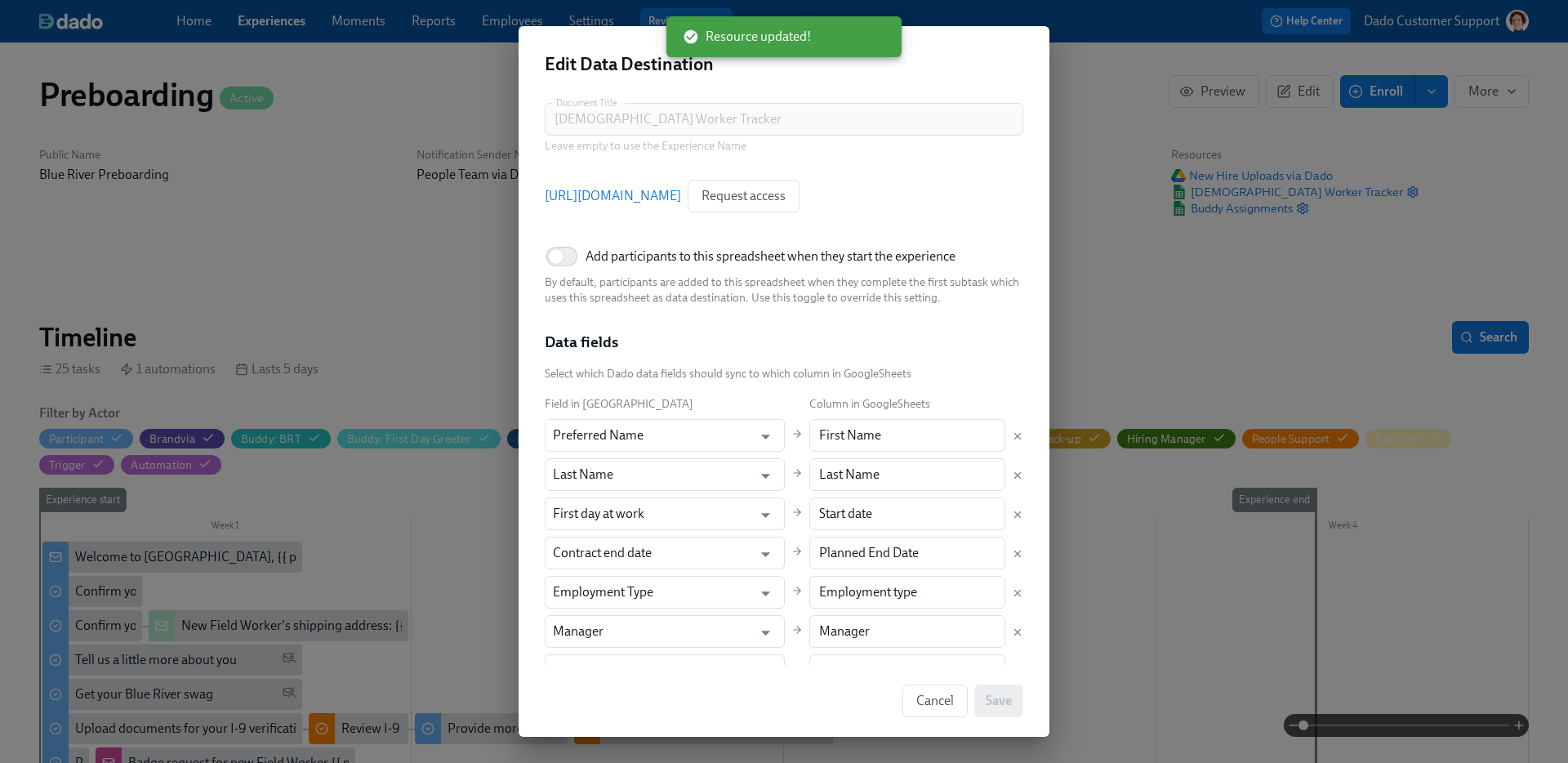
scroll to position [301, 0]
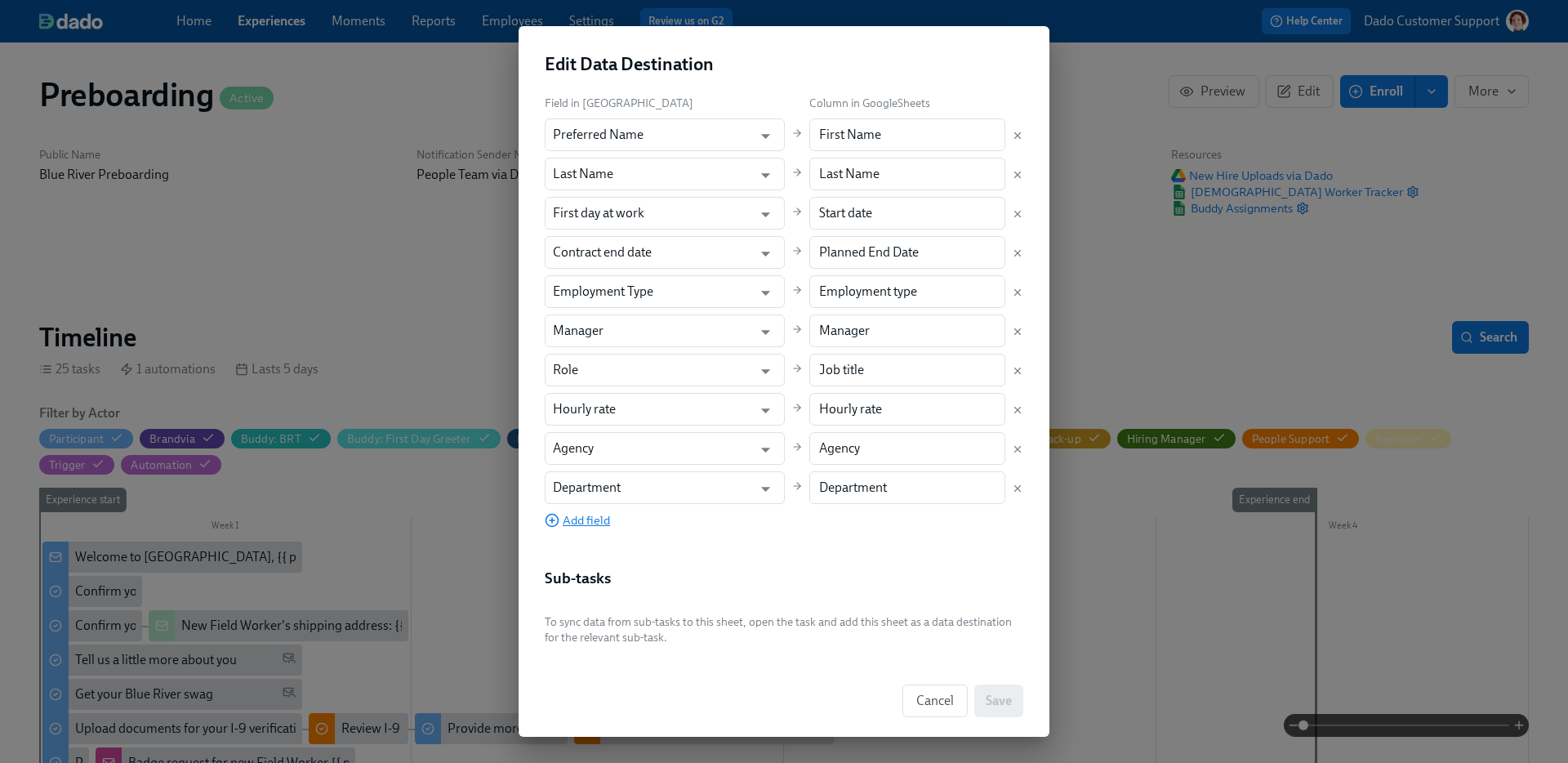
click at [602, 518] on span "Add field" at bounding box center [577, 521] width 65 height 16
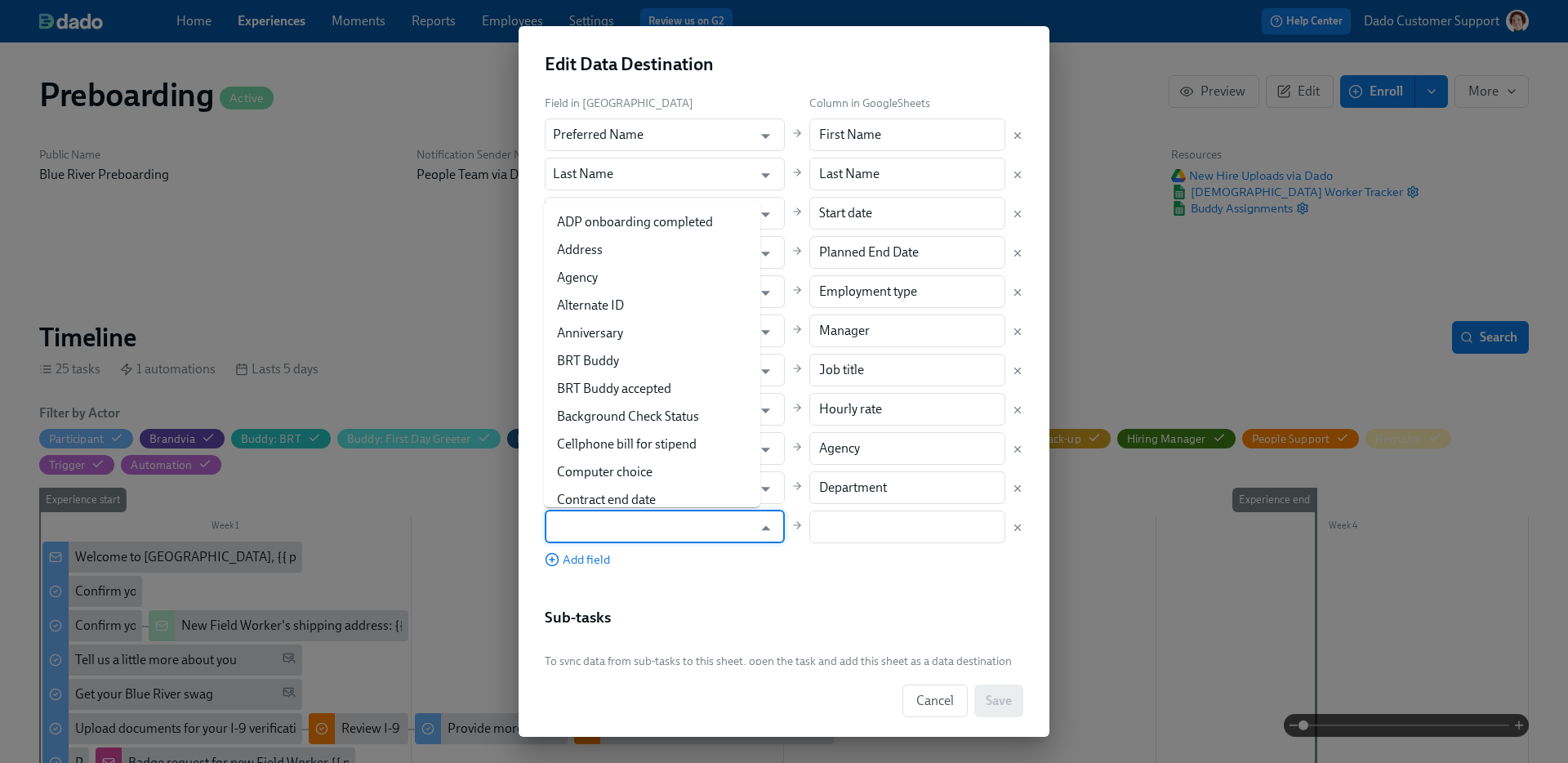
click at [585, 518] on input "text" at bounding box center [653, 527] width 200 height 33
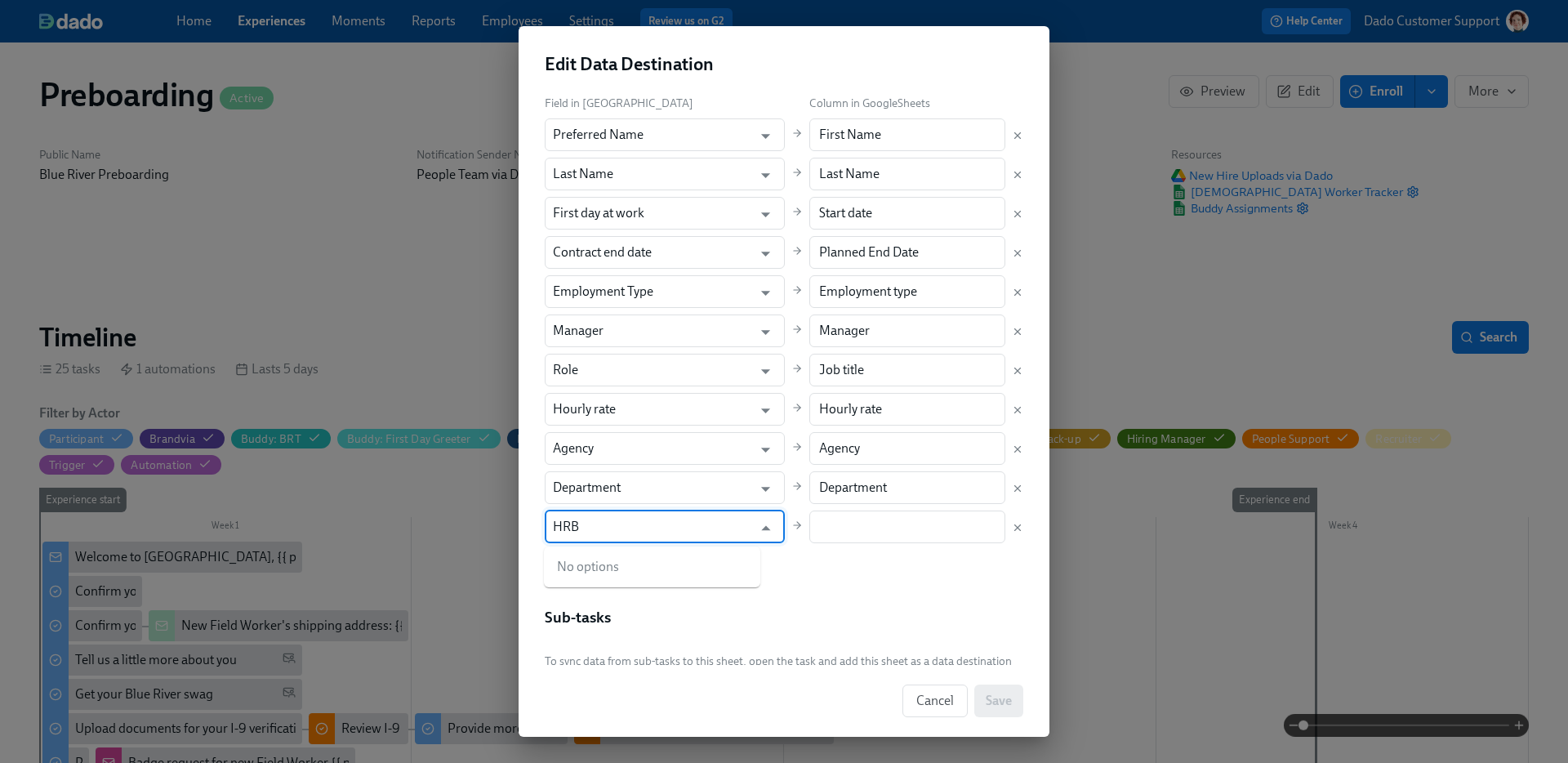
type input "HRBP"
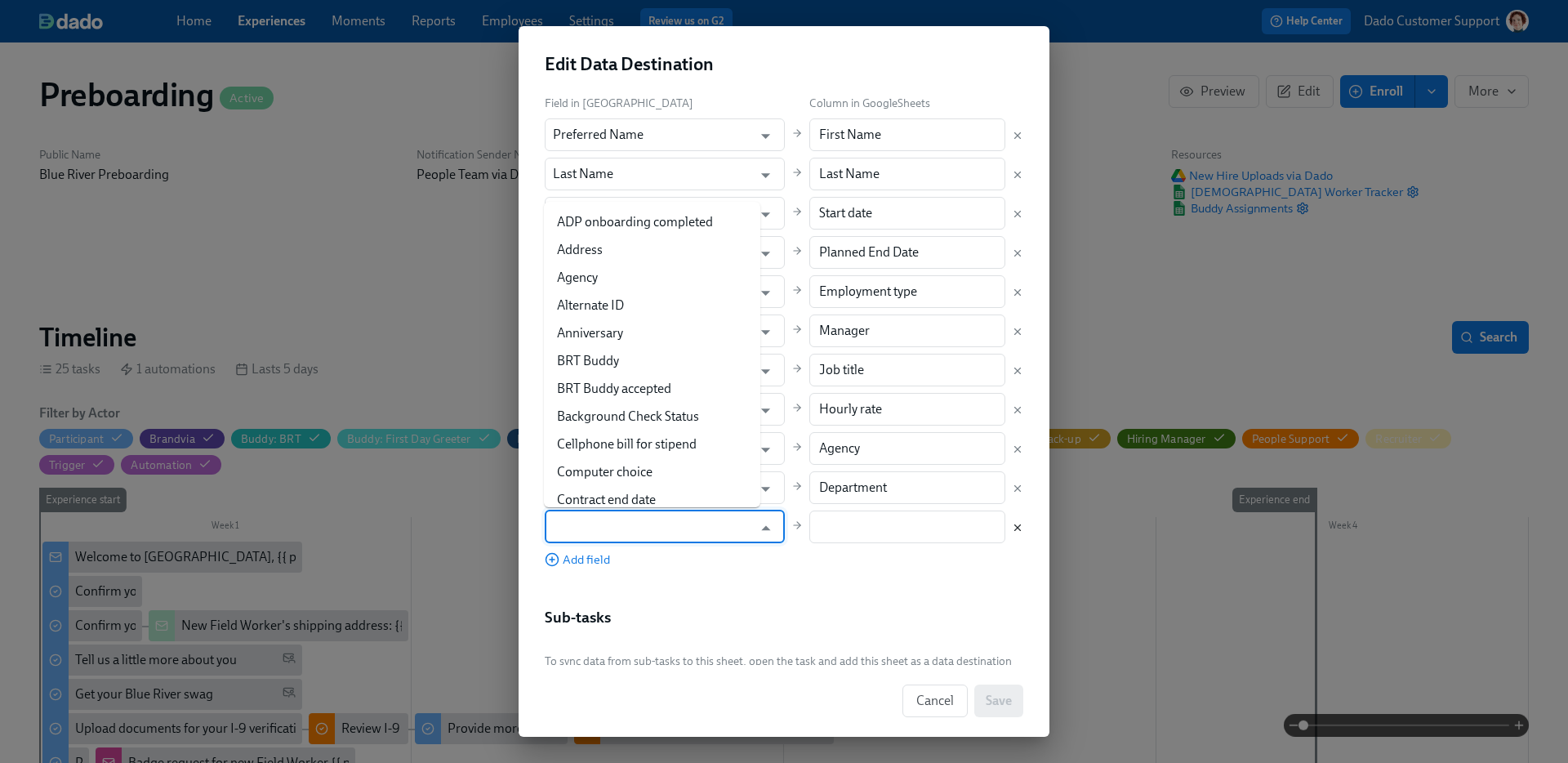
click at [1021, 529] on icon "Delete mapping" at bounding box center [1017, 528] width 12 height 12
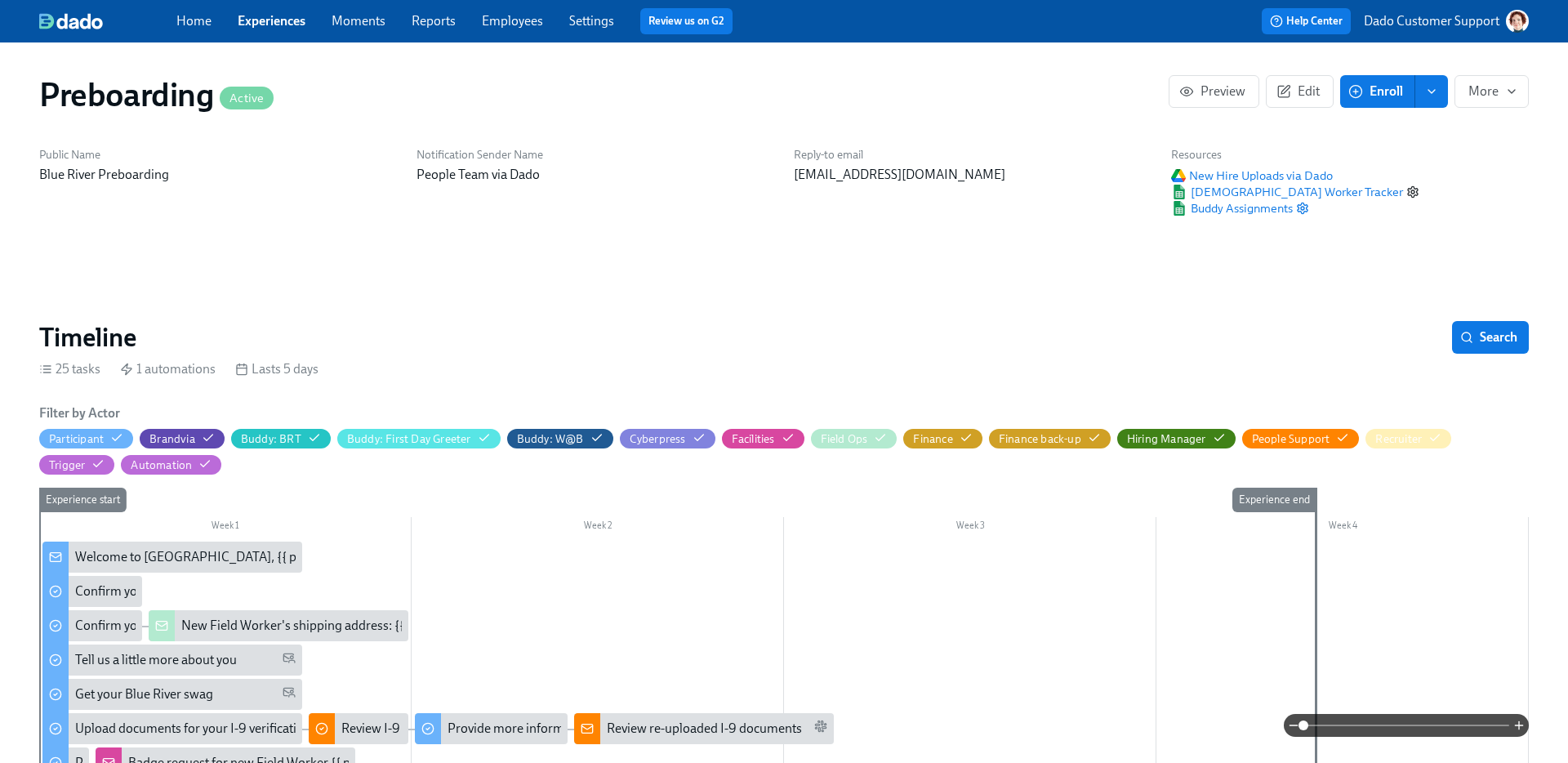
click at [1406, 191] on icon "button" at bounding box center [1412, 191] width 13 height 13
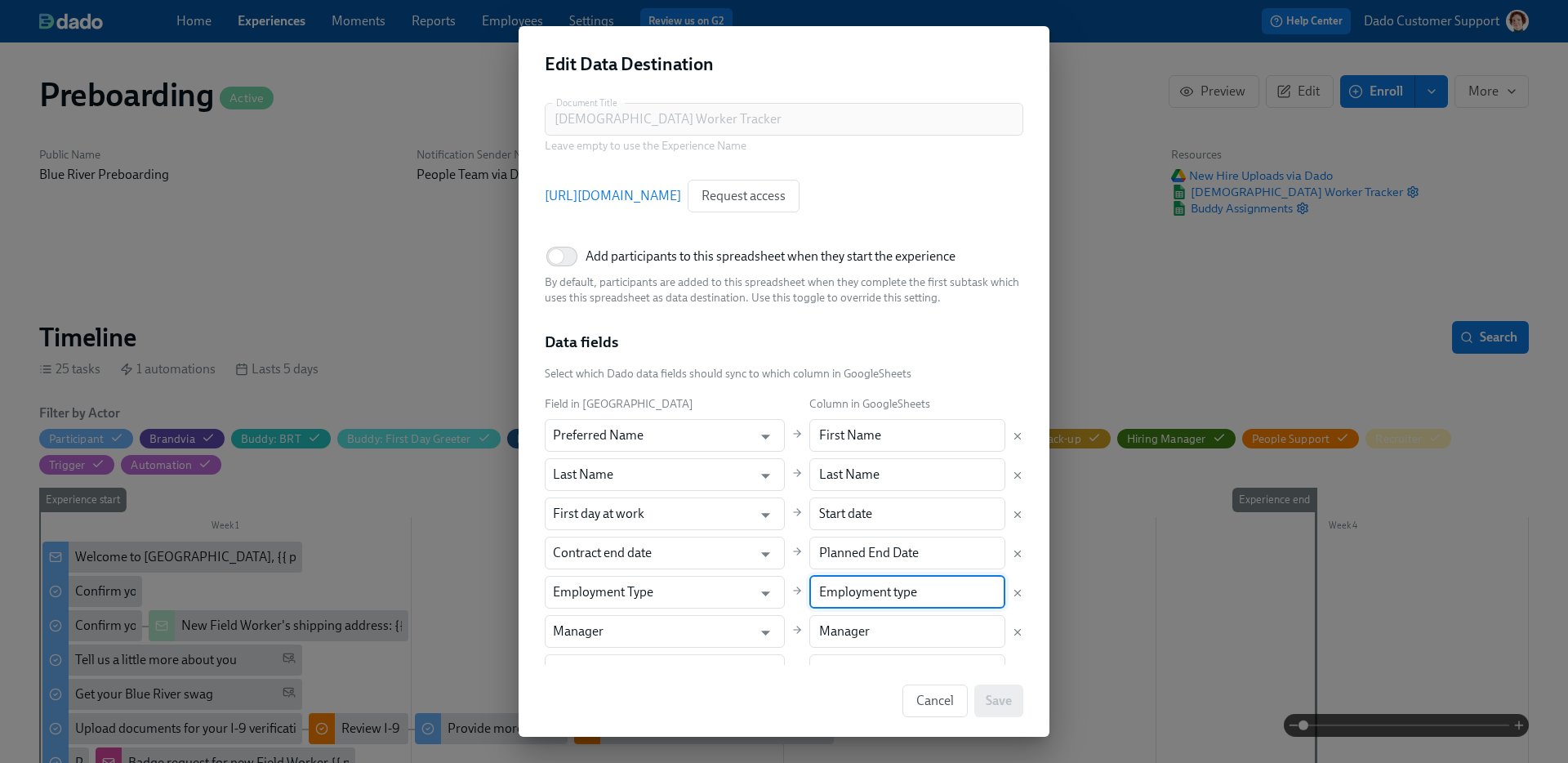
click at [902, 586] on input "Employment type" at bounding box center [907, 592] width 197 height 33
paste input "Type of Worker"
type input "Type of Worker"
click at [1014, 696] on button "Save" at bounding box center [999, 701] width 49 height 33
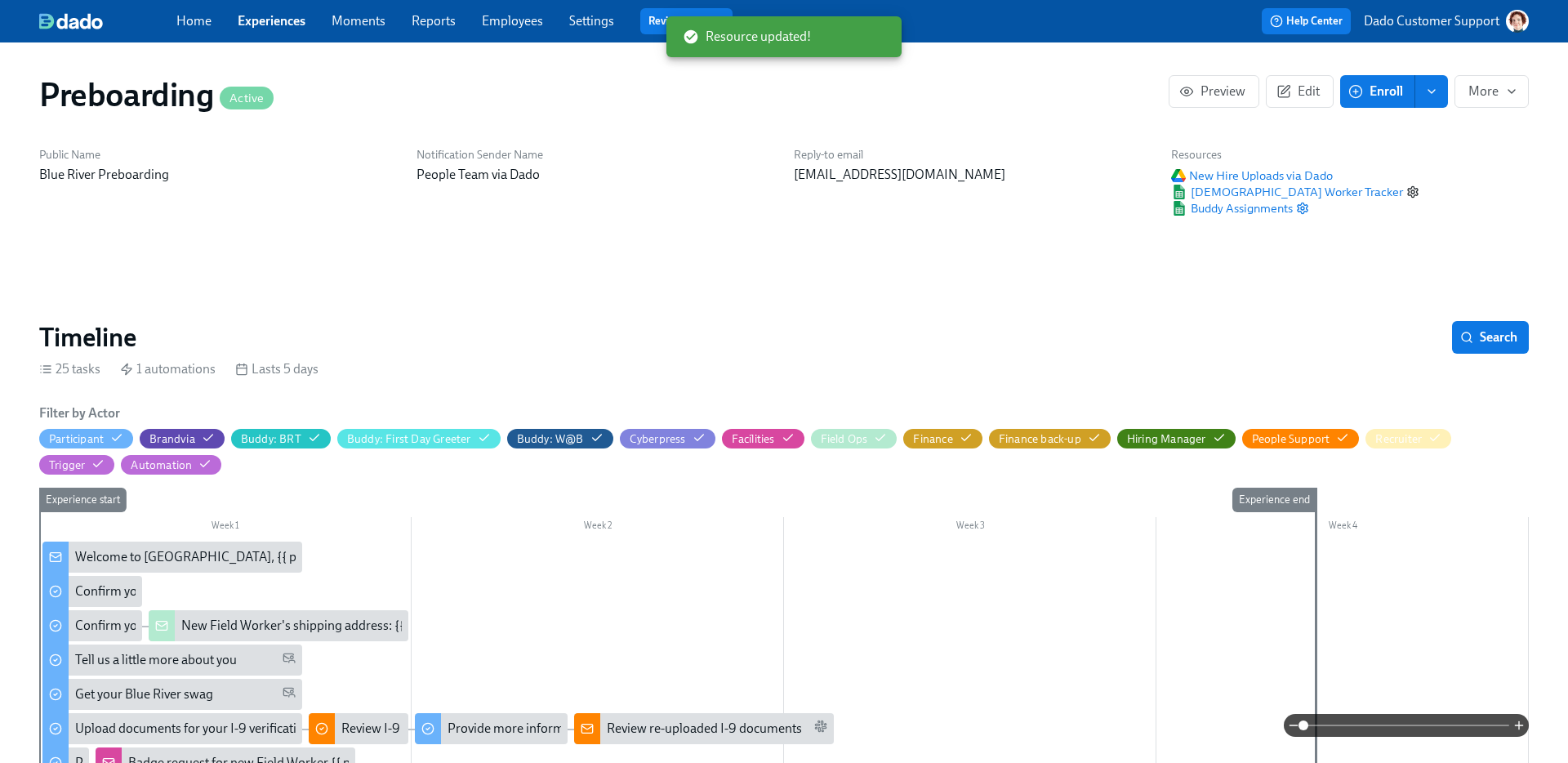
click at [1406, 192] on icon "button" at bounding box center [1412, 191] width 13 height 13
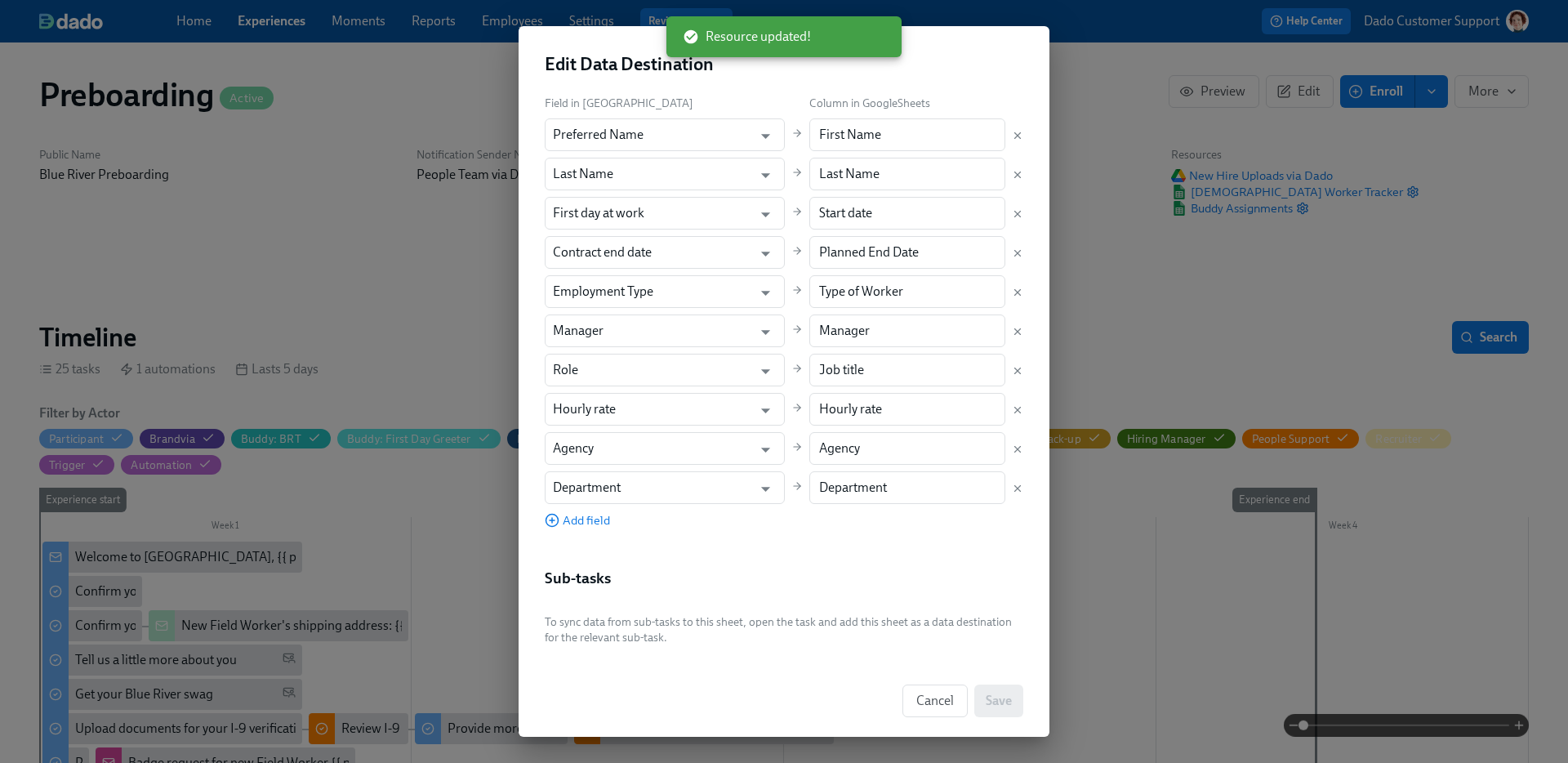
click at [864, 430] on div "Field in Dado Column in GoogleSheets Preferred Name ​ First Name ​ Last Name ​ …" at bounding box center [783, 311] width 478 height 435
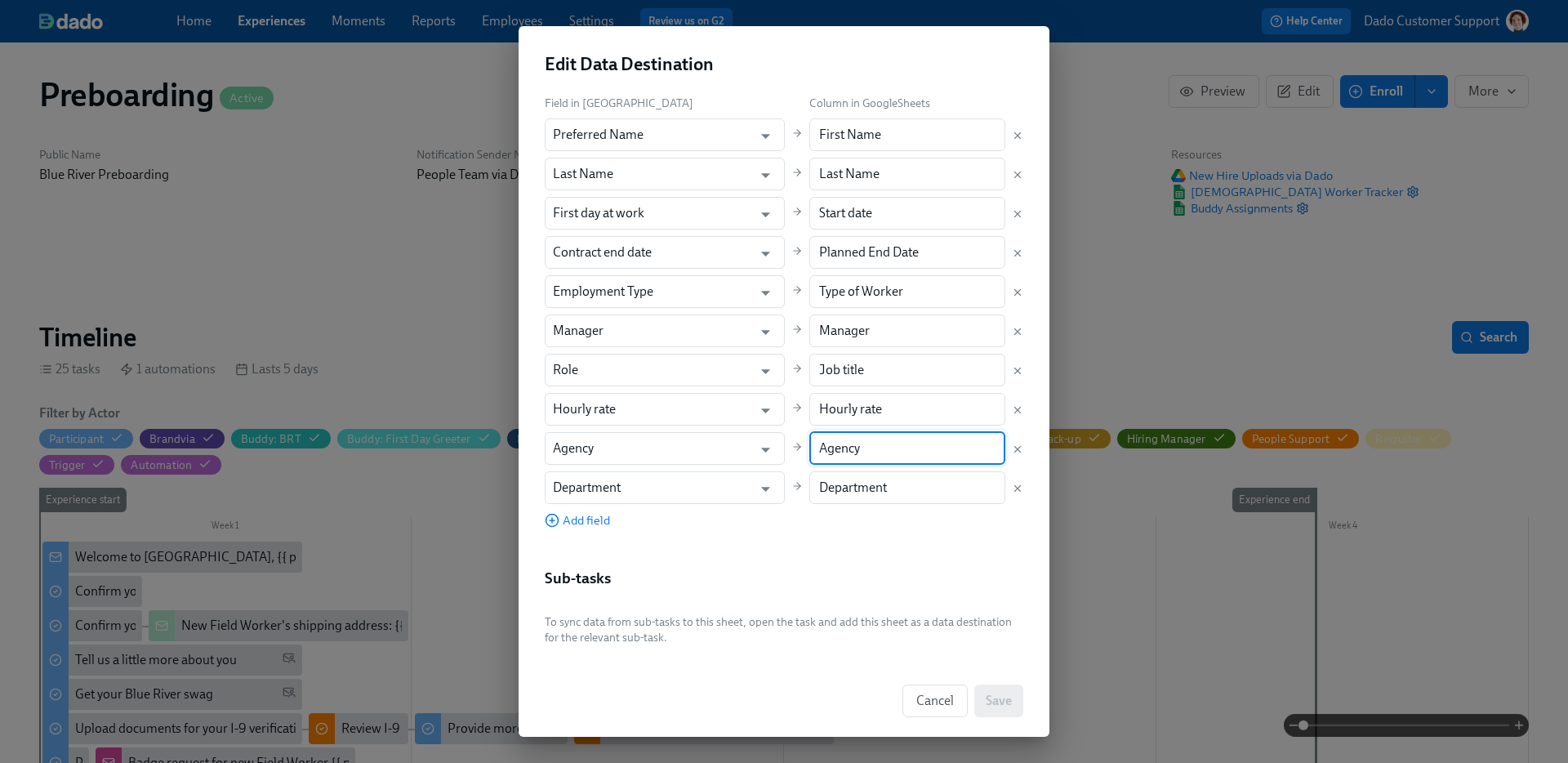
click at [861, 439] on input "Agency" at bounding box center [907, 448] width 197 height 33
paste input "/ Company"
type input "Agency / Company"
click at [987, 715] on button "Save" at bounding box center [999, 701] width 49 height 33
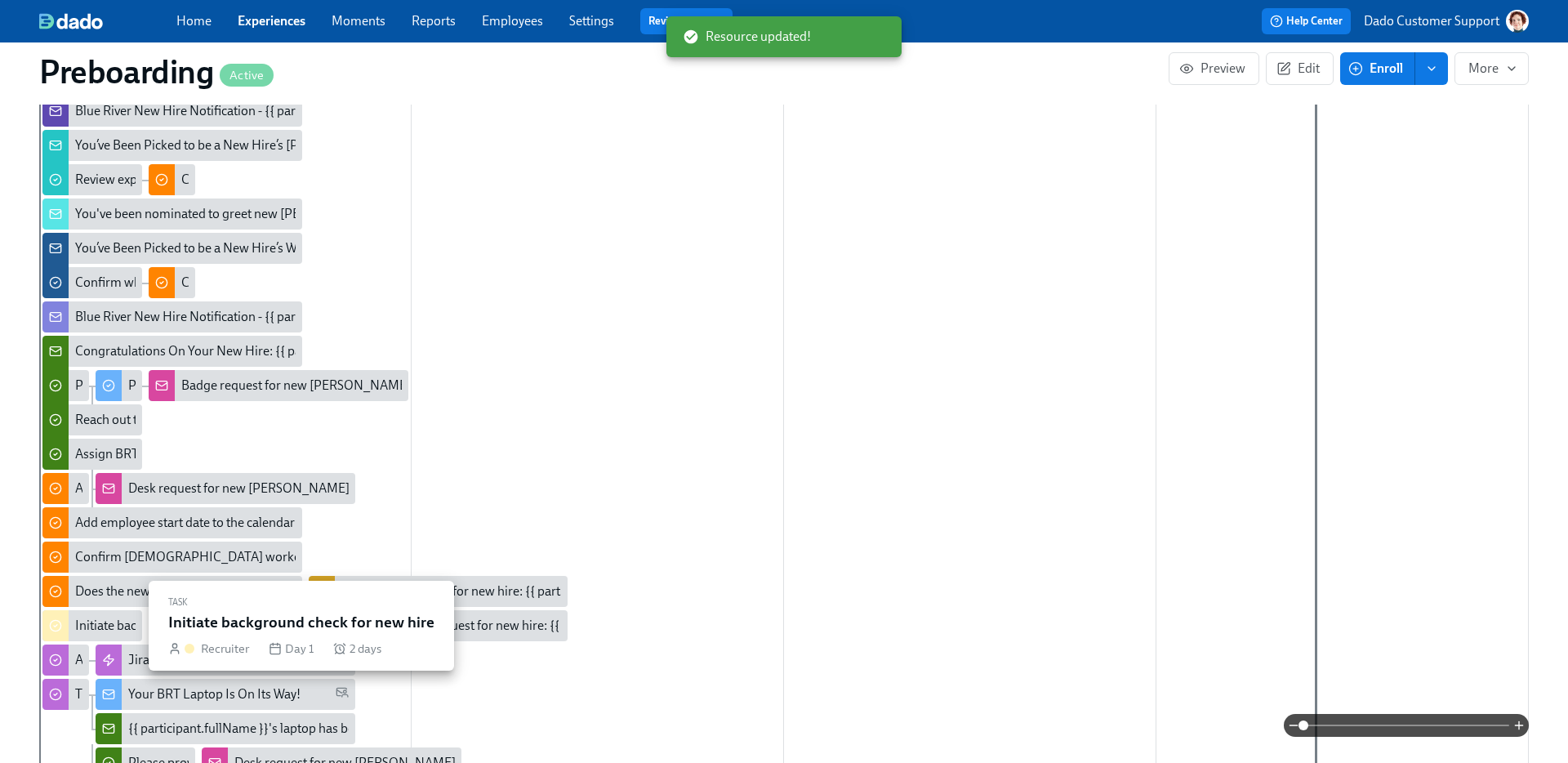
scroll to position [1076, 0]
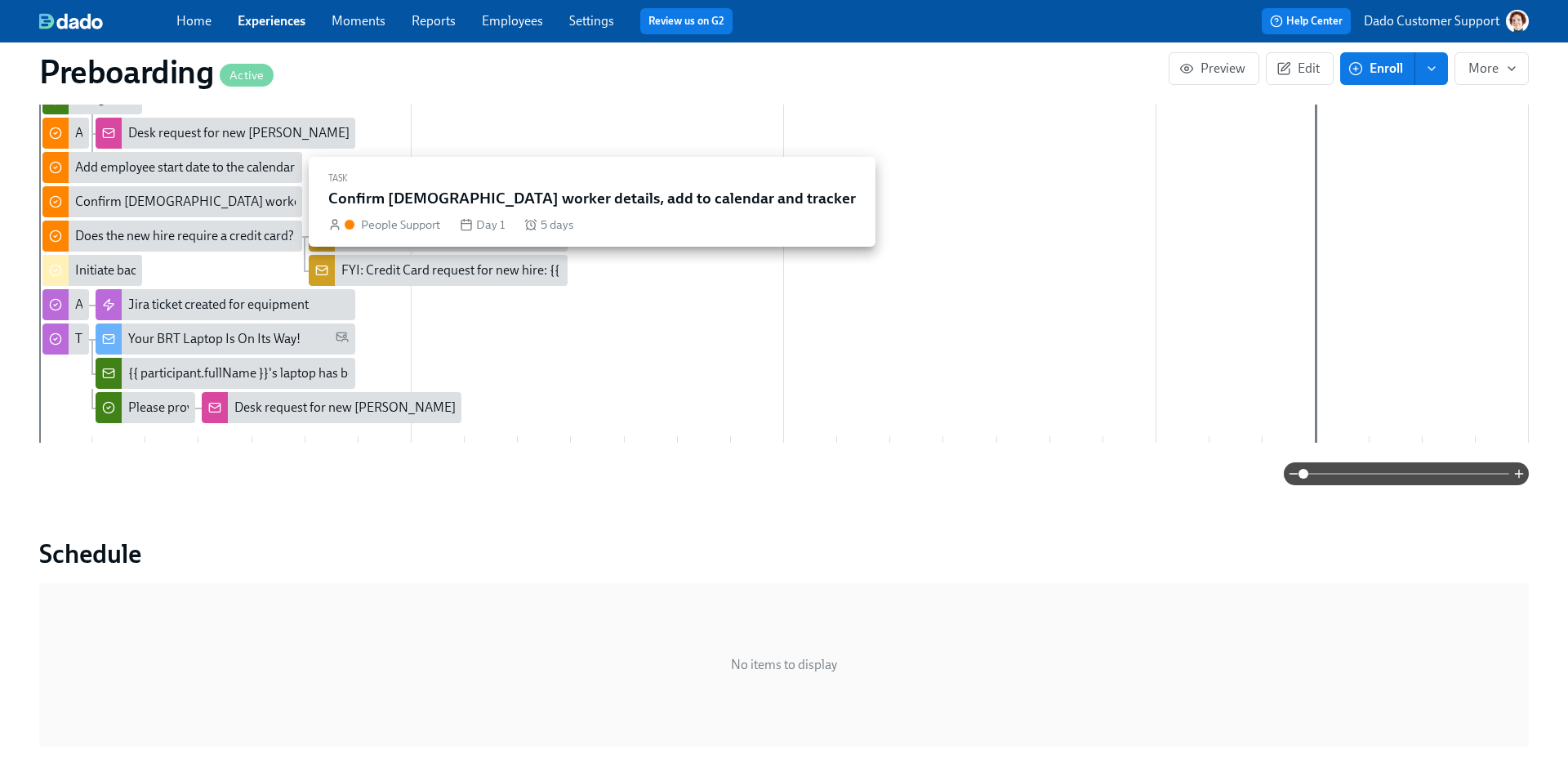
click at [99, 199] on div "Confirm contingent worker details, add to calendar and tracker" at bounding box center [288, 202] width 426 height 18
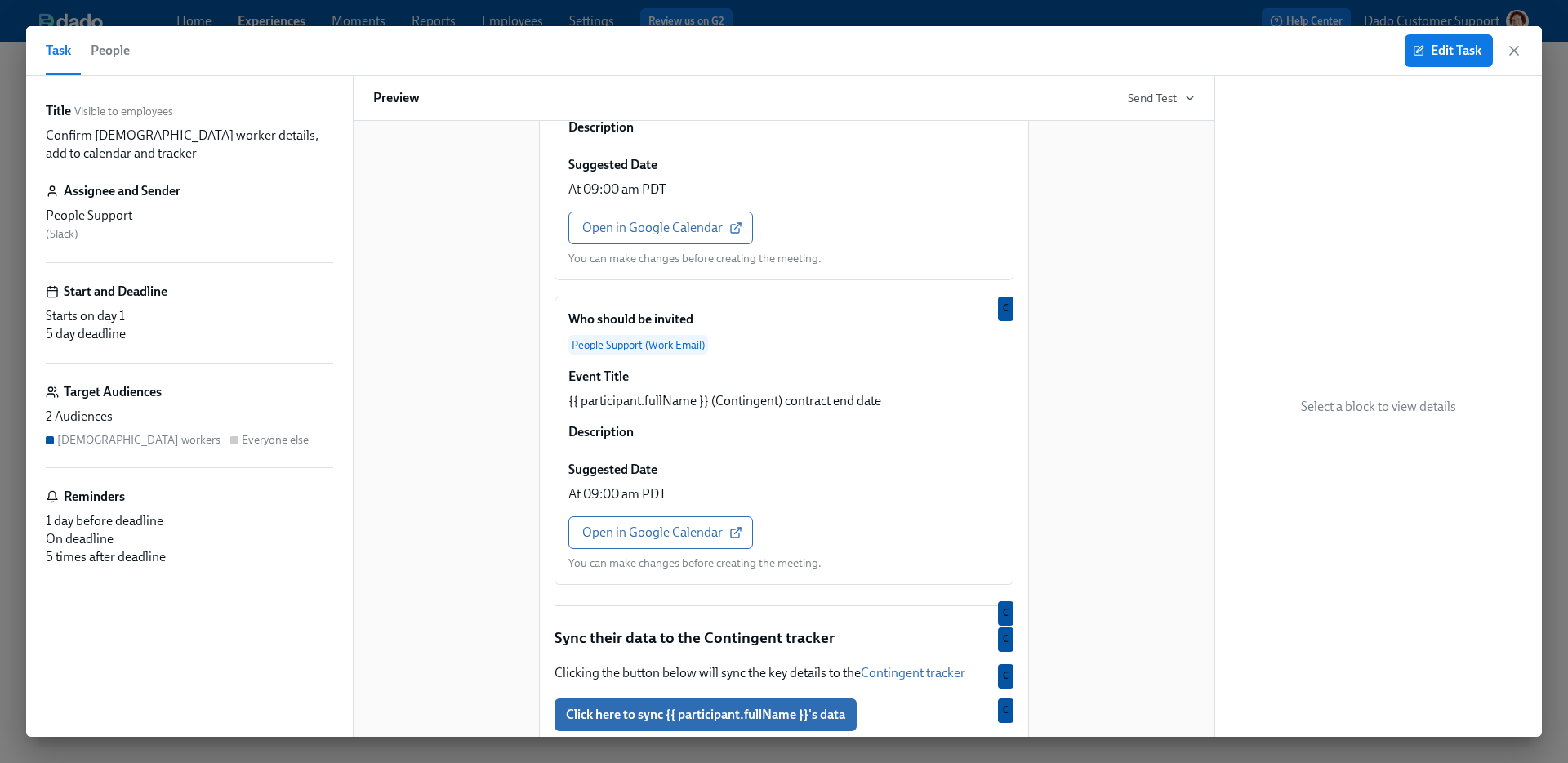
scroll to position [903, 0]
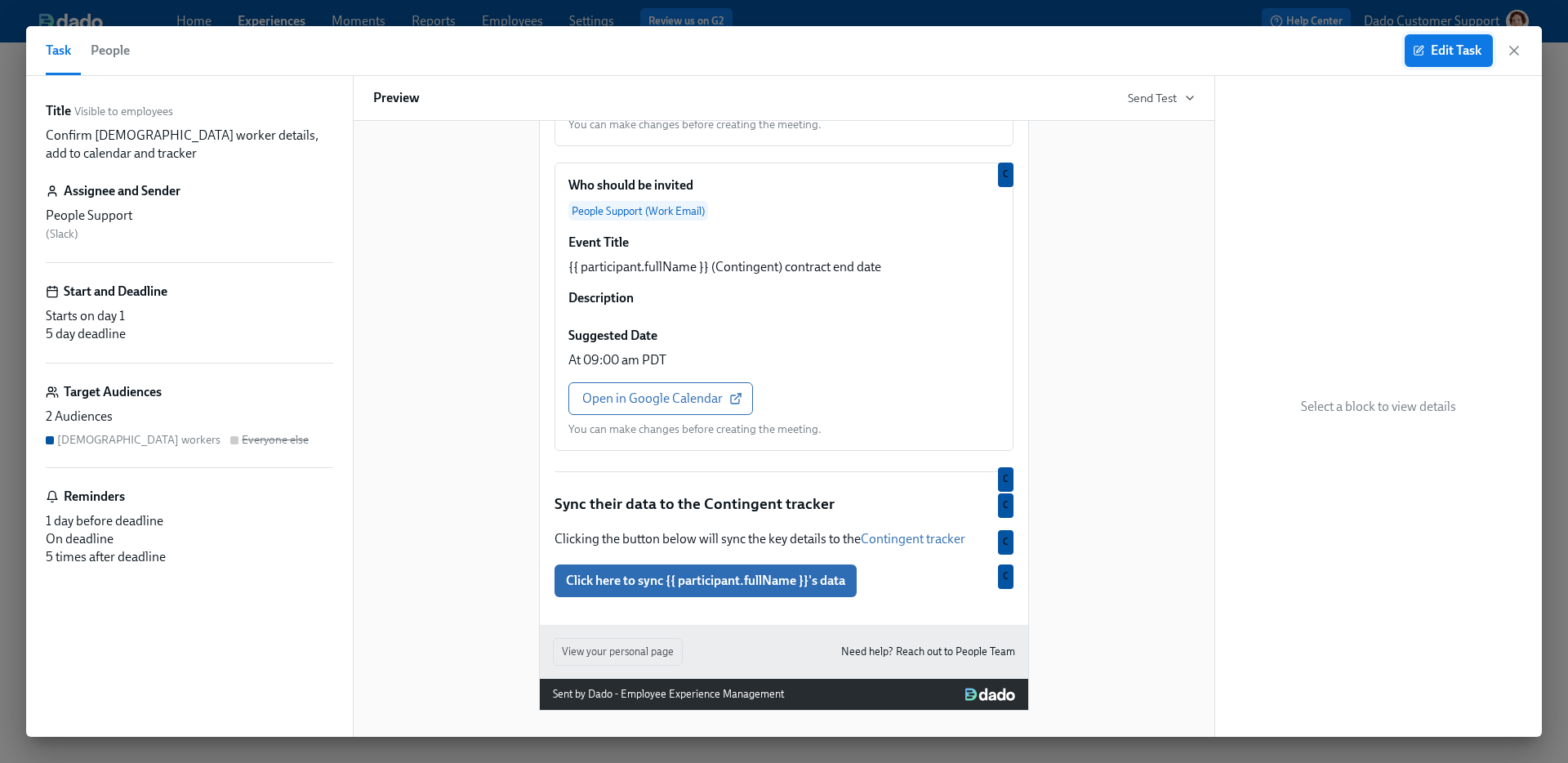
click at [1441, 59] on button "Edit Task" at bounding box center [1448, 50] width 89 height 33
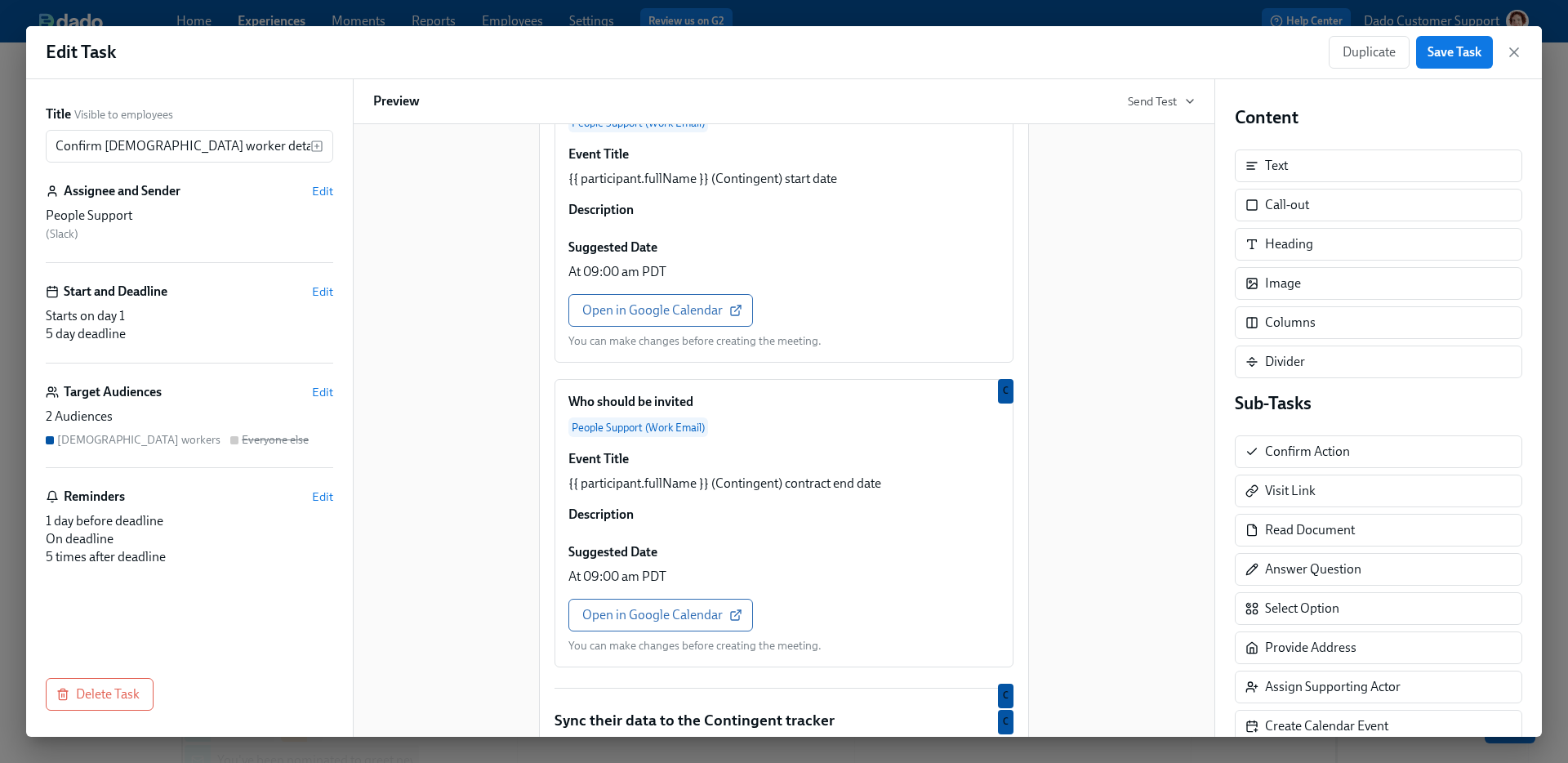
scroll to position [906, 0]
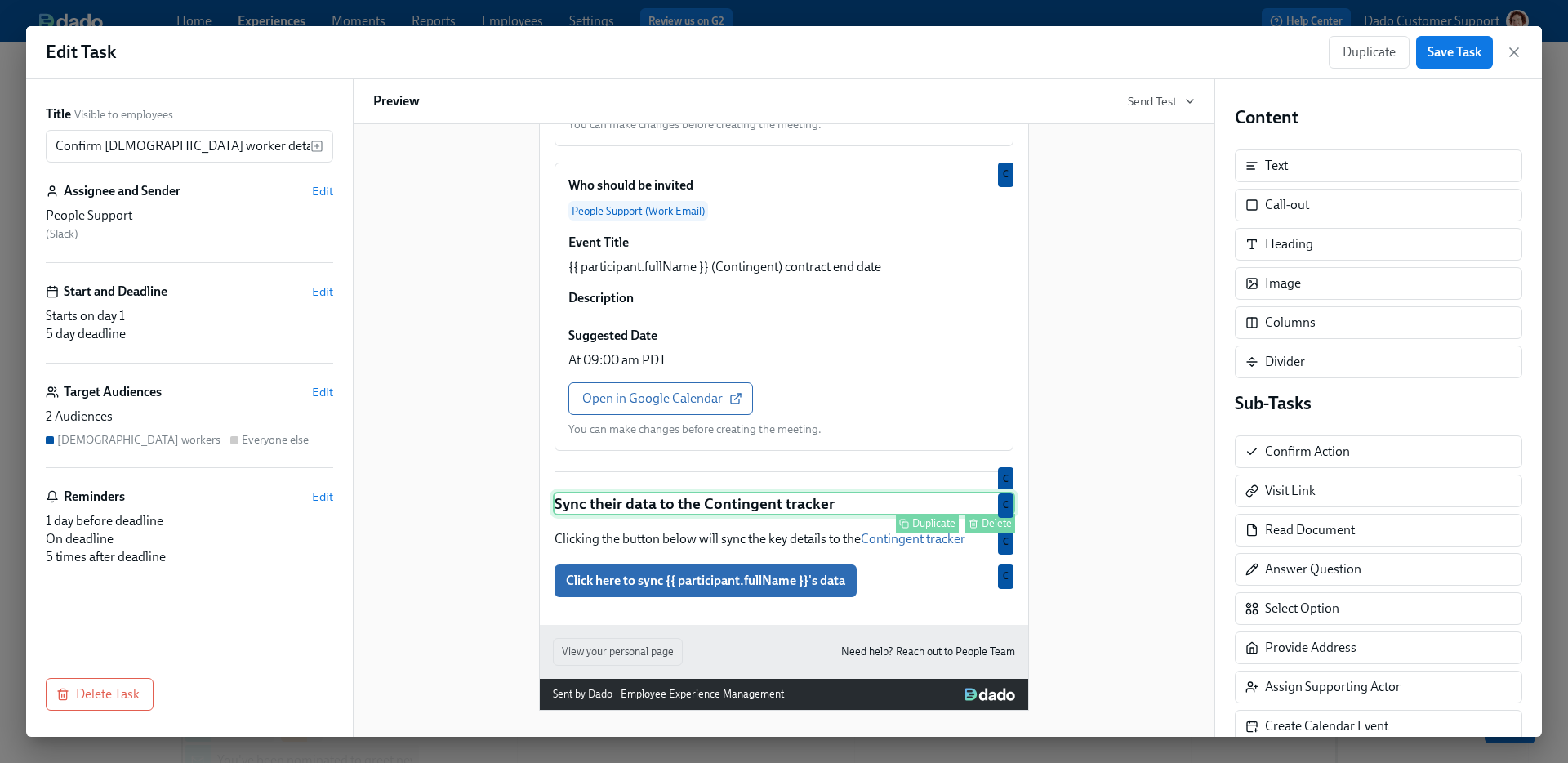
click at [640, 504] on div "Sync their data to the Contingent tracker Duplicate Delete C" at bounding box center [783, 504] width 462 height 24
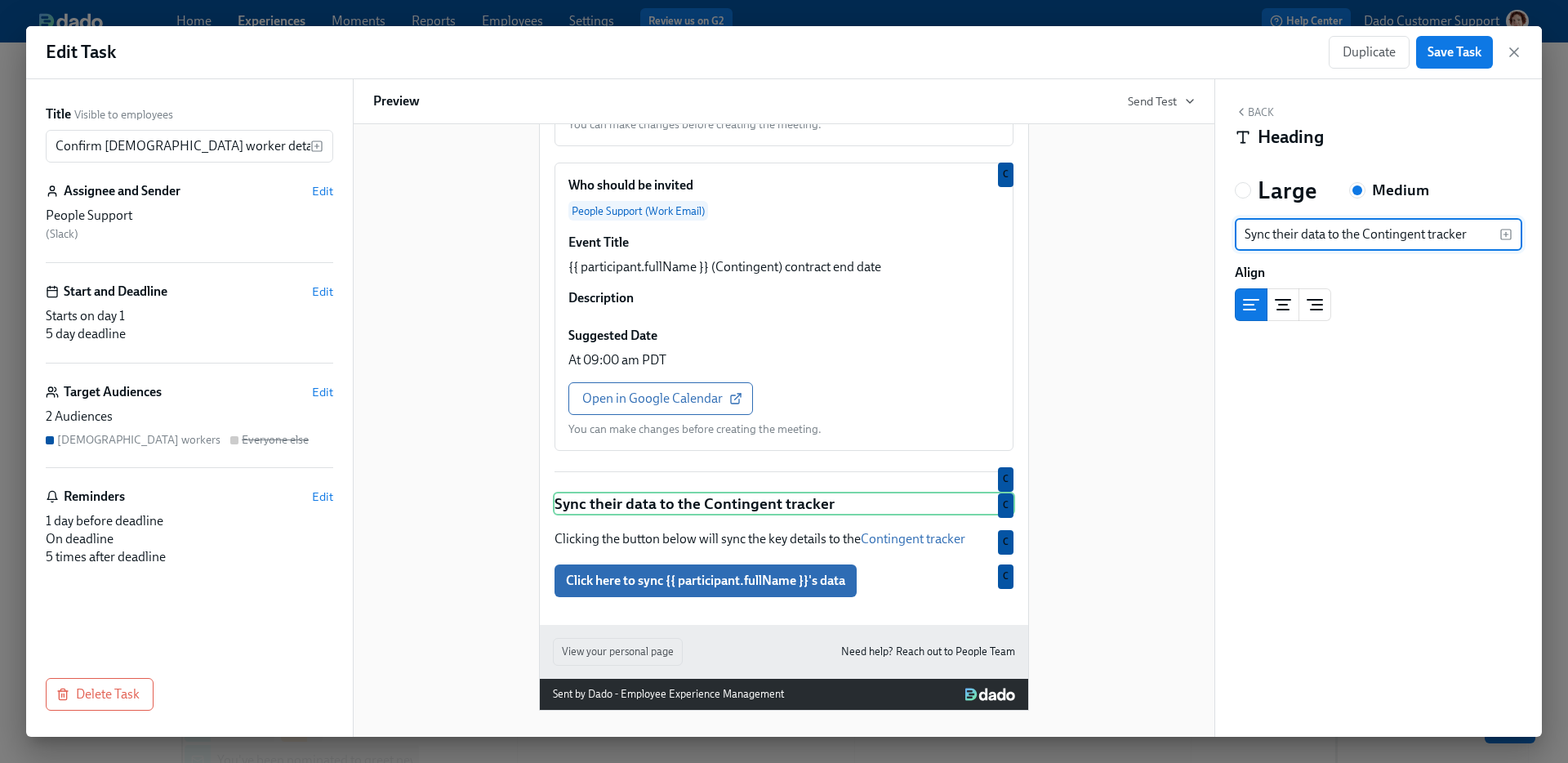
drag, startPoint x: 1341, startPoint y: 234, endPoint x: 1020, endPoint y: 229, distance: 321.0
click at [1041, 229] on div "Title Visible to employees Confirm contingent worker details, add to calendar a…" at bounding box center [784, 408] width 1516 height 657
type input "Update the Contingent tracker"
click at [1257, 118] on button "Back" at bounding box center [1254, 112] width 39 height 13
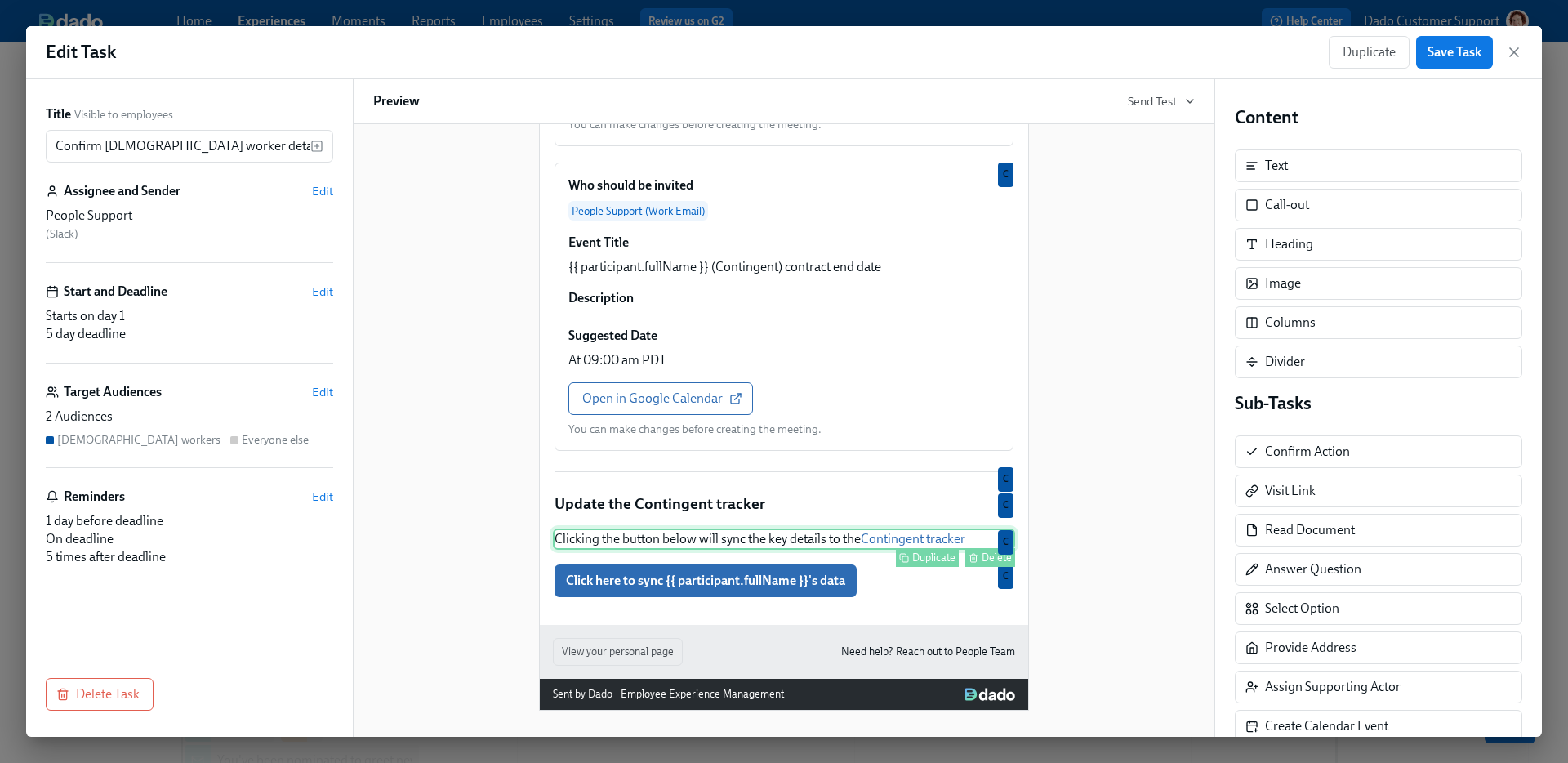
click at [733, 533] on div "Clicking the button below will sync the key details to the Contingent tracker D…" at bounding box center [783, 539] width 462 height 21
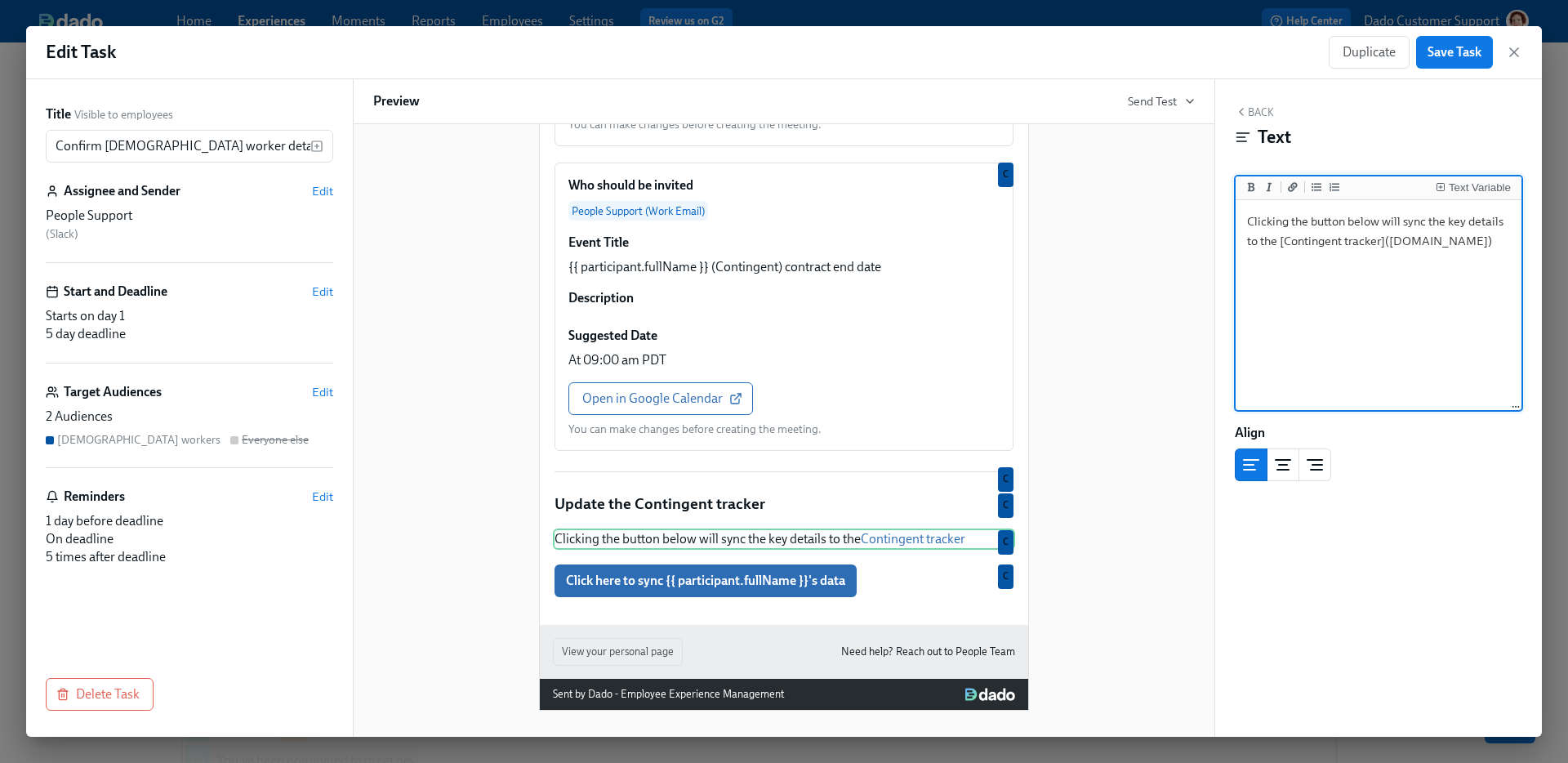
click at [1462, 221] on textarea "Clicking the button below will sync the key details to the [Contingent tracker]…" at bounding box center [1378, 305] width 279 height 205
drag, startPoint x: 1252, startPoint y: 259, endPoint x: 1342, endPoint y: 259, distance: 90.0
click at [1341, 259] on textarea "Clicking the button below will sync the data Dado holds to the [Contingent trac…" at bounding box center [1378, 305] width 279 height 205
paste textarea "https://docs.google.com/spreadsheets/d/1bt4e2hQOMlzAf_Xcq9qGNGUYSBz4EwwHIEgBJlC…"
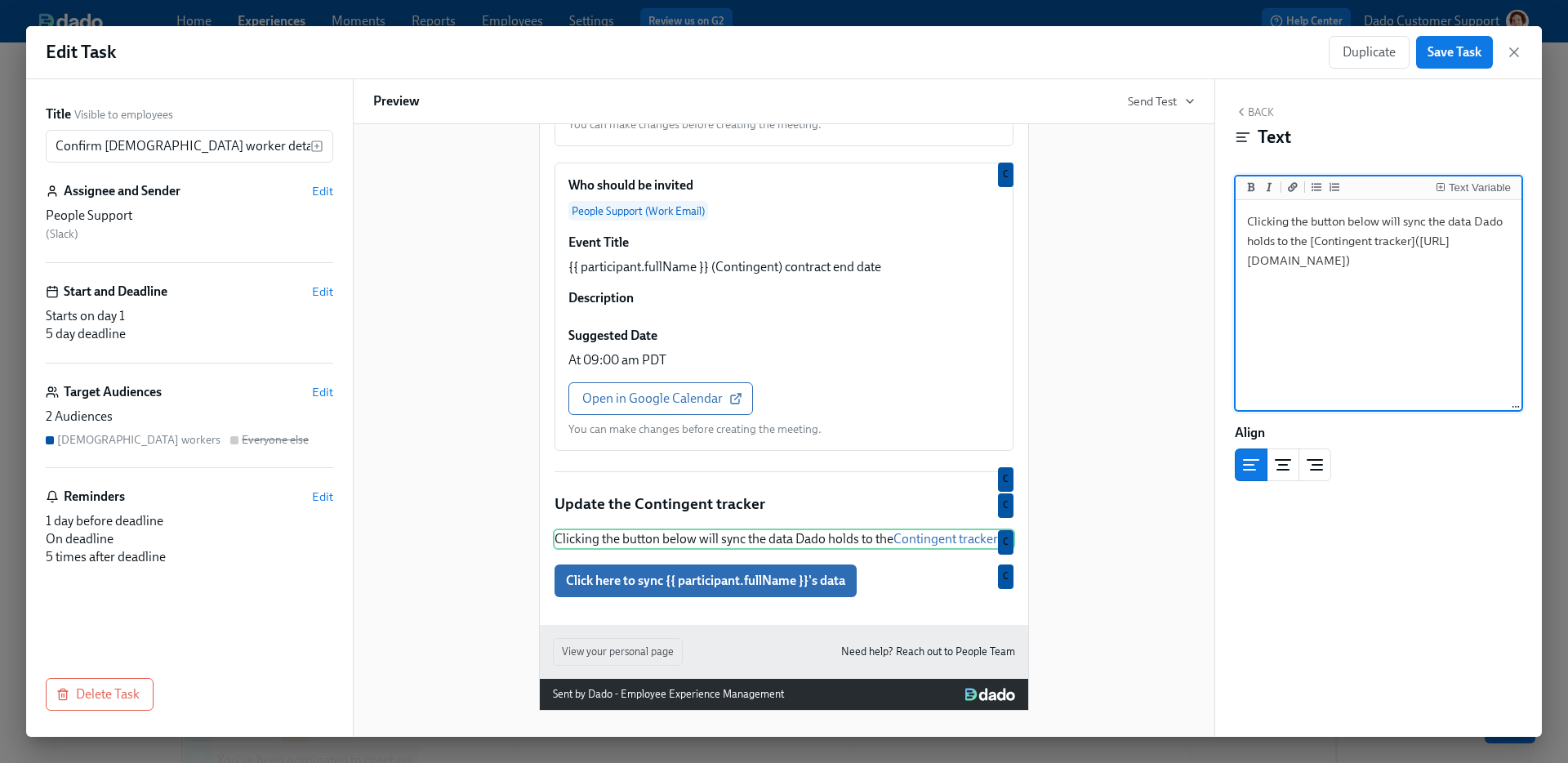
click at [1396, 317] on textarea "Clicking the button below will sync the data Dado holds to the [Contingent trac…" at bounding box center [1378, 305] width 279 height 205
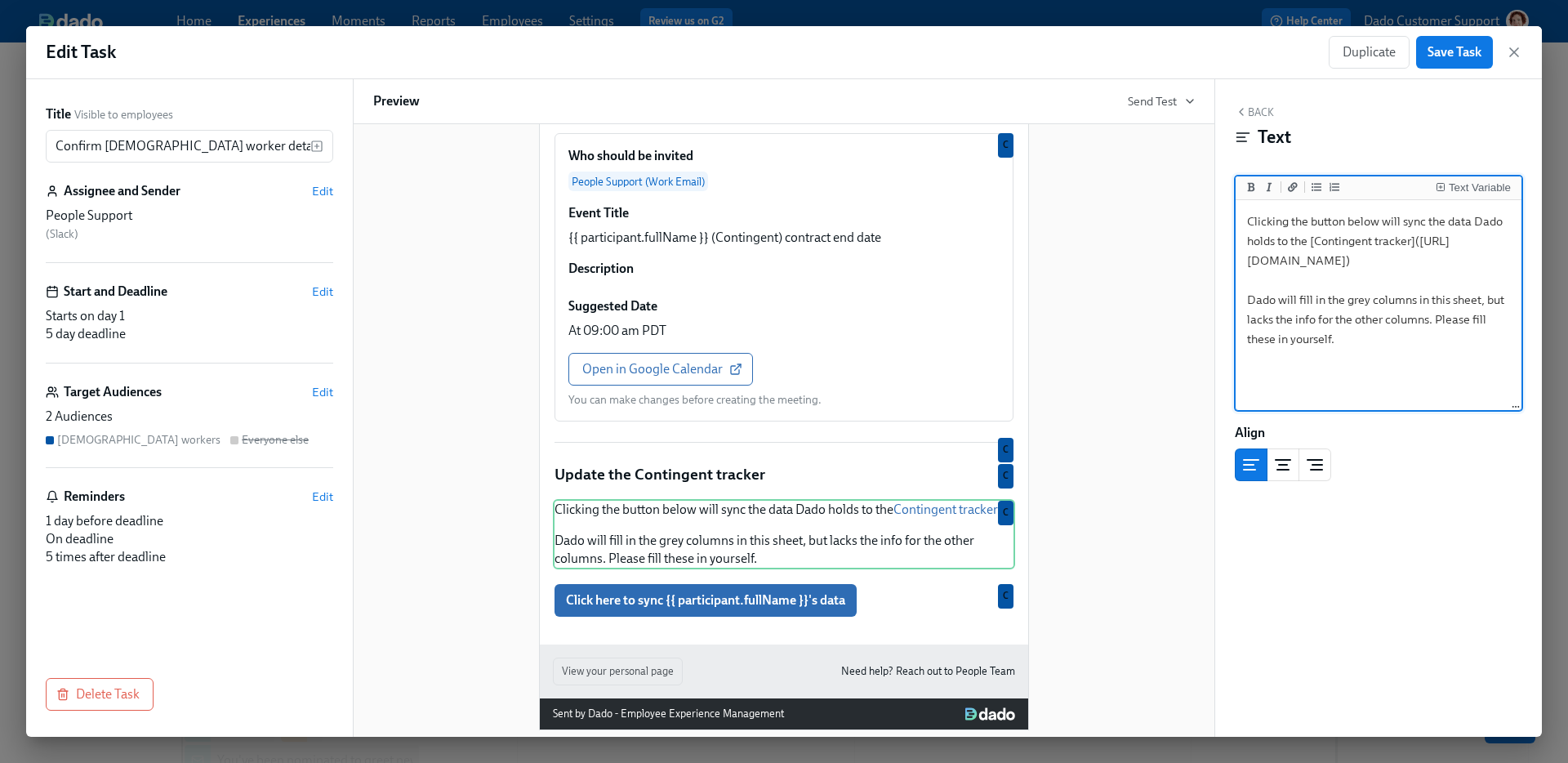
type textarea "Clicking the button below will sync the data Dado holds to the [Contingent trac…"
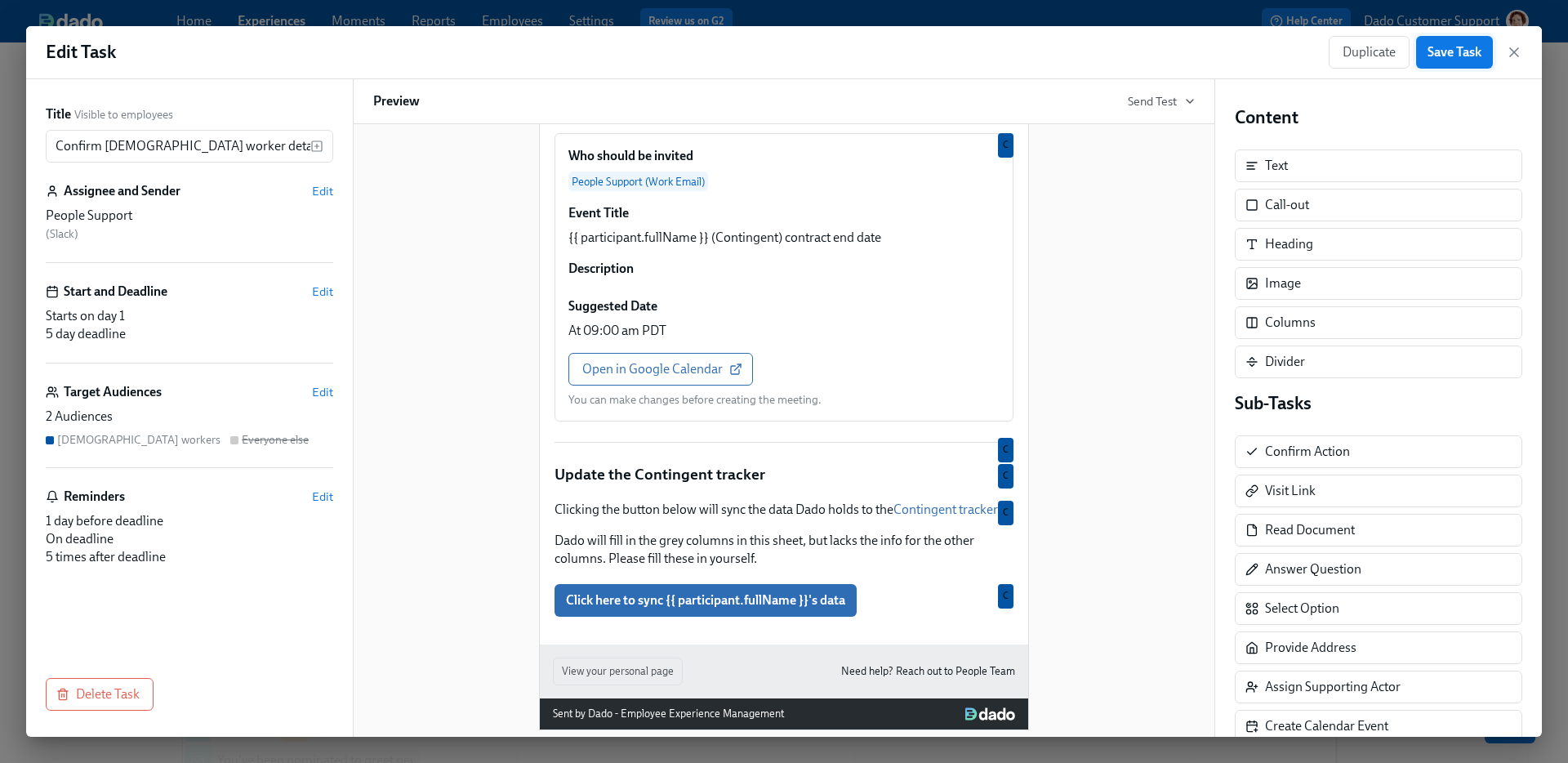
click at [1445, 51] on span "Save Task" at bounding box center [1454, 52] width 54 height 16
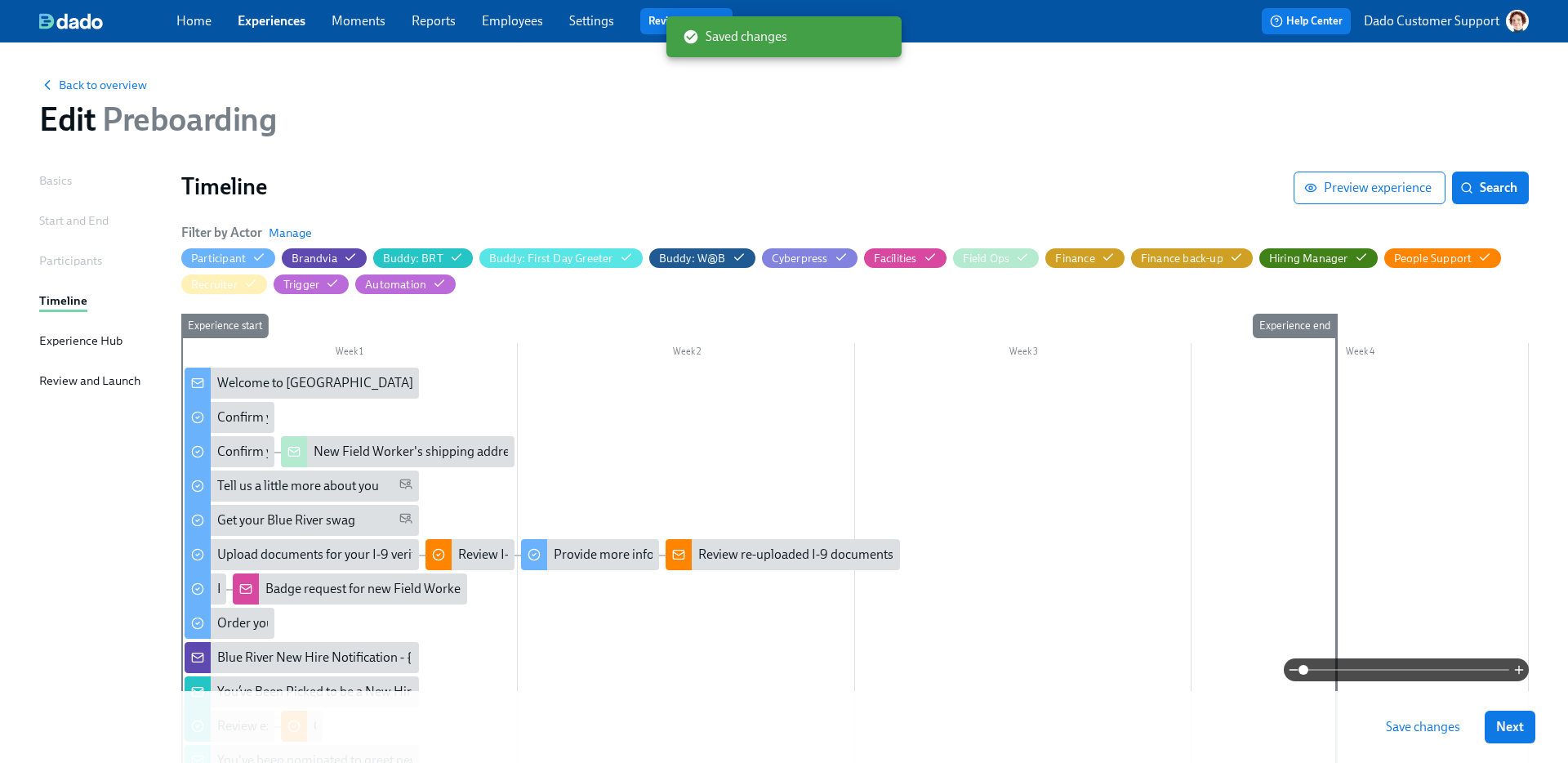
click at [1433, 726] on span "Save changes" at bounding box center [1422, 727] width 74 height 16
click at [235, 425] on div "Confirm your preferred name" at bounding box center [299, 418] width 164 height 18
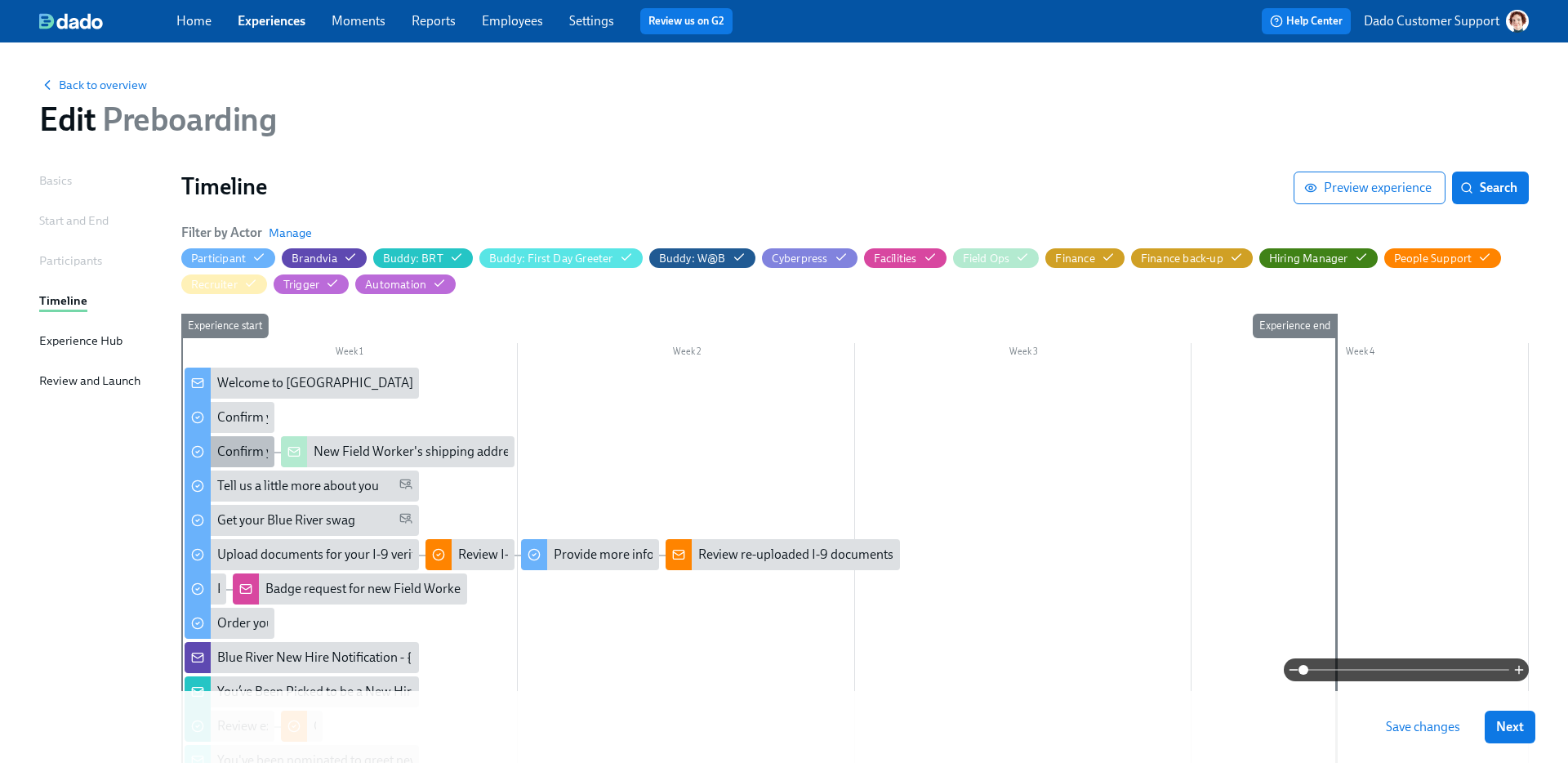
click at [225, 463] on div "Confirm your shipping address" at bounding box center [229, 452] width 89 height 31
click at [235, 418] on div "Confirm your preferred name" at bounding box center [299, 418] width 164 height 18
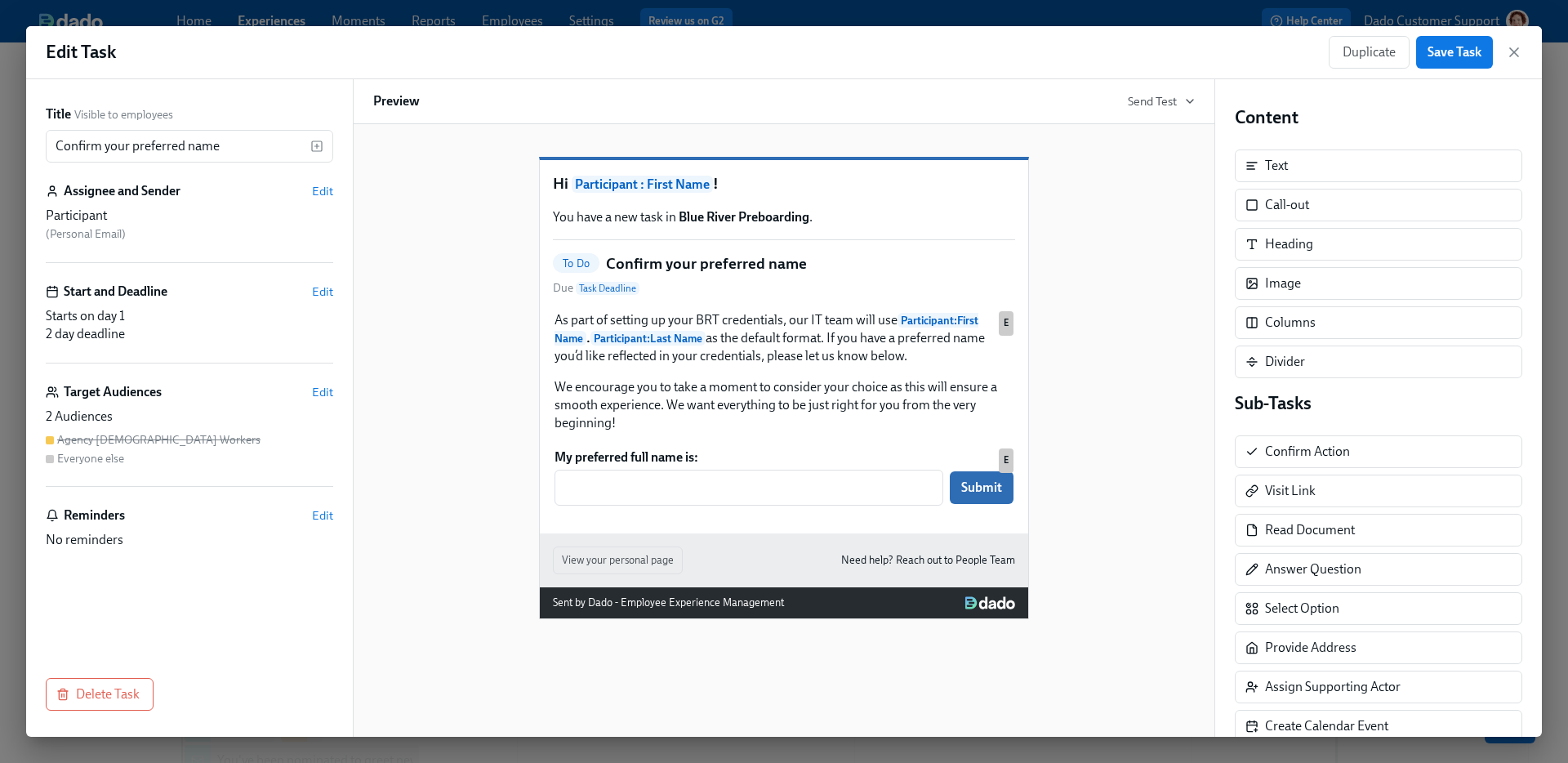
click at [741, 275] on h5 "Confirm your preferred name" at bounding box center [706, 264] width 201 height 21
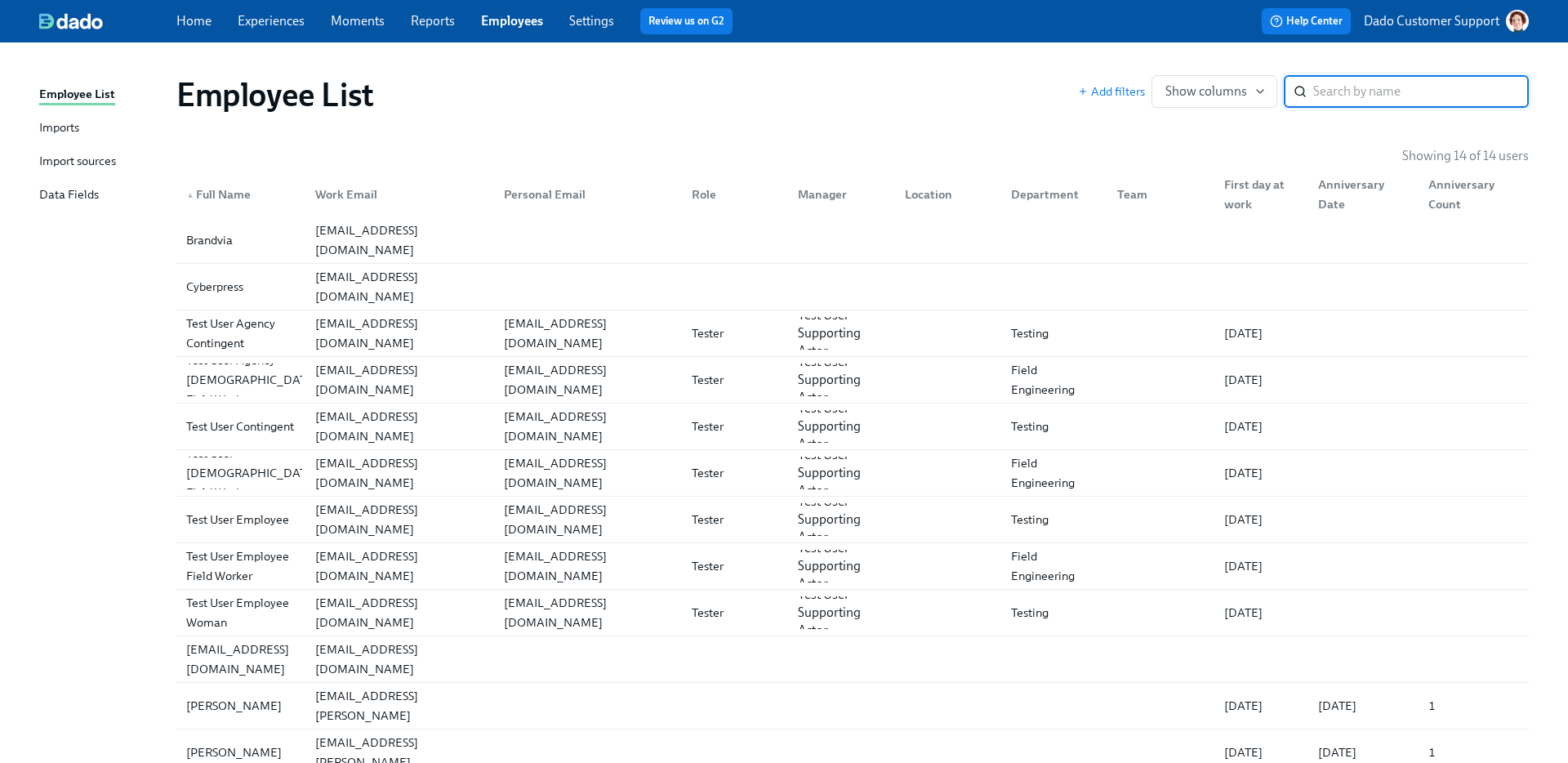
click at [92, 162] on div "Import sources" at bounding box center [78, 162] width 77 height 21
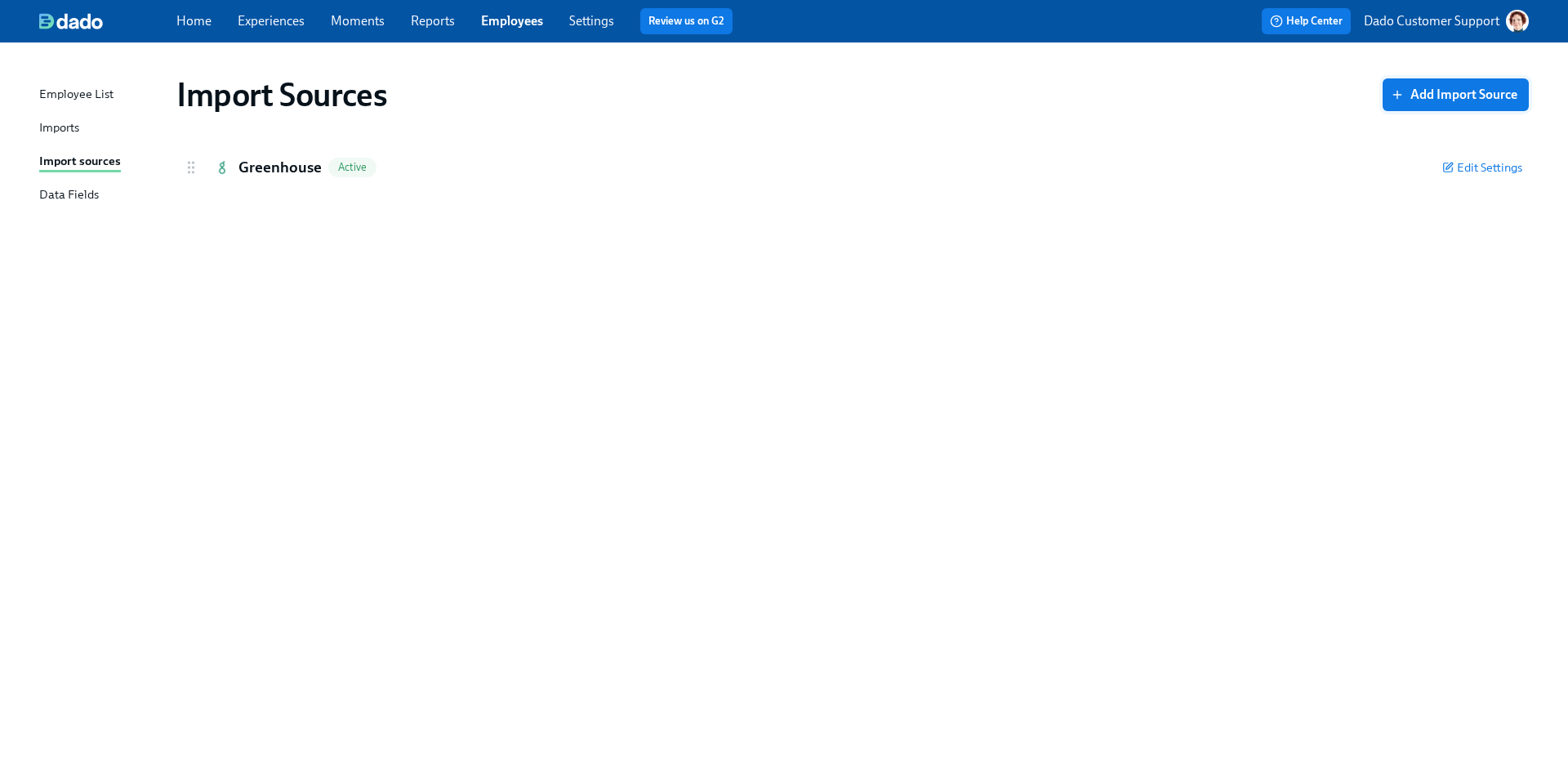
click at [1443, 89] on span "Add Import Source" at bounding box center [1455, 95] width 123 height 16
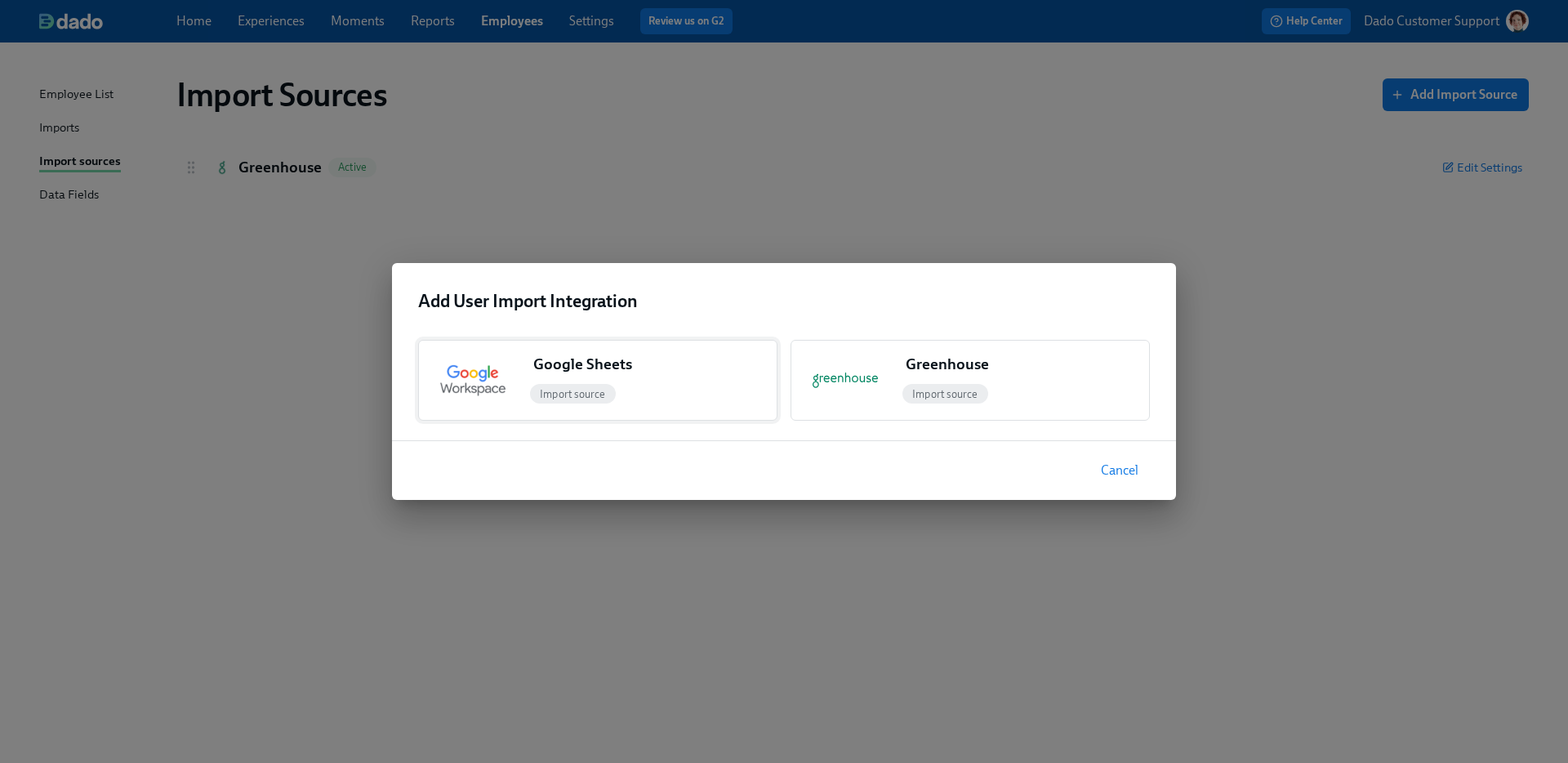
click at [619, 341] on div "Google Sheets Import source" at bounding box center [652, 381] width 250 height 81
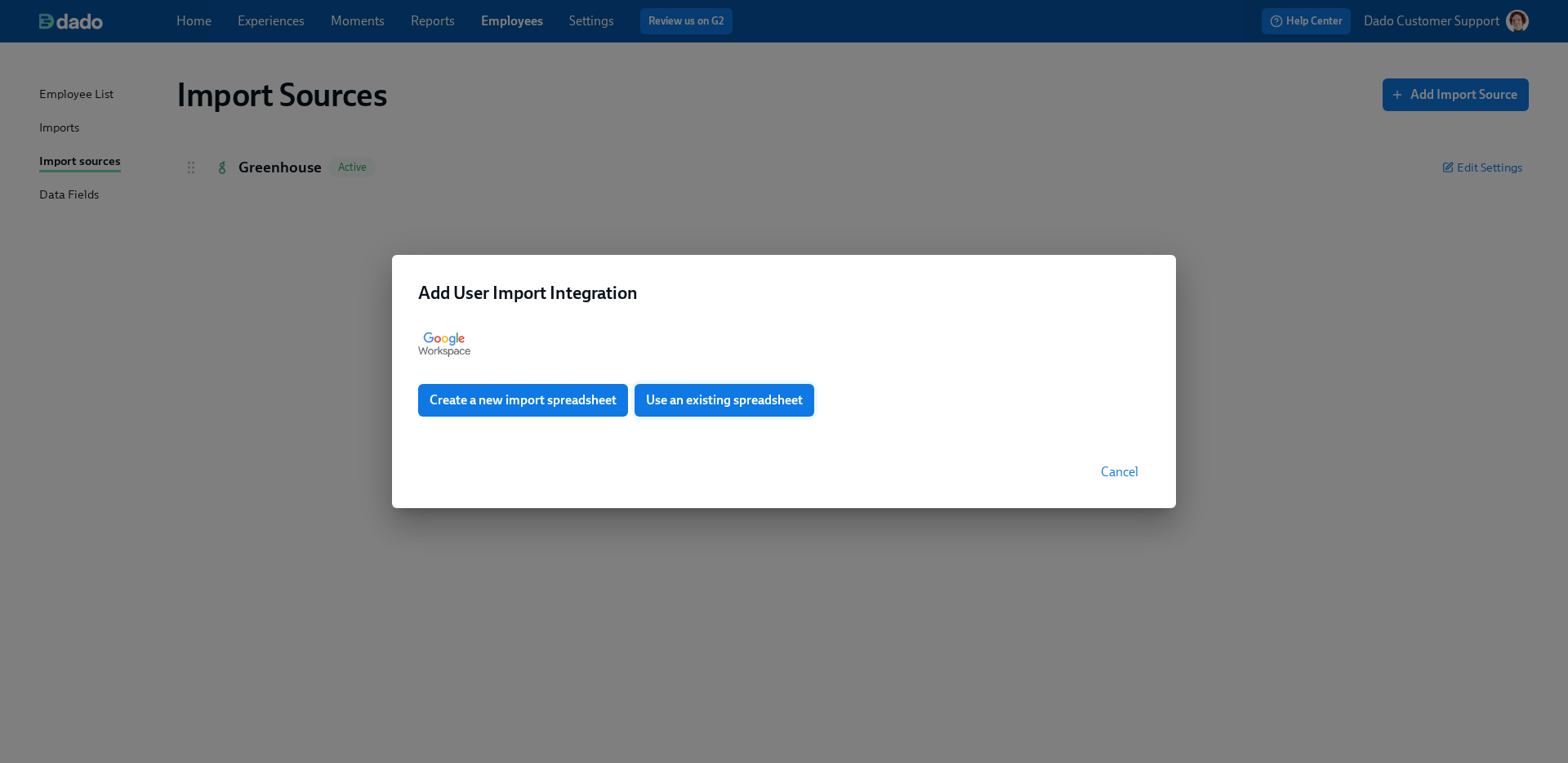
click at [740, 402] on span "Use an existing spreadsheet" at bounding box center [724, 400] width 156 height 16
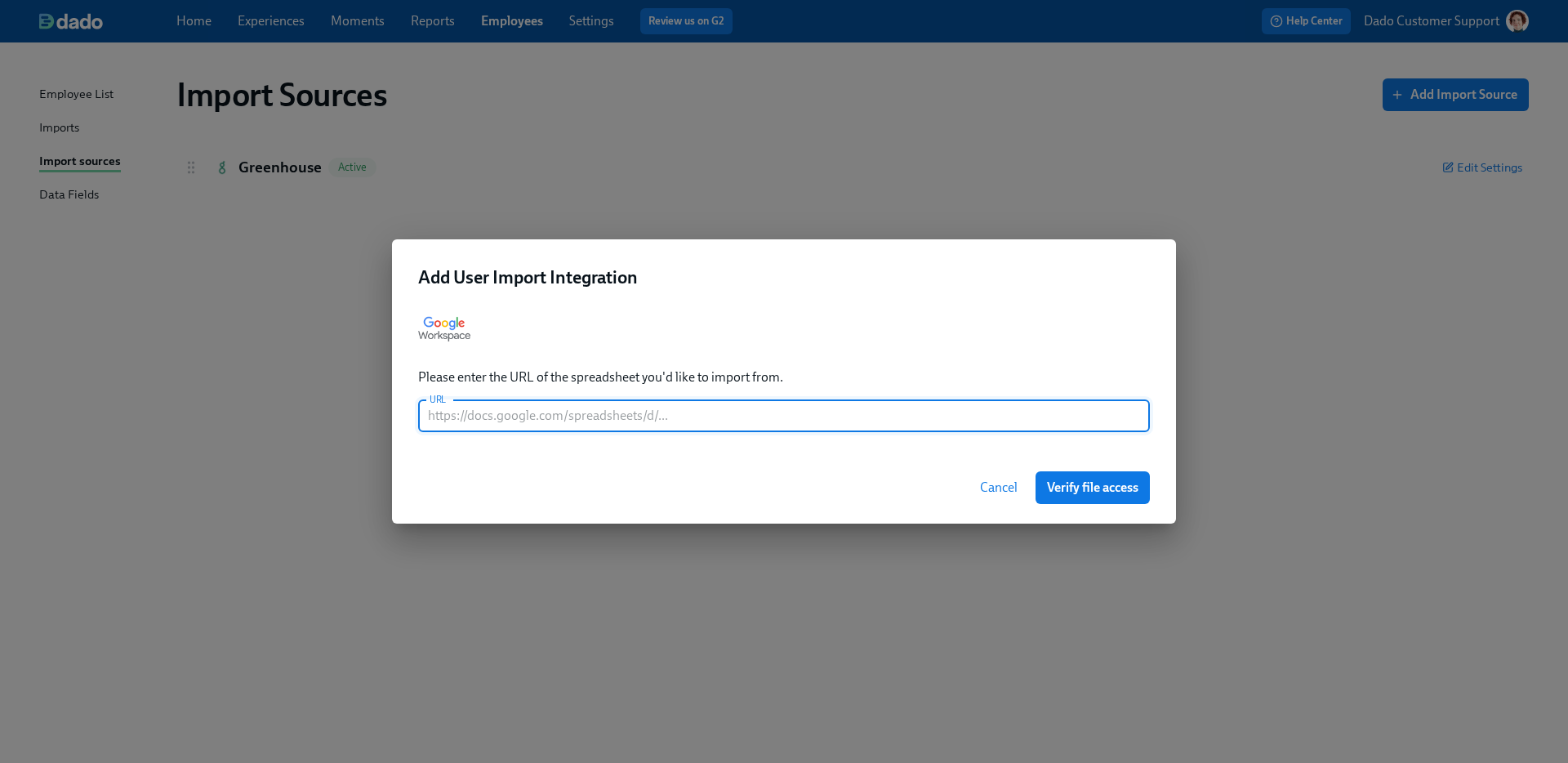
click at [543, 414] on input "text" at bounding box center [784, 416] width 732 height 33
paste input "https://docs.google.com/spreadsheets/d/1sbzjGkvwL_VXgy95buarW6eBPQilV8VaiIOJysa…"
type input "https://docs.google.com/spreadsheets/d/1sbzjGkvwL_VXgy95buarW6eBPQilV8VaiIOJysa…"
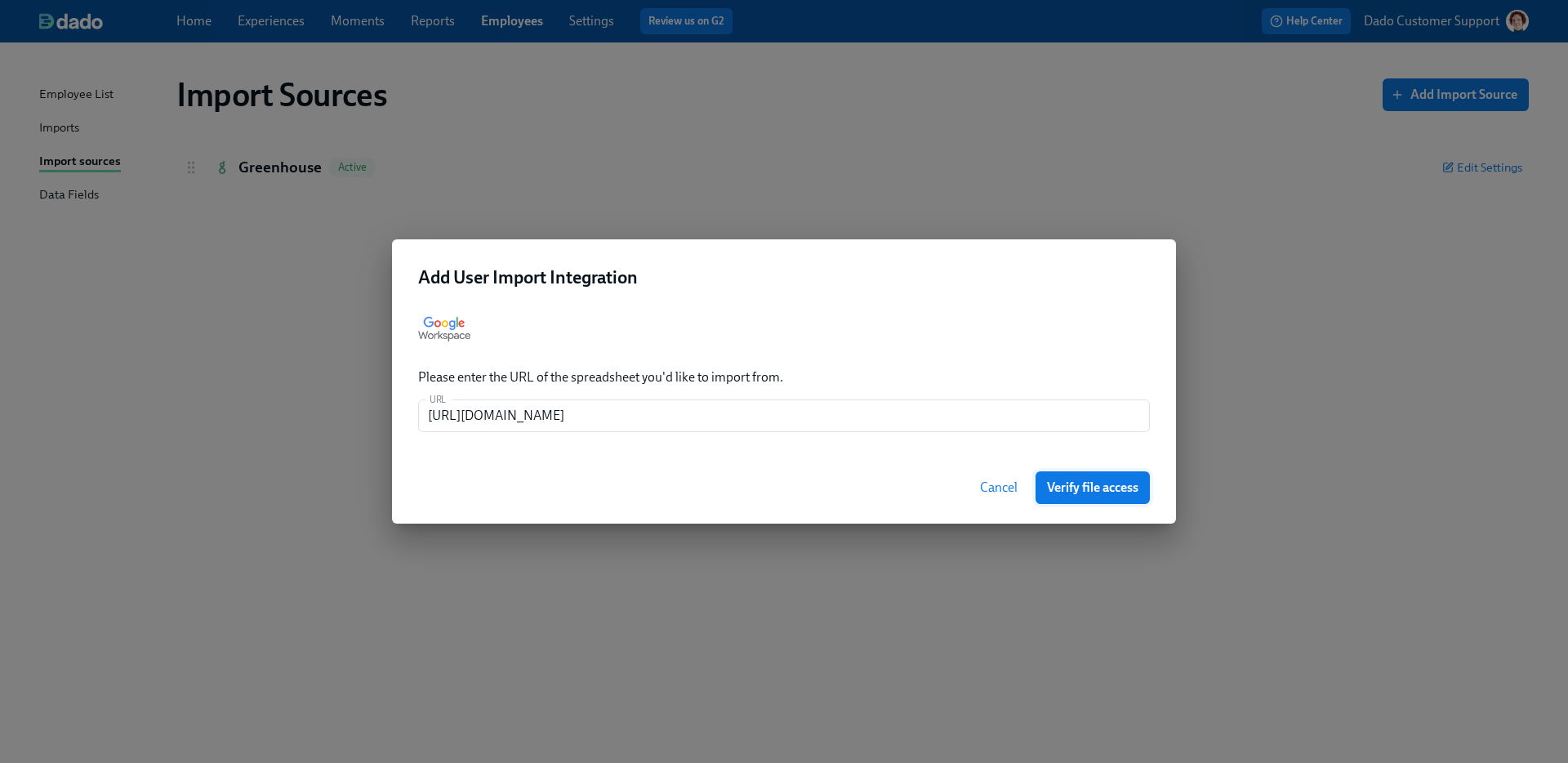
click at [1077, 475] on button "Verify file access" at bounding box center [1092, 487] width 114 height 33
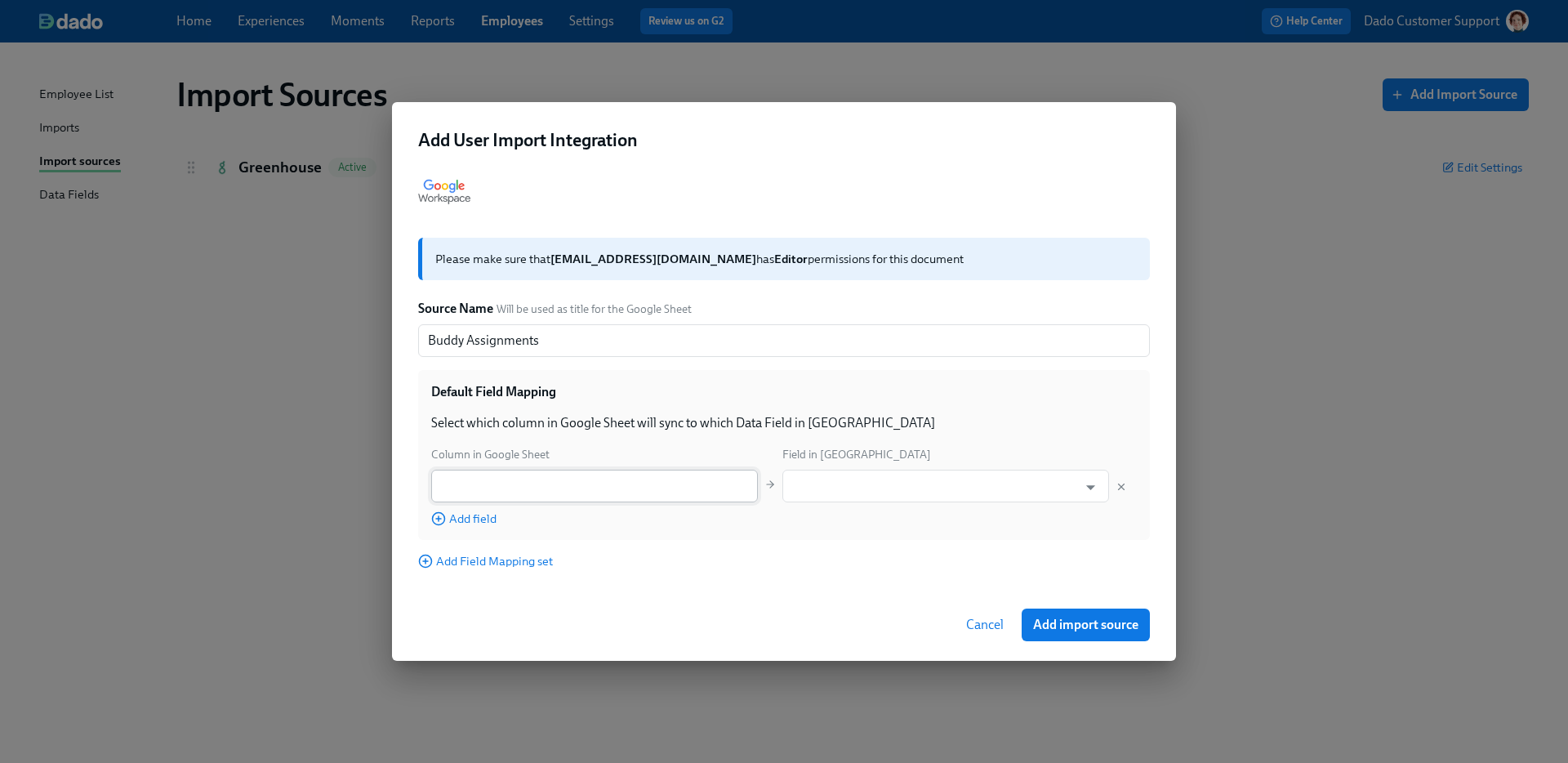
click at [571, 480] on input "text" at bounding box center [594, 486] width 326 height 33
paste input "https://docs.google.com/spreadsheets/d/1sbzjGkvwL_VXgy95buarW6eBPQilV8VaiIOJysa…"
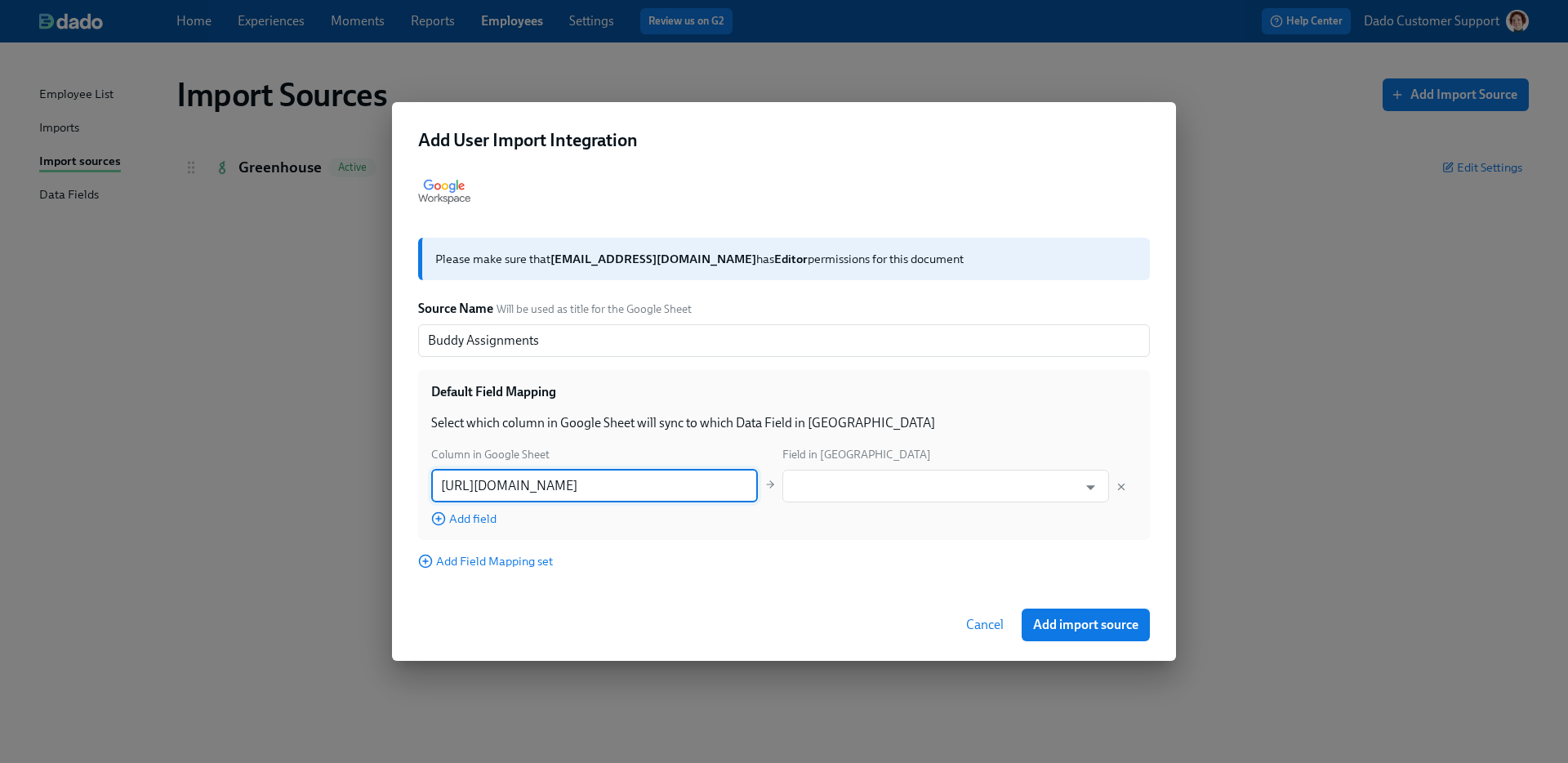
paste input "BRT Buddy First Day Greeter W@B Buddy Personal email"
type input "Personal email"
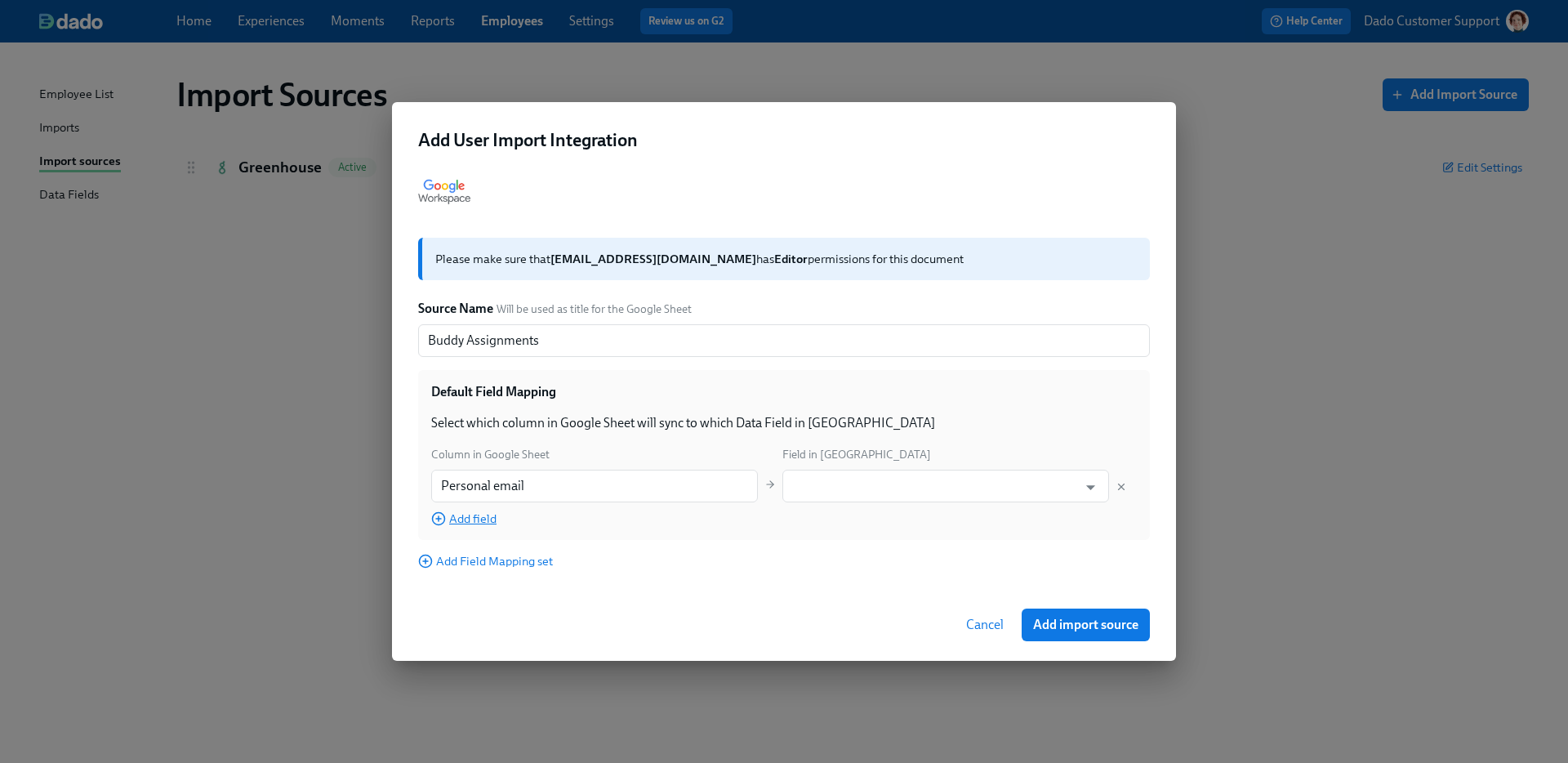
click at [489, 520] on span "Add field" at bounding box center [463, 519] width 65 height 16
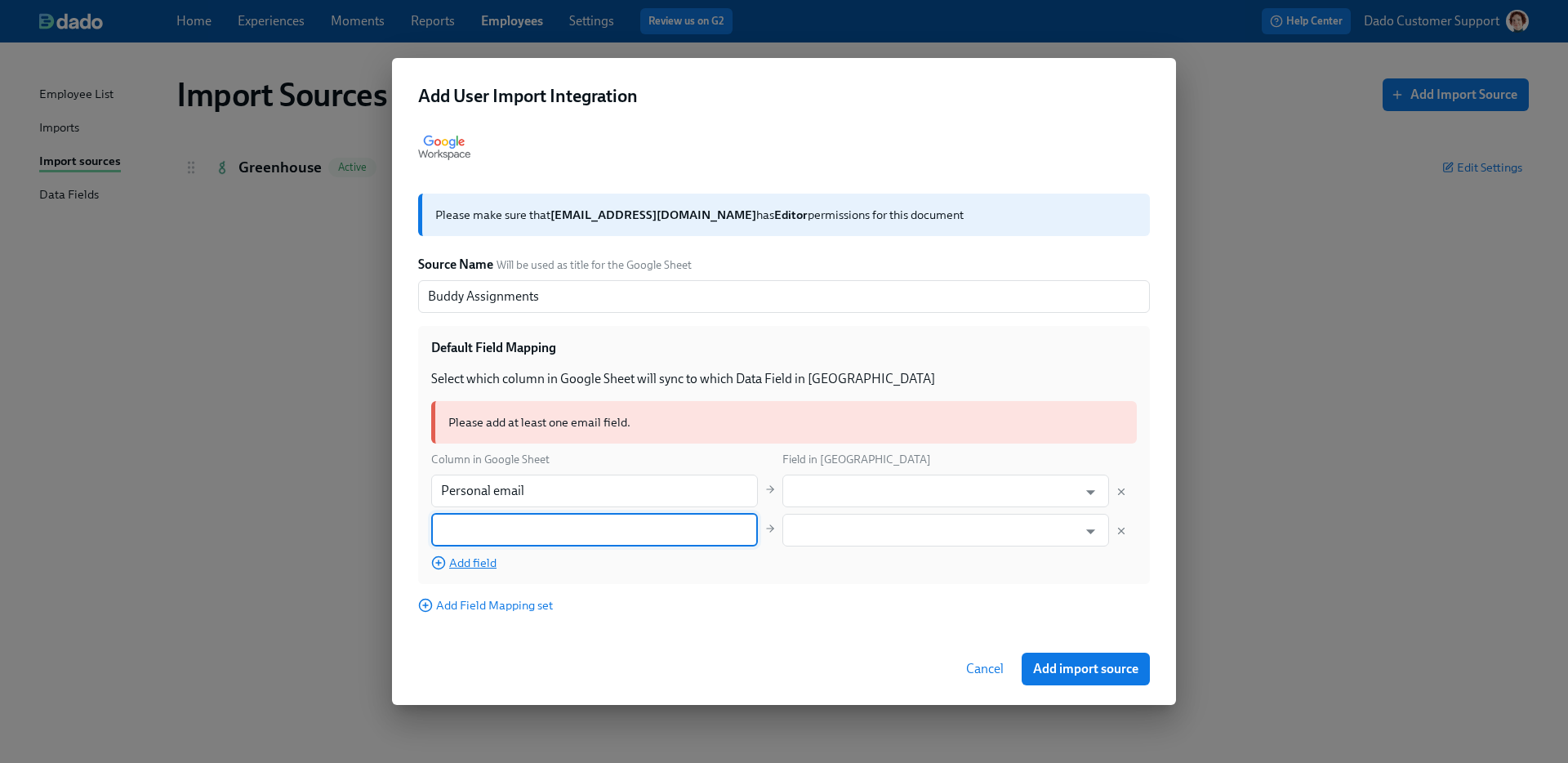
click at [489, 520] on input "text" at bounding box center [594, 530] width 326 height 33
type input "BRT Buddy"
click at [468, 561] on span "Add field" at bounding box center [463, 563] width 65 height 16
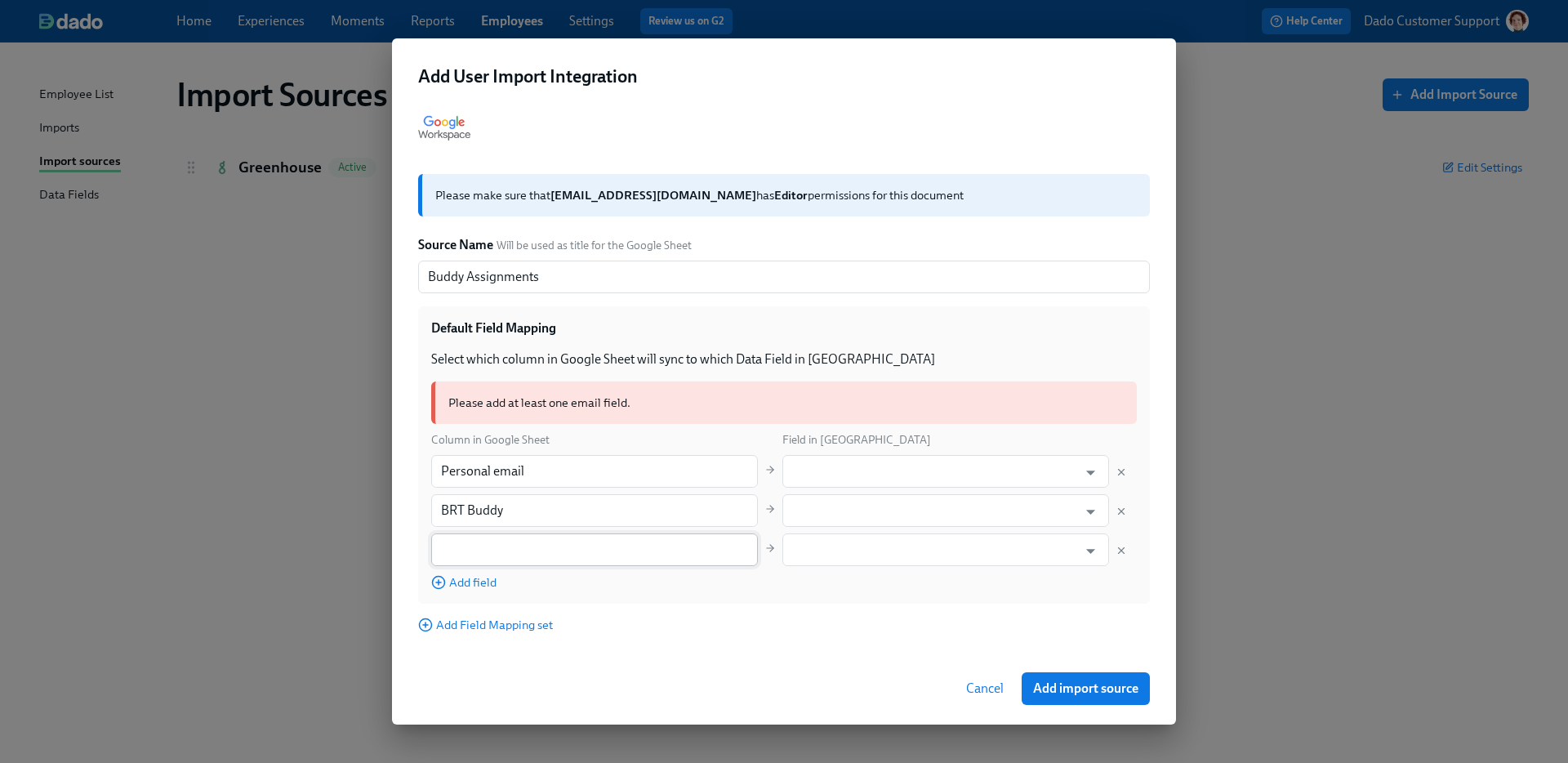
click at [467, 561] on input "text" at bounding box center [594, 550] width 326 height 33
paste input "First Day Greeter W@B Buddy"
type input "First Day Greeter"
click at [441, 584] on icon "button" at bounding box center [438, 582] width 14 height 14
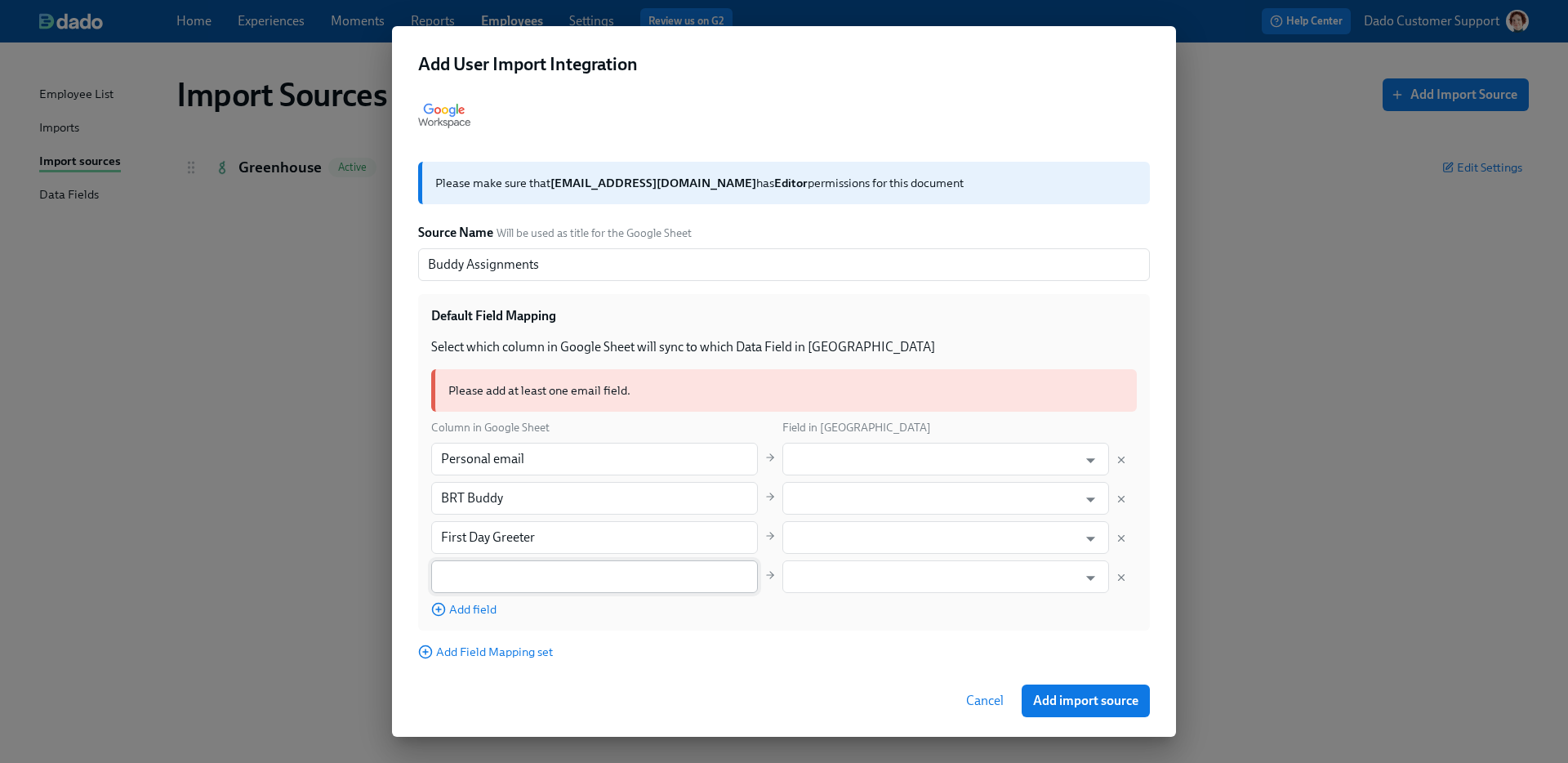
click at [473, 584] on input "text" at bounding box center [594, 577] width 326 height 33
paste input "W@B Buddy"
type input "W@B Buddy"
click at [841, 458] on input "text" at bounding box center [933, 459] width 287 height 33
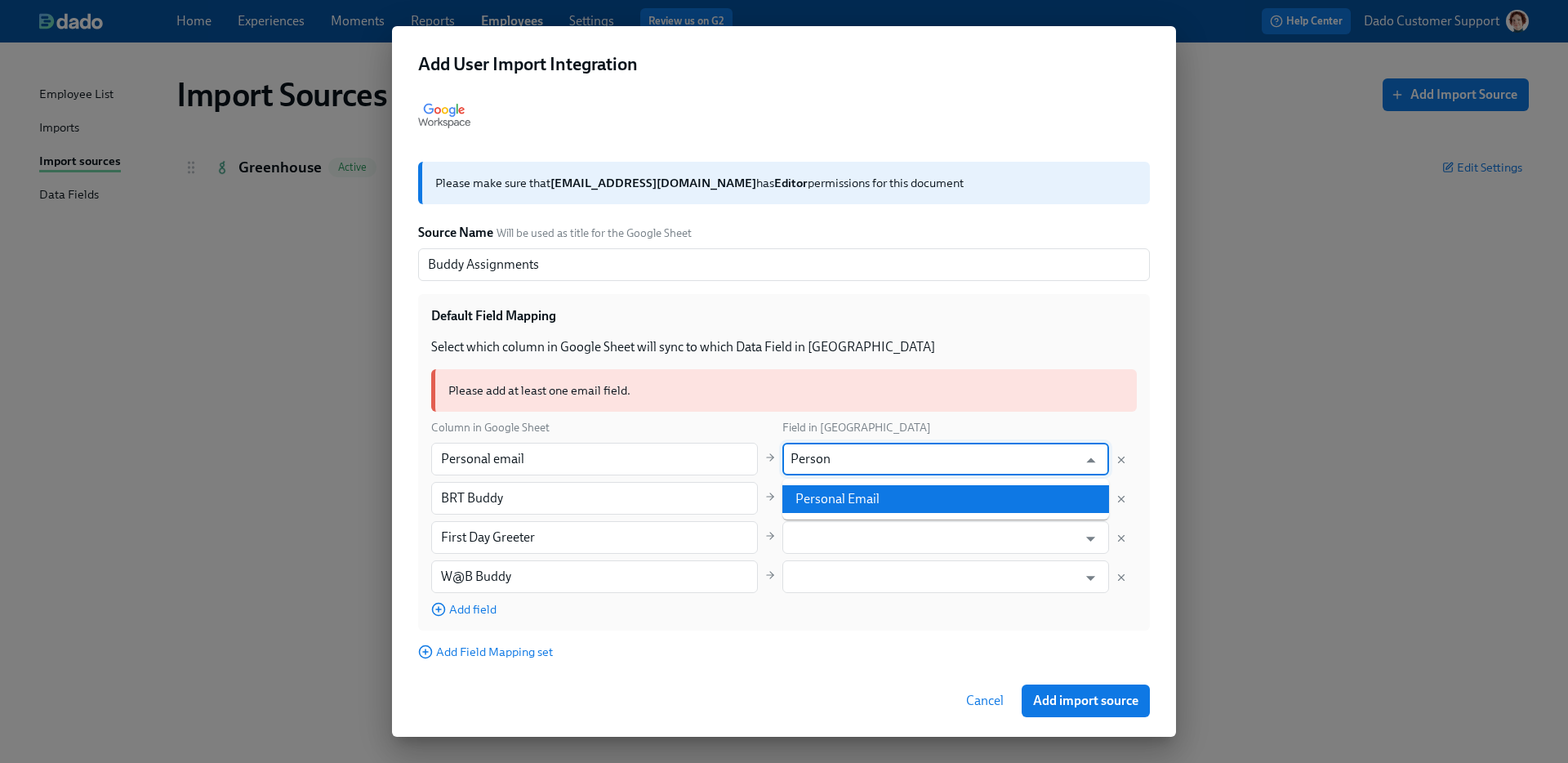
click at [883, 499] on li "Personal Email" at bounding box center [945, 499] width 326 height 28
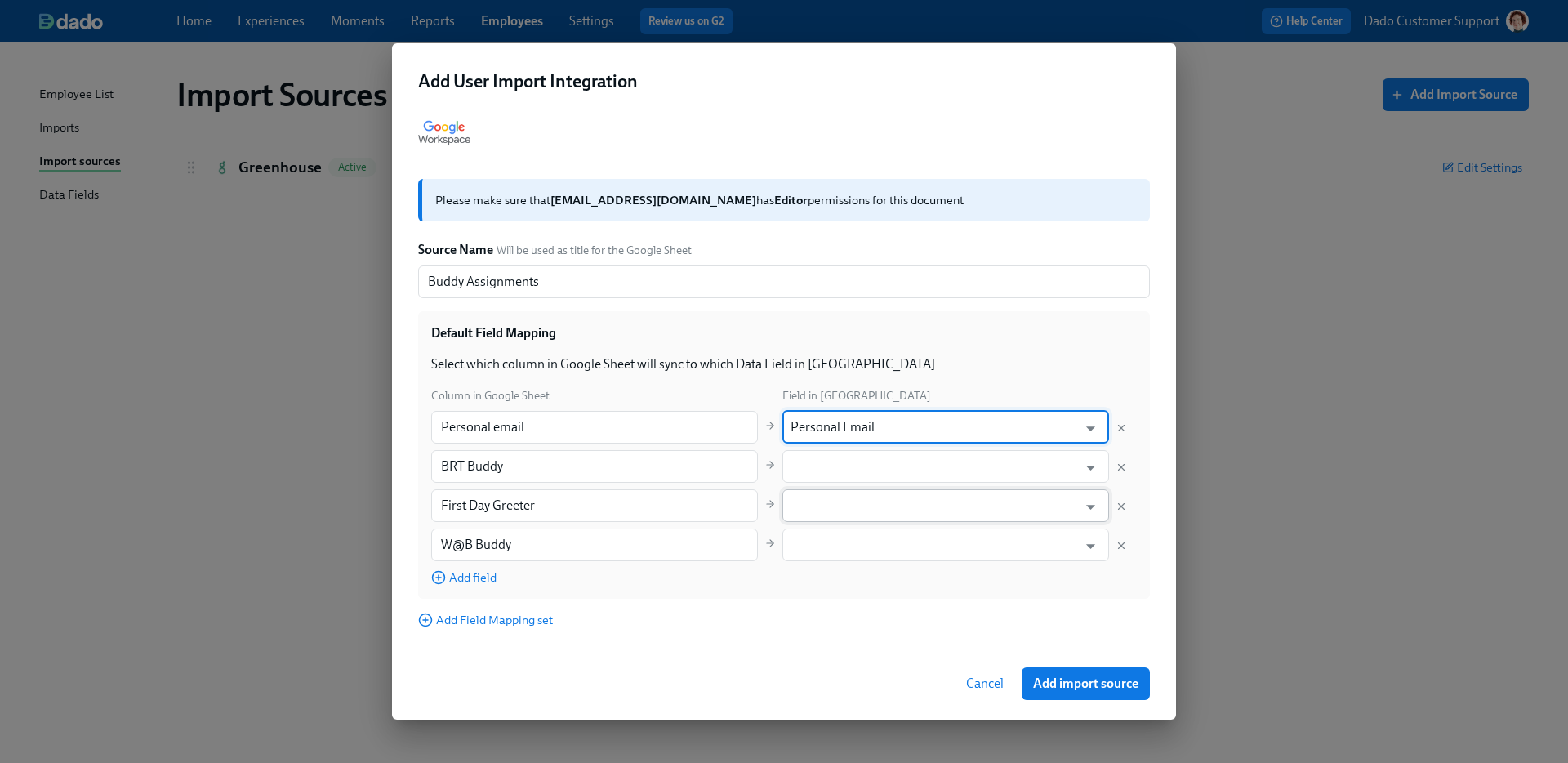
type input "Personal Email"
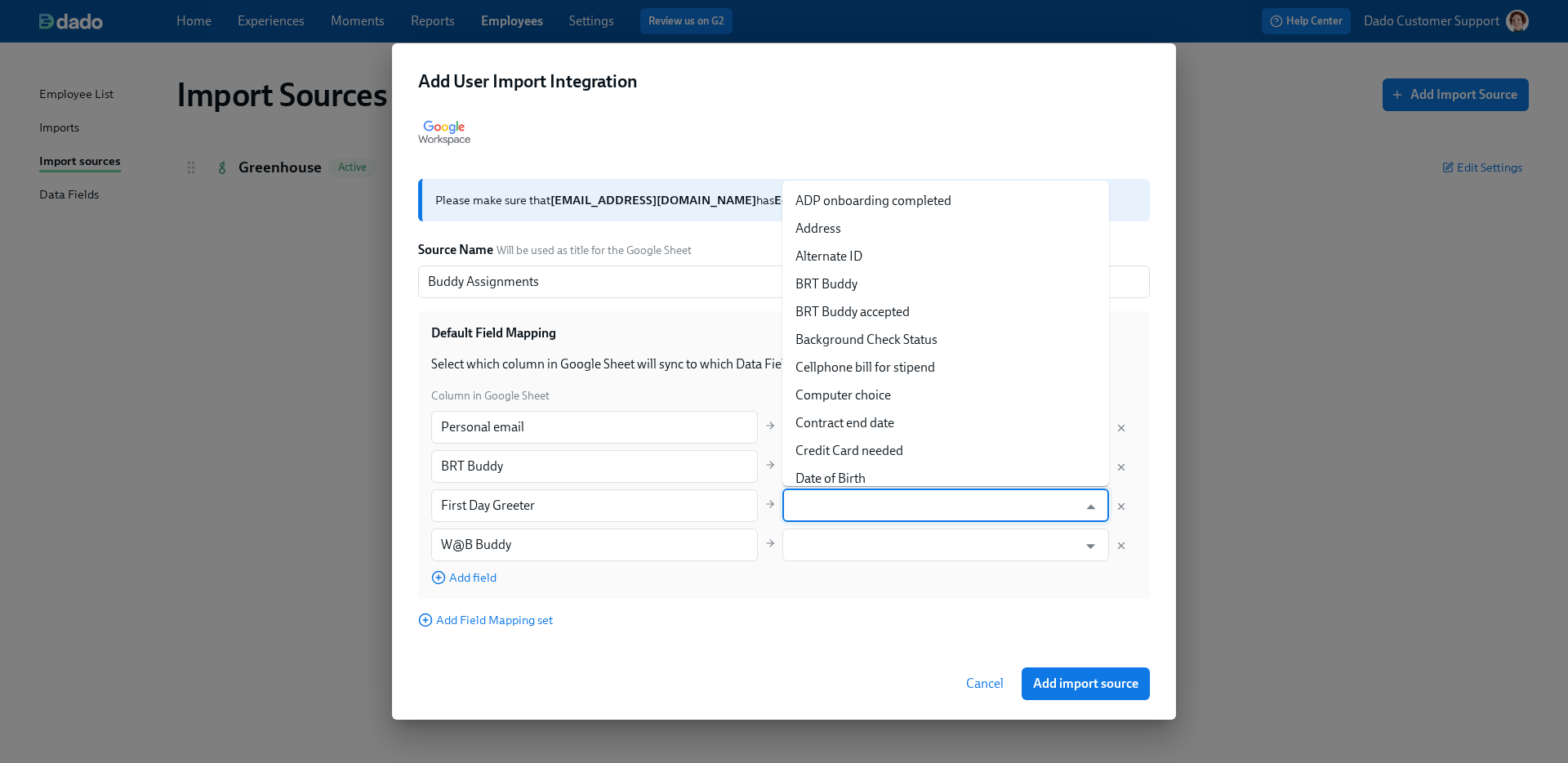
click at [880, 499] on input "text" at bounding box center [933, 505] width 287 height 33
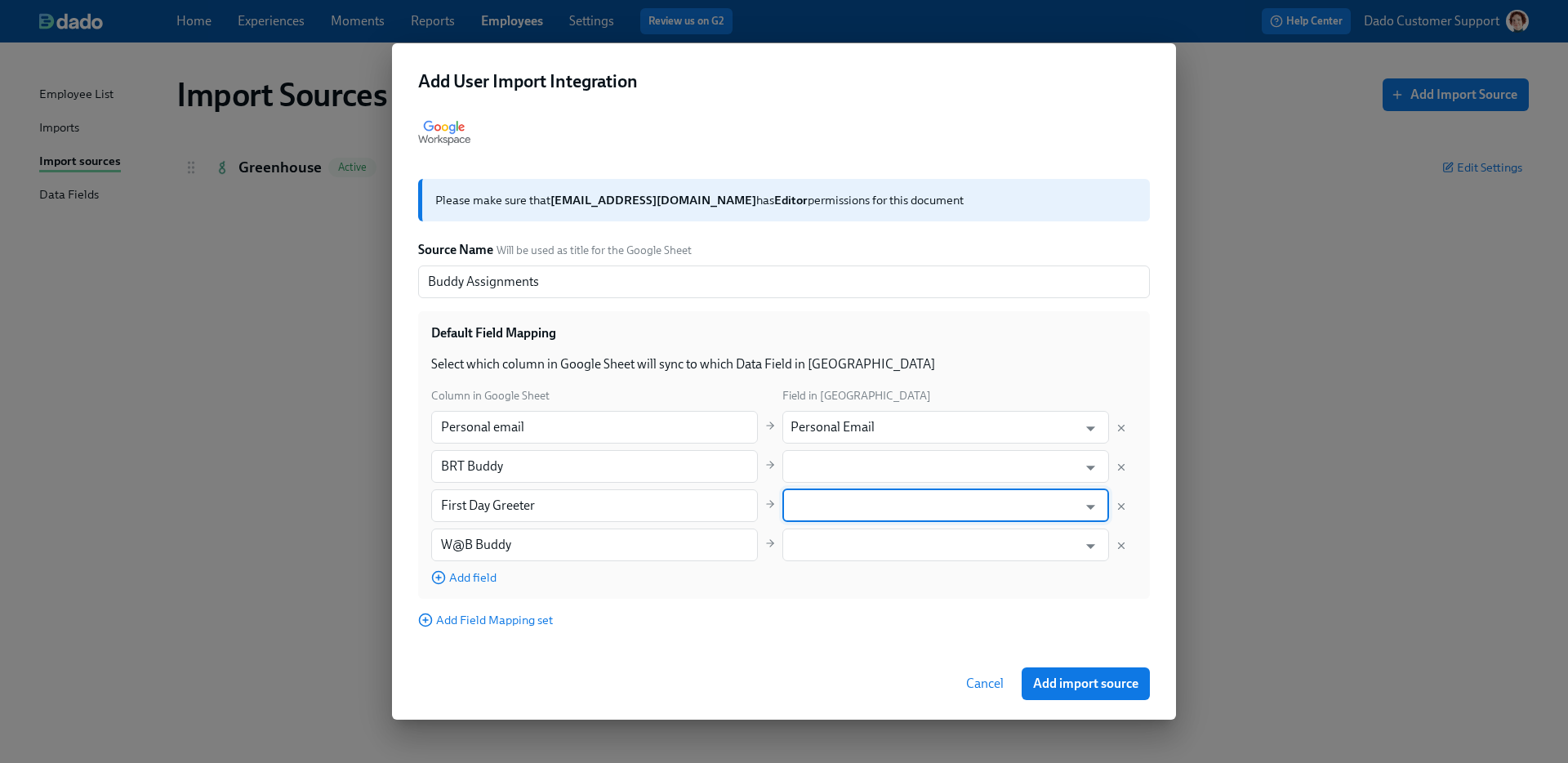
click at [873, 503] on input "text" at bounding box center [933, 505] width 287 height 33
click at [839, 468] on div "Column in Google Sheet Field in Dado Personal email ​ Personal Email ​ BRT Budd…" at bounding box center [783, 486] width 705 height 199
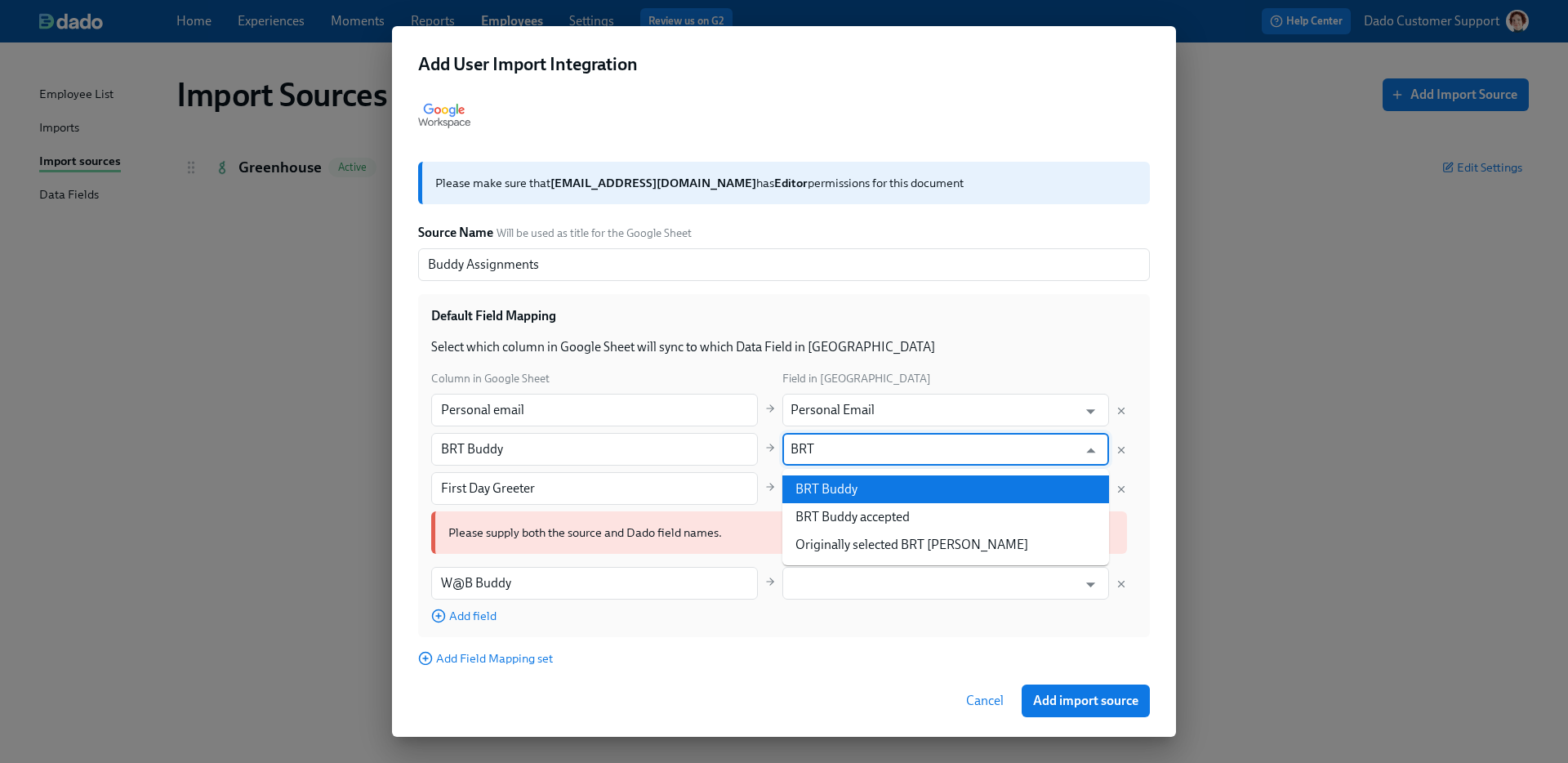
click at [847, 489] on li "BRT Buddy" at bounding box center [945, 489] width 326 height 28
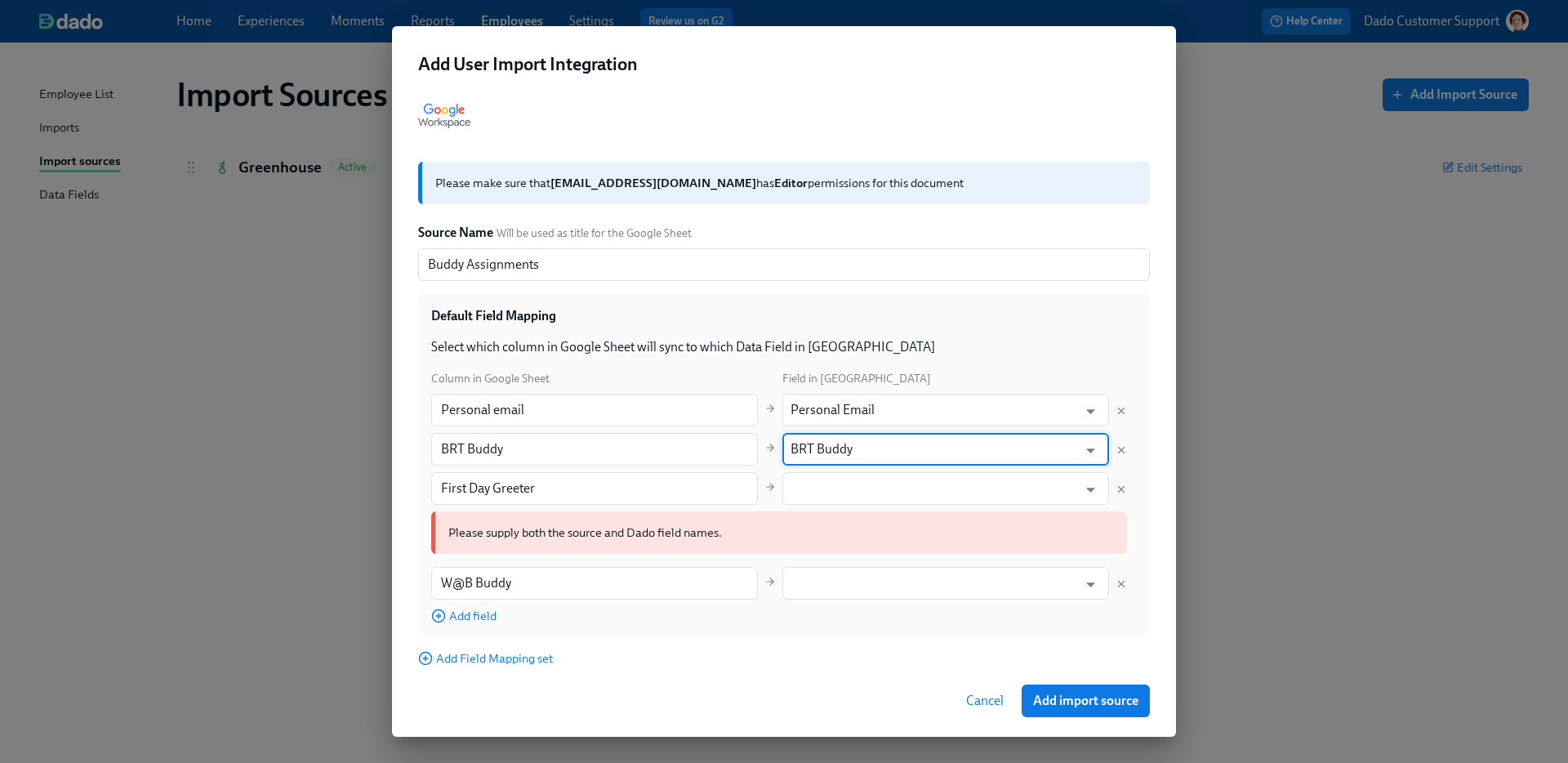
type input "BRT Buddy"
click at [839, 510] on div "Please supply both the source and Dado field names." at bounding box center [779, 533] width 695 height 55
click at [839, 494] on input "text" at bounding box center [933, 488] width 287 height 33
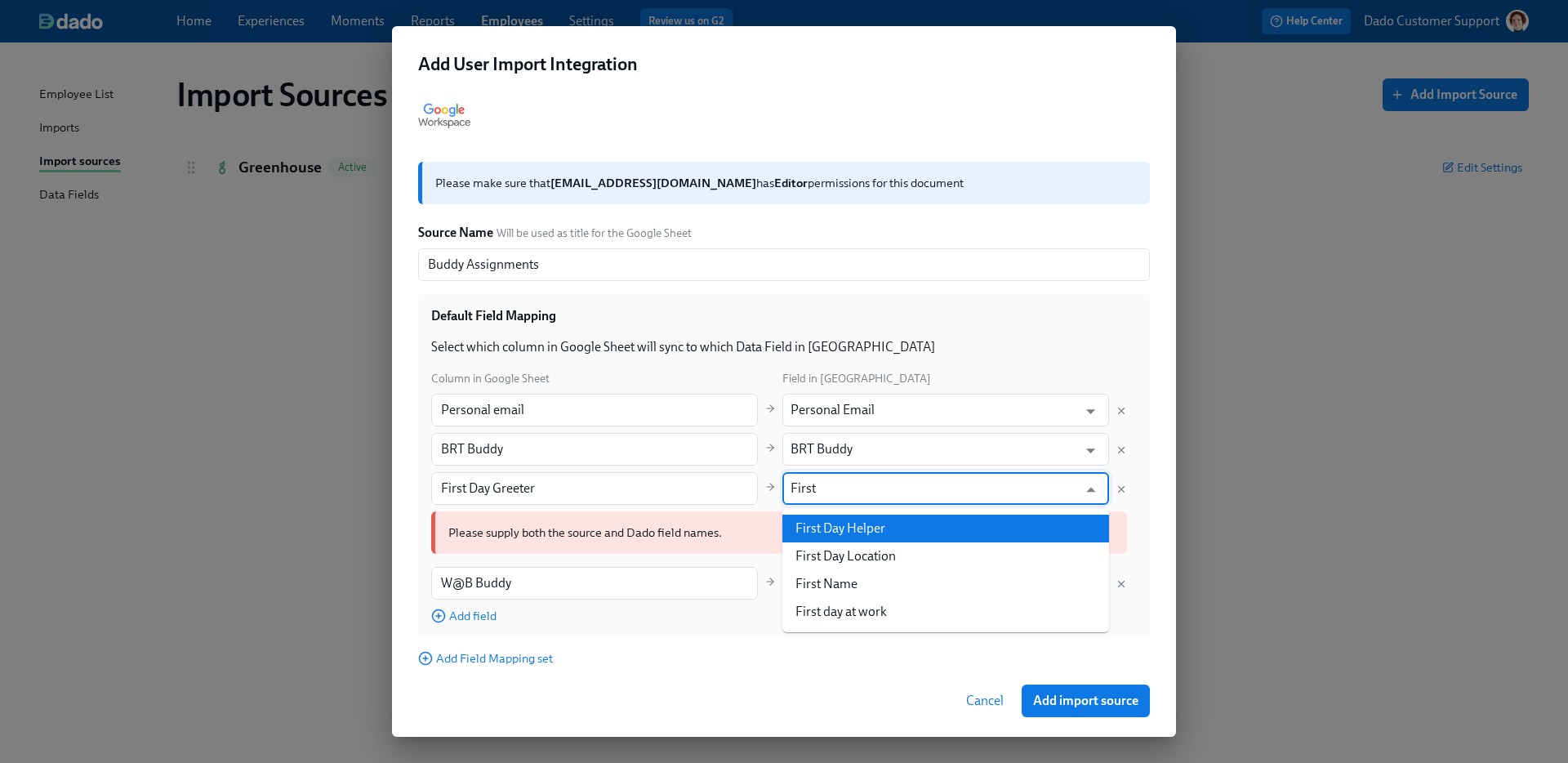
click at [866, 524] on li "First Day Helper" at bounding box center [945, 529] width 326 height 28
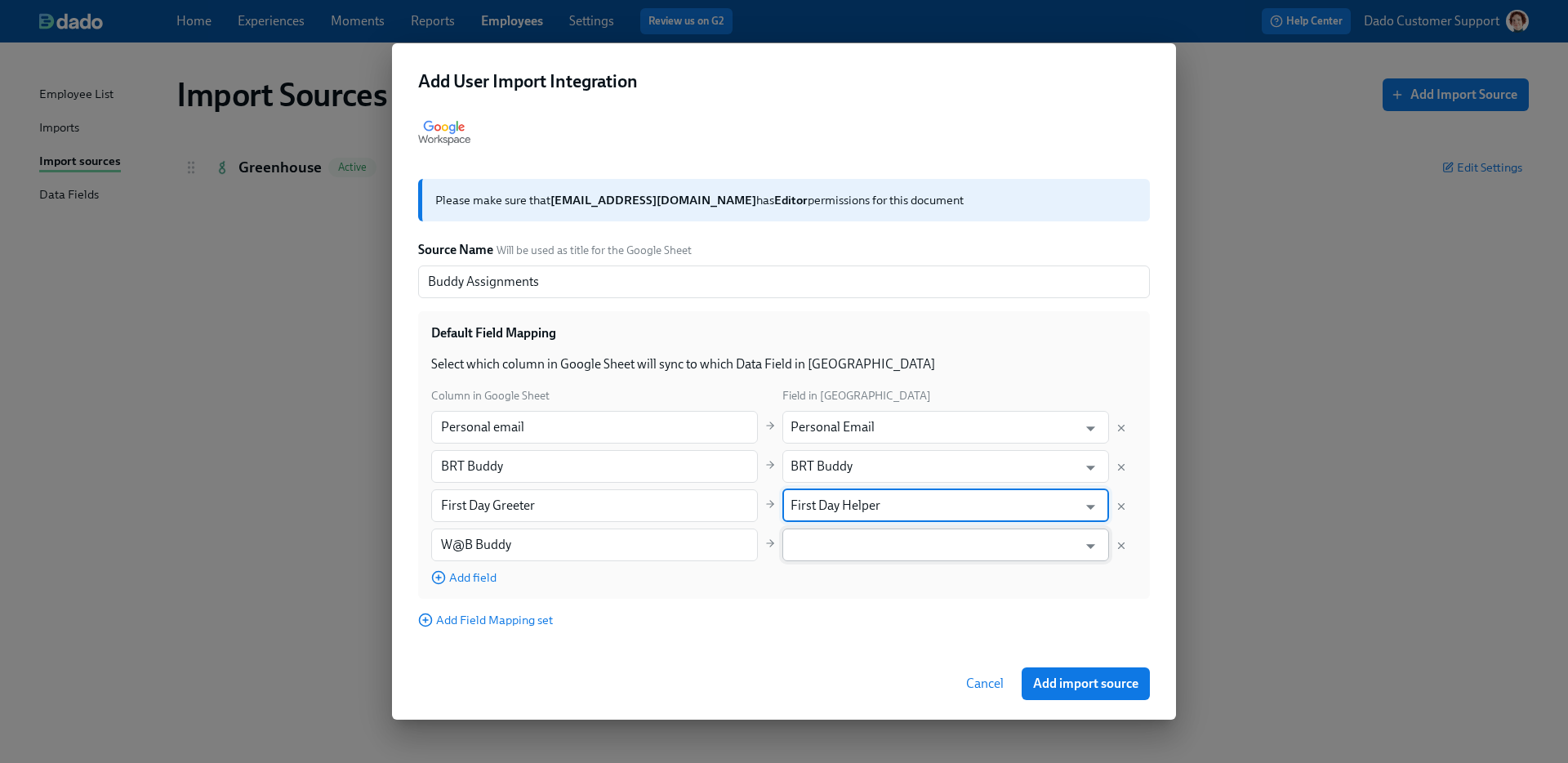
type input "First Day Helper"
click at [846, 551] on input "text" at bounding box center [933, 545] width 287 height 33
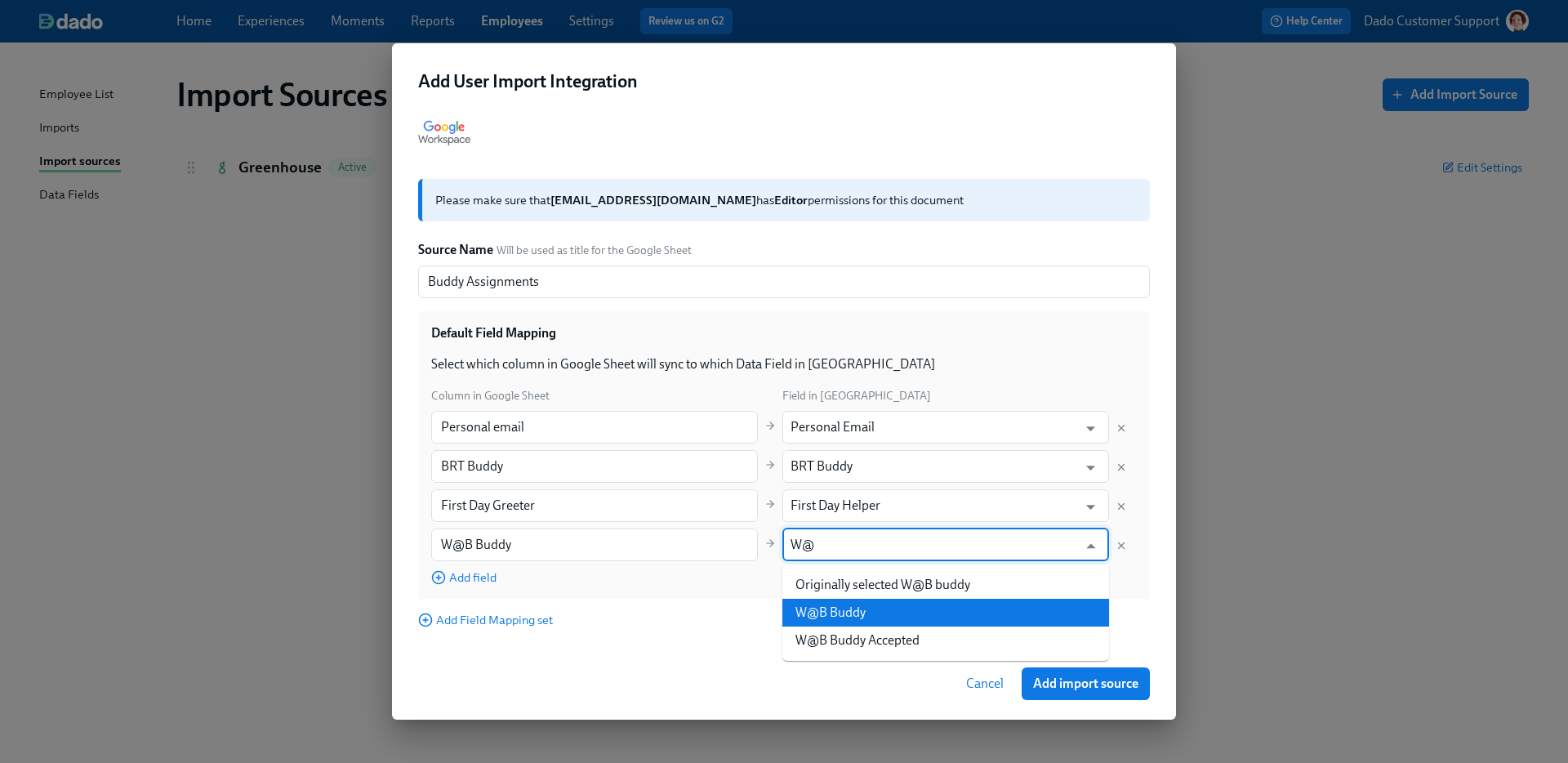
click at [862, 611] on li "W@B Buddy" at bounding box center [945, 613] width 326 height 28
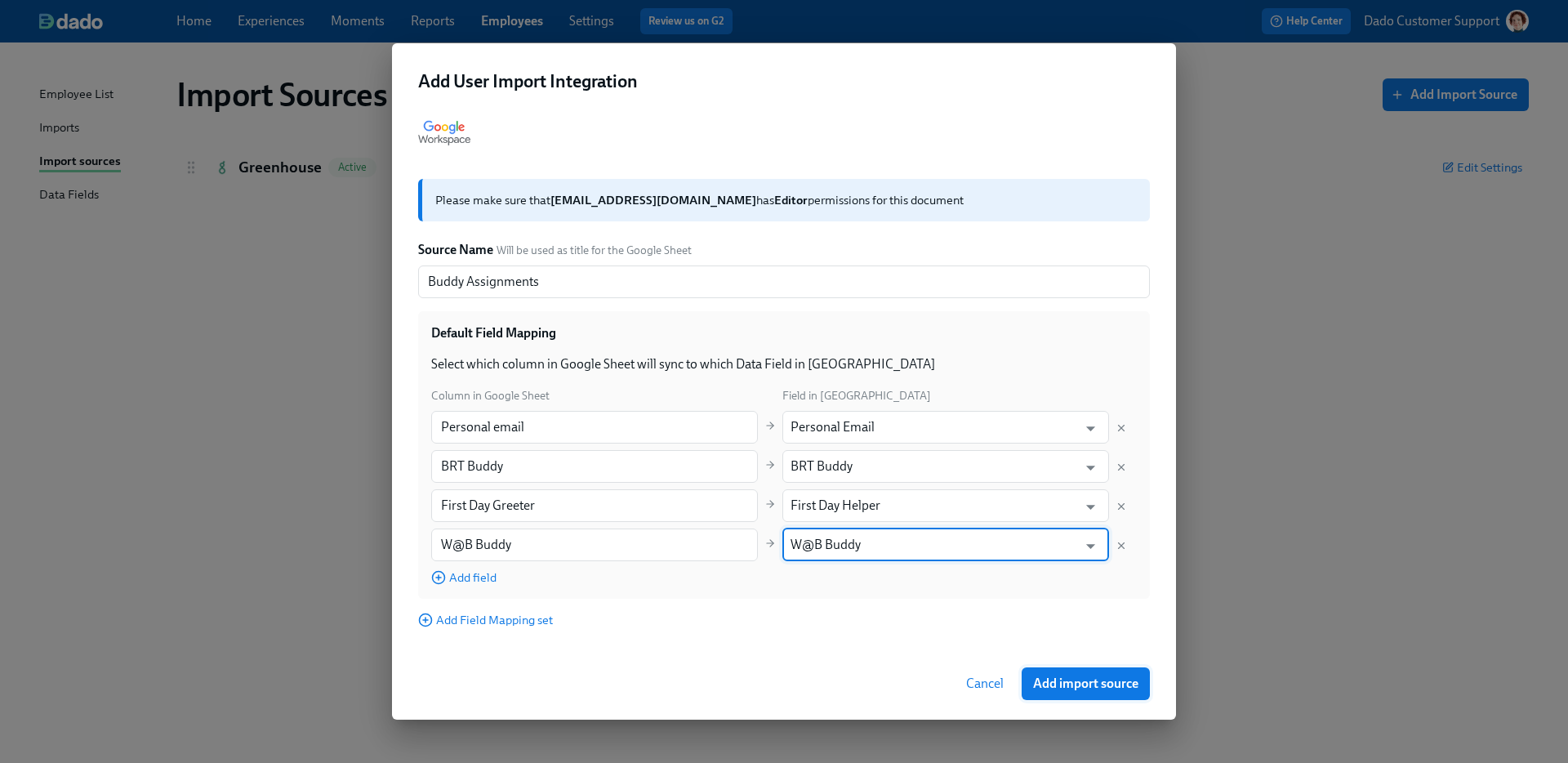
type input "W@B Buddy"
click at [1105, 683] on span "Add import source" at bounding box center [1086, 683] width 105 height 16
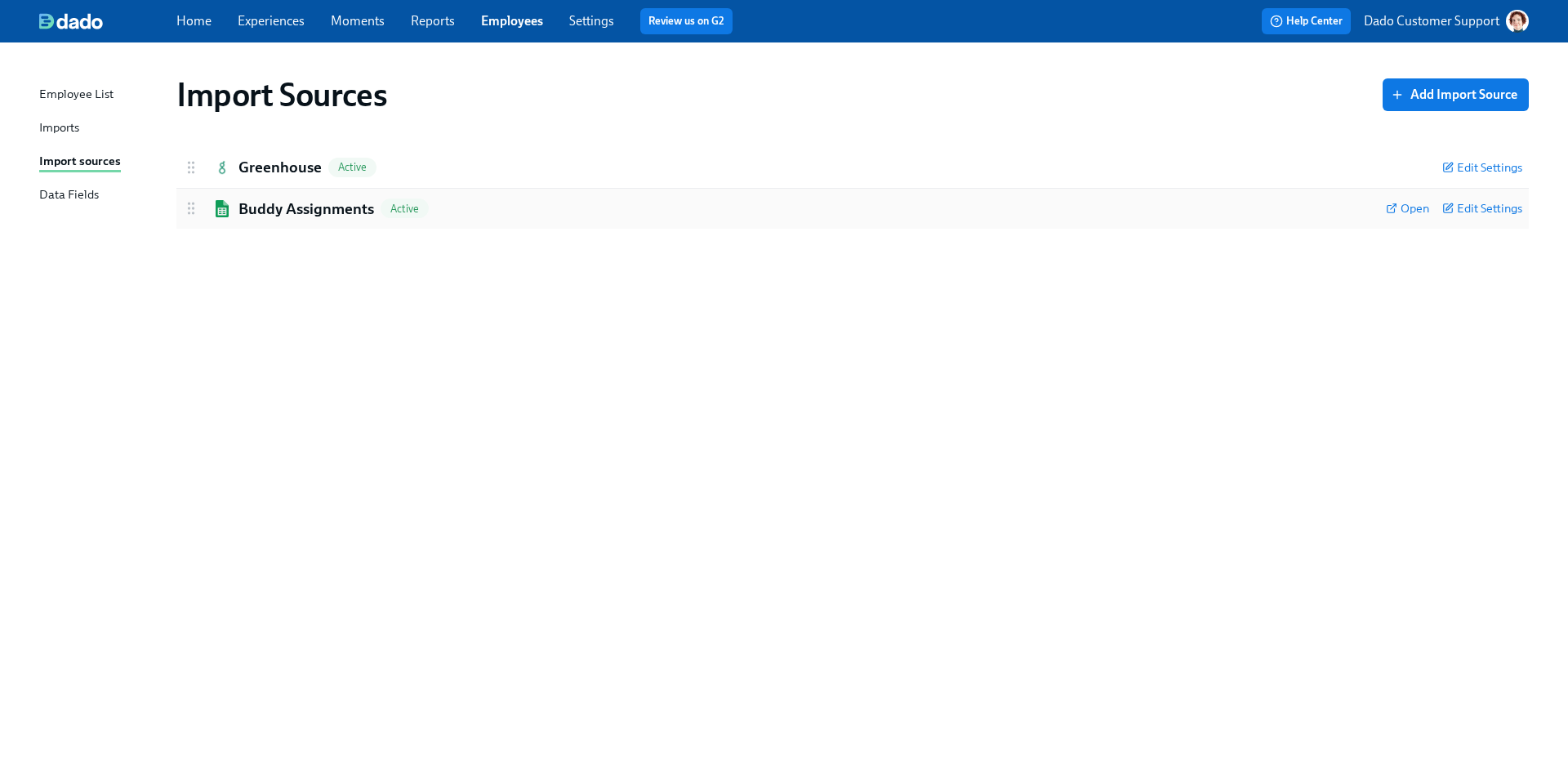
click at [314, 208] on h2 "Buddy Assignments" at bounding box center [307, 209] width 136 height 21
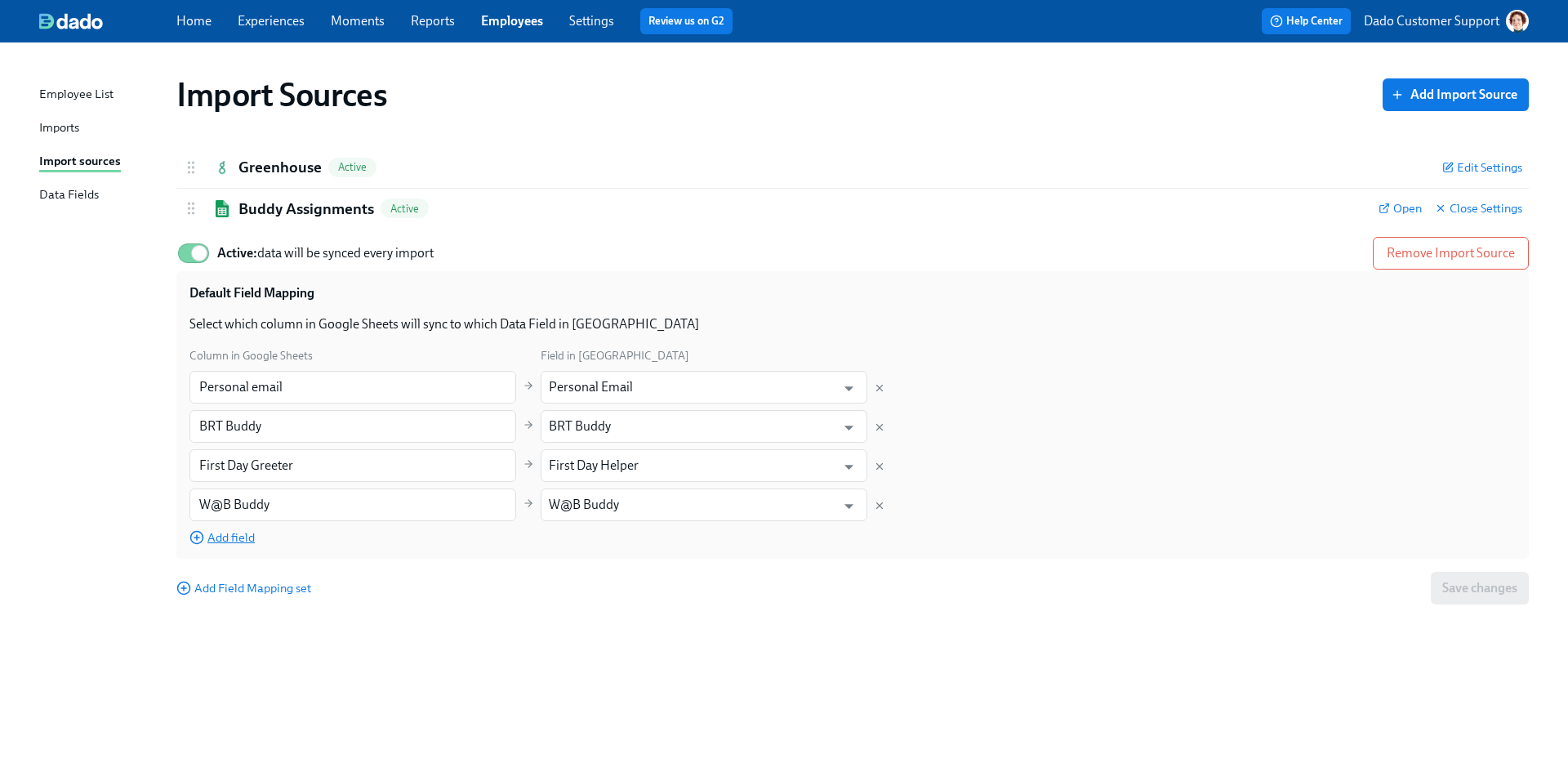
click at [238, 536] on span "Add field" at bounding box center [222, 538] width 65 height 16
click at [238, 536] on input "text" at bounding box center [352, 544] width 326 height 33
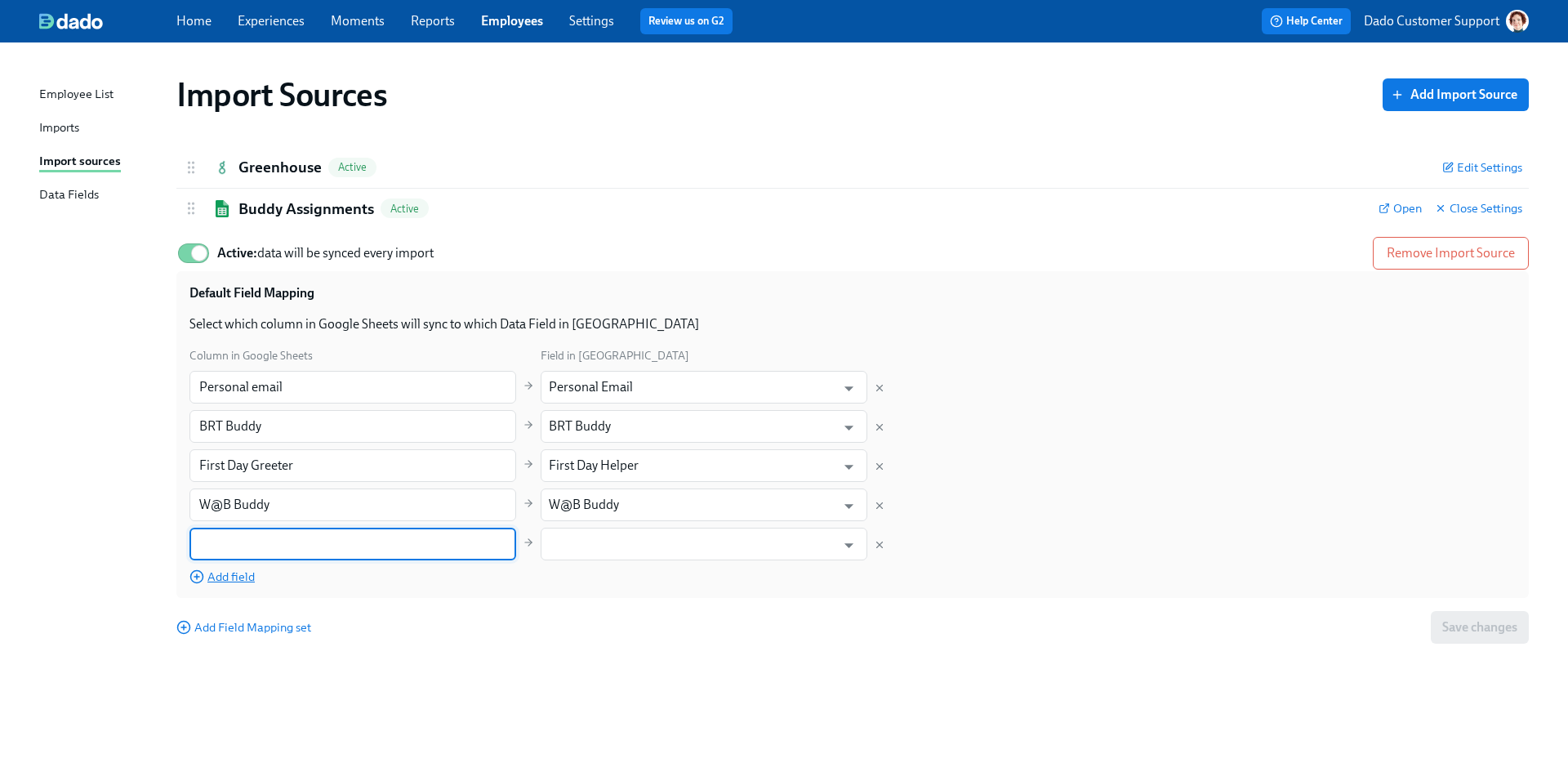
paste input "Originally assigned BRT buddy"
type input "Originally assigned BRT buddy"
click at [605, 562] on div "Column in Google Sheets Field in Dado Personal email ​ Personal Email ​ BRT Bud…" at bounding box center [853, 465] width 1327 height 239
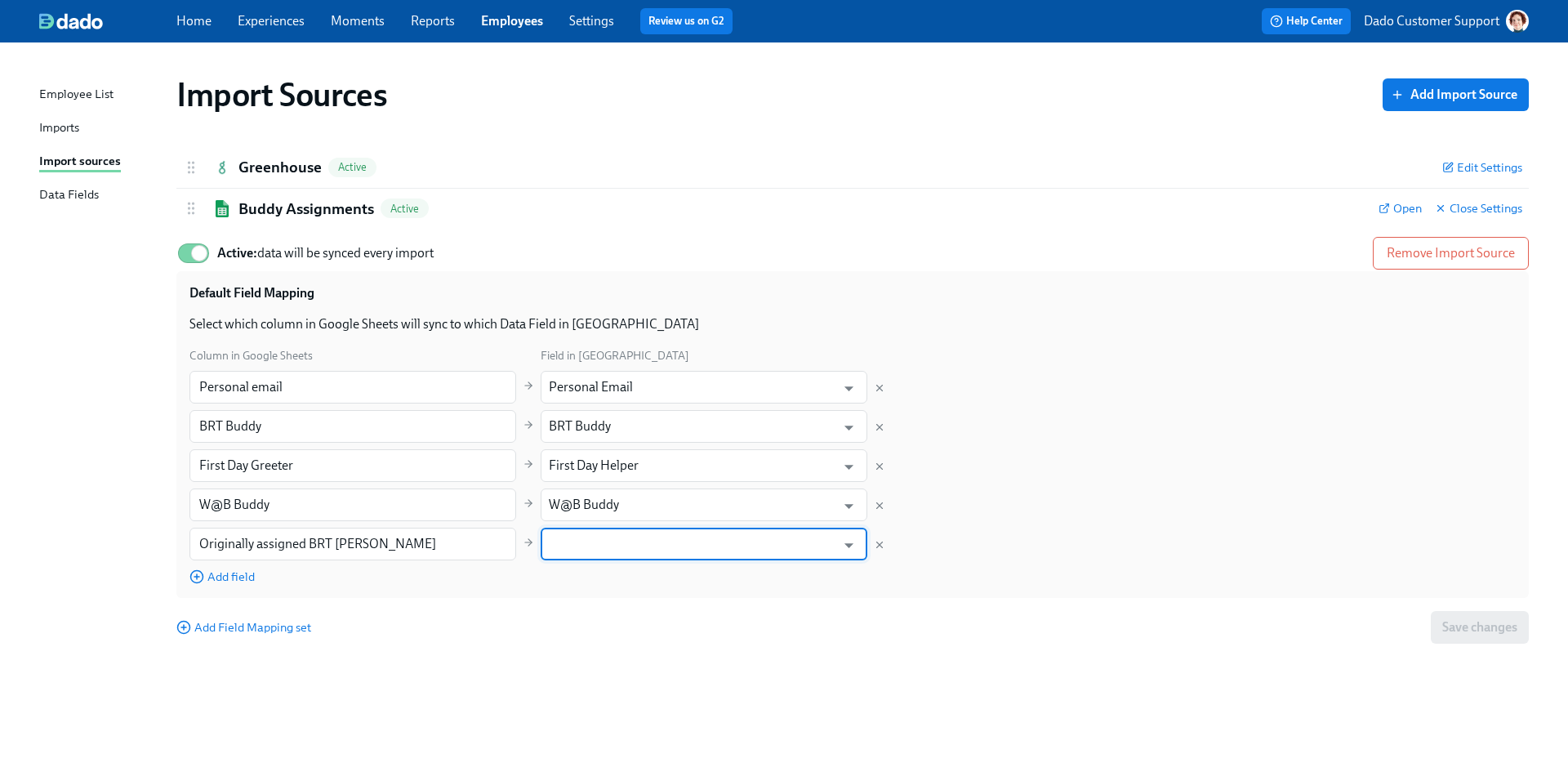
click at [599, 549] on input "text" at bounding box center [692, 544] width 287 height 33
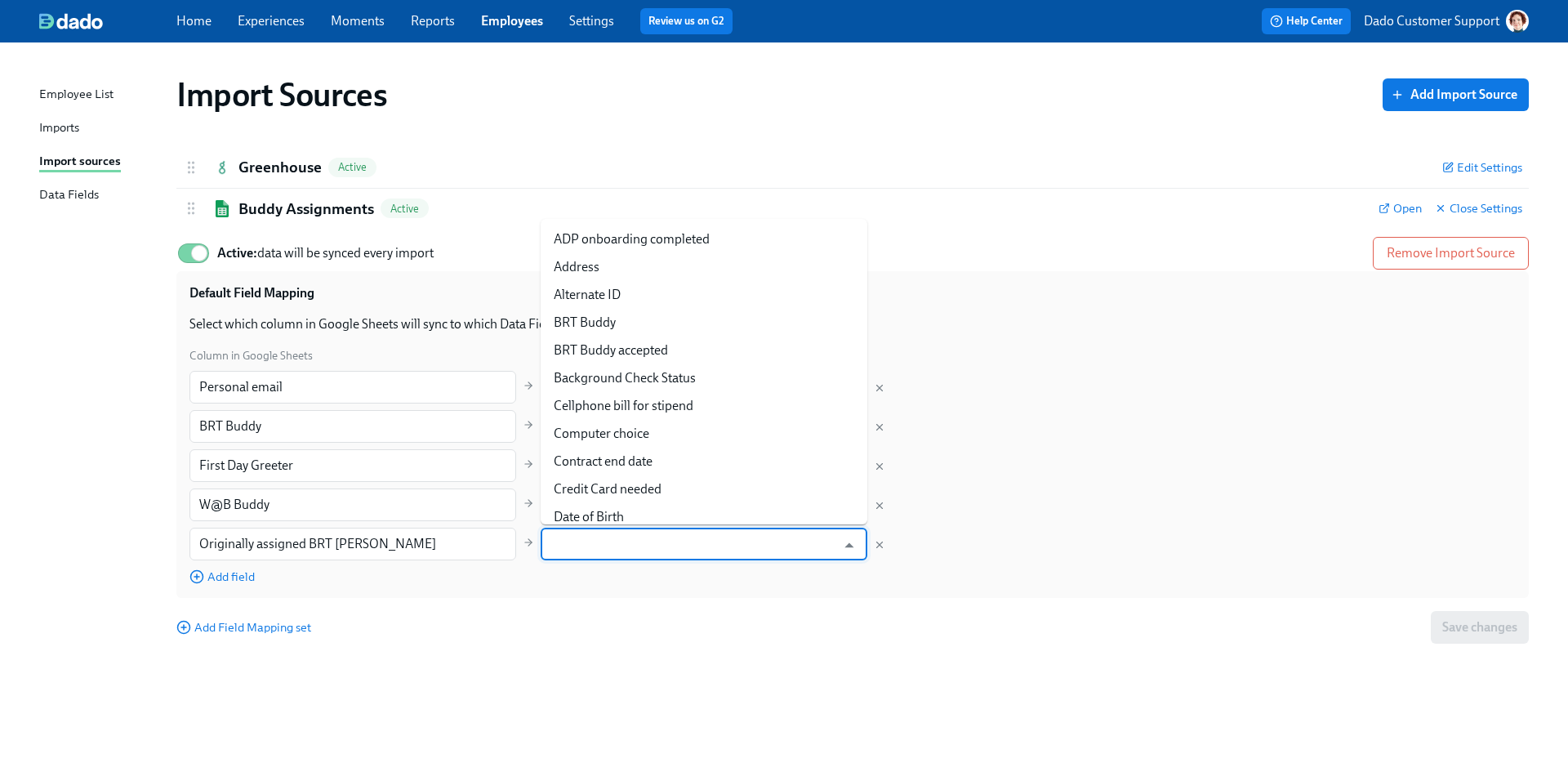
paste input "Originally assigned BRT buddy"
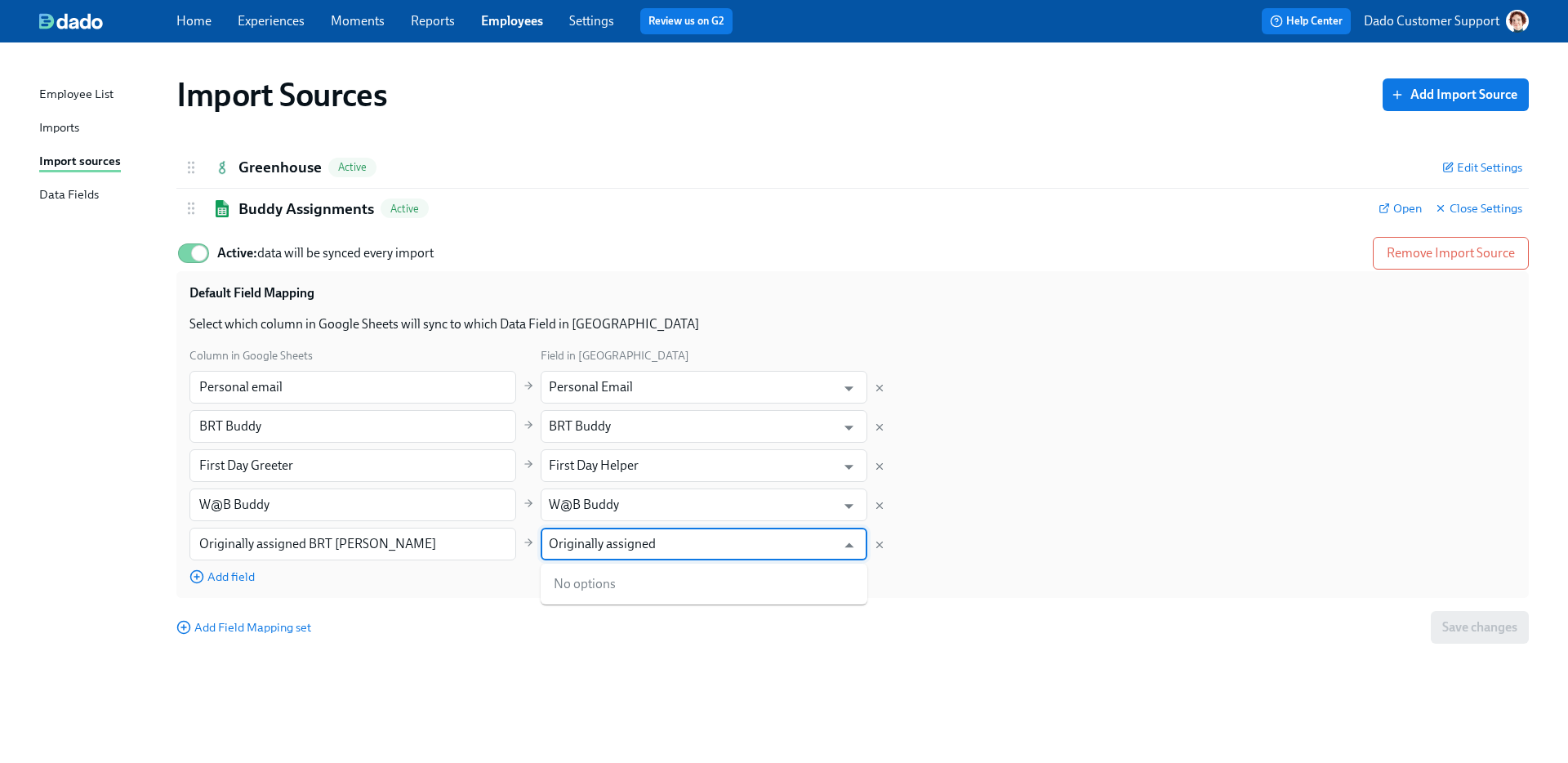
type input "Originally assigned"
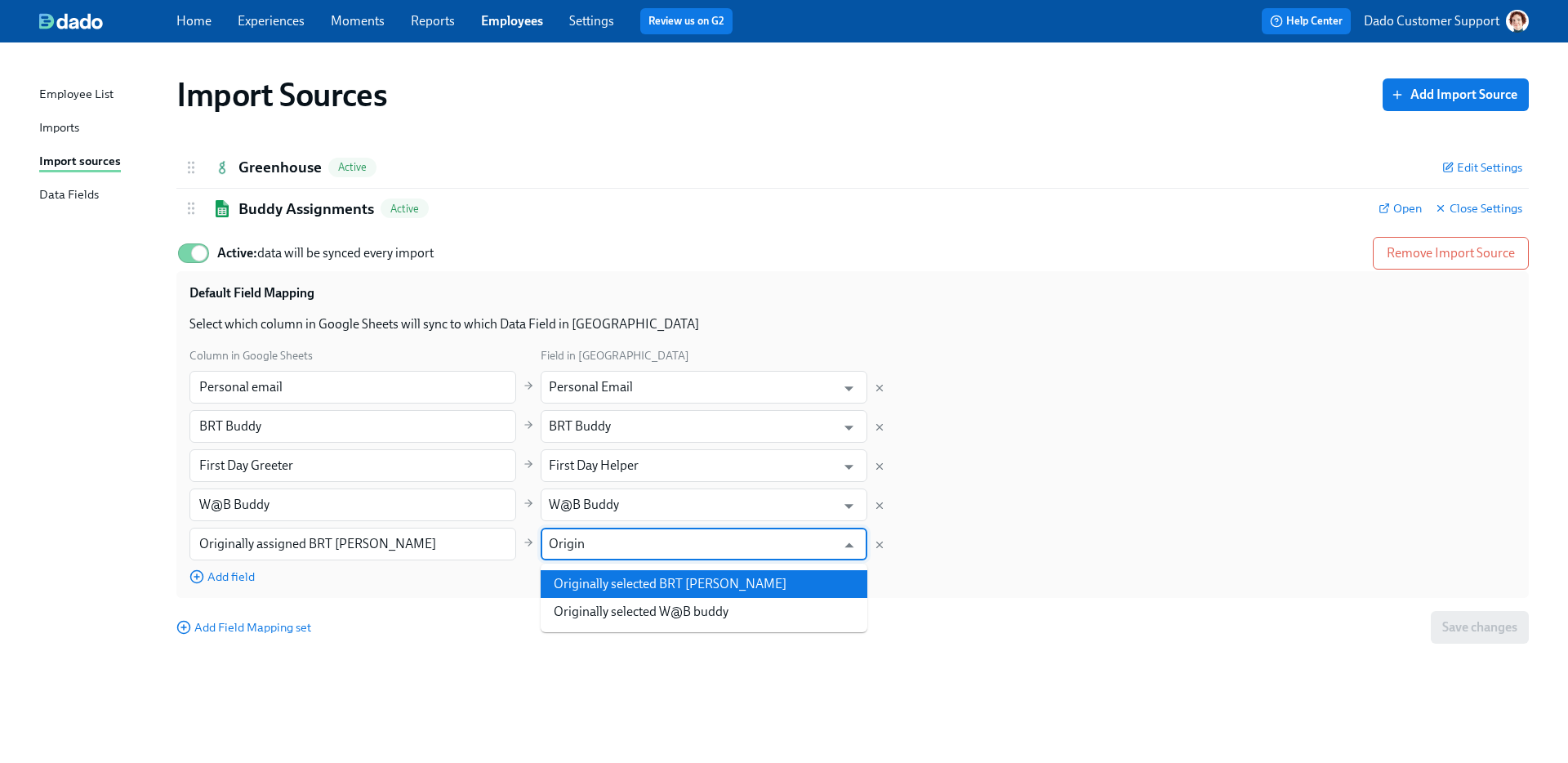
click at [609, 572] on li "Originally selected BRT buddy" at bounding box center [704, 584] width 326 height 28
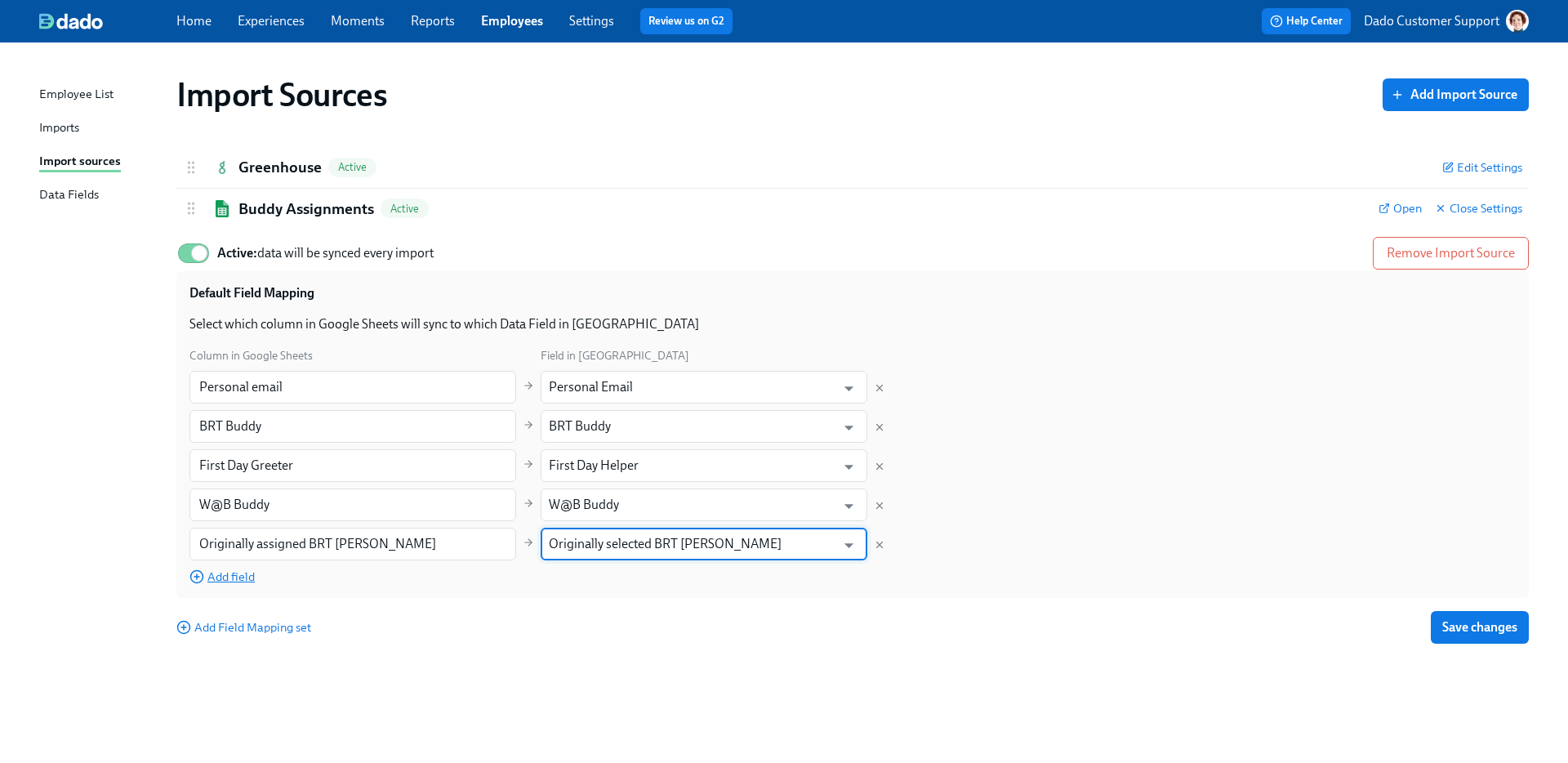
type input "Originally selected BRT buddy"
click at [229, 568] on div "Add field" at bounding box center [352, 576] width 326 height 18
click at [227, 574] on span "Add field" at bounding box center [222, 577] width 65 height 16
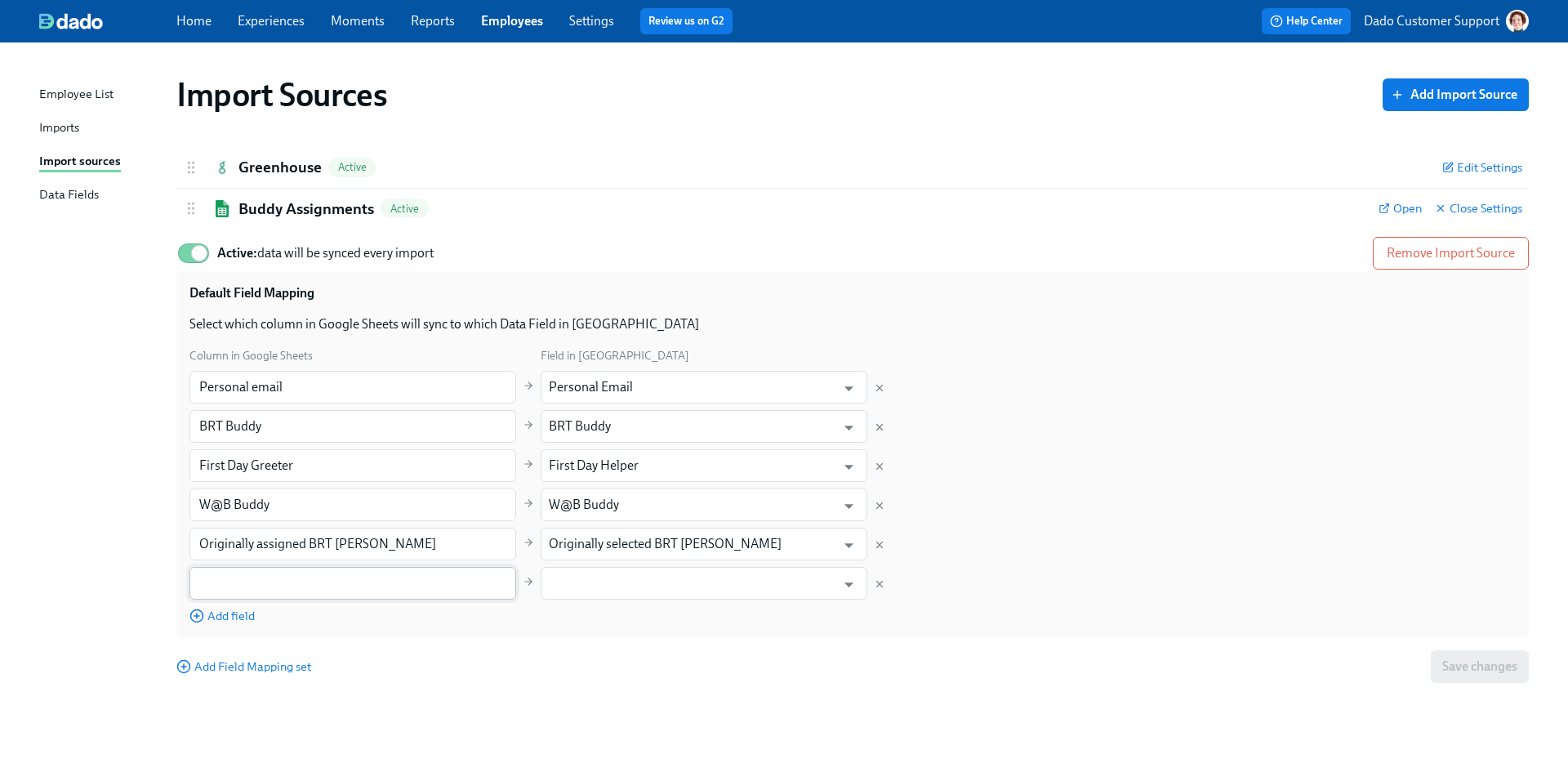
click at [232, 572] on input "text" at bounding box center [352, 583] width 326 height 33
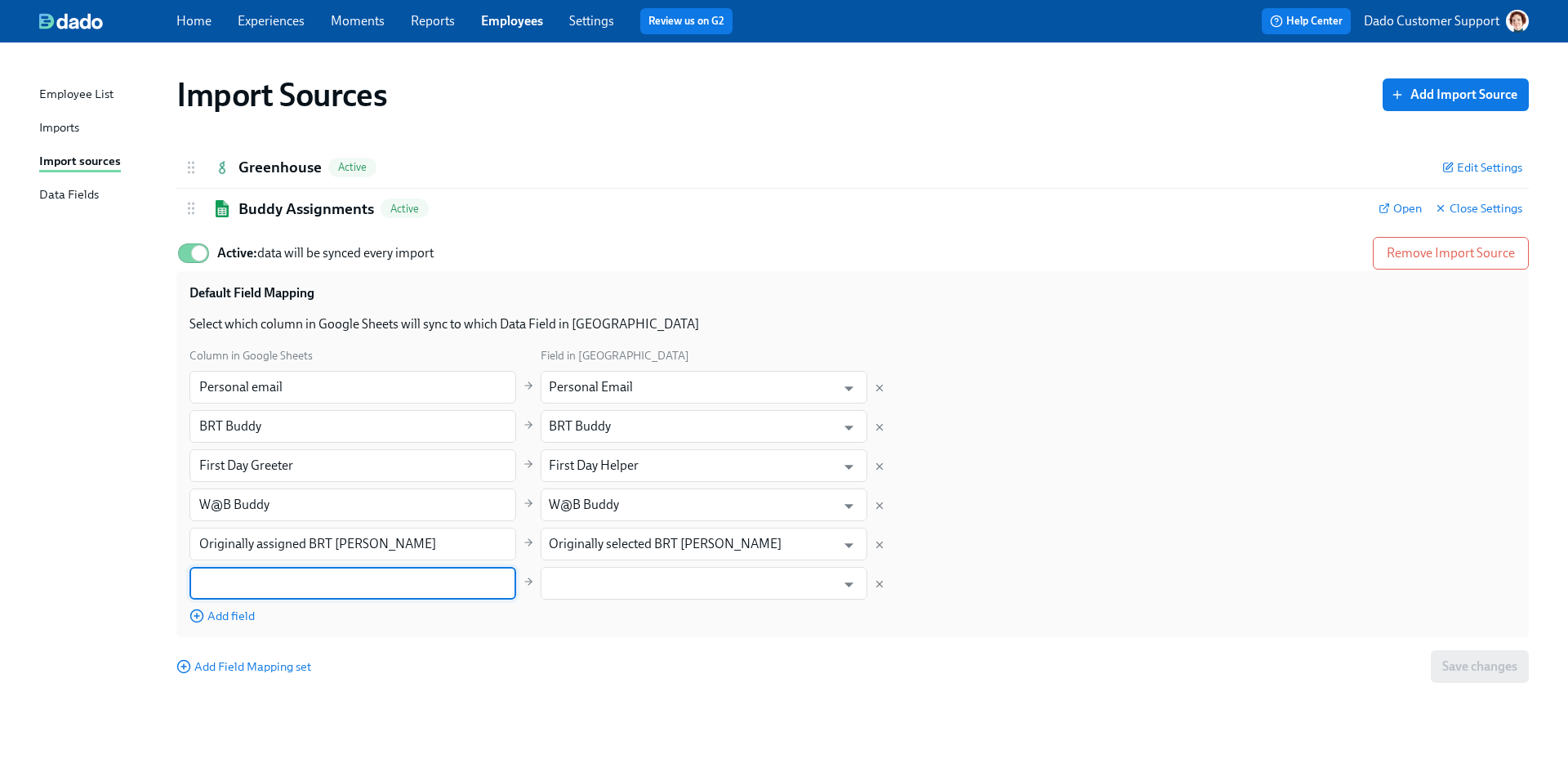
paste input "Originally assigned BRT buddy"
click at [318, 587] on input "Originally assigned BRT buddy" at bounding box center [352, 583] width 326 height 33
type input "Originally assigned W@B buddy"
click at [664, 578] on input "text" at bounding box center [692, 583] width 287 height 33
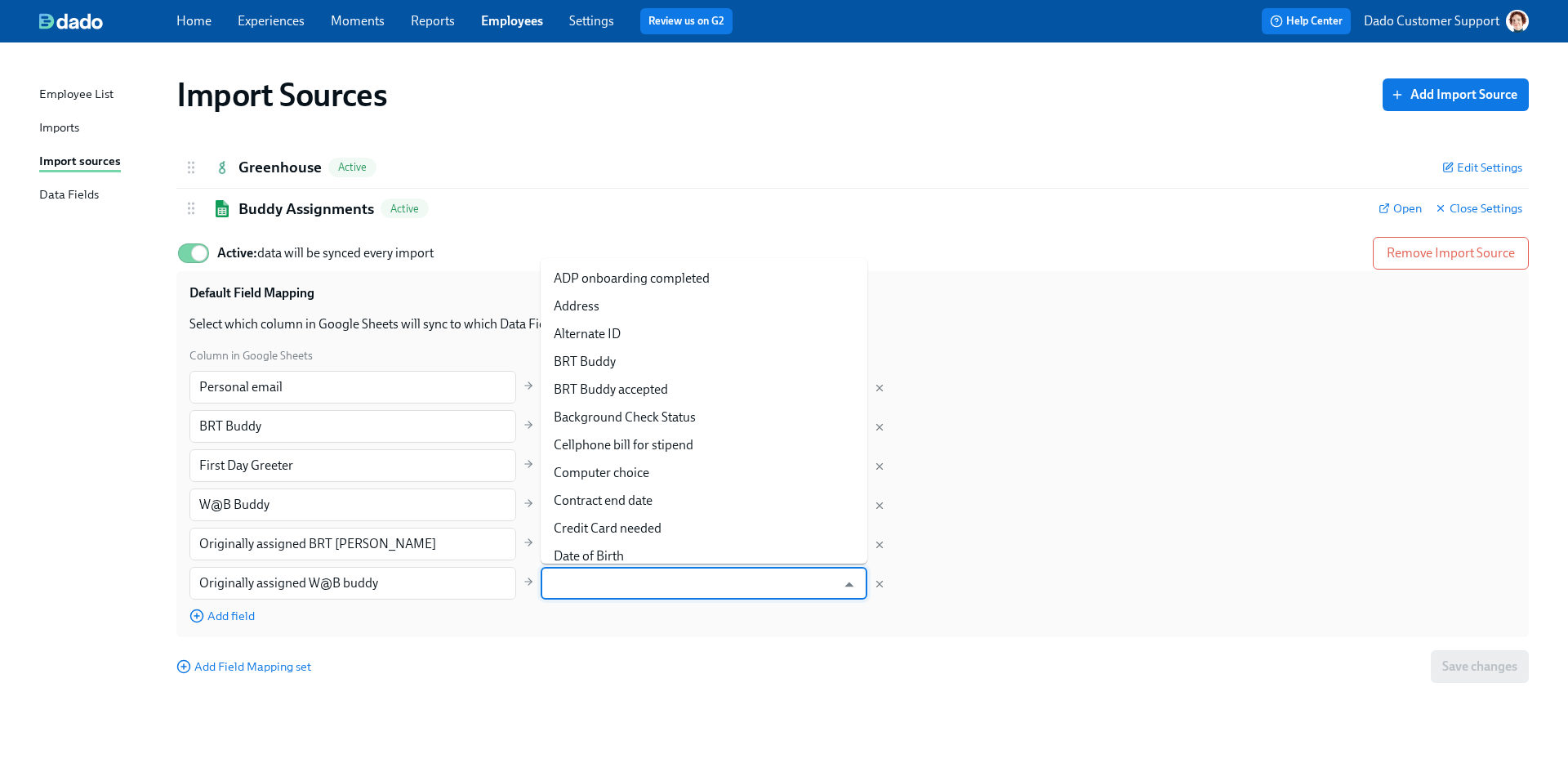
paste input "Originally assigned W@B buddy"
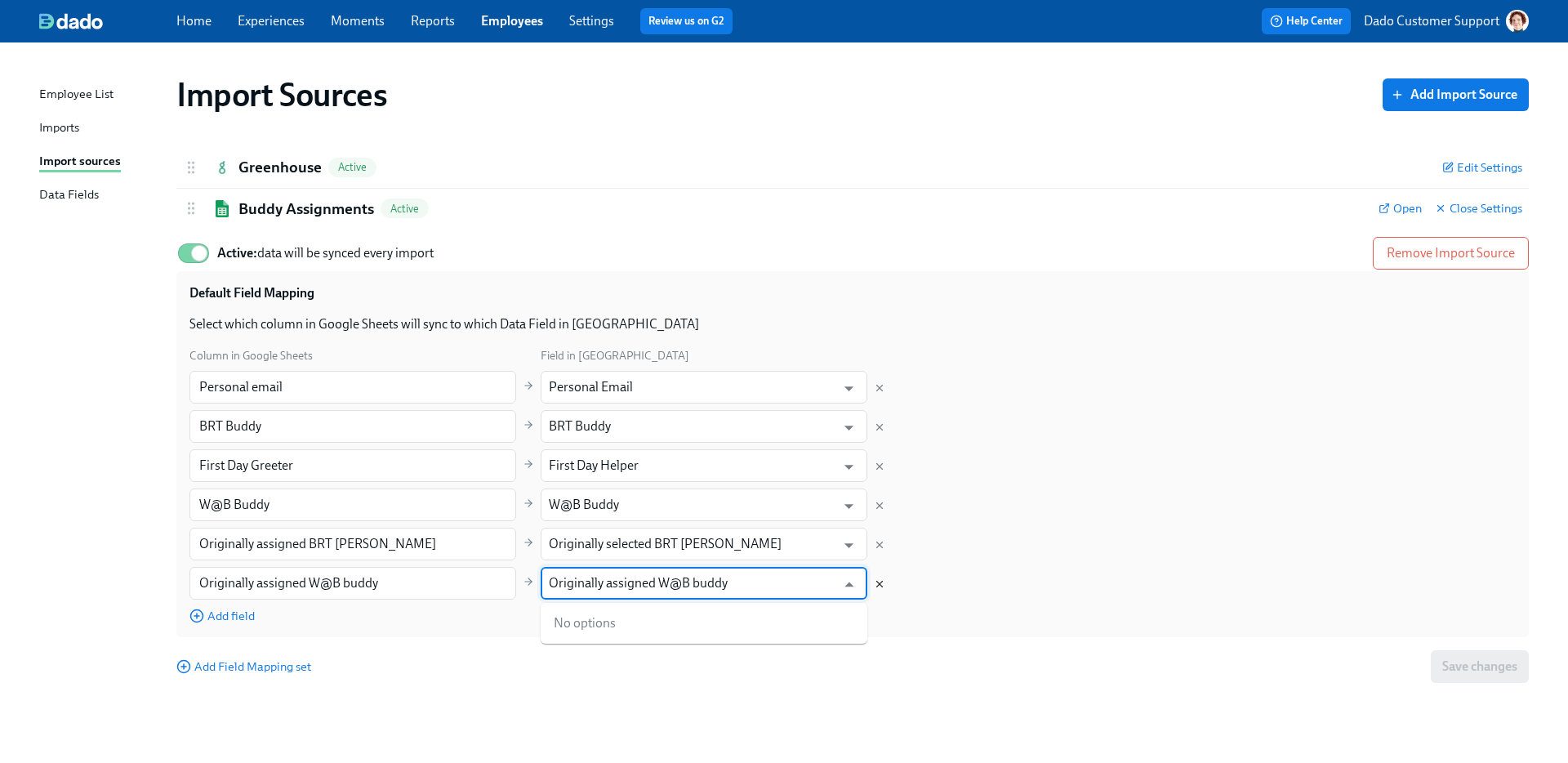
type input "Originally assigned W@B buddy"
click at [880, 584] on icon "Delete mapping" at bounding box center [879, 584] width 12 height 12
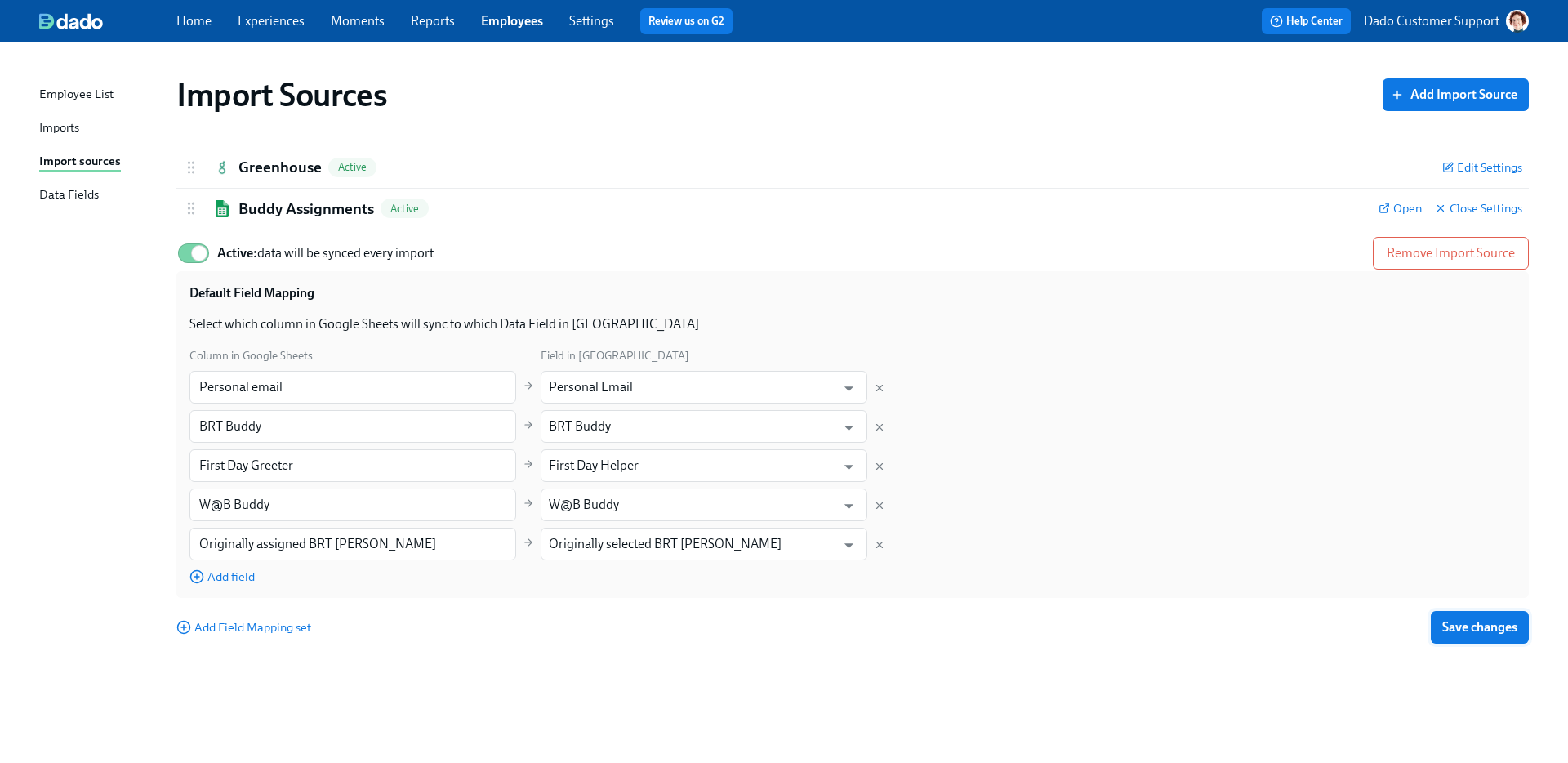
click at [1475, 627] on span "Save changes" at bounding box center [1479, 627] width 75 height 16
click at [58, 194] on div "Data Fields" at bounding box center [69, 195] width 60 height 21
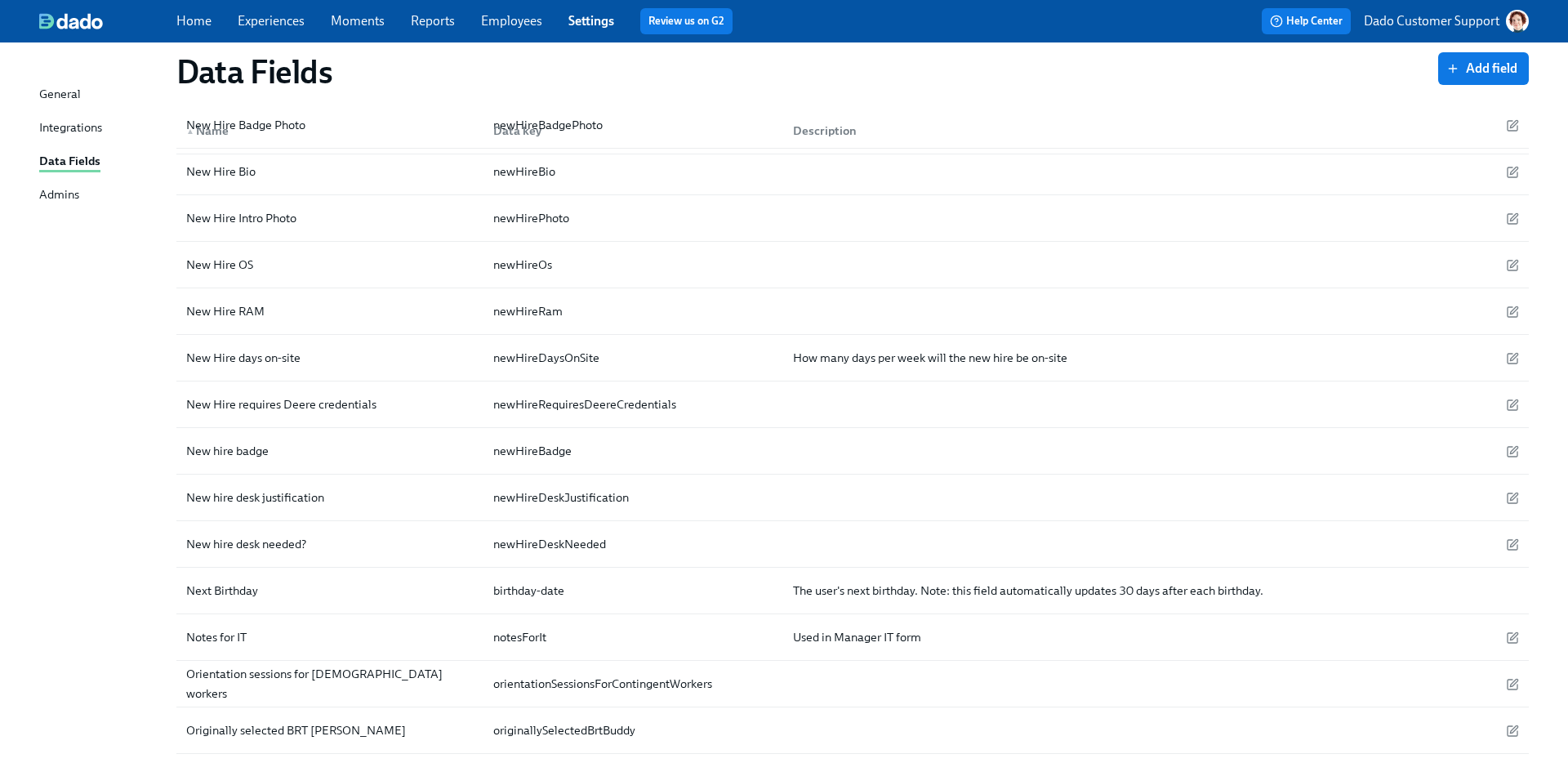
scroll to position [1285, 0]
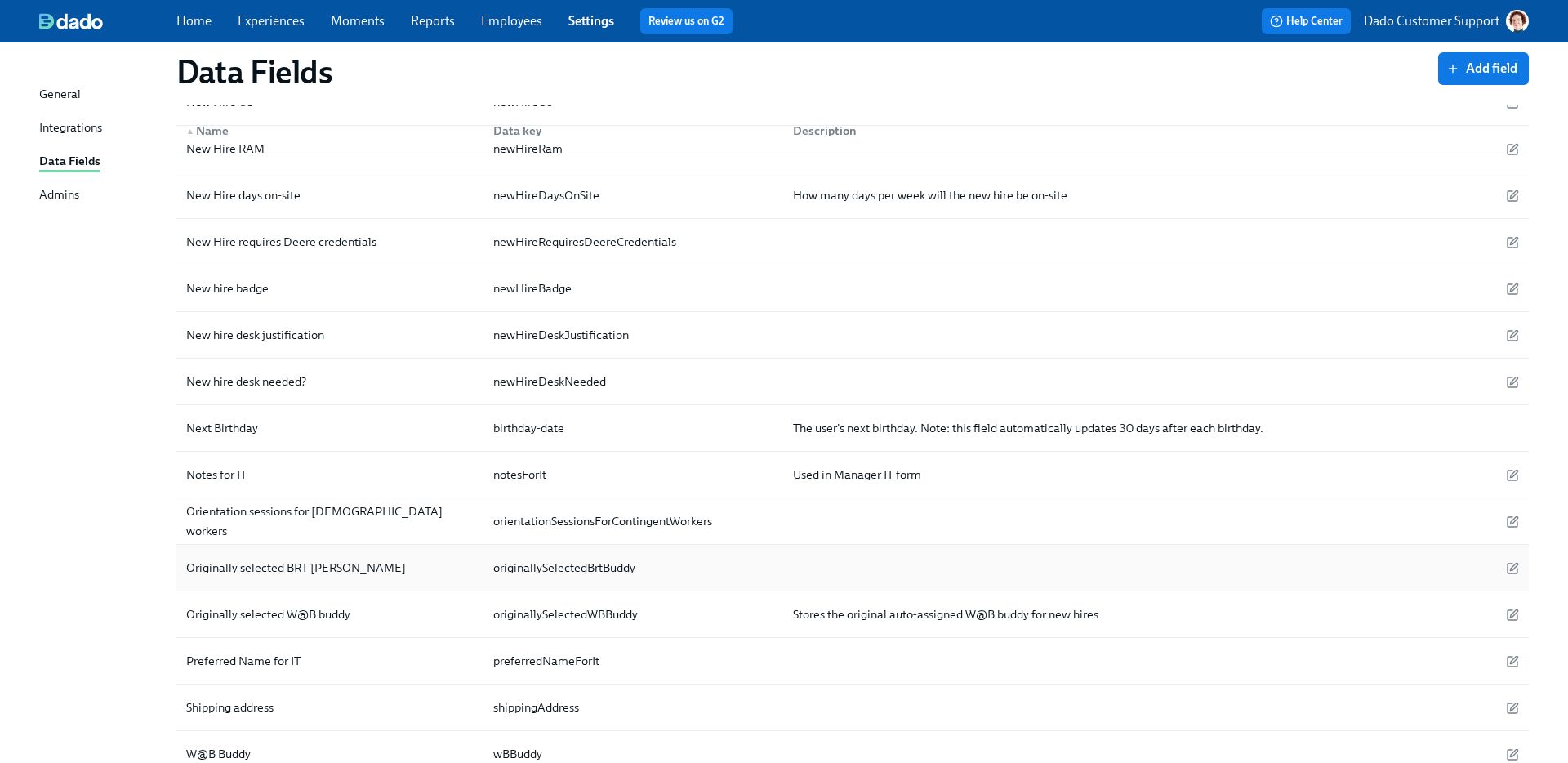
click at [321, 558] on div "Originally selected BRT buddy" at bounding box center [296, 568] width 232 height 20
click at [287, 606] on div "Originally selected W@B buddy" at bounding box center [268, 615] width 177 height 20
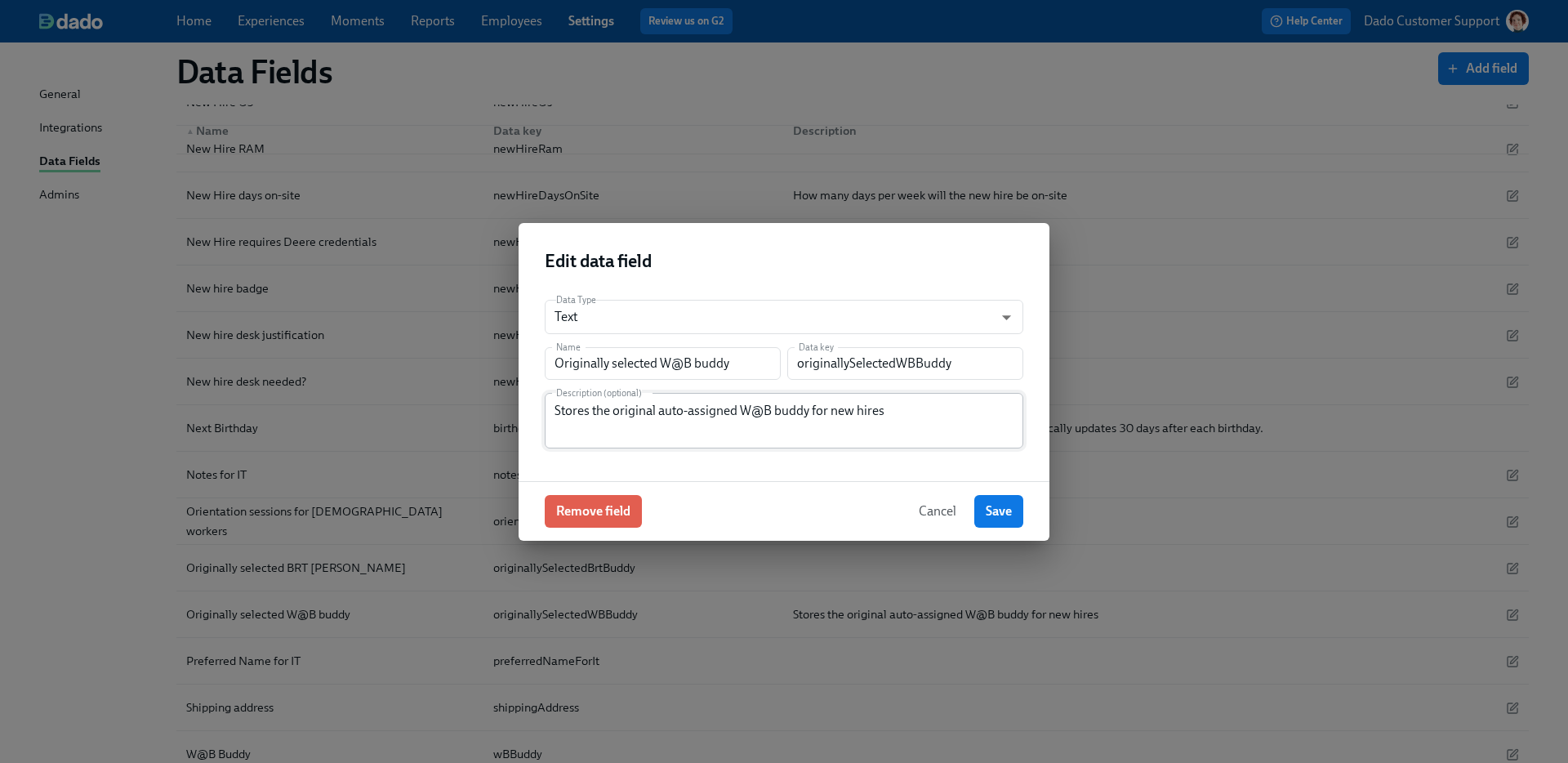
click at [763, 415] on textarea "Stores the original auto-assigned W@B buddy for new hires" at bounding box center [783, 421] width 459 height 39
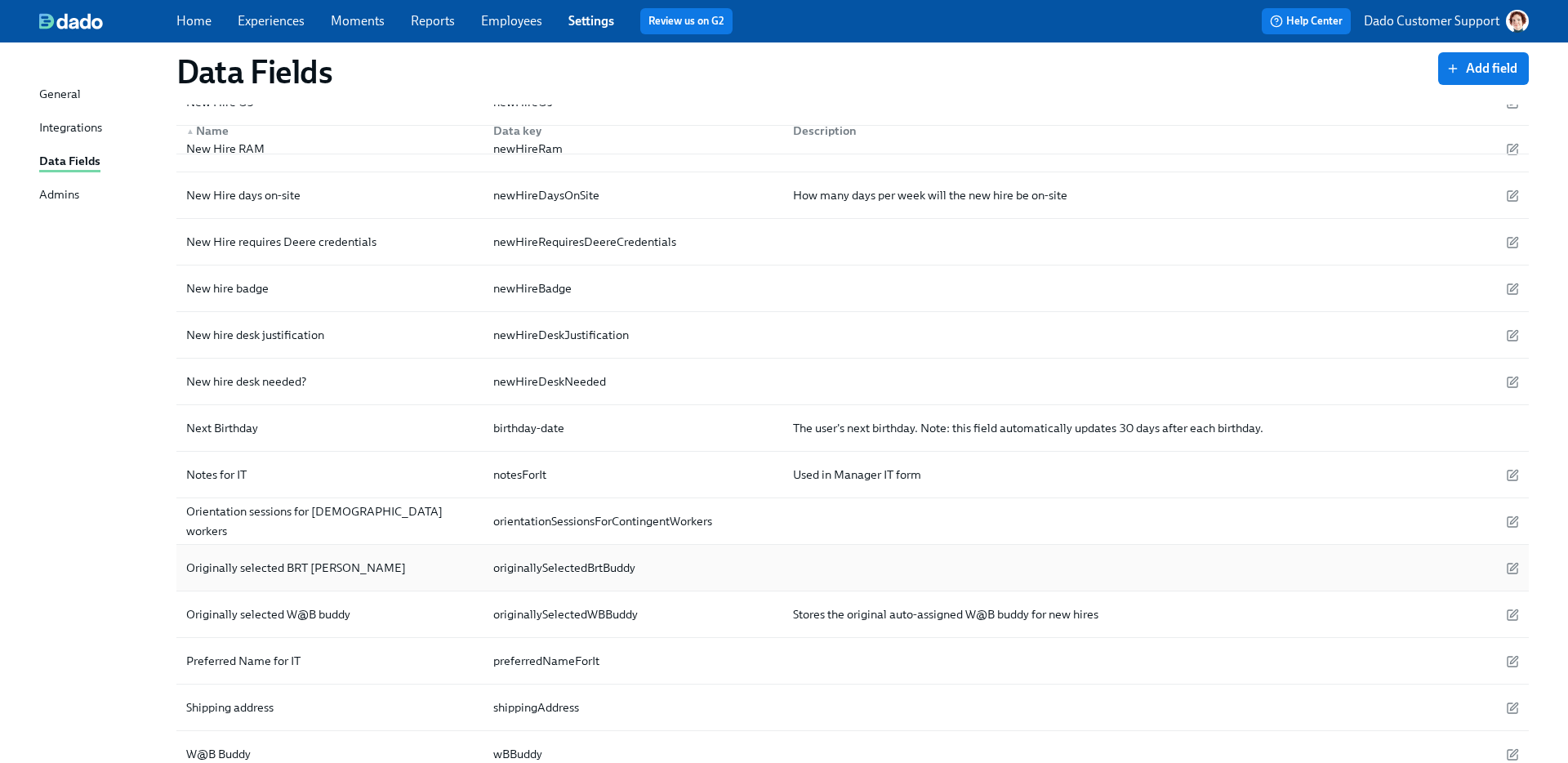
click at [232, 568] on div "Originally selected BRT buddy" at bounding box center [296, 568] width 232 height 20
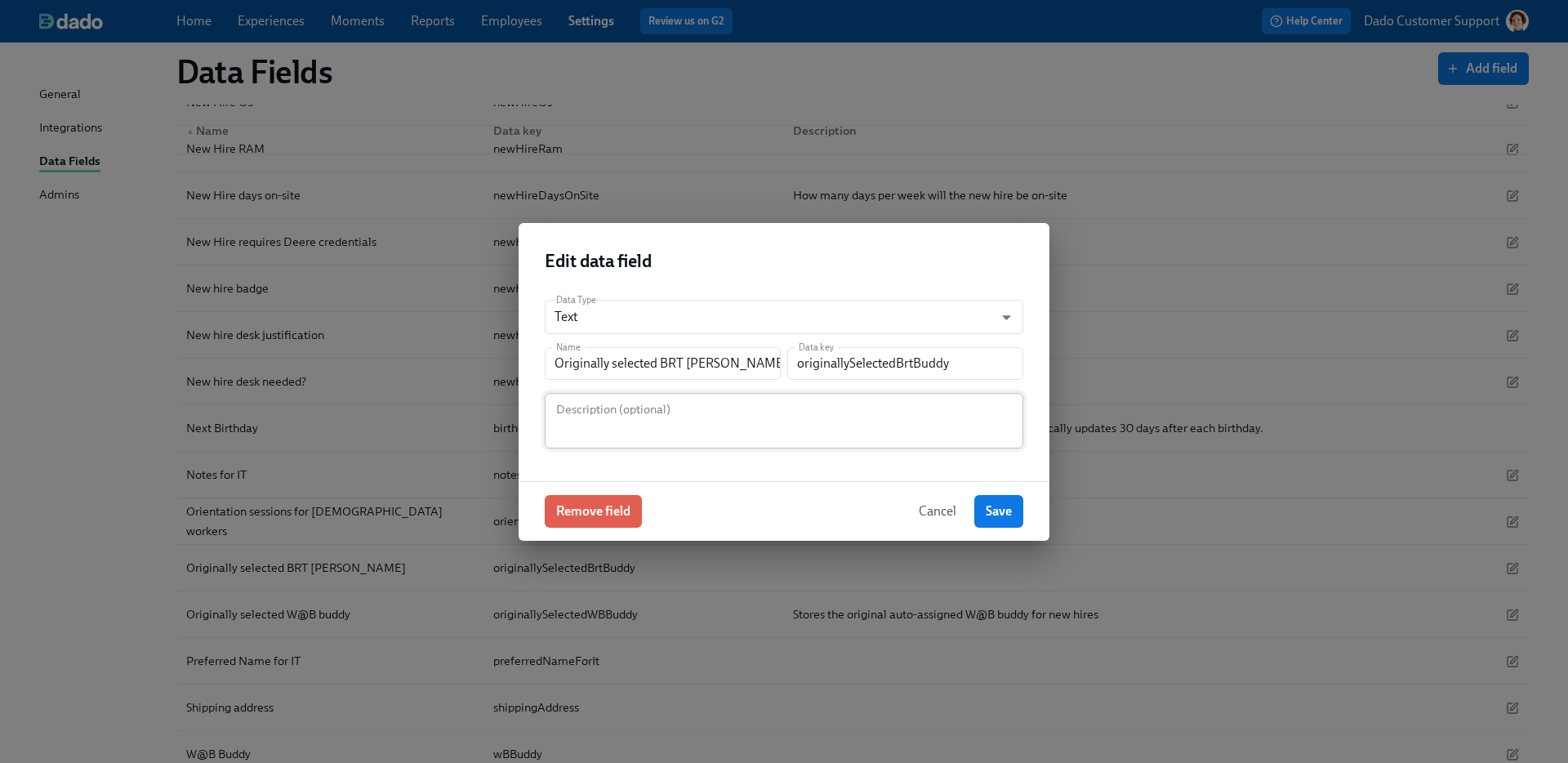
click at [647, 428] on textarea at bounding box center [783, 421] width 459 height 39
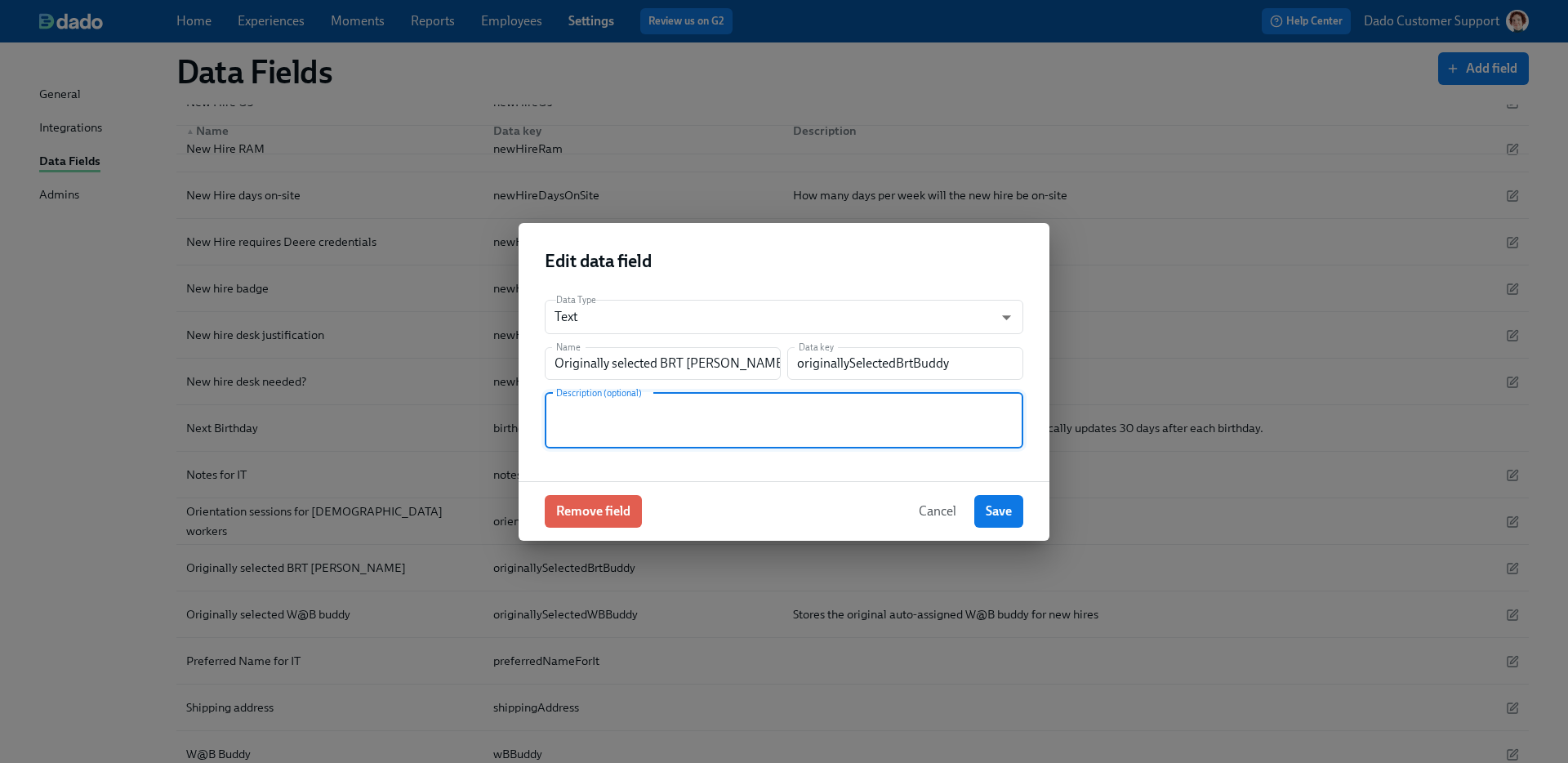
paste textarea "Stores the original auto-assigned W@B buddy for new hires"
drag, startPoint x: 740, startPoint y: 403, endPoint x: 770, endPoint y: 403, distance: 30.0
click at [770, 403] on textarea "Stores the original auto-assigned W@B buddy for new hires" at bounding box center [783, 421] width 459 height 39
type textarea "Stores the original auto-assigned BRT buddy for new hires"
click at [994, 523] on button "Save" at bounding box center [999, 512] width 49 height 33
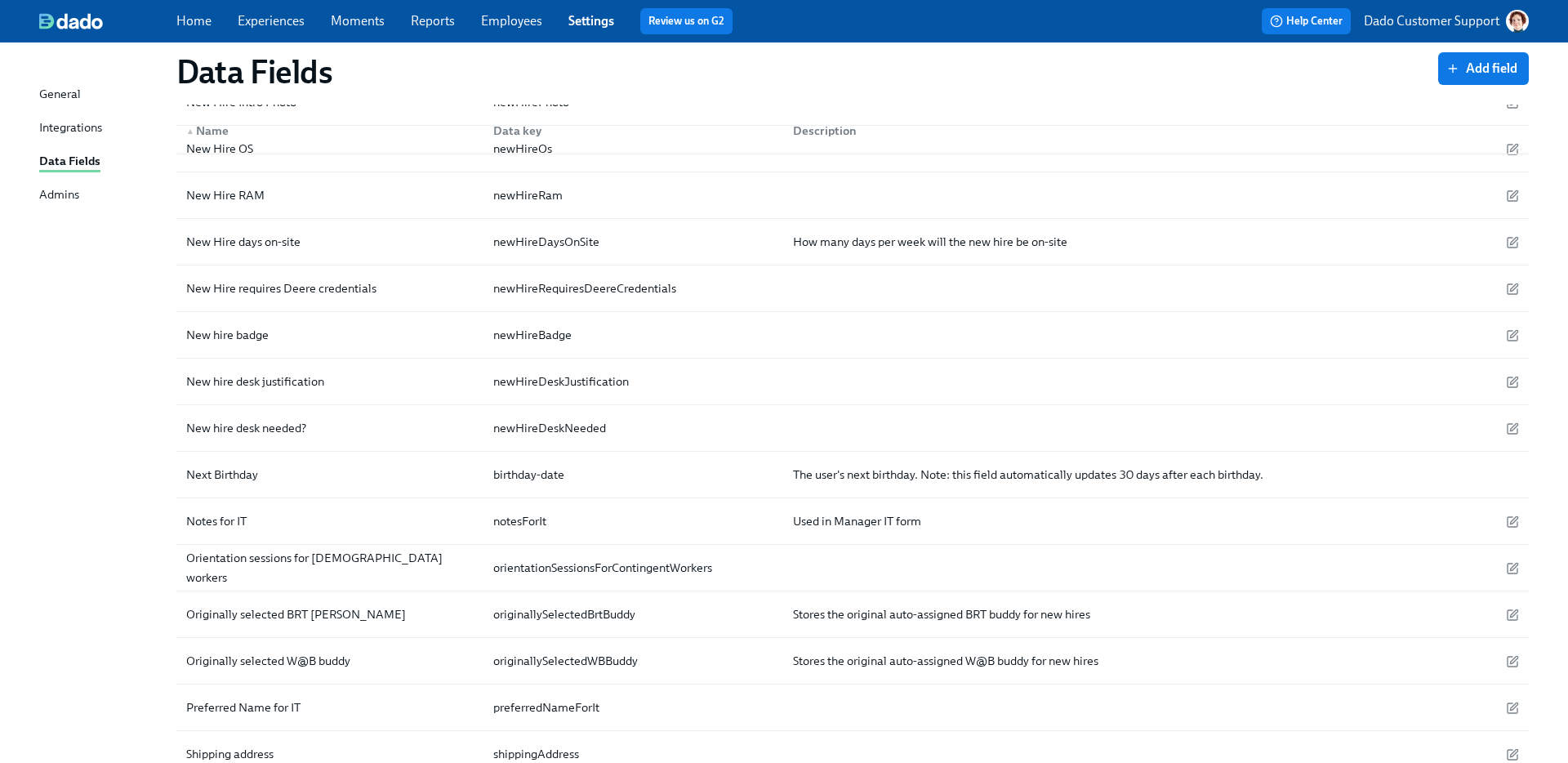
click at [486, 16] on link "Employees" at bounding box center [511, 21] width 62 height 15
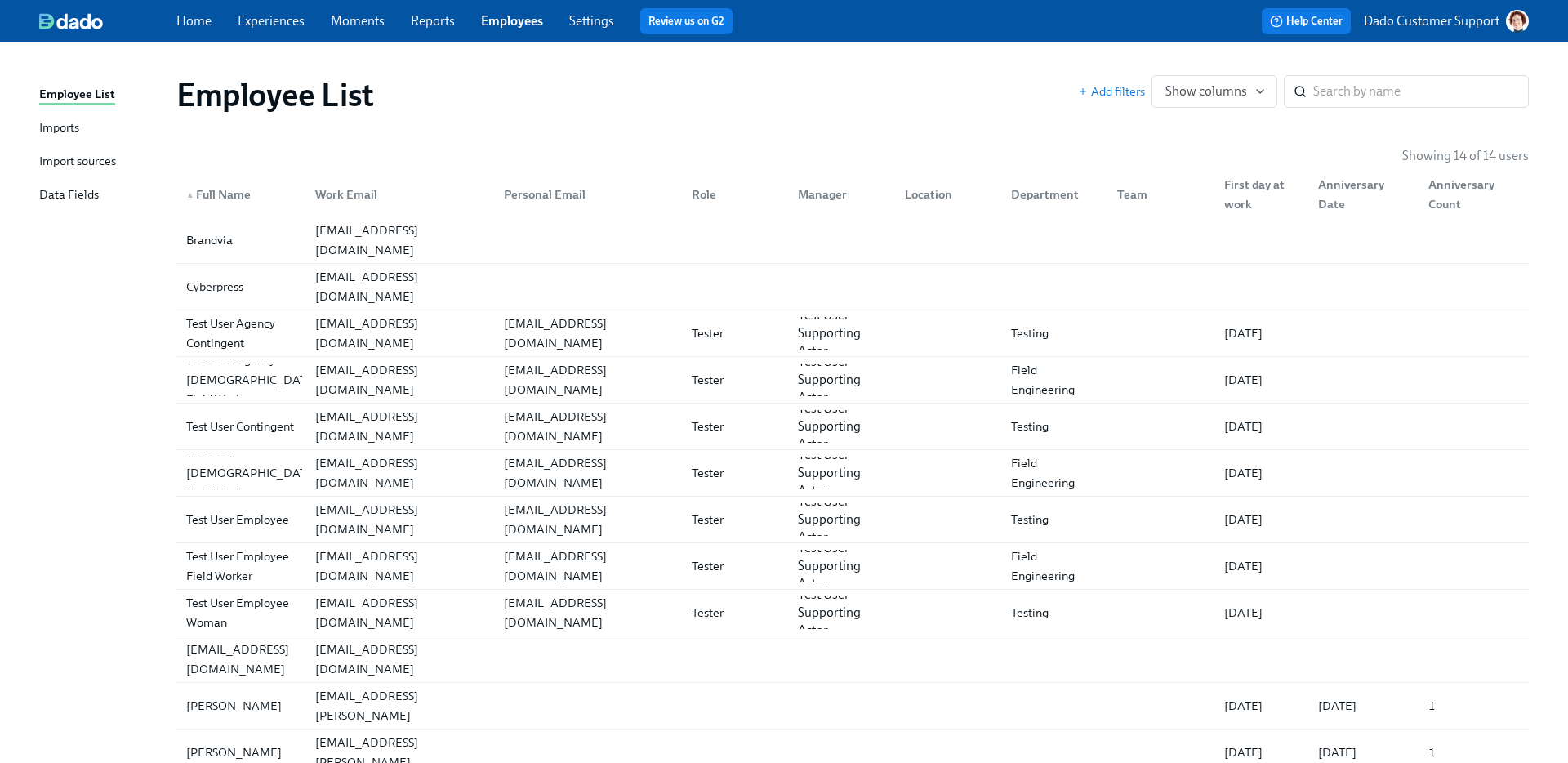
click at [75, 160] on div "Import sources" at bounding box center [78, 162] width 77 height 21
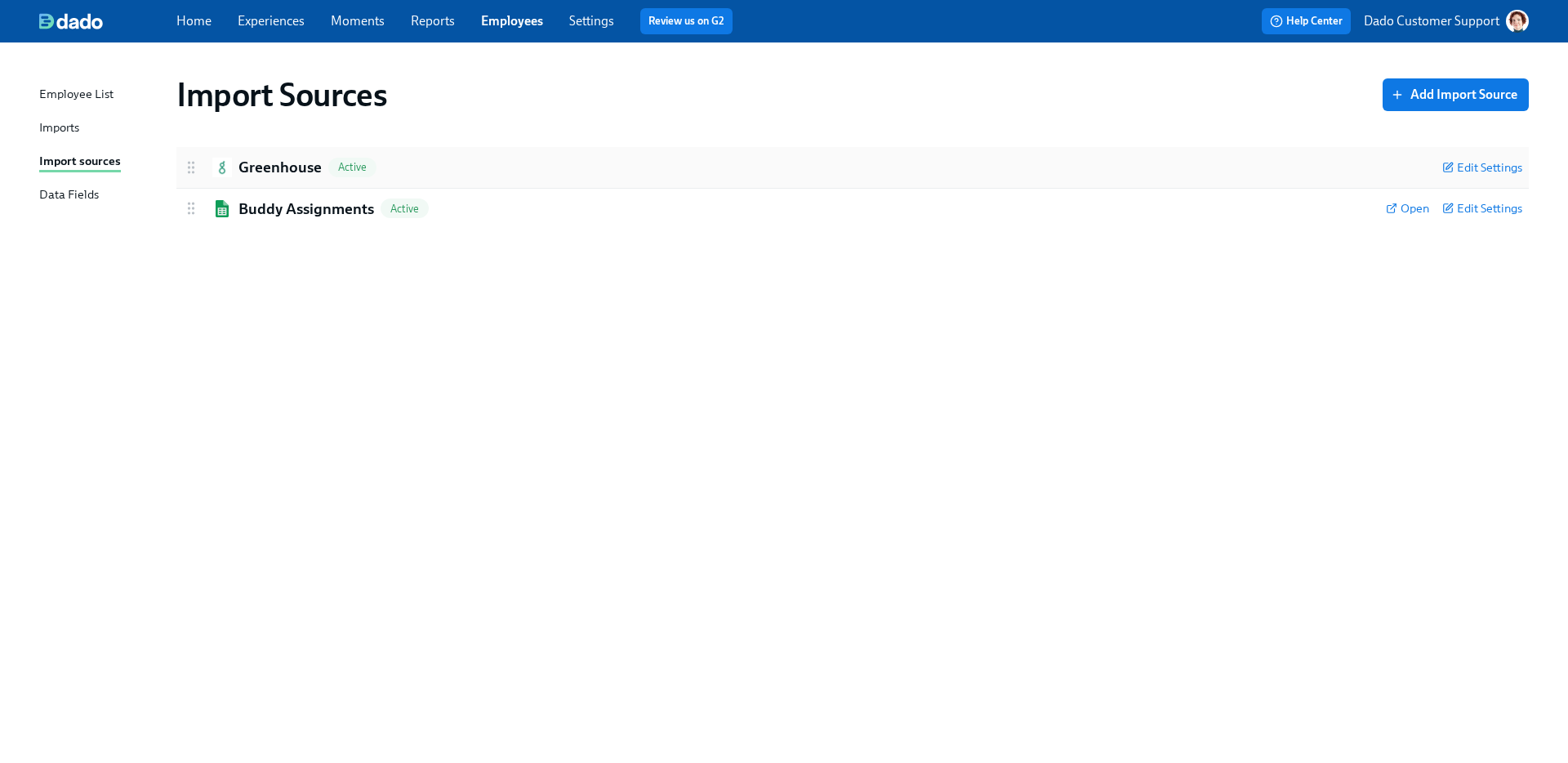
click at [271, 158] on h2 "Greenhouse" at bounding box center [280, 167] width 83 height 21
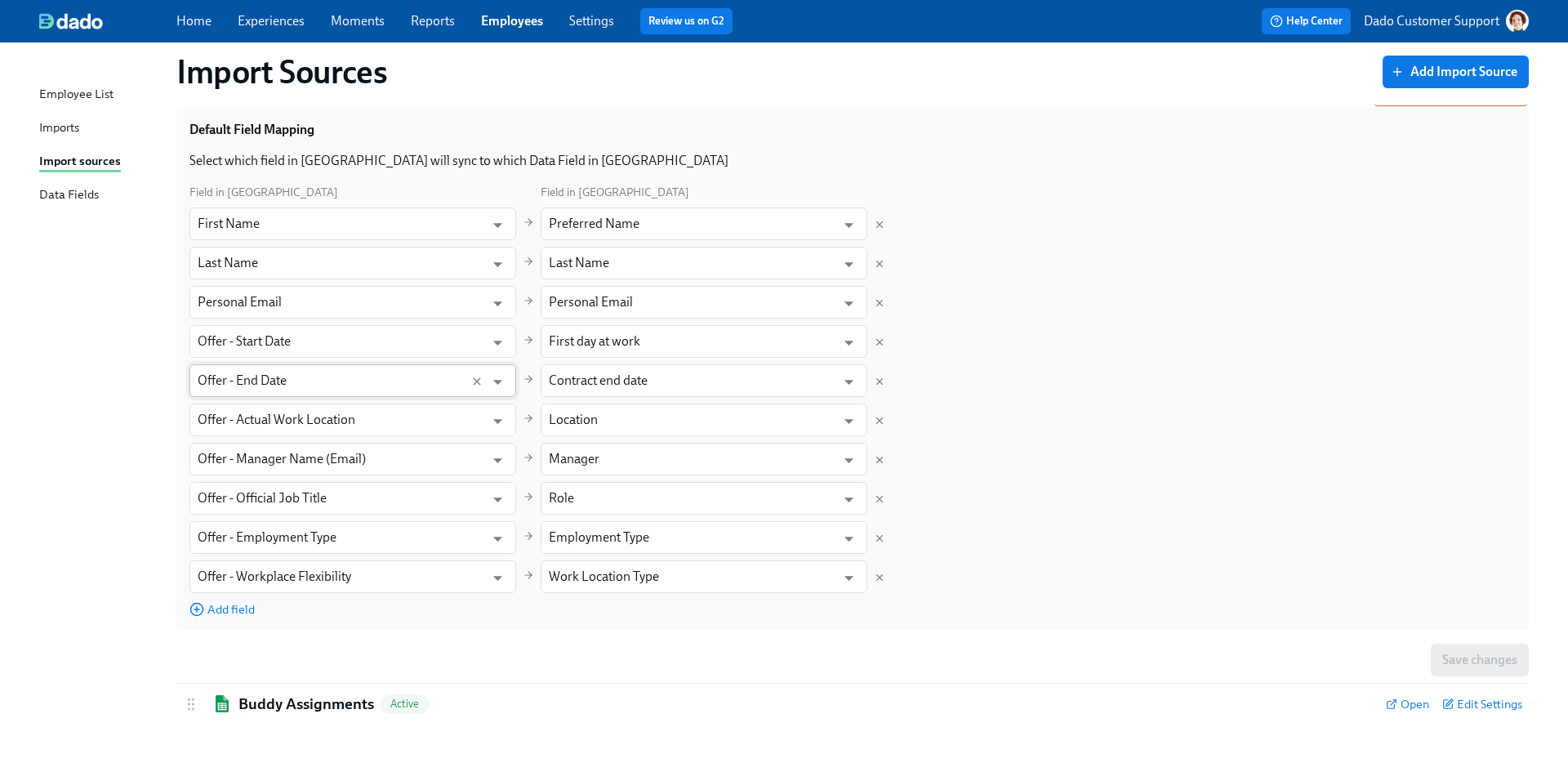
scroll to position [114, 0]
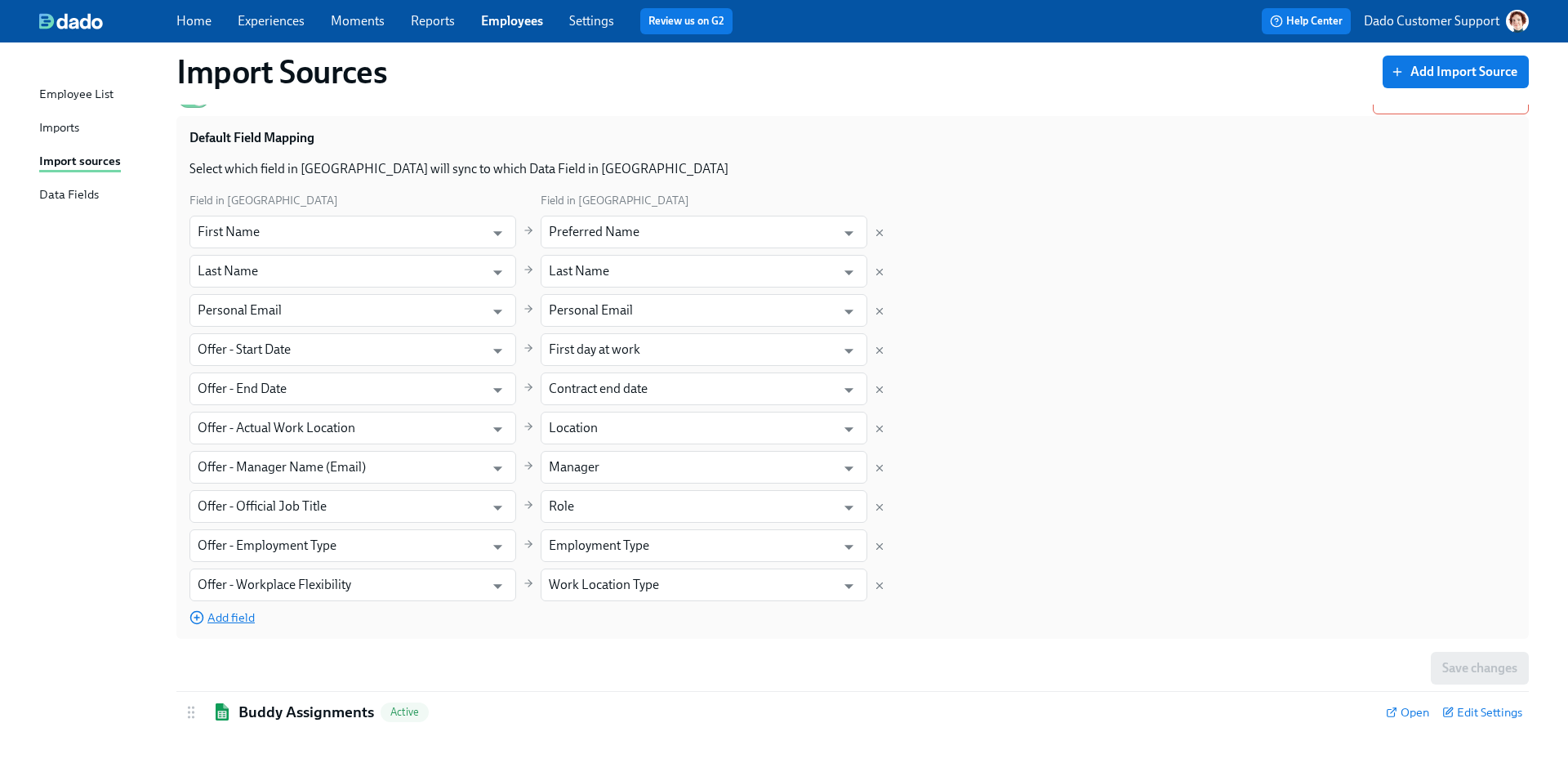
click at [229, 617] on span "Add field" at bounding box center [222, 617] width 65 height 16
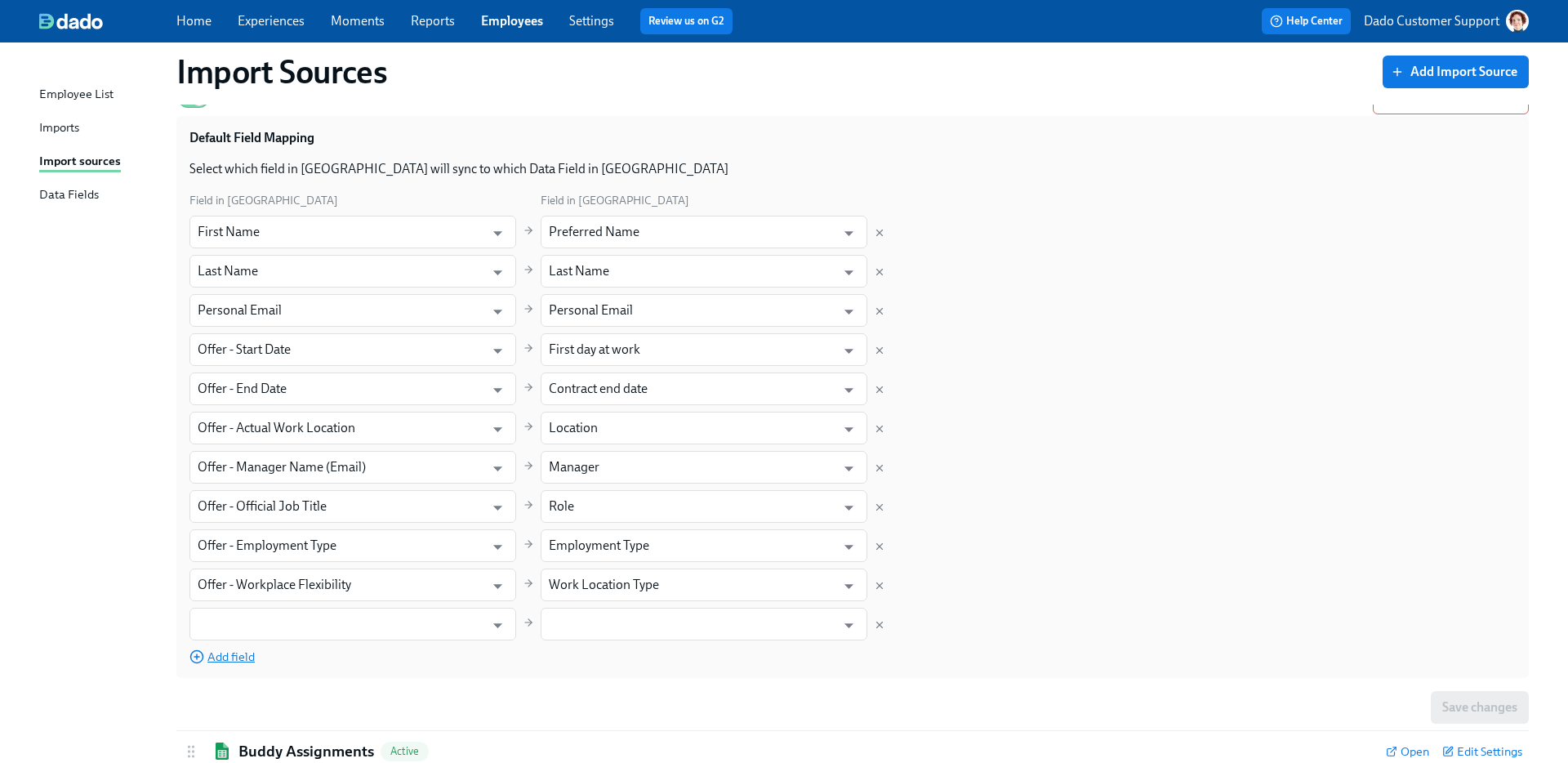
click at [229, 617] on input "text" at bounding box center [337, 624] width 279 height 33
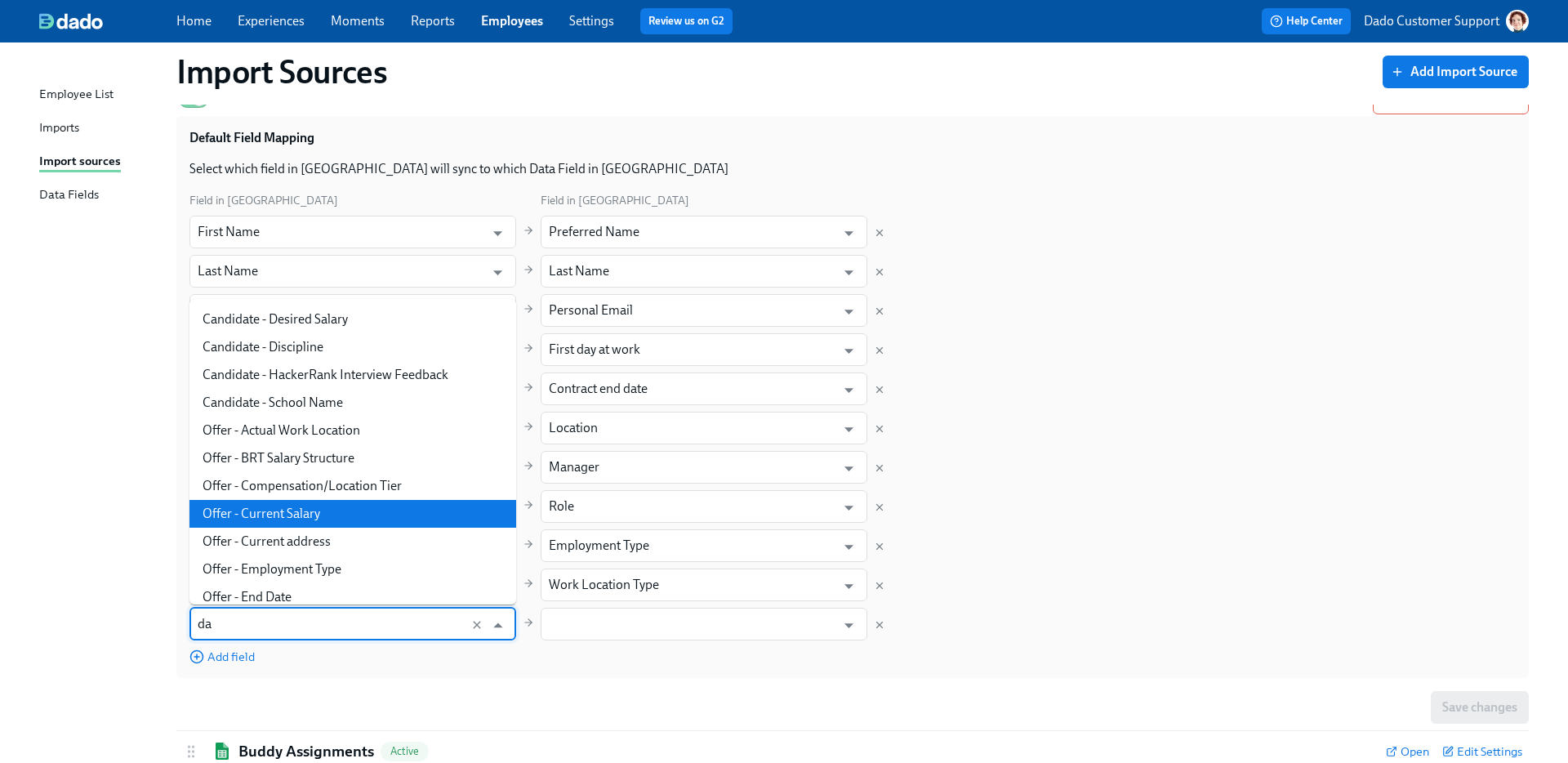
scroll to position [0, 0]
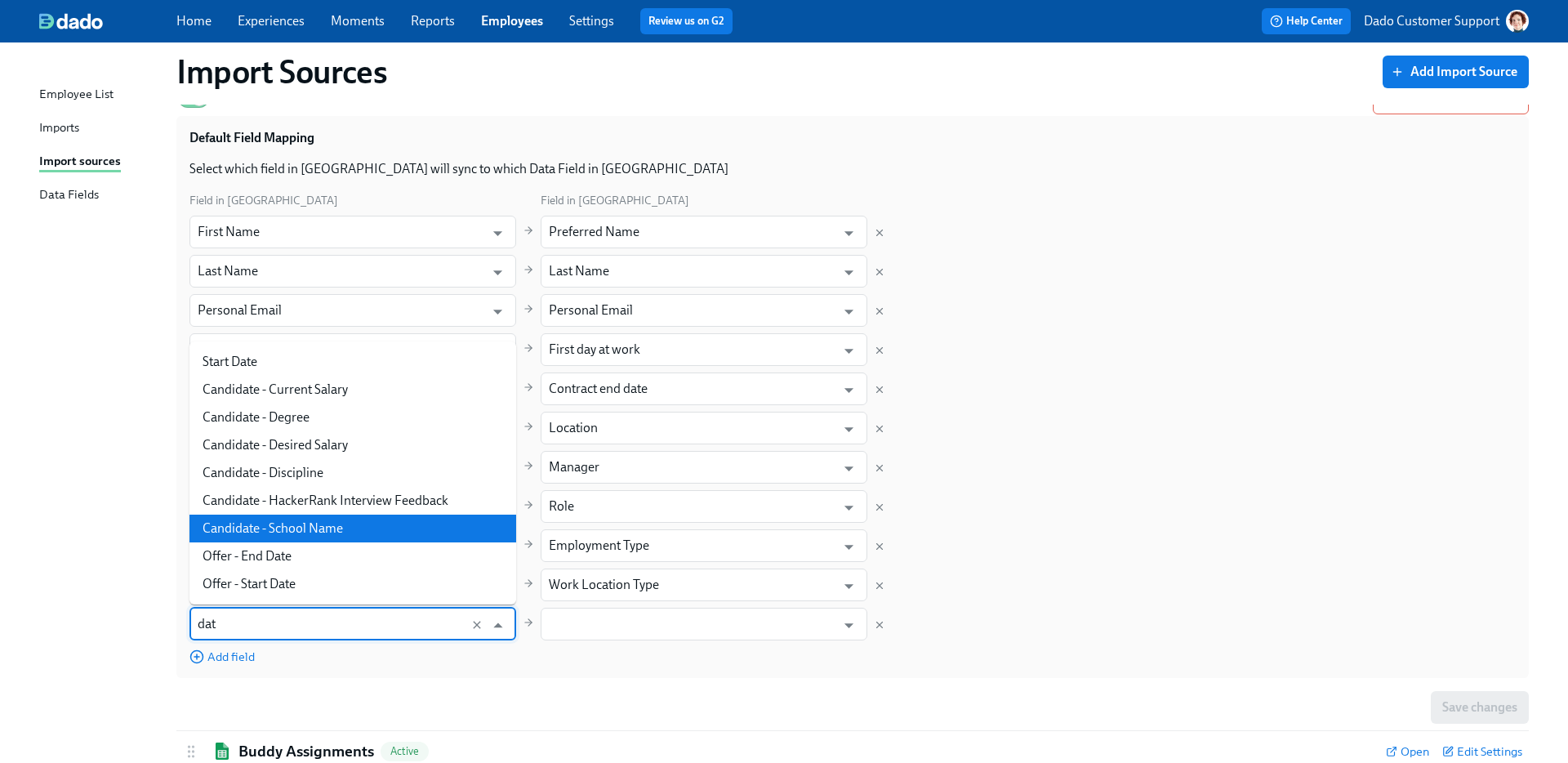
type input "date"
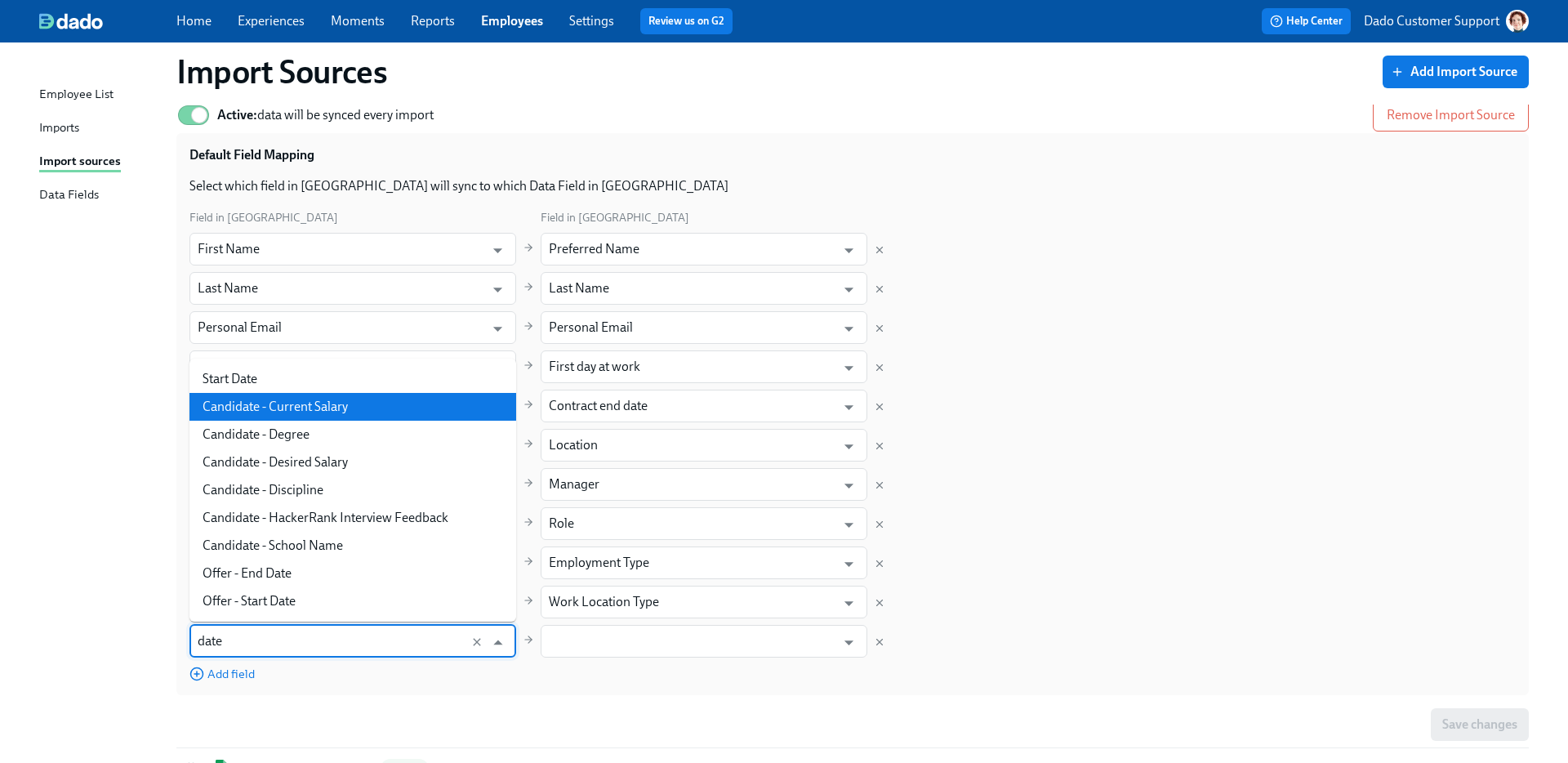
scroll to position [162, 0]
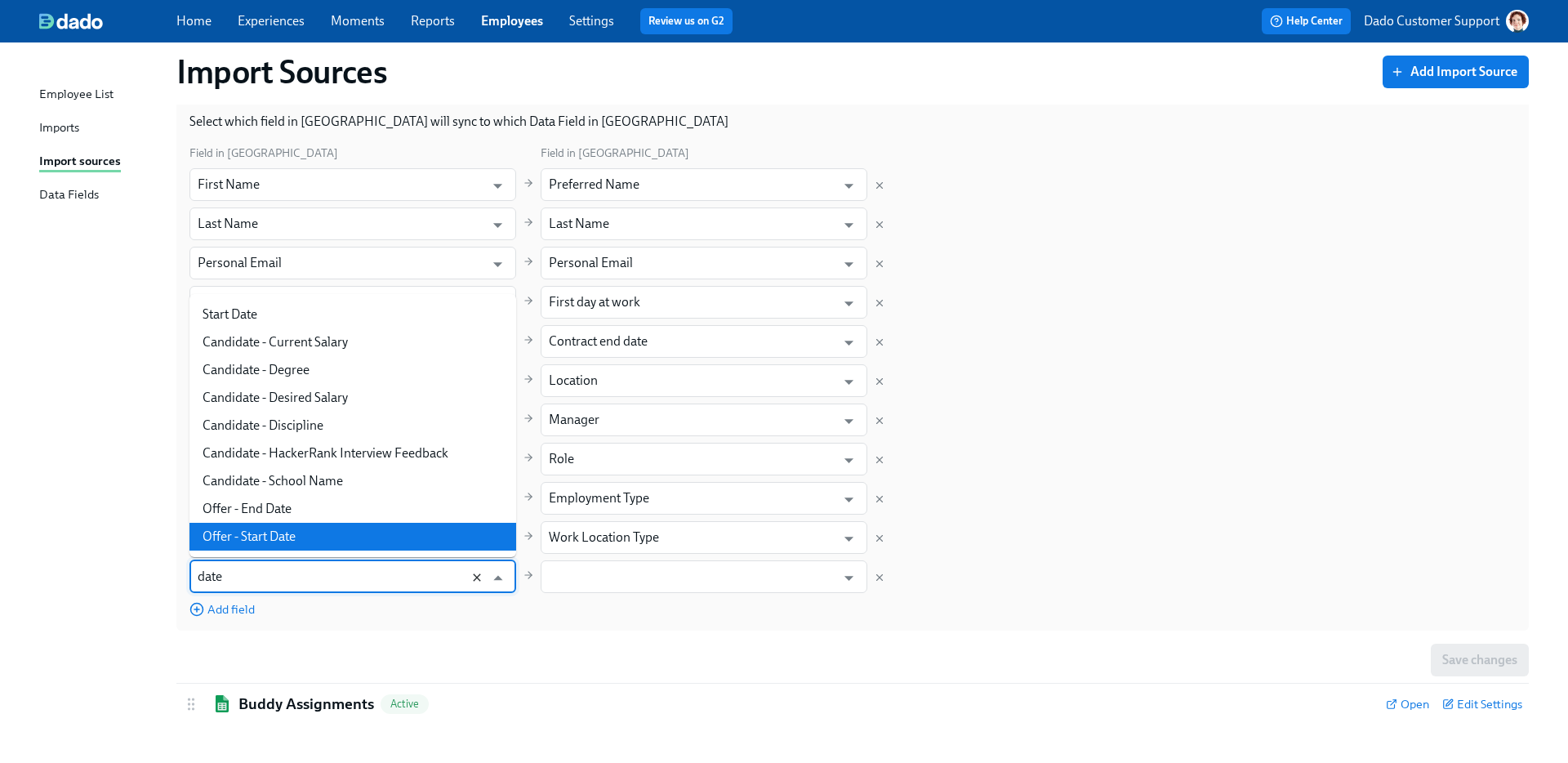
click at [476, 578] on icon "Clear" at bounding box center [476, 578] width 13 height 13
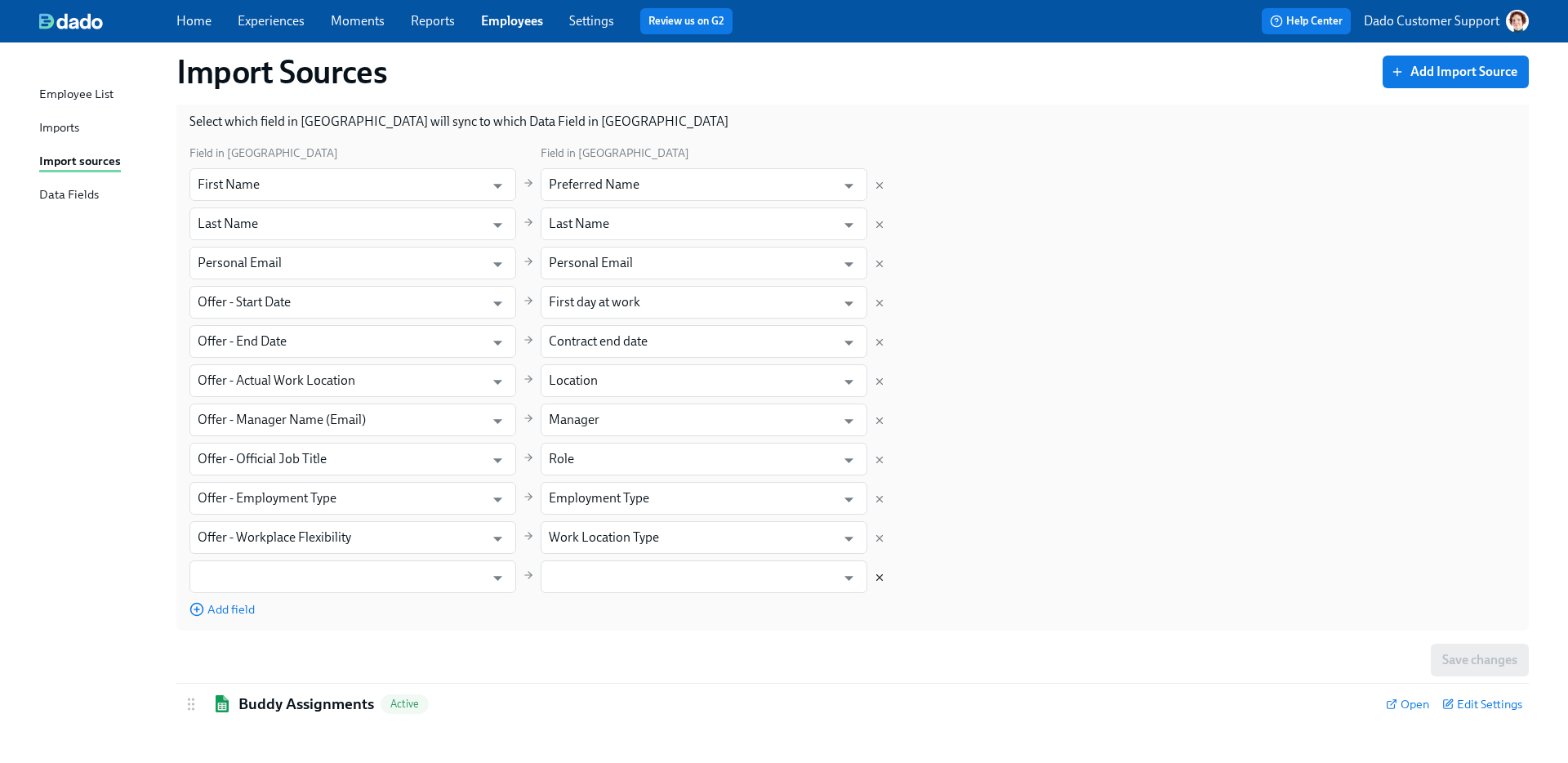
click at [883, 576] on icon "Delete mapping" at bounding box center [879, 577] width 12 height 12
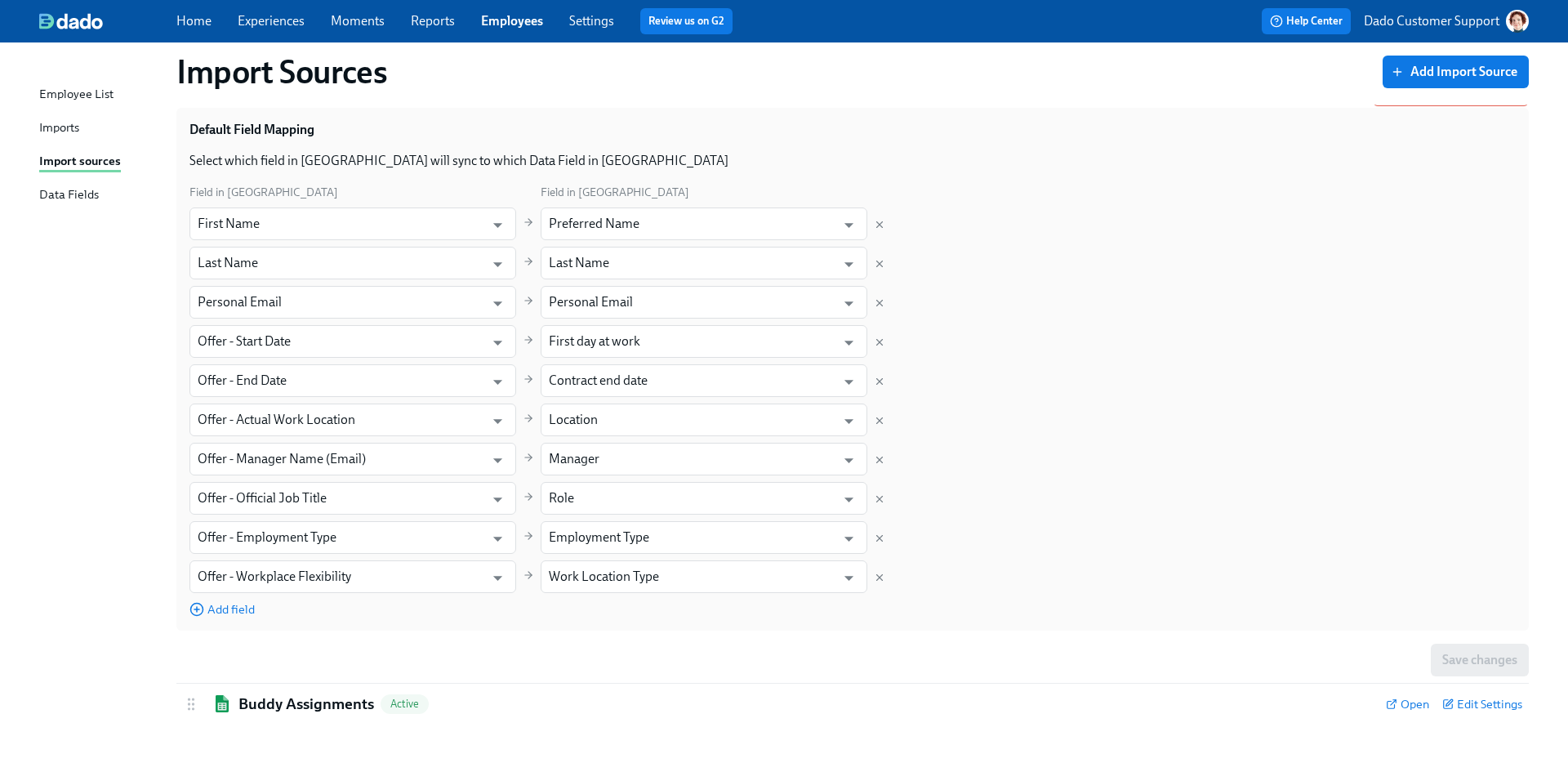
click at [1021, 624] on div "Default Field Mapping Select which field in Greenhouse will sync to which Data …" at bounding box center [852, 369] width 1353 height 523
click at [227, 605] on span "Add field" at bounding box center [222, 609] width 65 height 16
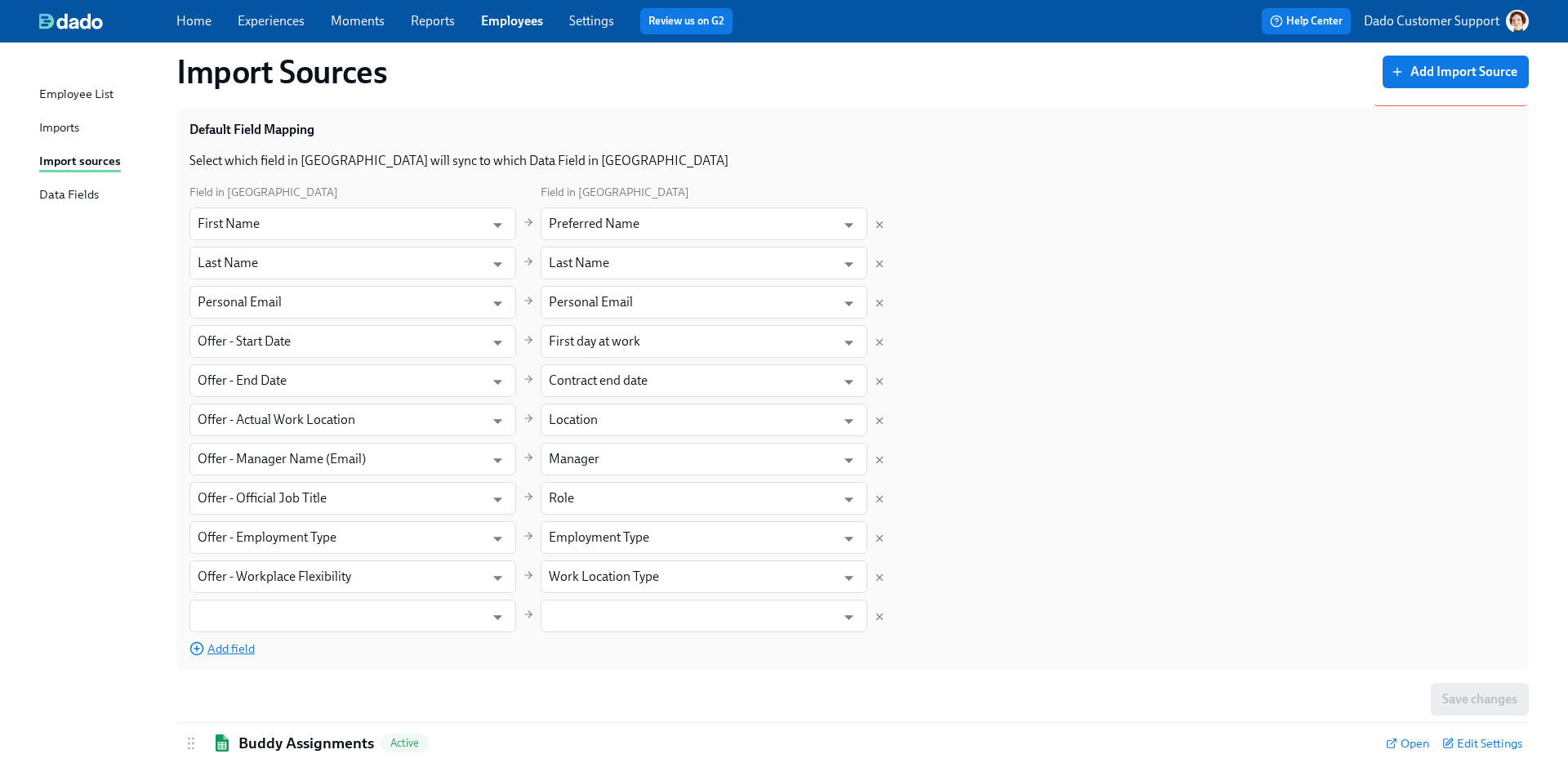
click at [227, 605] on input "text" at bounding box center [337, 616] width 279 height 33
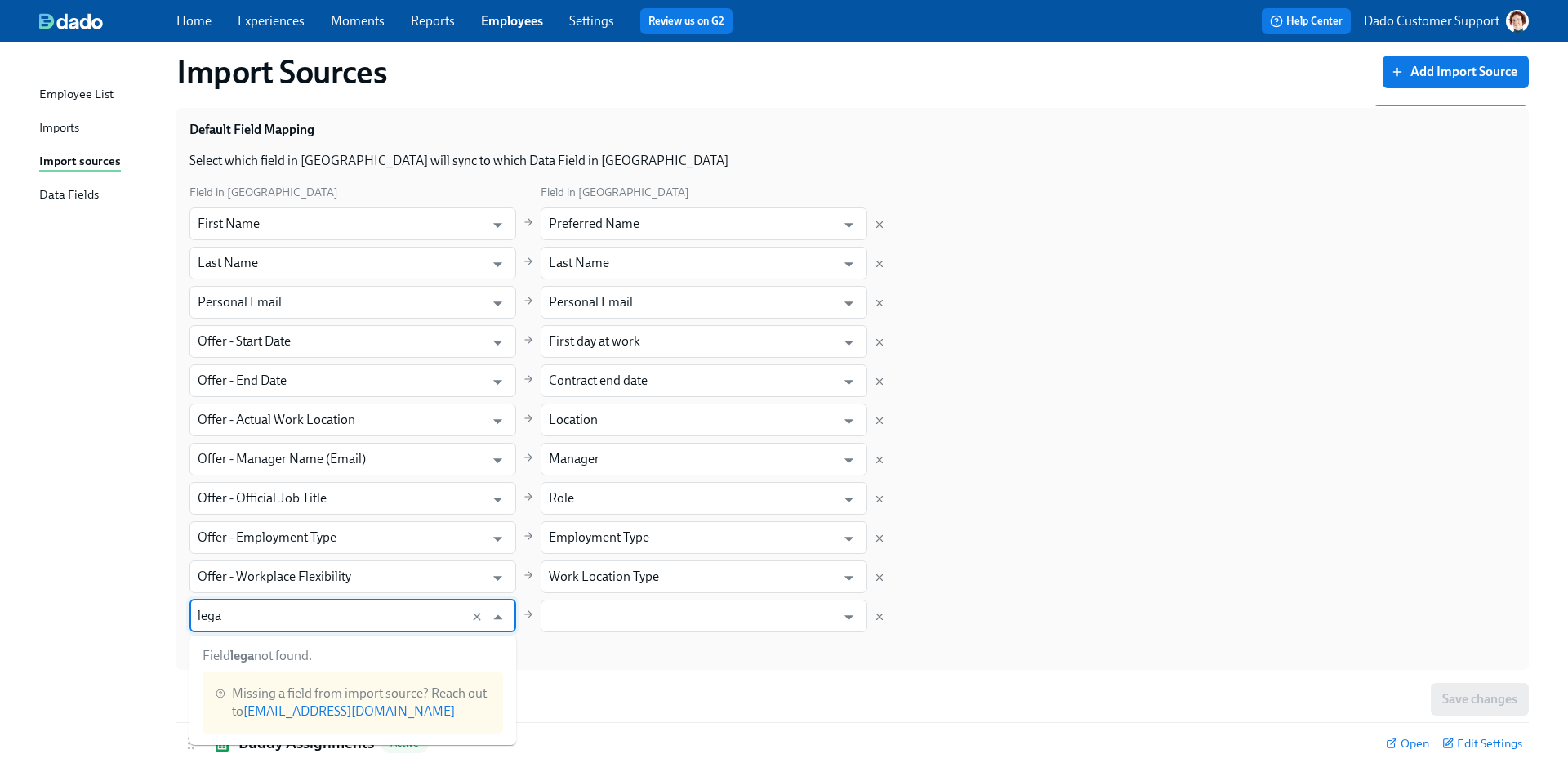
type input "legal"
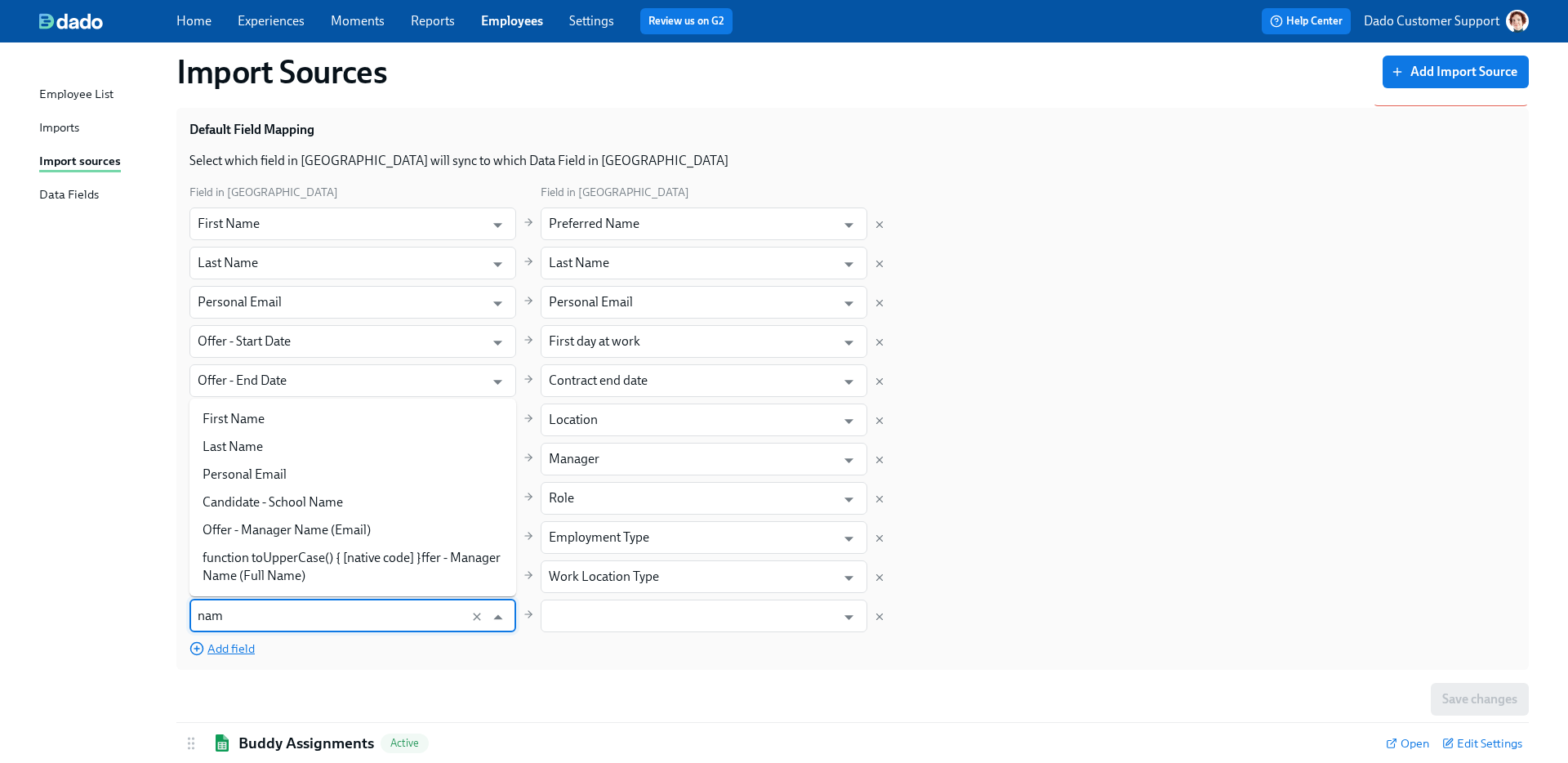
type input "name"
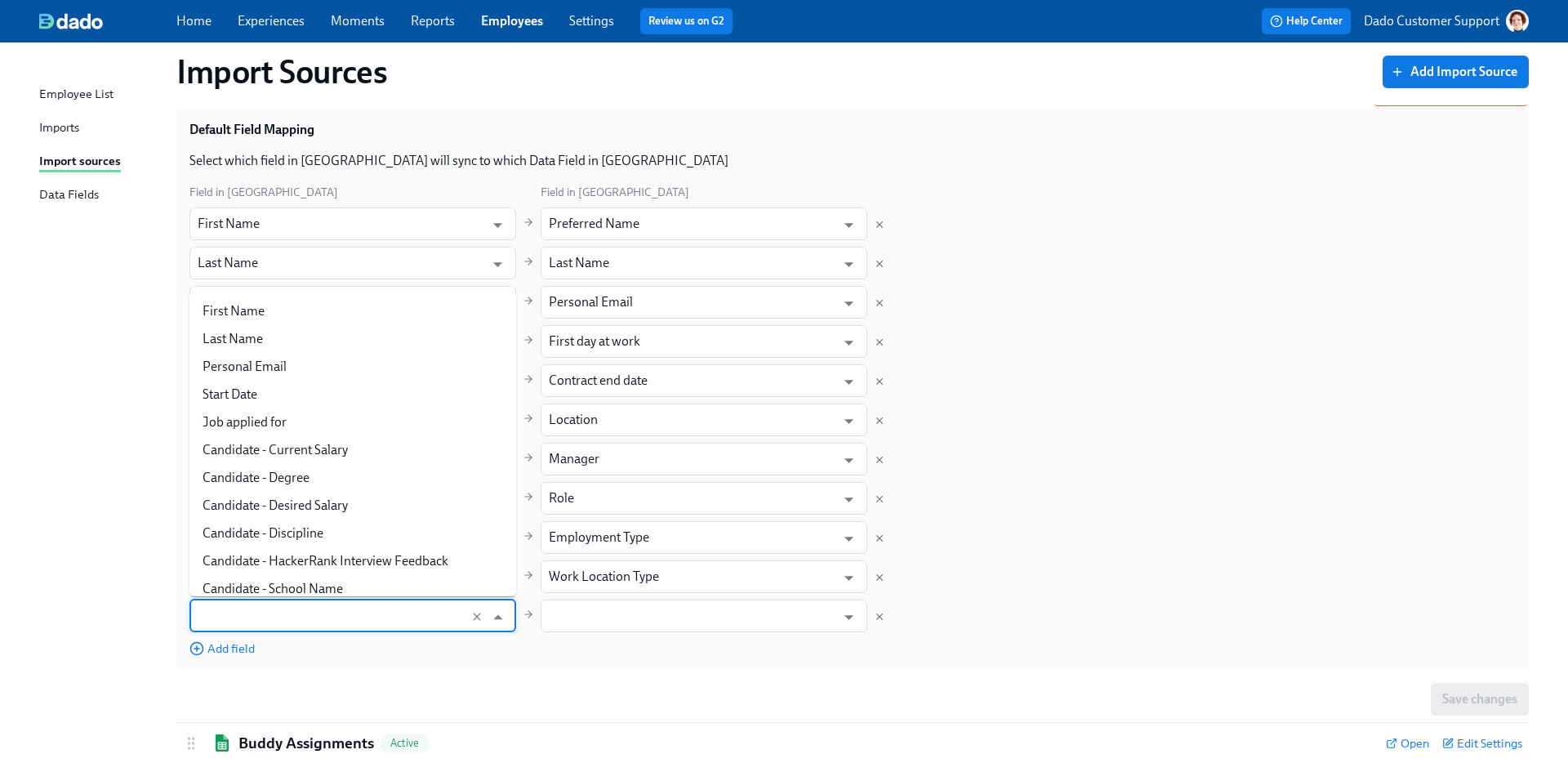
click at [950, 621] on div "Field in Greenhouse Field in Dado First Name ​ Preferred Name ​ Last Name ​ Las…" at bounding box center [853, 420] width 1327 height 474
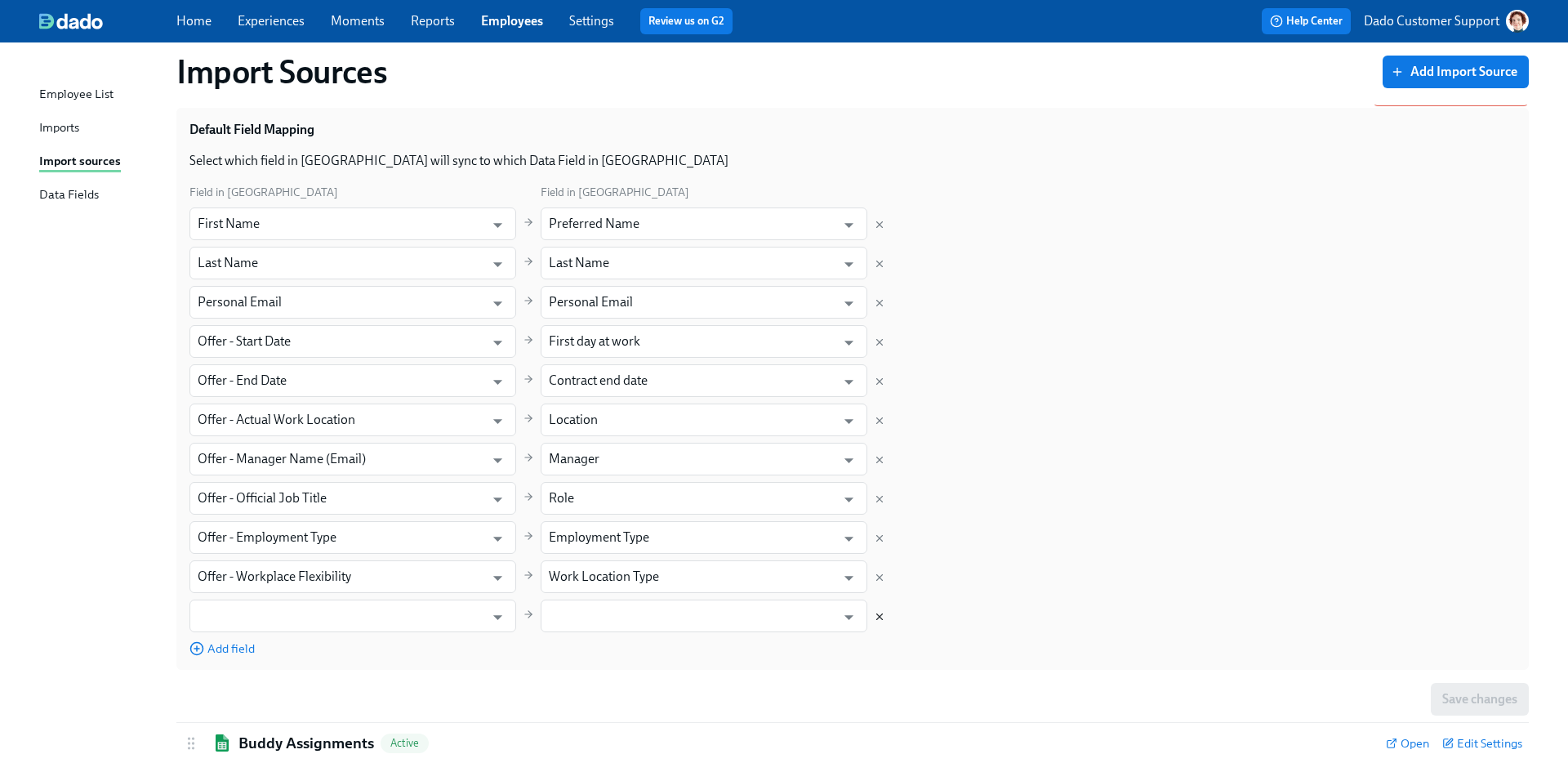
click at [881, 620] on icon "Delete mapping" at bounding box center [879, 616] width 12 height 12
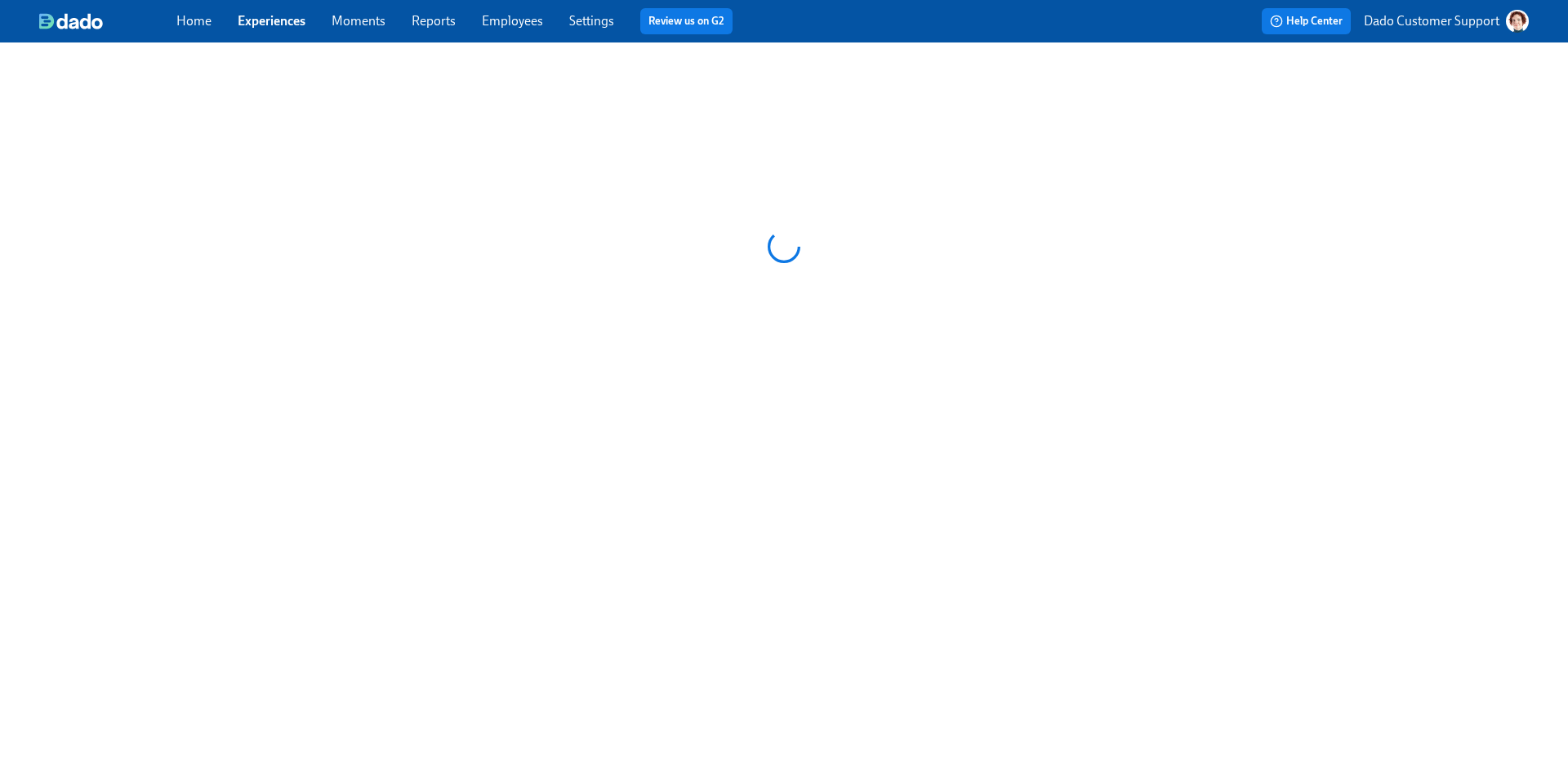
click at [498, 43] on div at bounding box center [784, 247] width 1568 height 409
click at [498, 23] on link "Employees" at bounding box center [512, 21] width 62 height 15
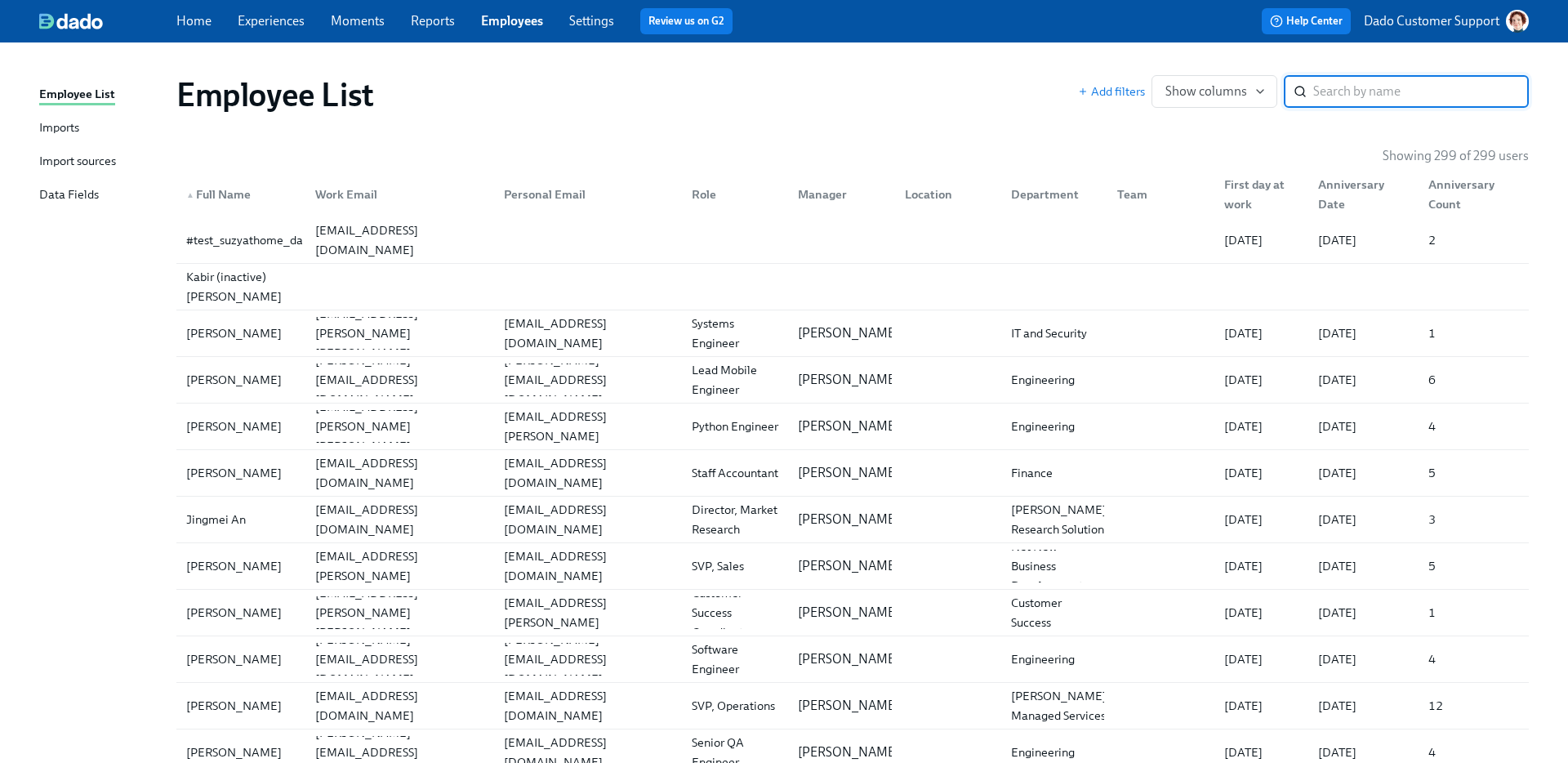
click at [60, 160] on div "Import sources" at bounding box center [78, 162] width 77 height 21
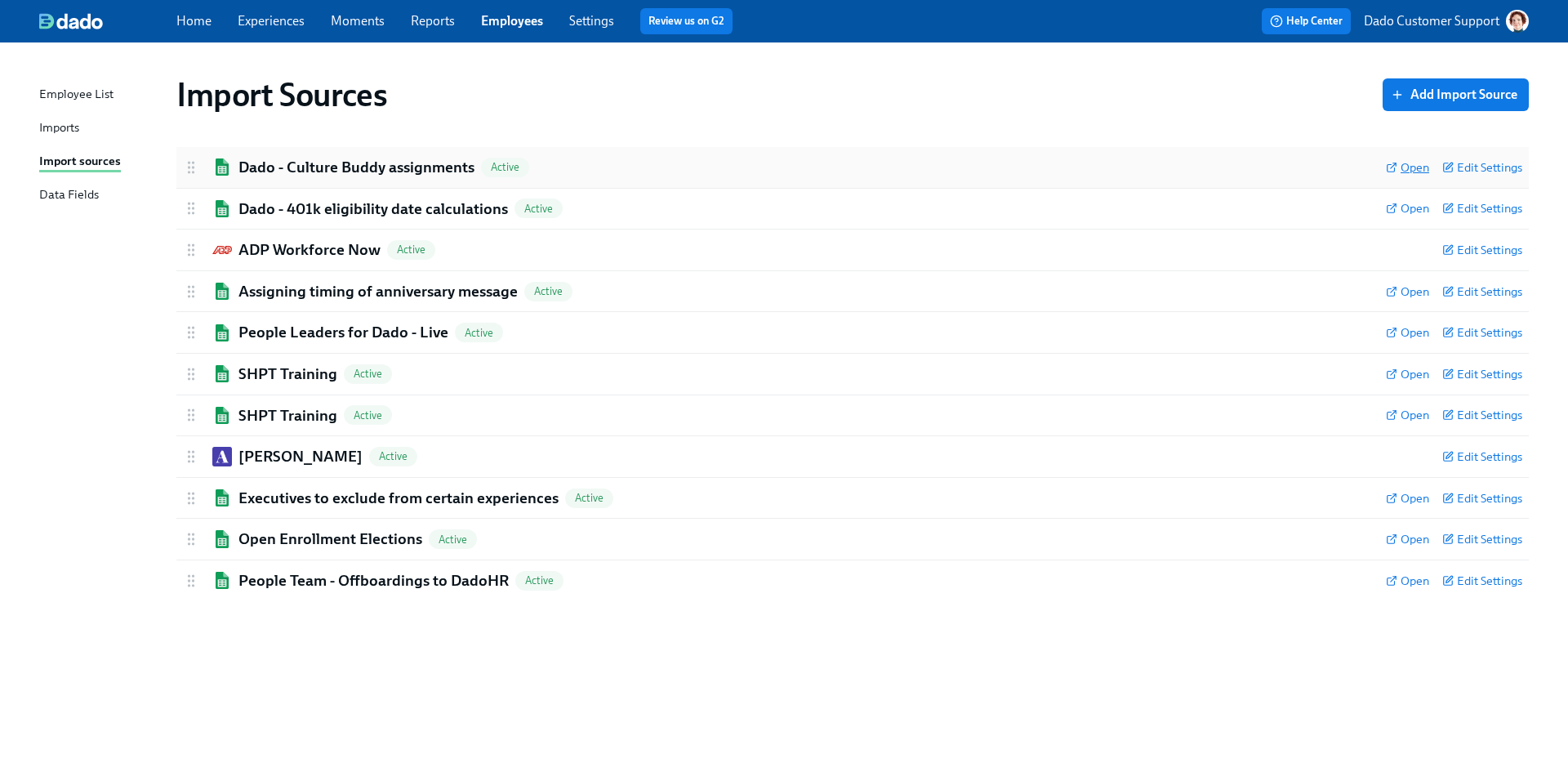
click at [1400, 163] on span "Open" at bounding box center [1407, 167] width 43 height 16
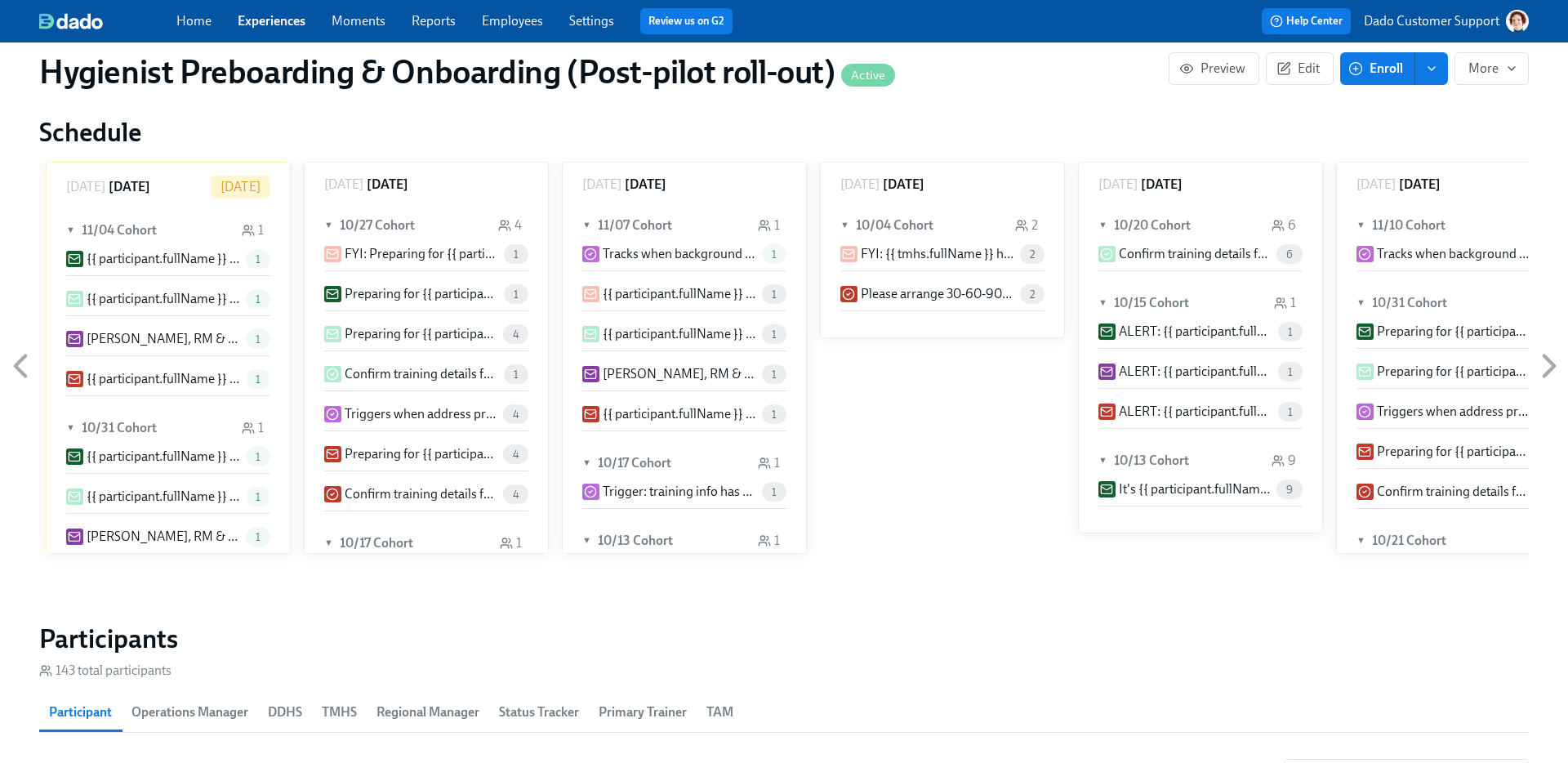
scroll to position [1594, 0]
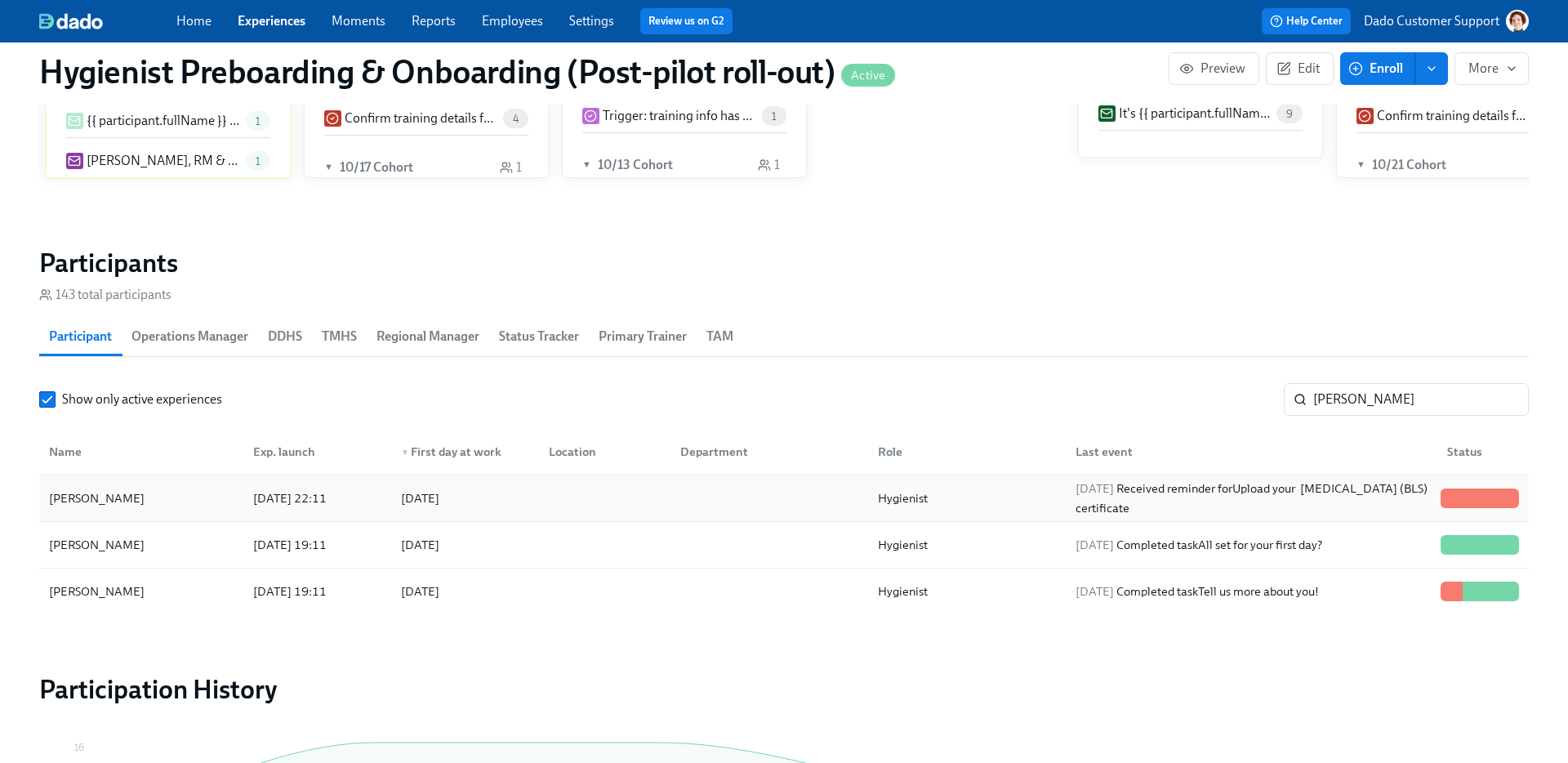
click at [102, 496] on div "Tara Marie Bonneau" at bounding box center [97, 498] width 109 height 20
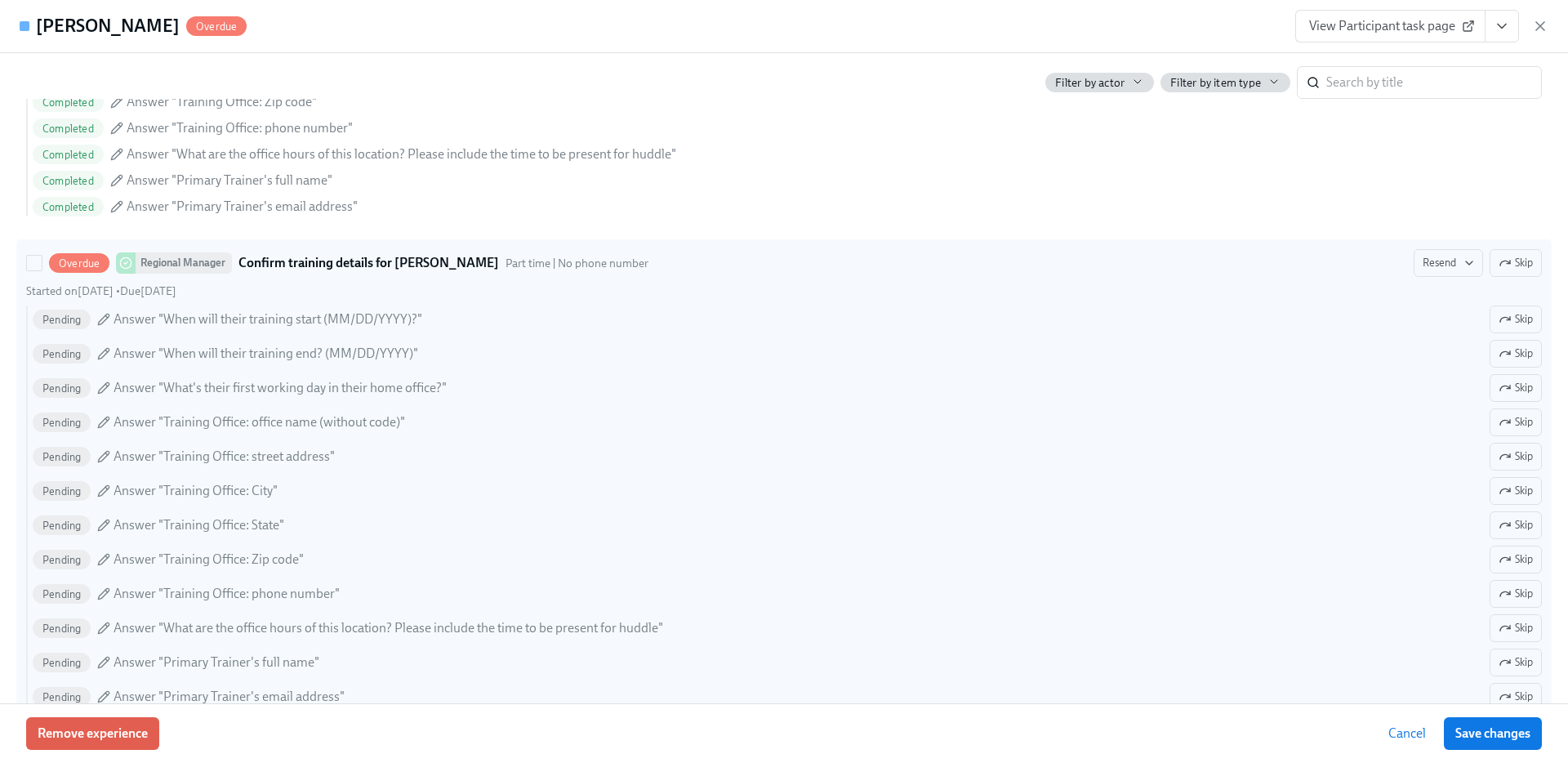
scroll to position [1023, 0]
click at [1529, 260] on span "Skip" at bounding box center [1515, 267] width 34 height 16
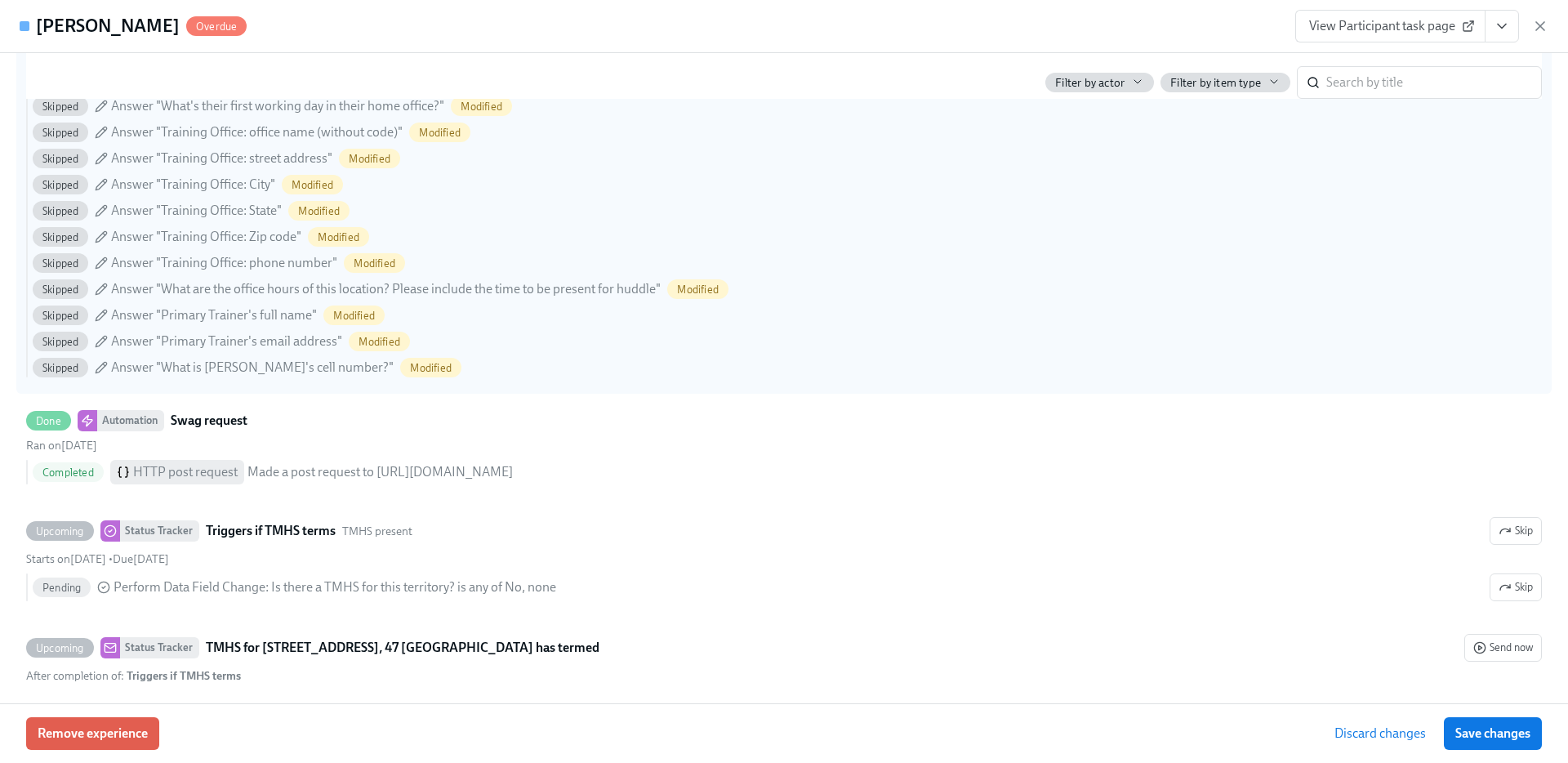
scroll to position [1479, 0]
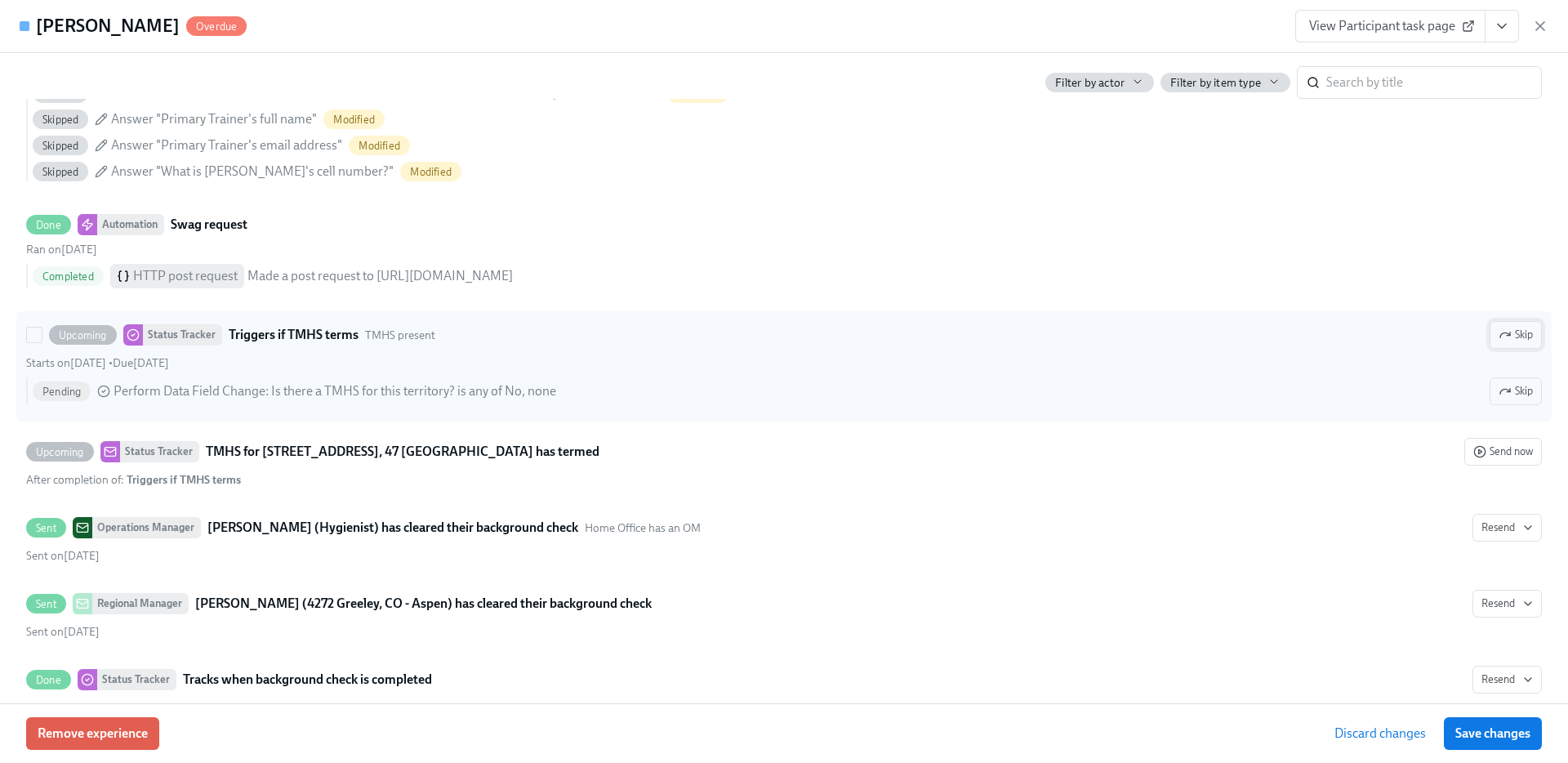
click at [1519, 334] on span "Skip" at bounding box center [1515, 335] width 34 height 16
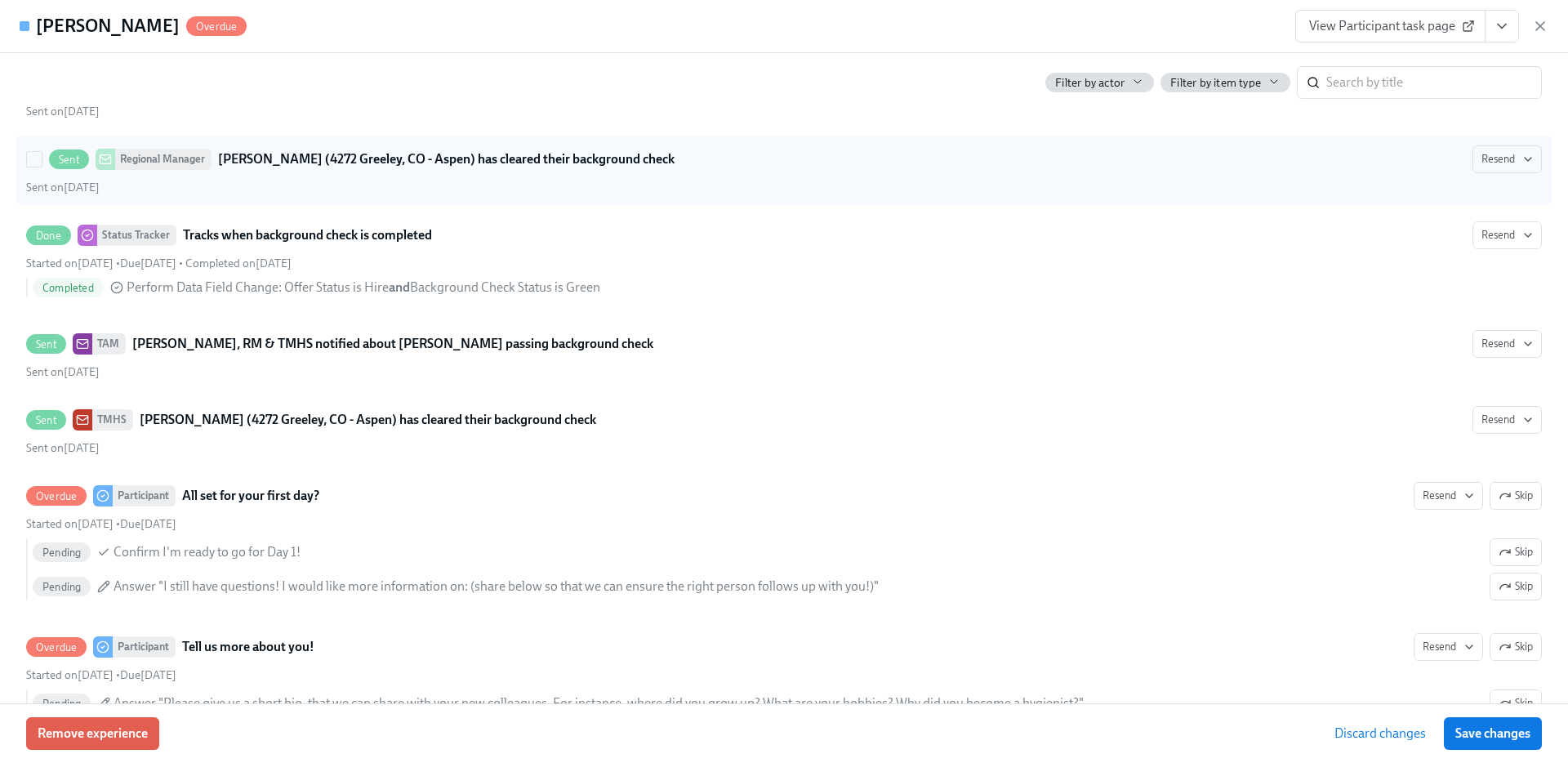
scroll to position [2015, 0]
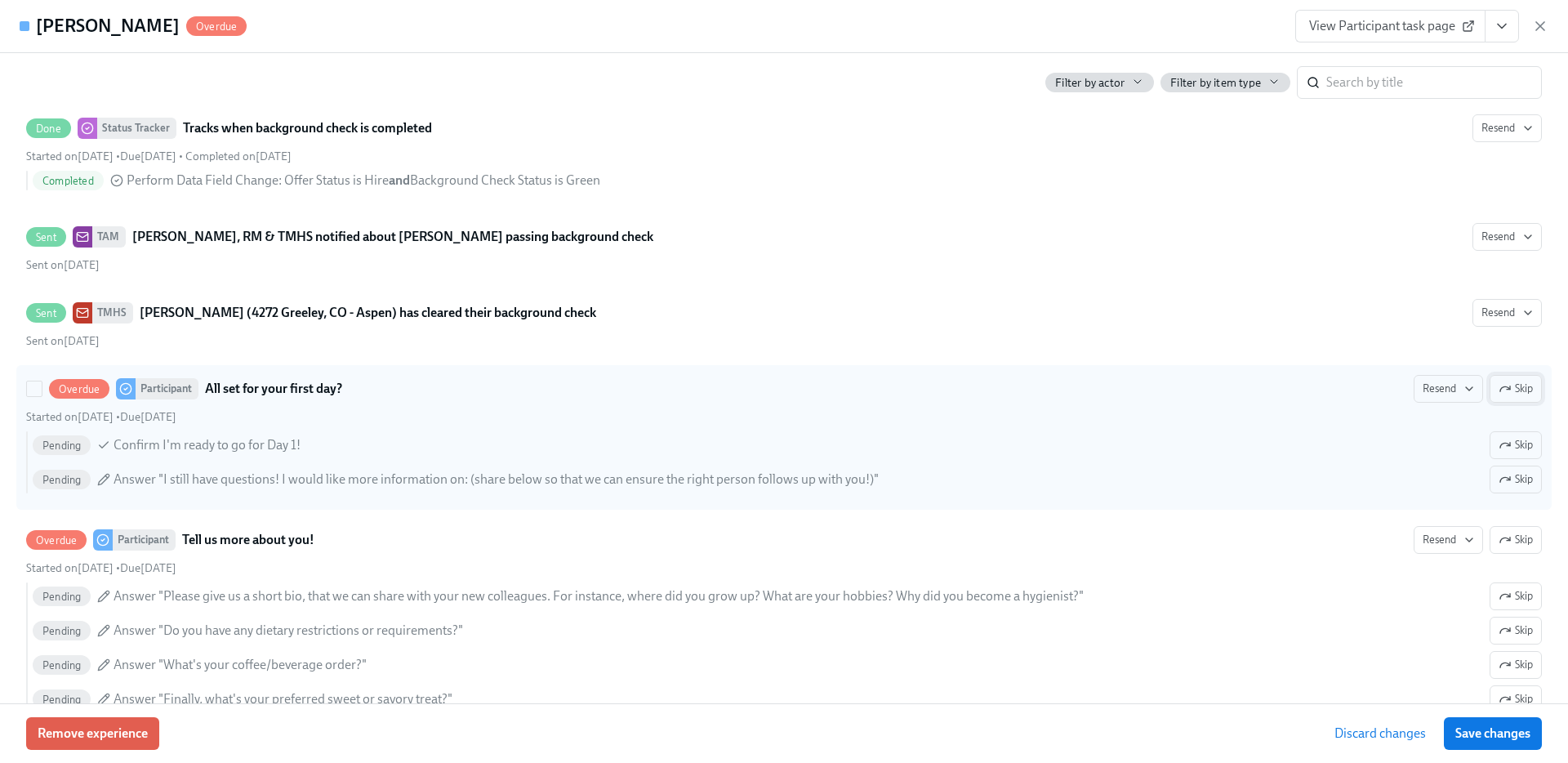
click at [1522, 392] on span "Skip" at bounding box center [1515, 389] width 34 height 16
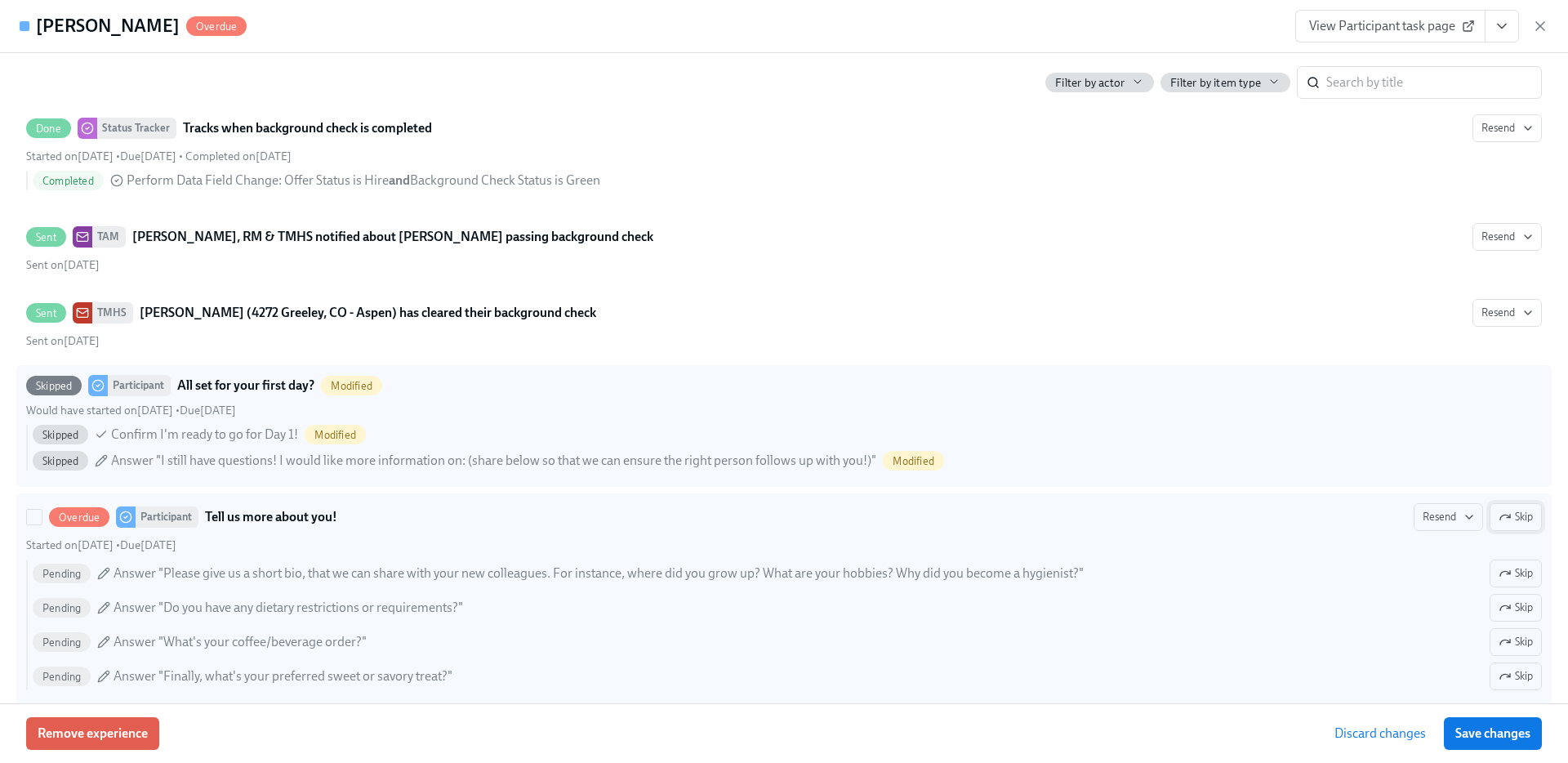
click at [1518, 521] on span "Skip" at bounding box center [1515, 517] width 34 height 16
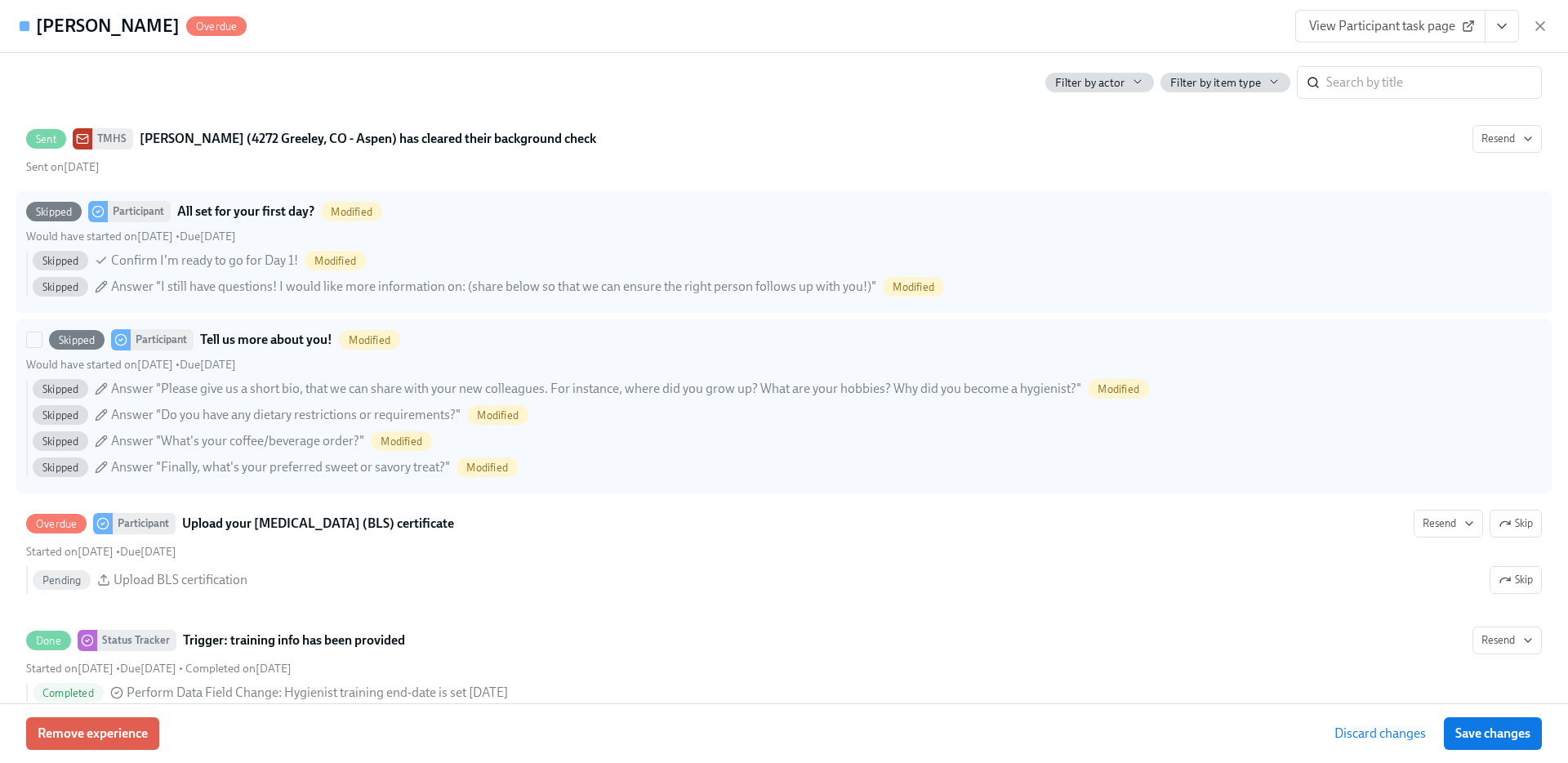
scroll to position [2225, 0]
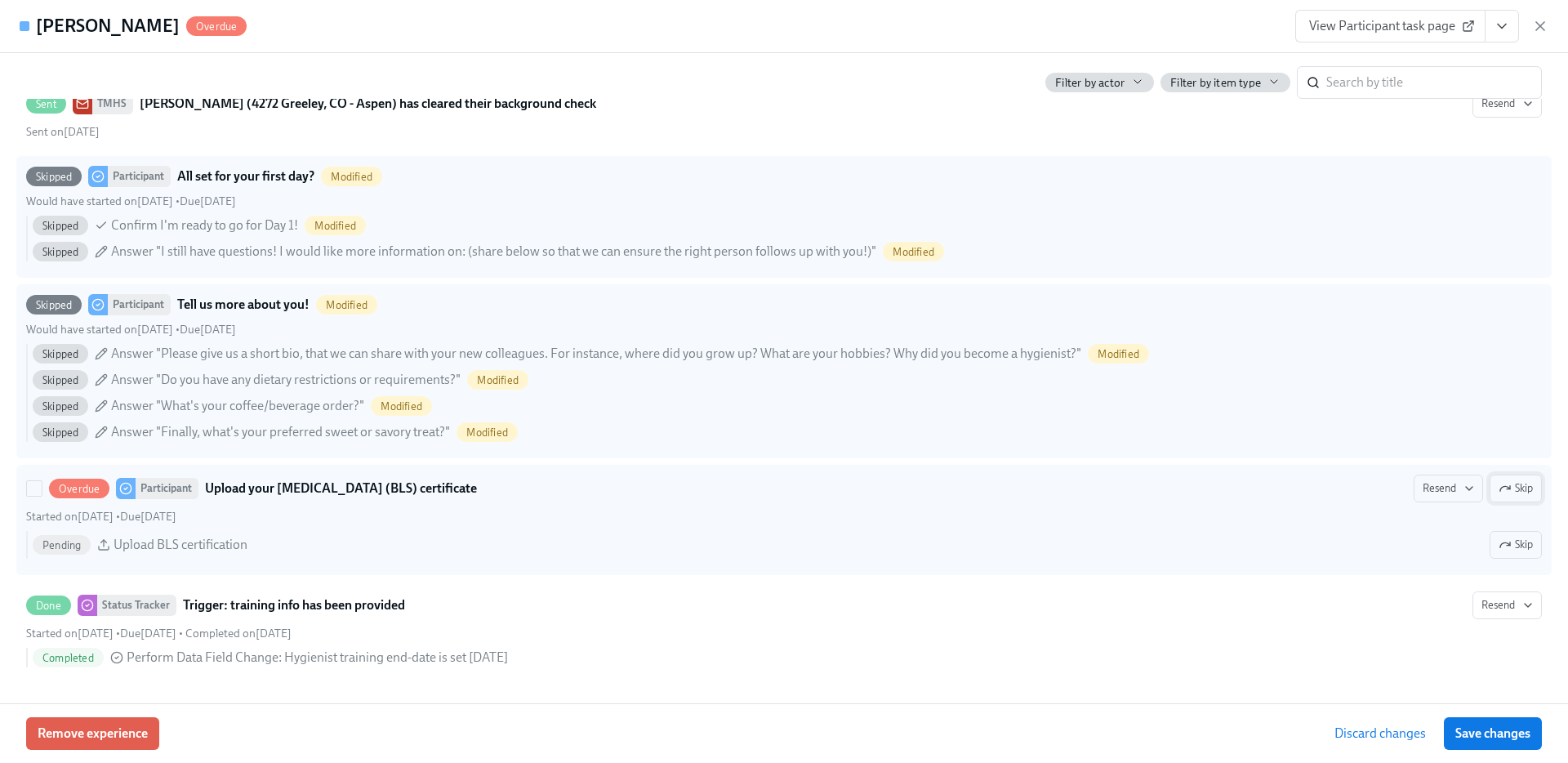
click at [1527, 485] on span "Skip" at bounding box center [1515, 488] width 34 height 16
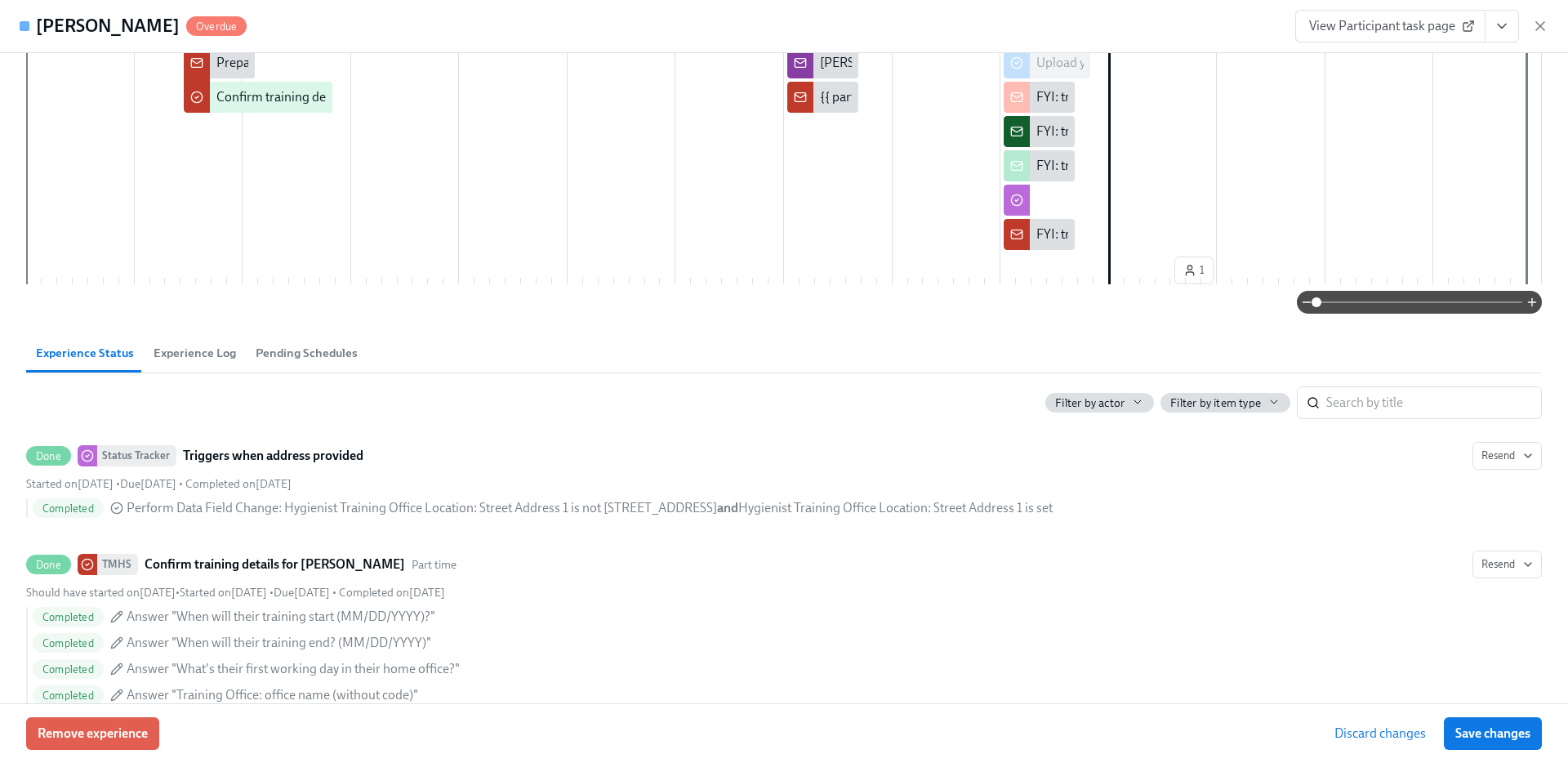
scroll to position [0, 0]
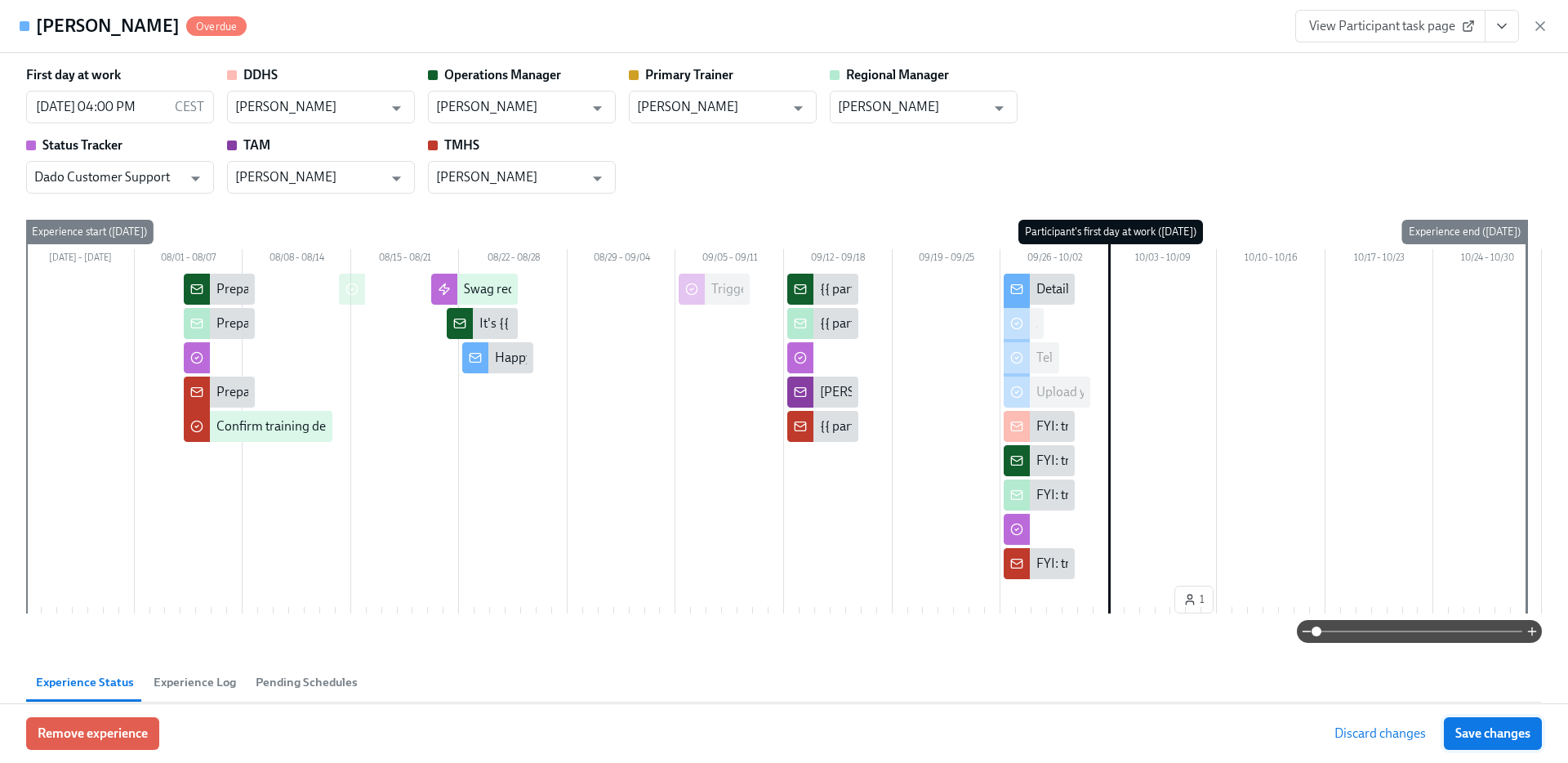
click at [1471, 733] on span "Save changes" at bounding box center [1493, 733] width 75 height 16
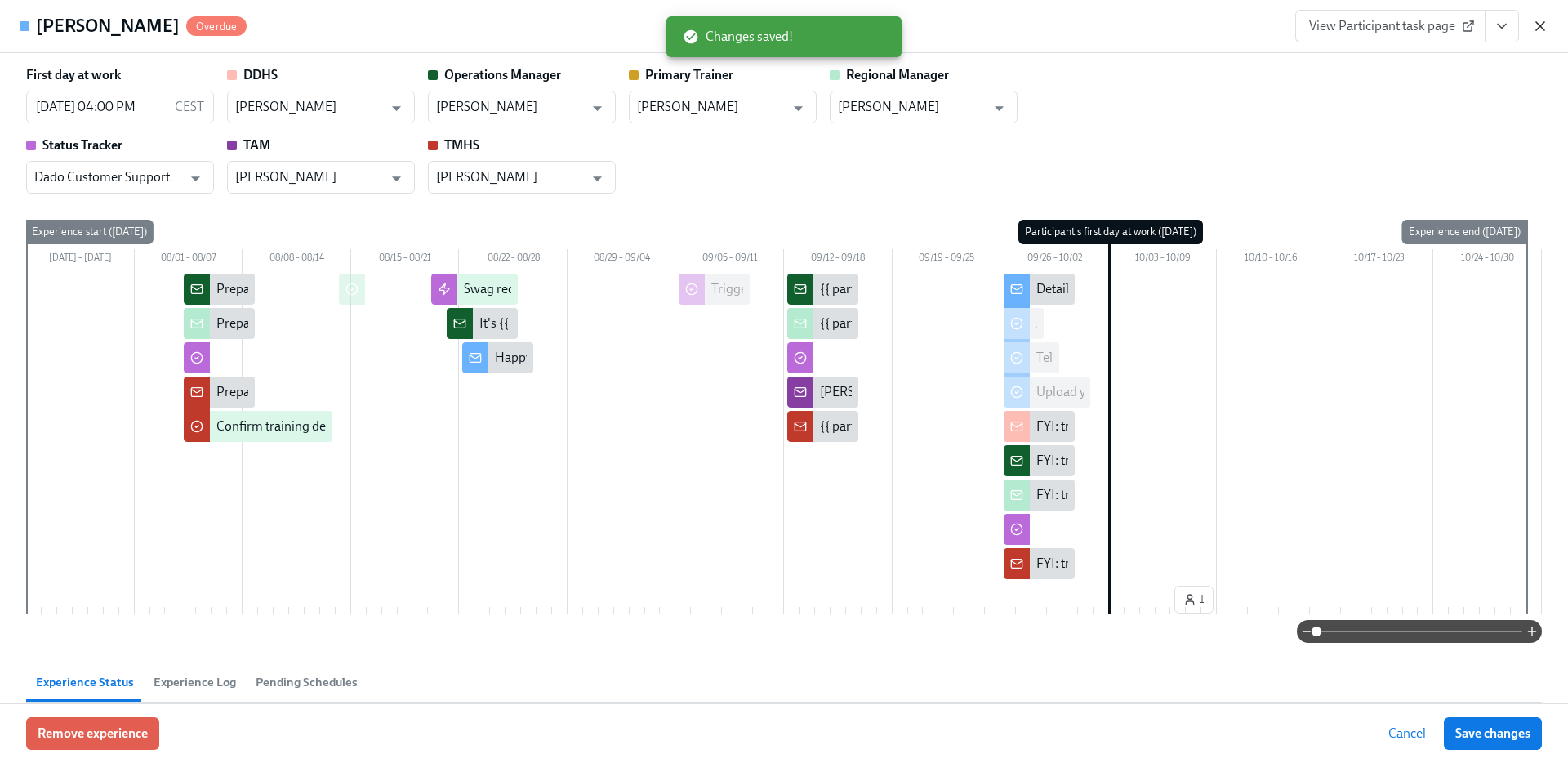
click at [1540, 19] on icon "button" at bounding box center [1540, 26] width 16 height 16
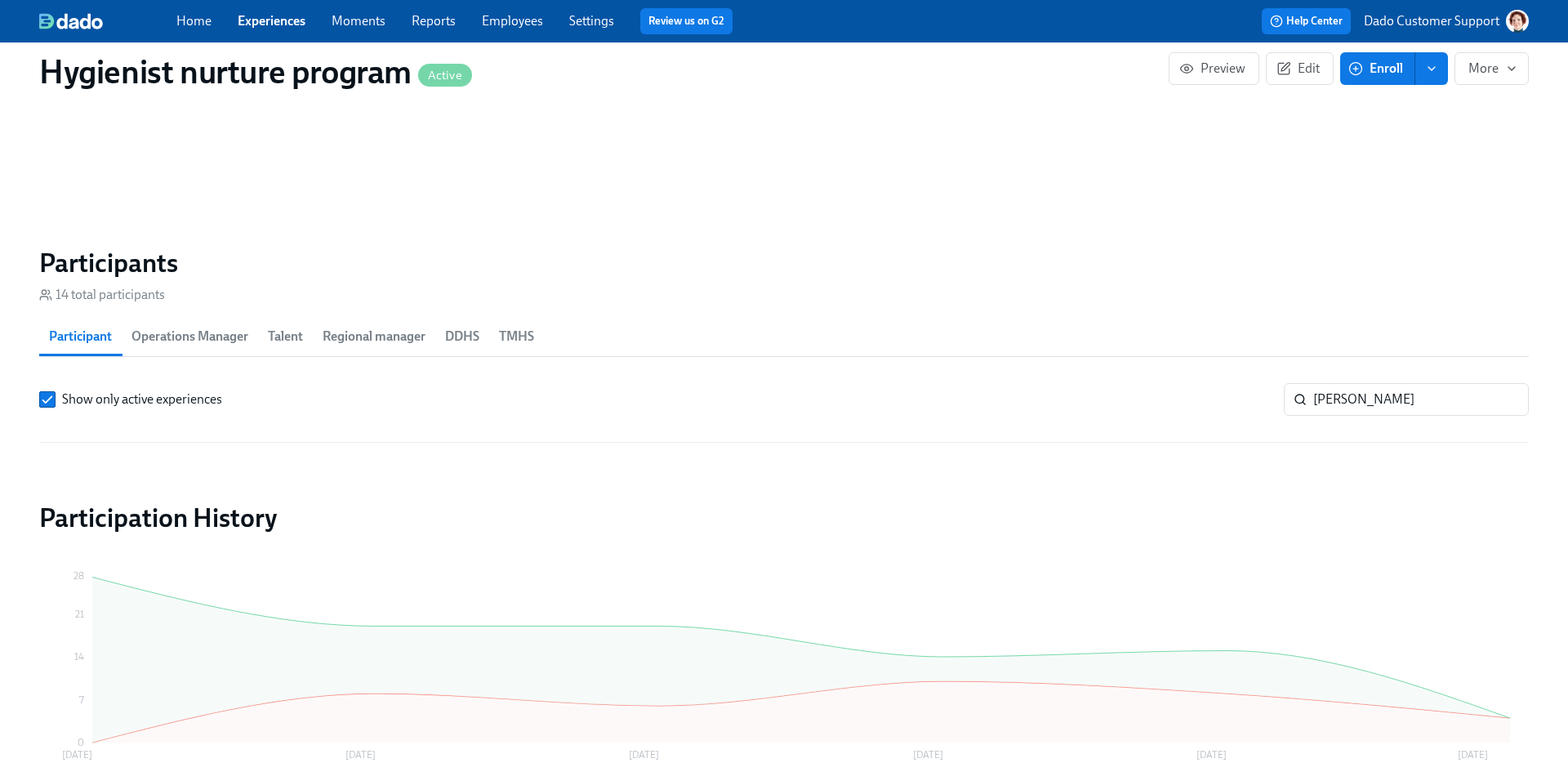
scroll to position [981, 0]
click at [40, 400] on input "Show only active experiences" at bounding box center [47, 398] width 14 height 14
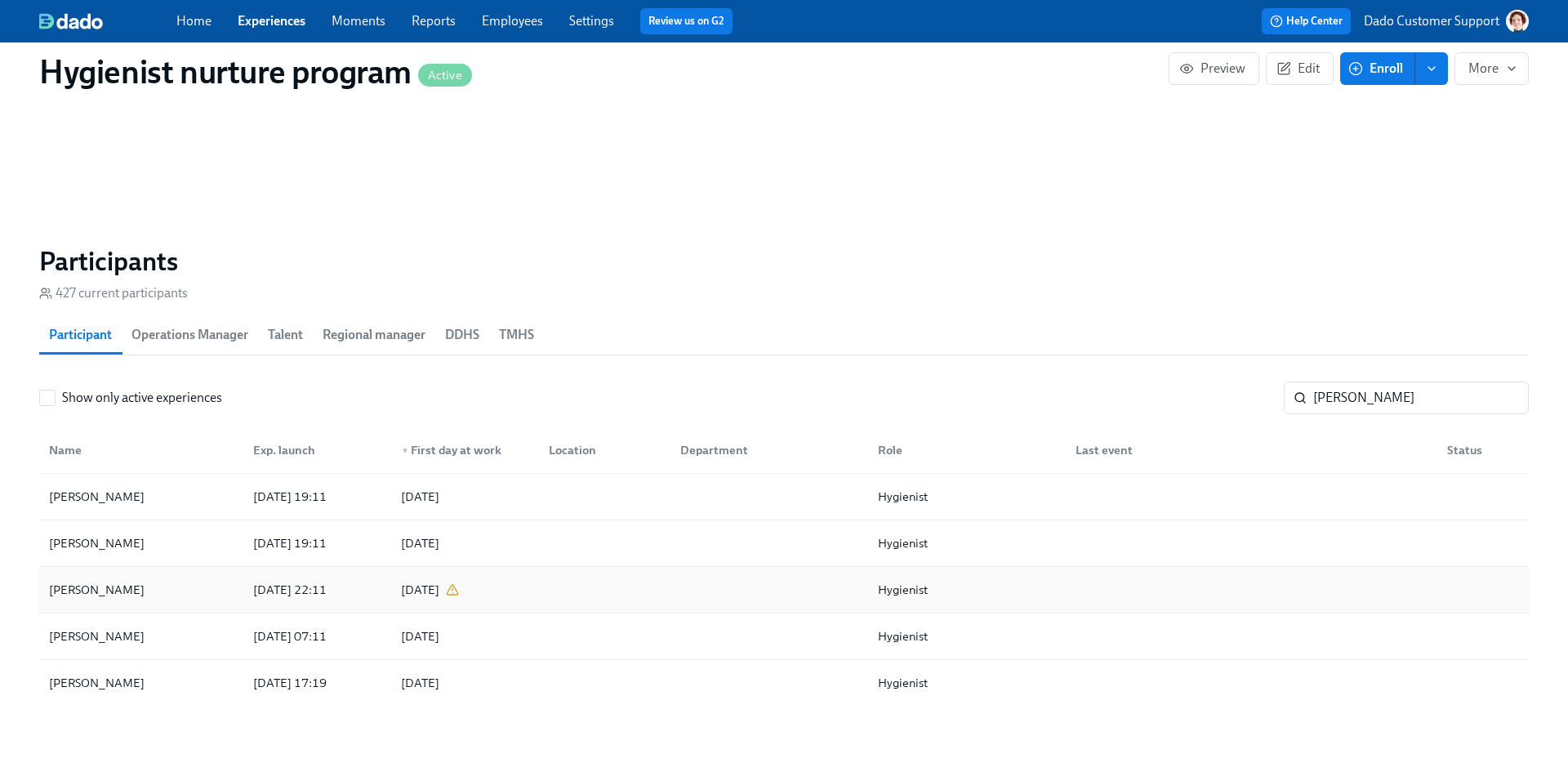
click at [107, 591] on div "[PERSON_NAME]" at bounding box center [97, 590] width 109 height 20
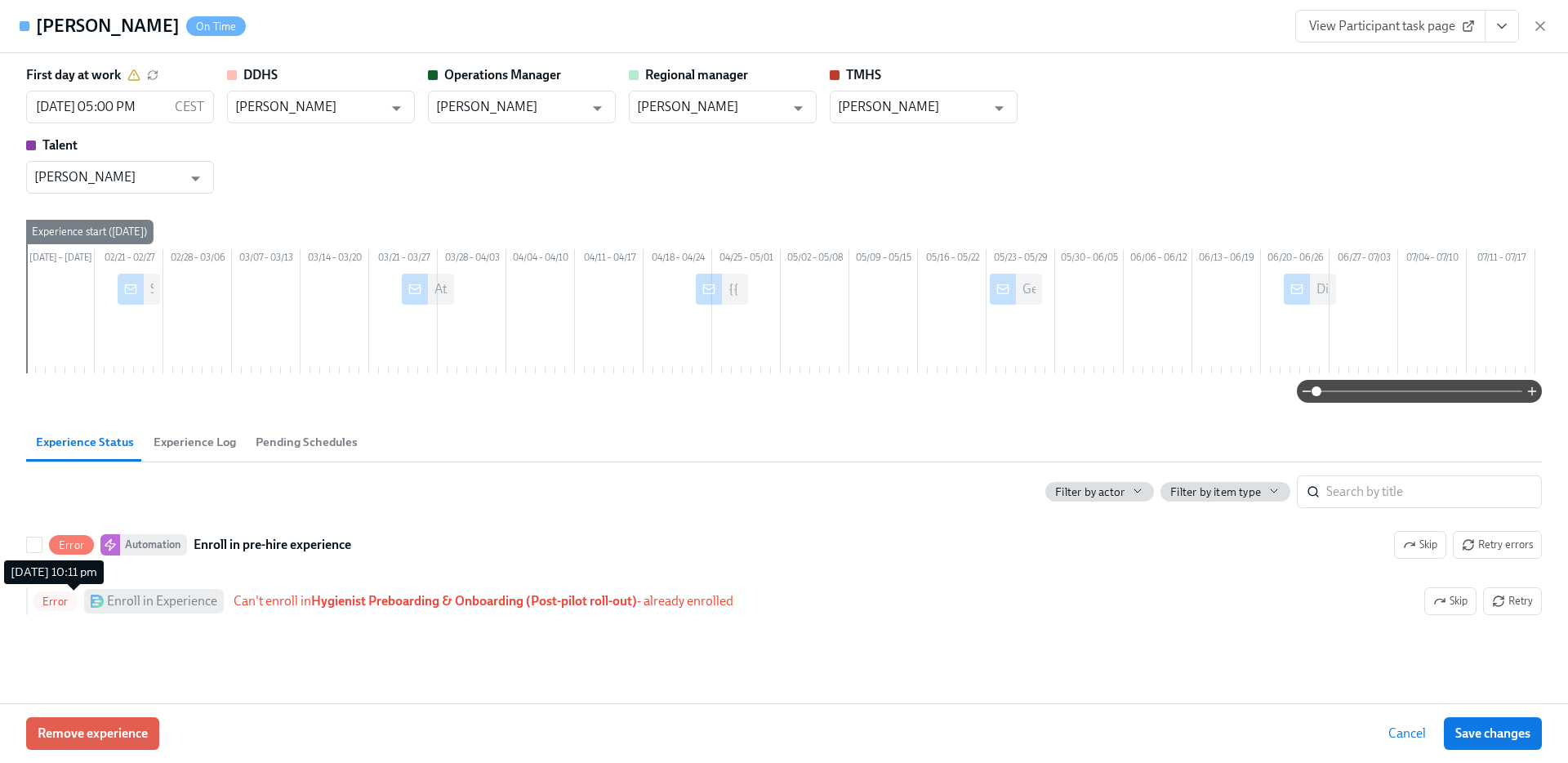
scroll to position [0, 451]
